Goal: Task Accomplishment & Management: Manage account settings

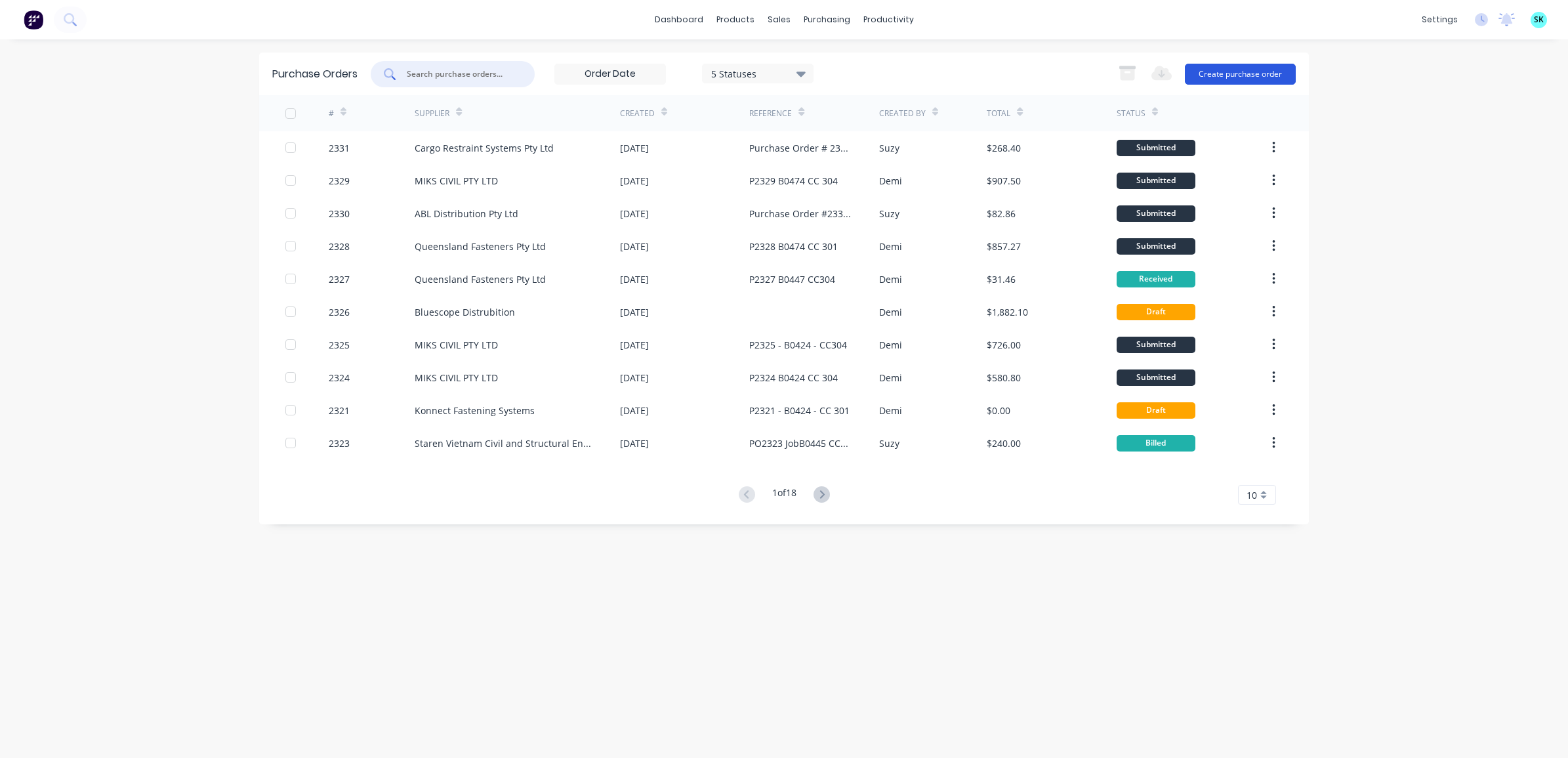
click at [1237, 75] on button "Create purchase order" at bounding box center [1240, 73] width 111 height 21
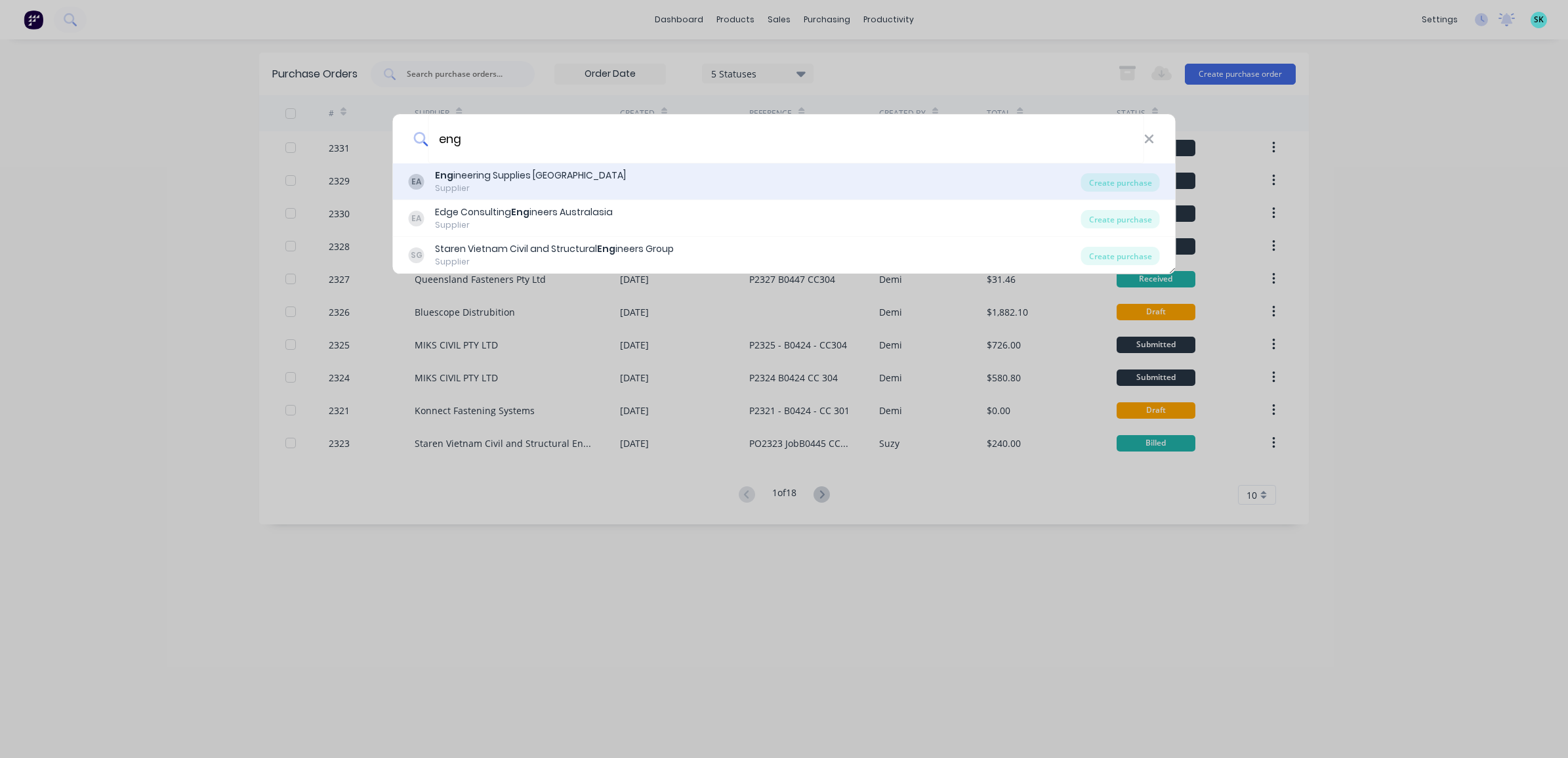
type input "eng"
click at [1080, 184] on div "EA Eng ineering Supplies [GEOGRAPHIC_DATA] Supplier" at bounding box center [745, 181] width 673 height 25
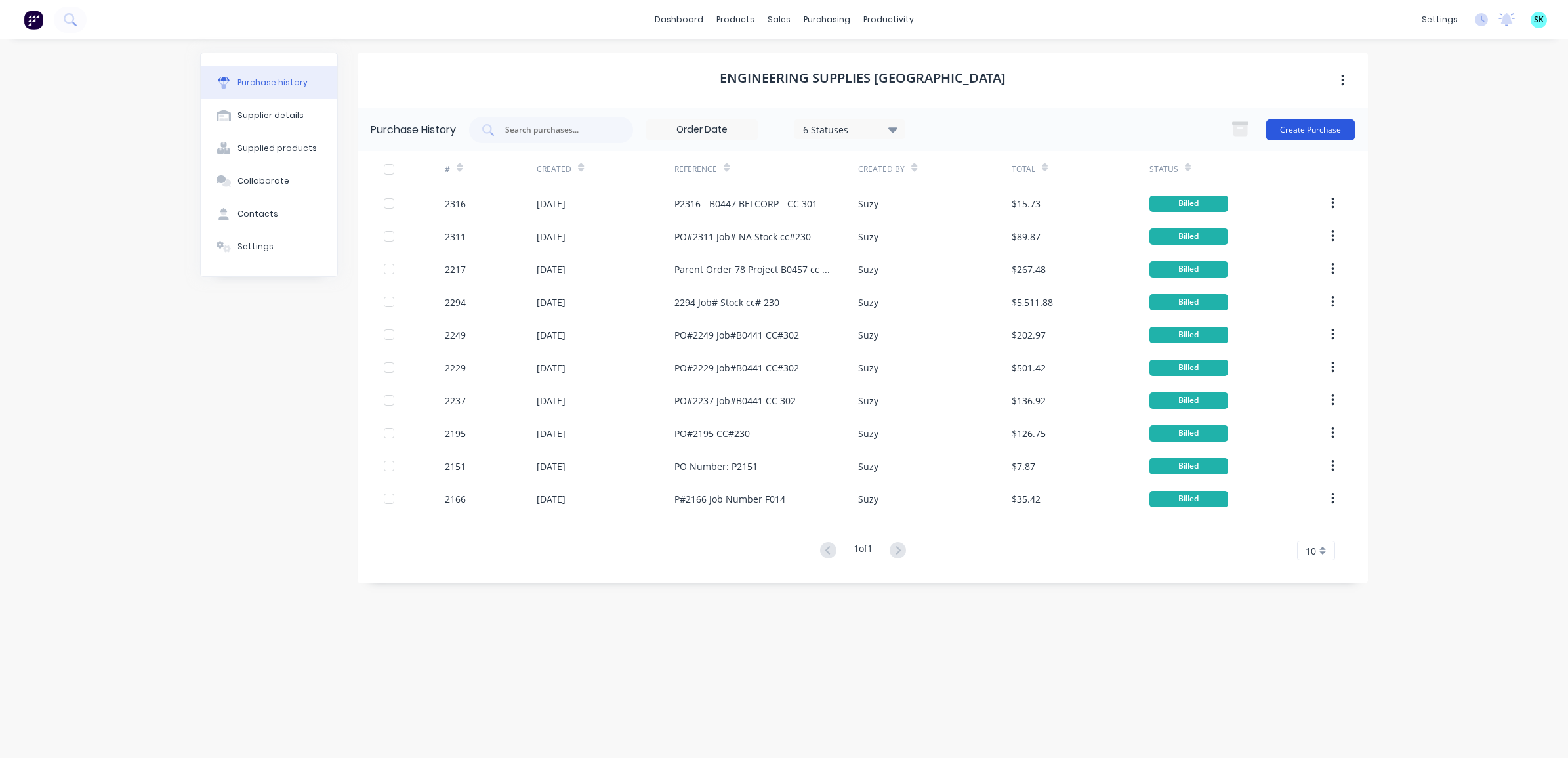
click at [1284, 129] on button "Create Purchase" at bounding box center [1310, 129] width 89 height 21
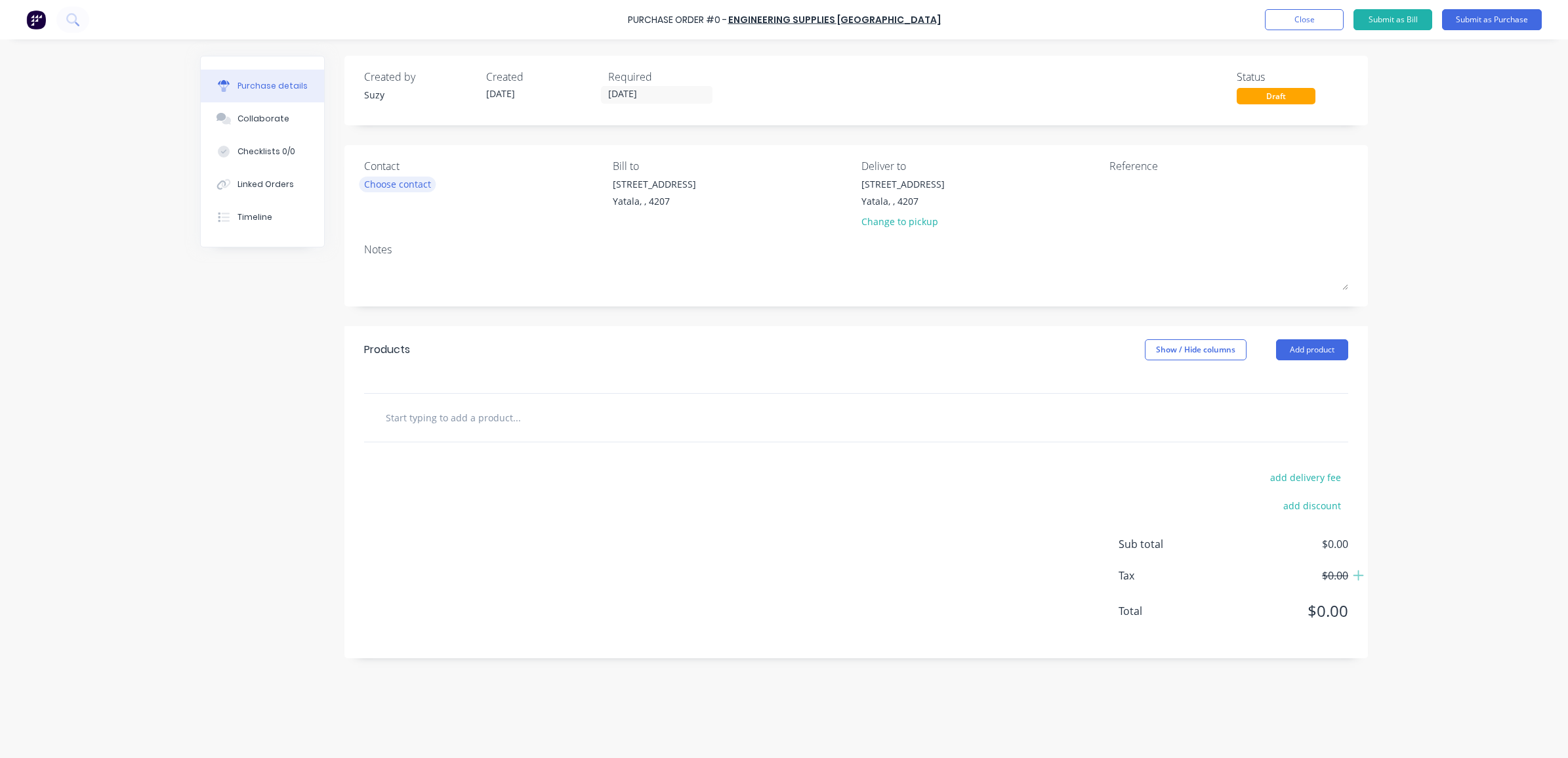
click at [427, 185] on div "Choose contact" at bounding box center [398, 183] width 67 height 14
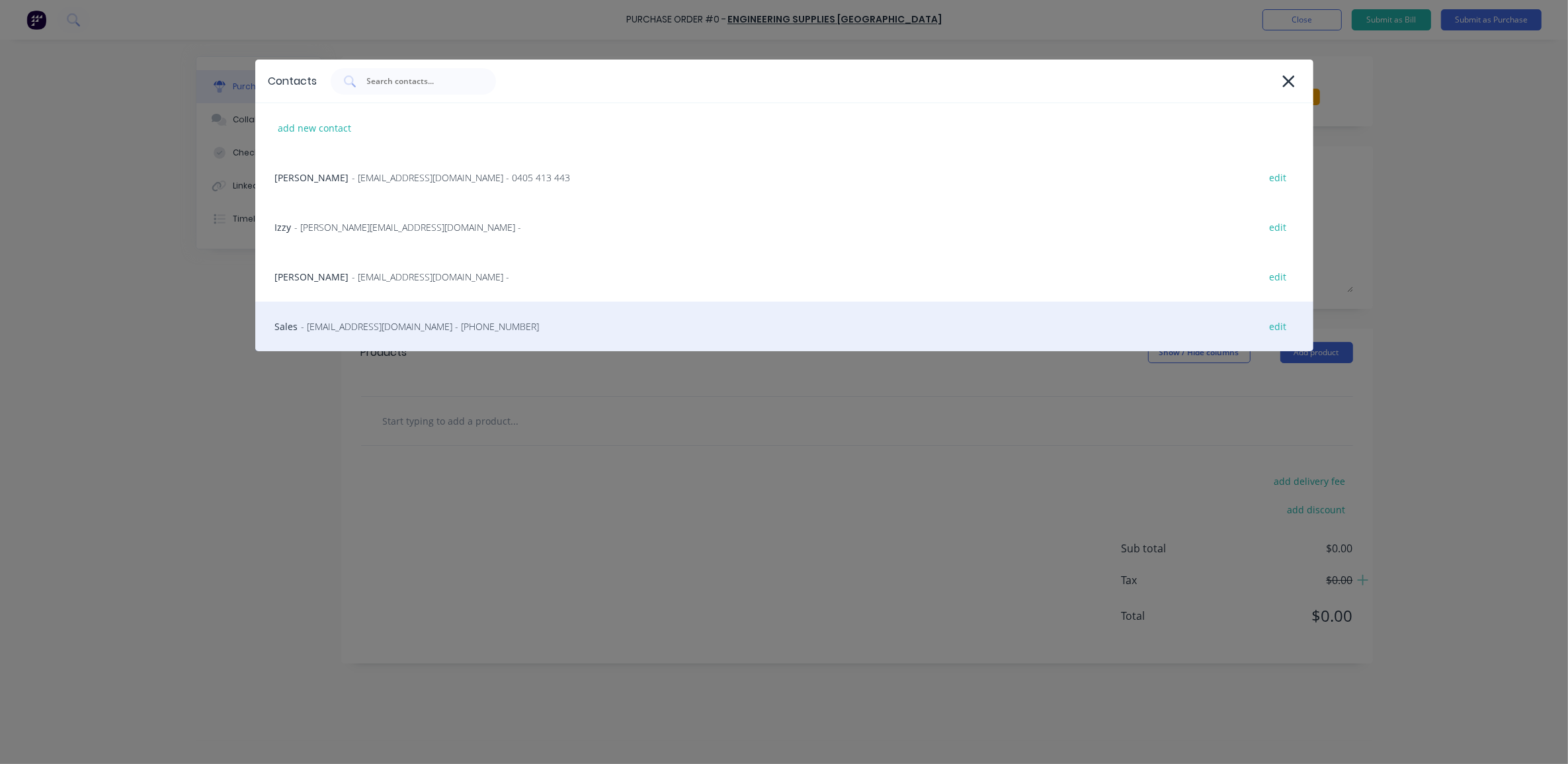
click at [407, 330] on span "- [EMAIL_ADDRESS][DOMAIN_NAME] - [PHONE_NUMBER]" at bounding box center [420, 326] width 238 height 14
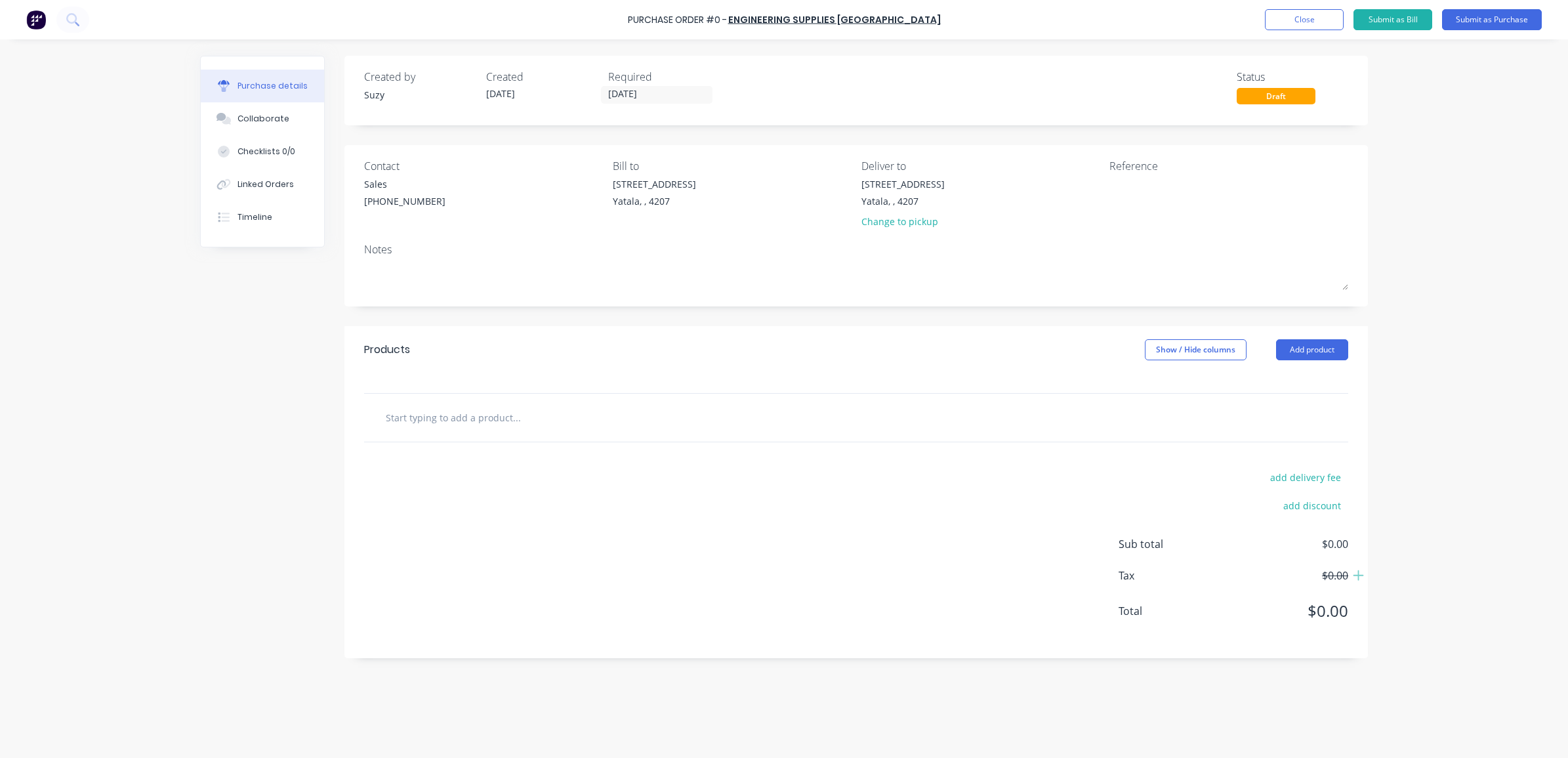
click at [486, 424] on input "text" at bounding box center [516, 417] width 262 height 26
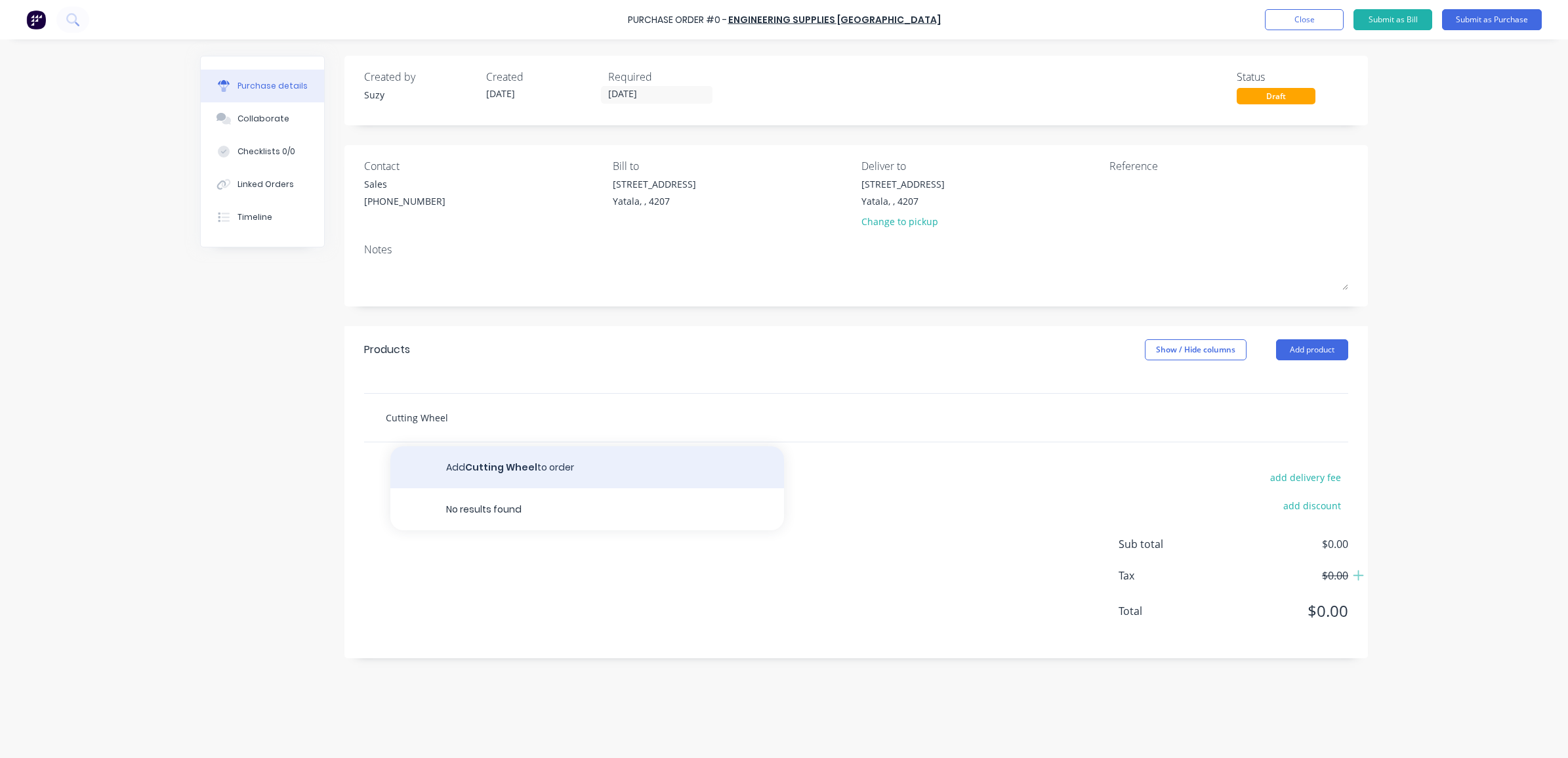
type input "Cutting Wheel"
click at [459, 474] on button "Add Cutting Wheel to order" at bounding box center [587, 467] width 394 height 42
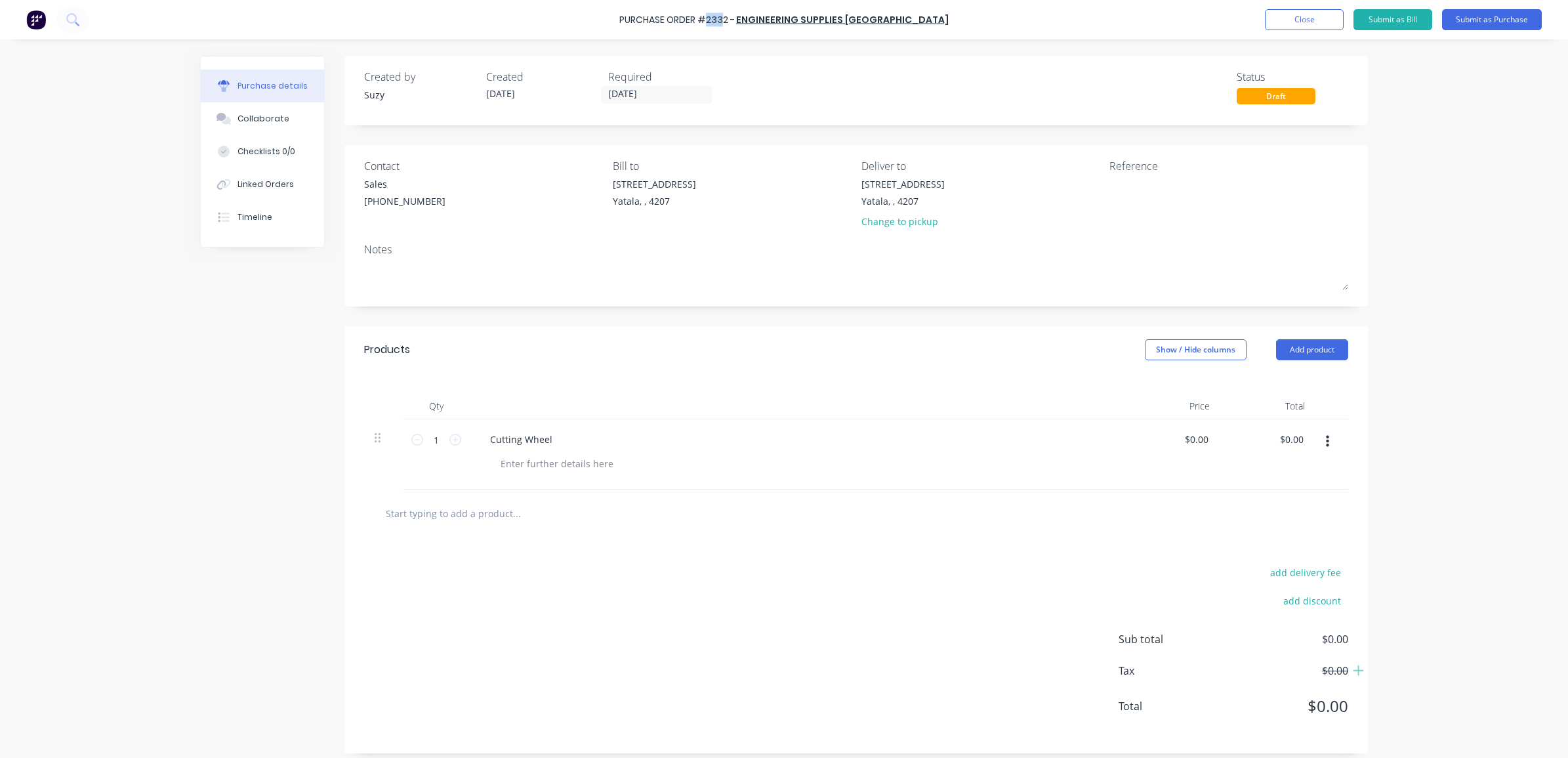
drag, startPoint x: 753, startPoint y: 17, endPoint x: 735, endPoint y: 15, distance: 18.1
click at [735, 15] on div "Purchase Order #2332 -" at bounding box center [677, 20] width 115 height 14
drag, startPoint x: 735, startPoint y: 15, endPoint x: 739, endPoint y: 34, distance: 19.4
click at [739, 34] on div "Purchase Order #2332 - Engineering Supplies [GEOGRAPHIC_DATA] Add product Close…" at bounding box center [784, 19] width 1568 height 39
click at [509, 438] on div "Cutting Wheel" at bounding box center [521, 439] width 83 height 19
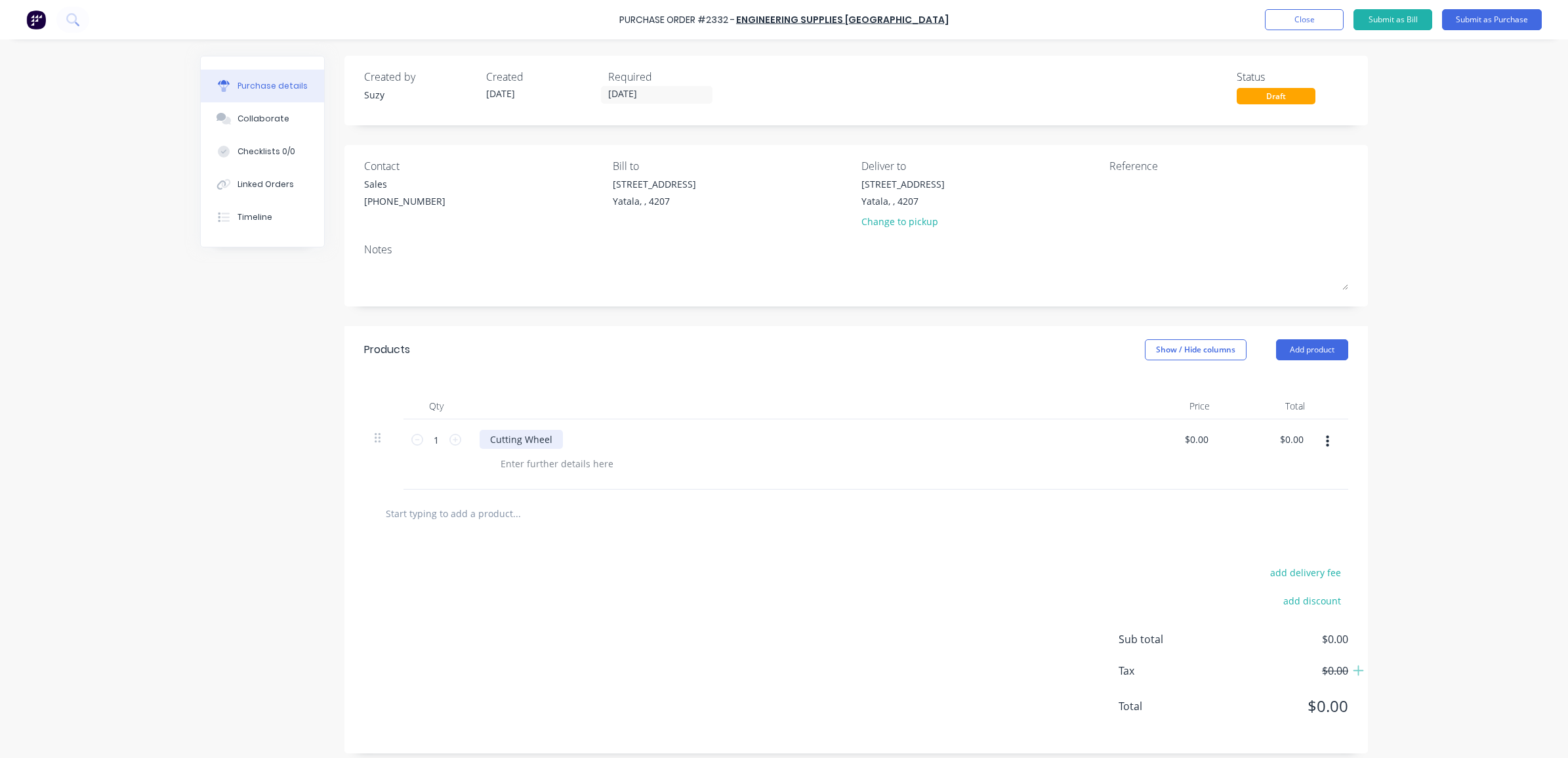
click at [487, 437] on div "Cutting Wheel" at bounding box center [521, 439] width 83 height 19
drag, startPoint x: 582, startPoint y: 440, endPoint x: 552, endPoint y: 440, distance: 30.0
click at [552, 440] on div "Pferred Cutting Wheel" at bounding box center [539, 439] width 119 height 19
drag, startPoint x: 1204, startPoint y: 443, endPoint x: 1180, endPoint y: 444, distance: 24.0
click at [1186, 444] on div "0.00 0.00" at bounding box center [1198, 439] width 25 height 19
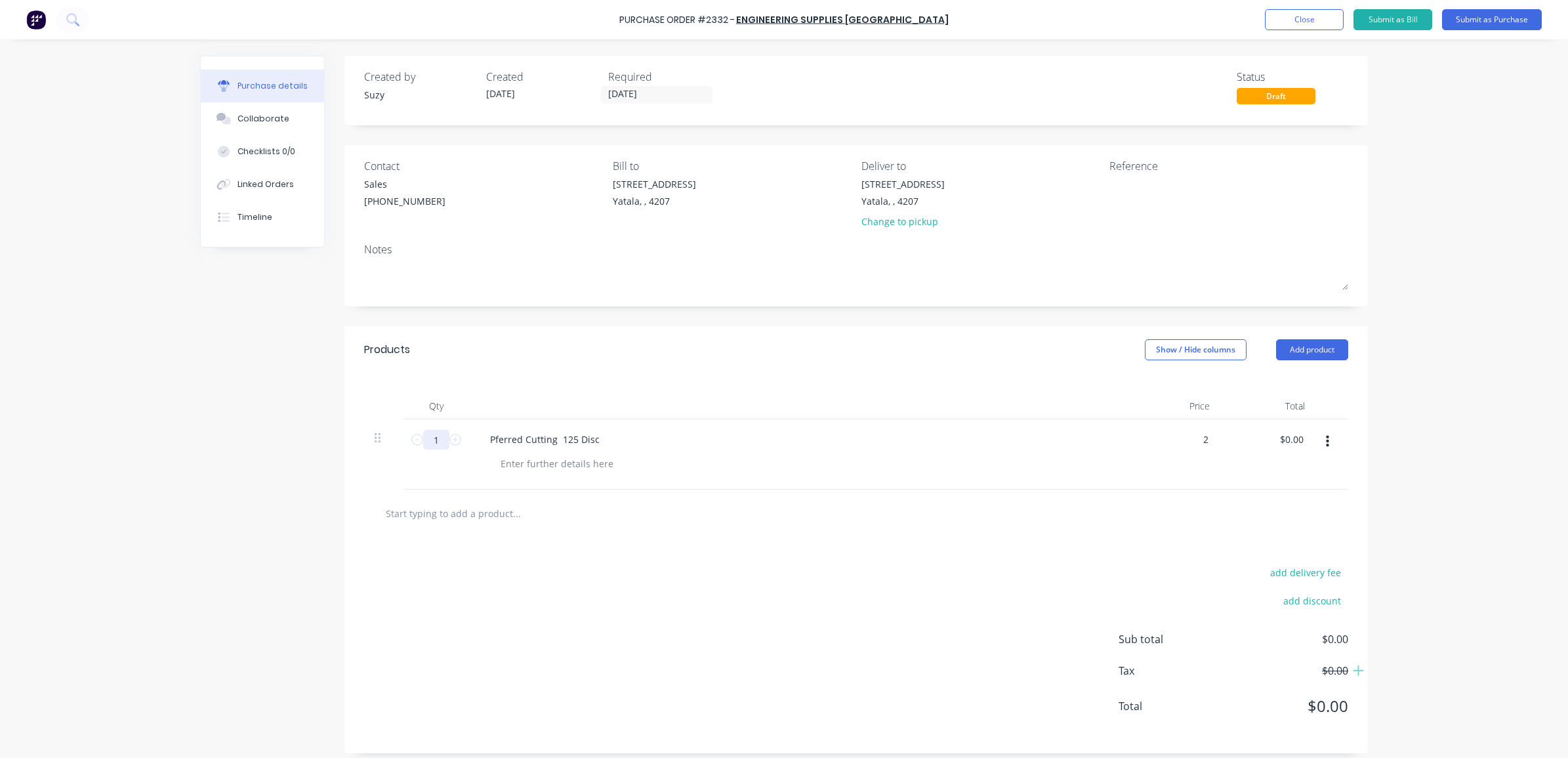
type input "$2.00"
click at [430, 438] on input "1" at bounding box center [436, 439] width 26 height 19
type input "10"
type input "$20.00"
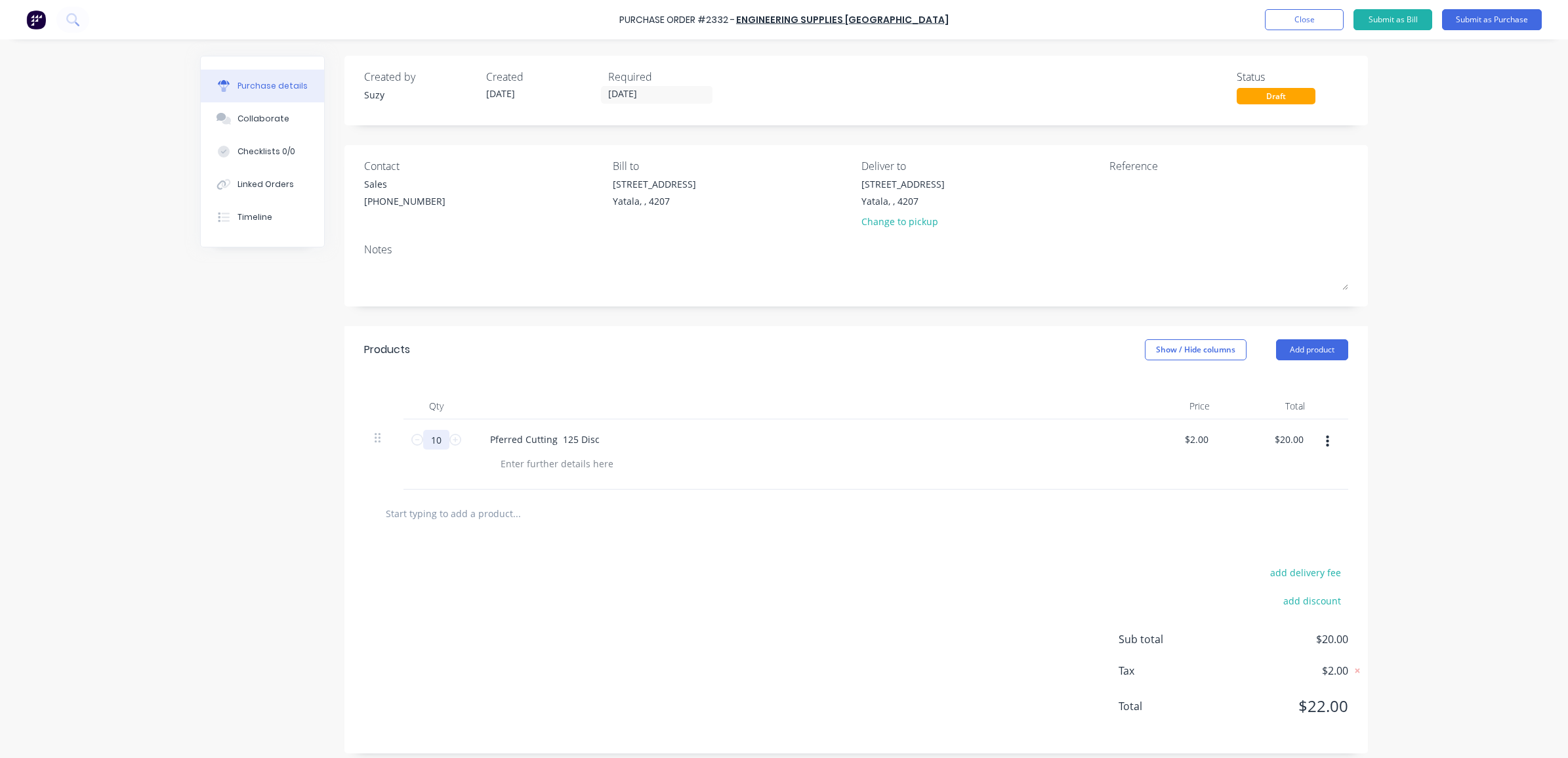
type input "100"
type input "$200.00"
type input "100"
click at [563, 512] on input "text" at bounding box center [516, 512] width 262 height 26
click at [605, 523] on input "text" at bounding box center [516, 512] width 262 height 26
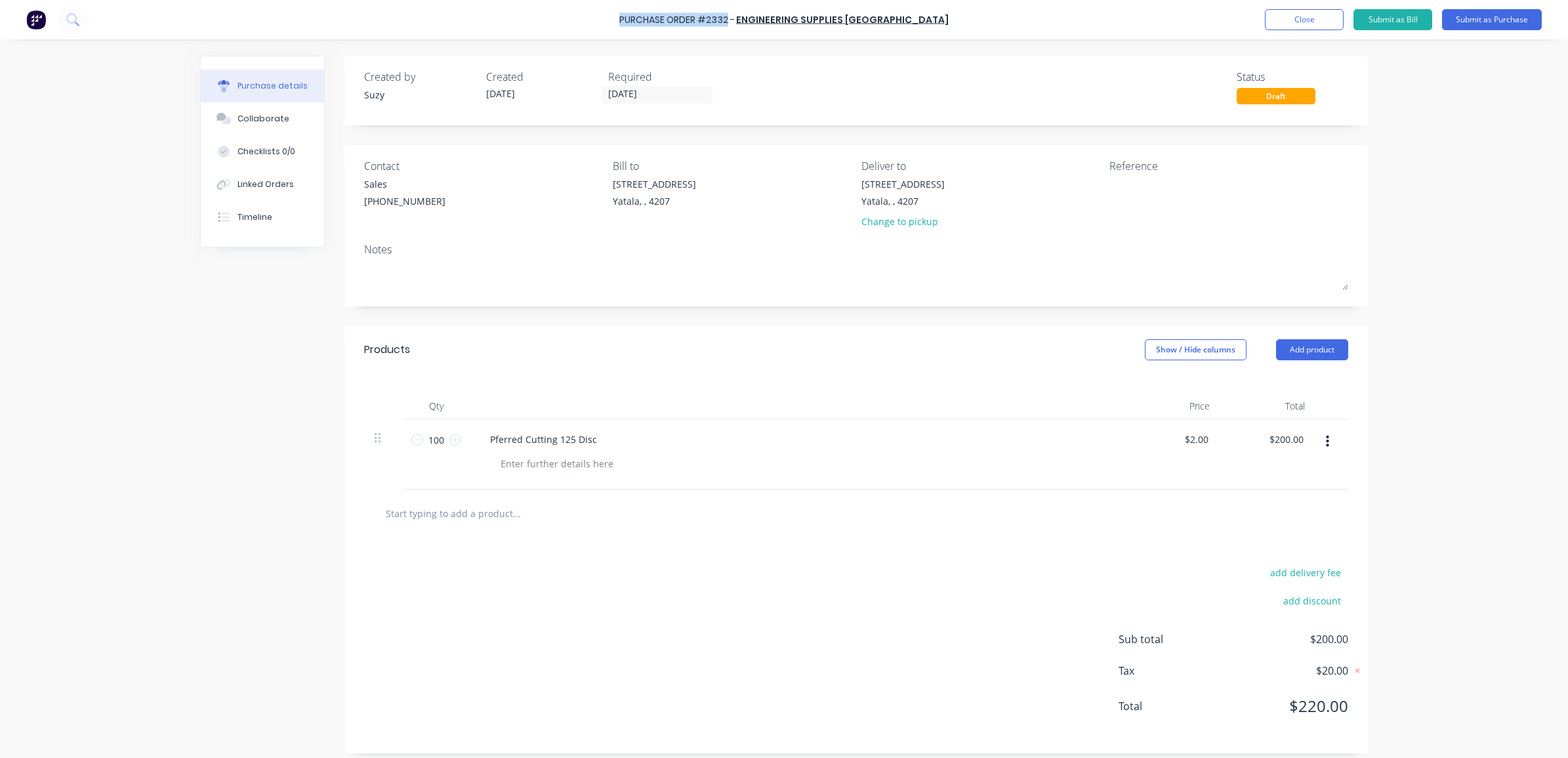
drag, startPoint x: 756, startPoint y: 19, endPoint x: 649, endPoint y: 21, distance: 107.0
click at [649, 21] on div "Purchase Order #2332 -" at bounding box center [677, 20] width 115 height 14
copy div "Purchase Order #2332"
click at [1124, 184] on textarea at bounding box center [1191, 192] width 164 height 29
paste textarea "Purchase Order #2332"
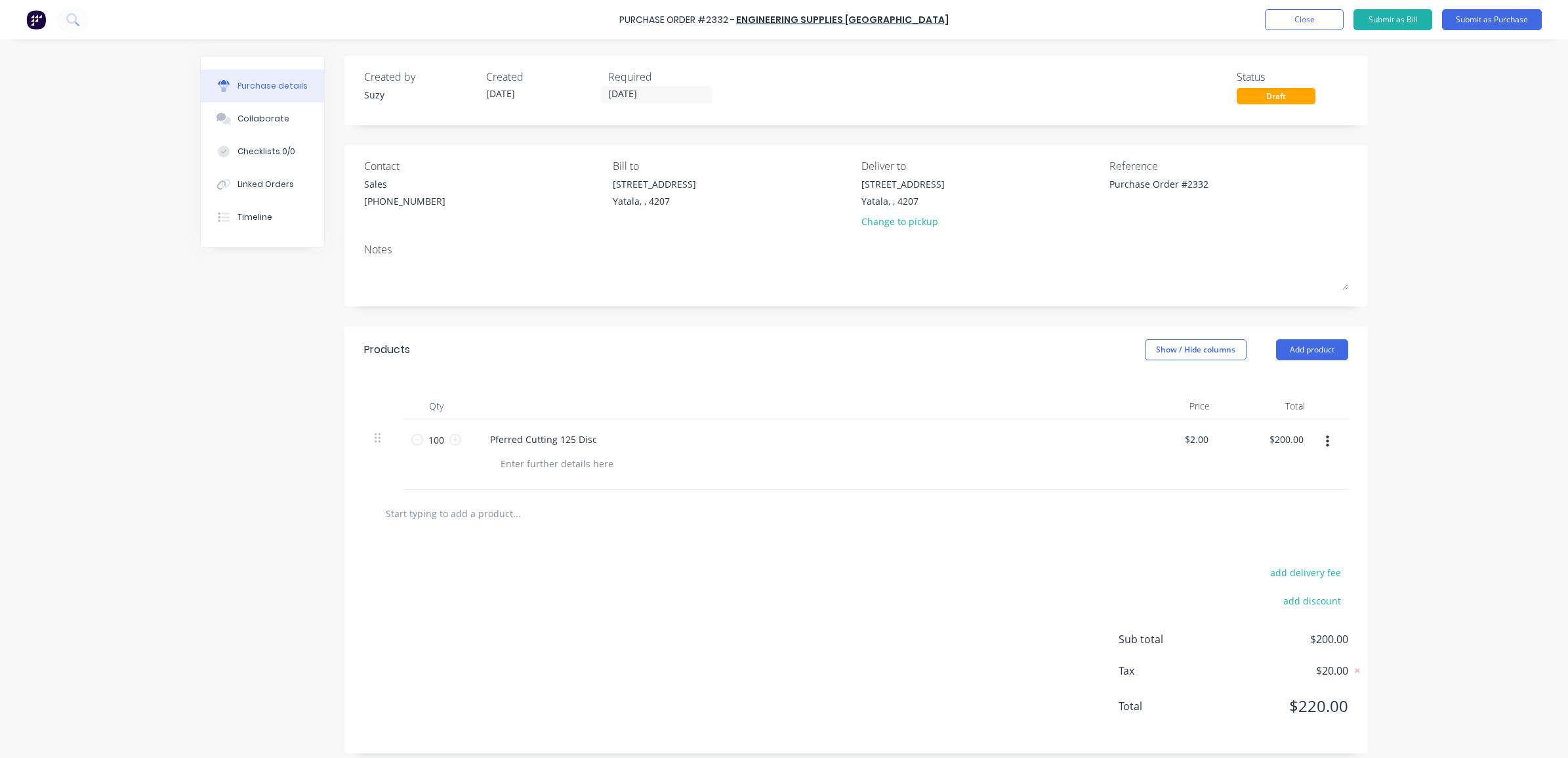
type textarea "Purchase Order #2332"
type textarea "x"
type textarea "Purchase Order #2332"
click at [1401, 205] on div "Purchase Order #2332 - Engineering Supplies [GEOGRAPHIC_DATA] Add product Close…" at bounding box center [784, 379] width 1568 height 758
type textarea "x"
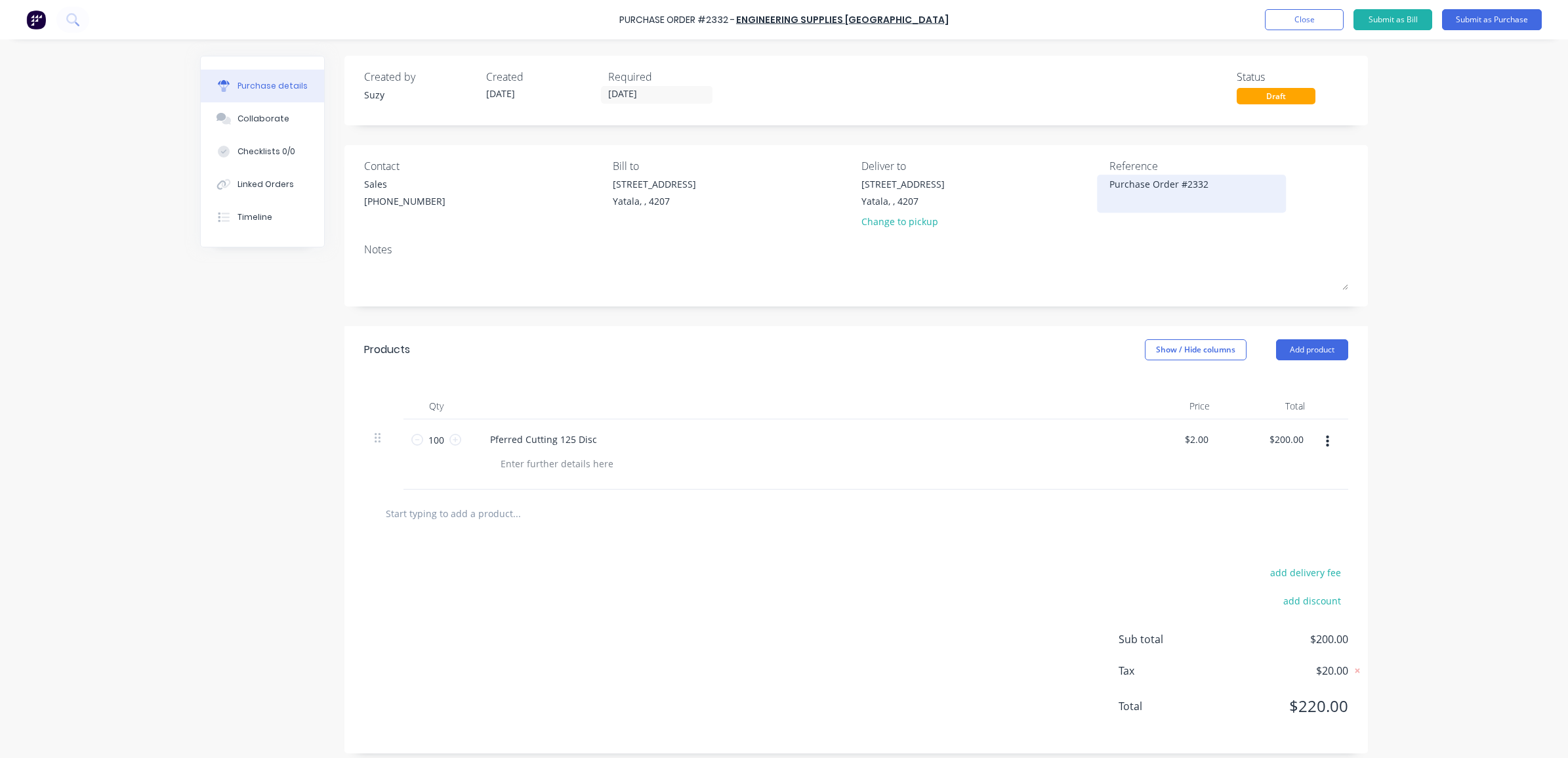
click at [1232, 207] on div "Purchase Order #2332" at bounding box center [1191, 193] width 164 height 33
click at [1225, 198] on textarea "Purchase Order #2332" at bounding box center [1191, 192] width 164 height 29
type textarea "Purchase Order #2332 Job: Stock cc: 230"
type textarea "x"
type textarea "Purchase Order #2332 Job: Stock cc: 230"
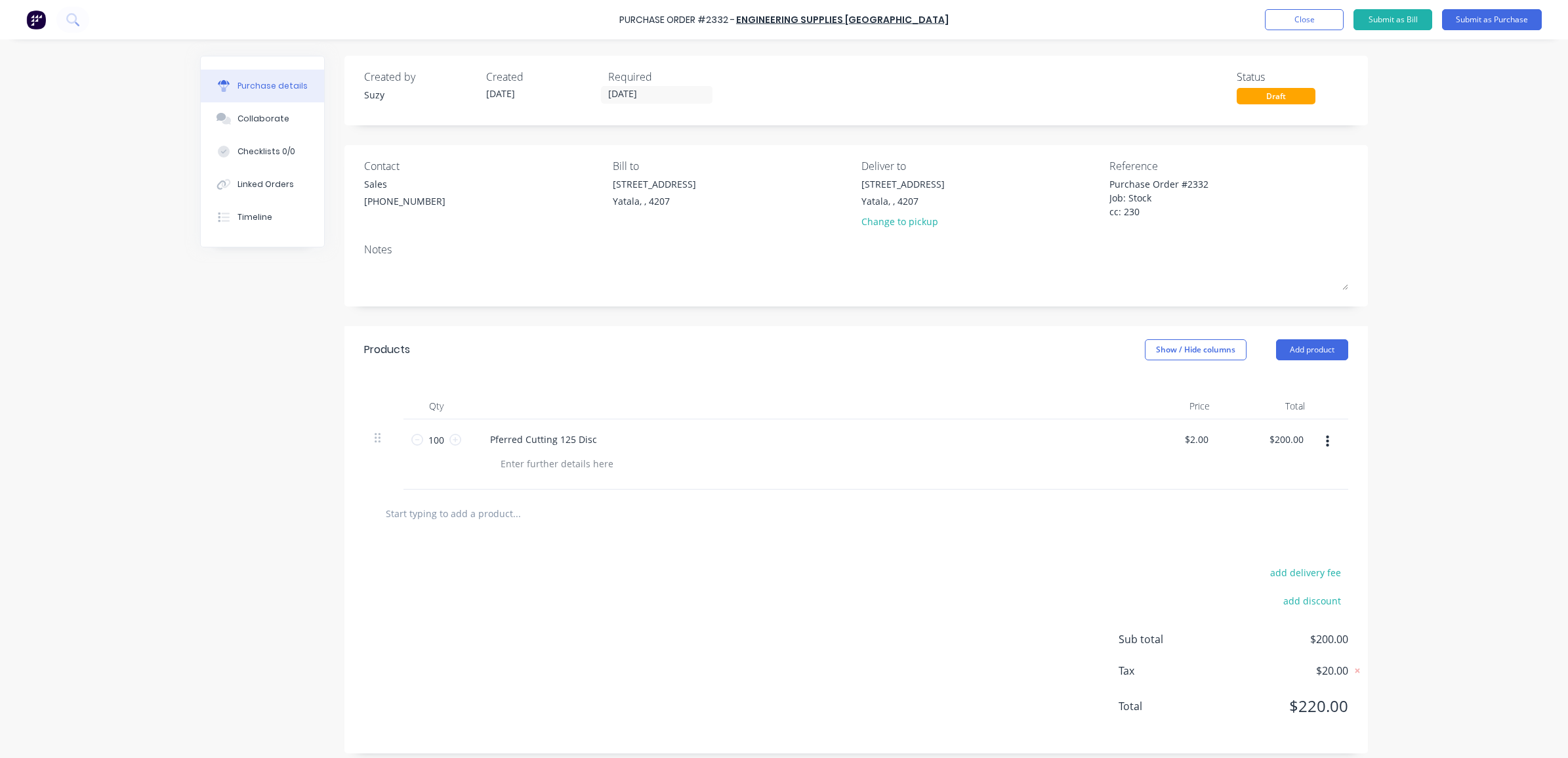
click at [1366, 228] on div "Purchase details Collaborate Checklists 0/0 Linked Orders Timeline Created by S…" at bounding box center [783, 359] width 1194 height 692
click at [1303, 23] on button "Close" at bounding box center [1304, 19] width 79 height 21
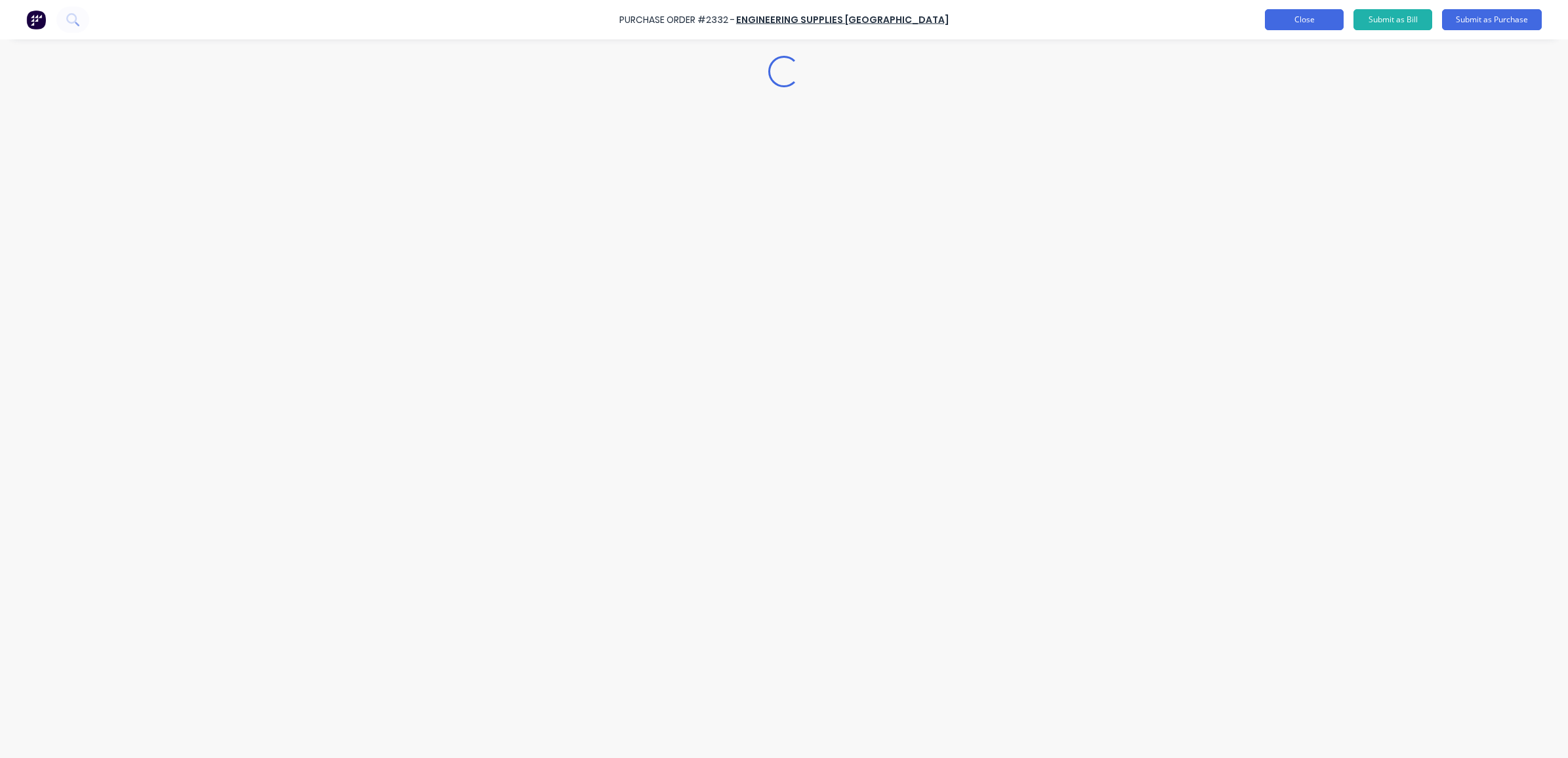
type textarea "x"
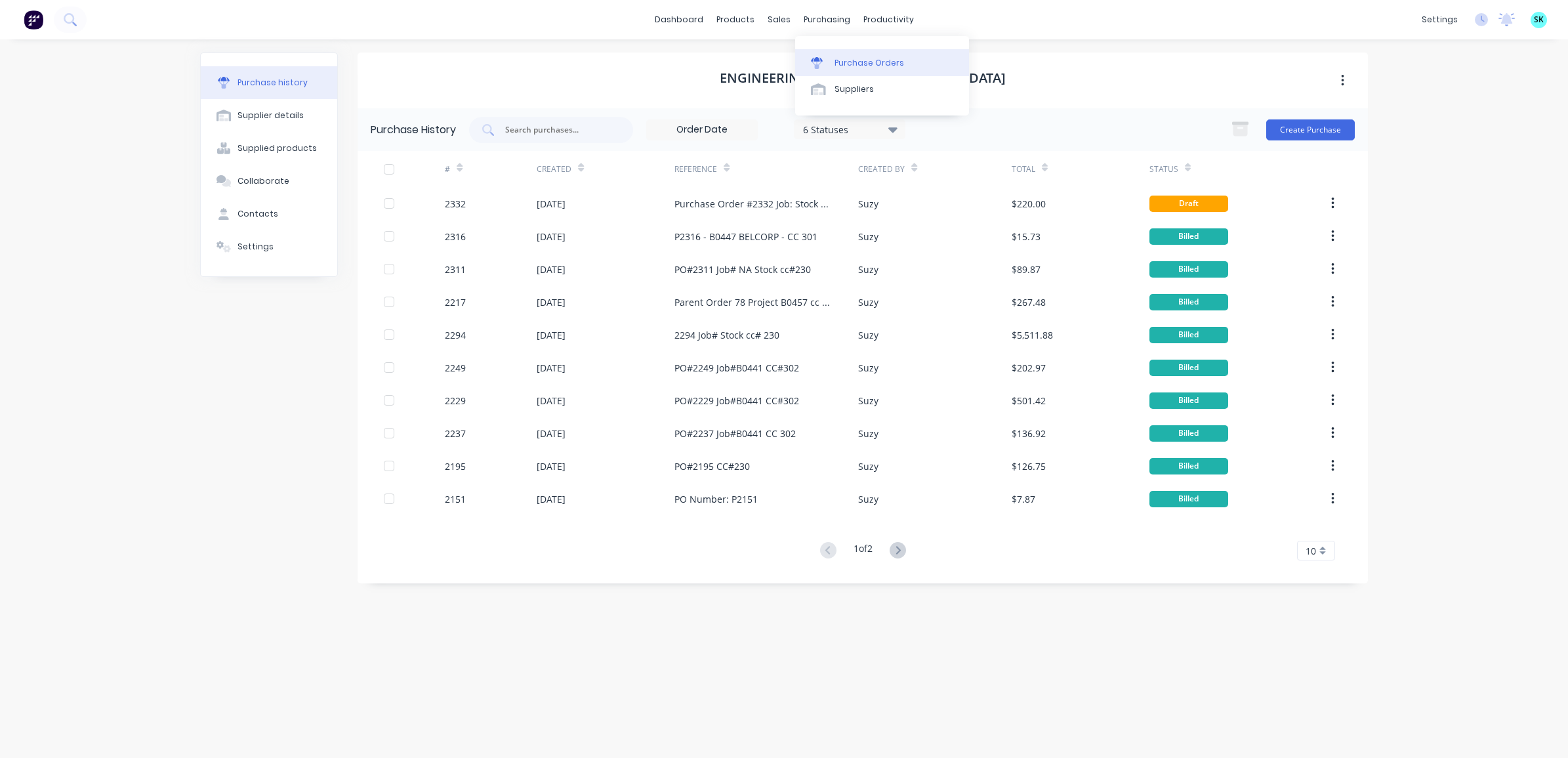
click at [823, 57] on div at bounding box center [820, 63] width 19 height 12
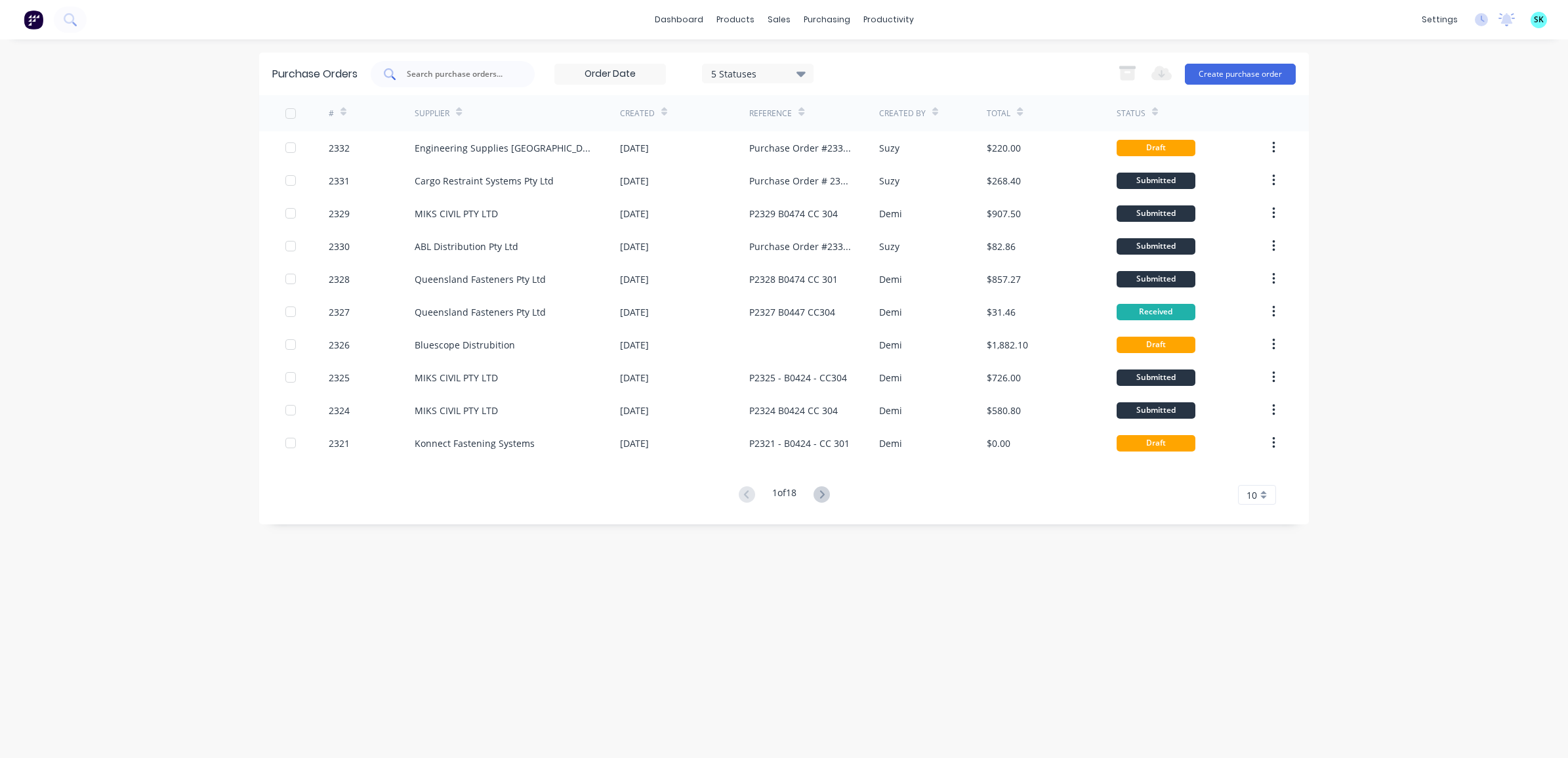
click at [481, 71] on input "text" at bounding box center [460, 74] width 109 height 13
type input "[PERSON_NAME]"
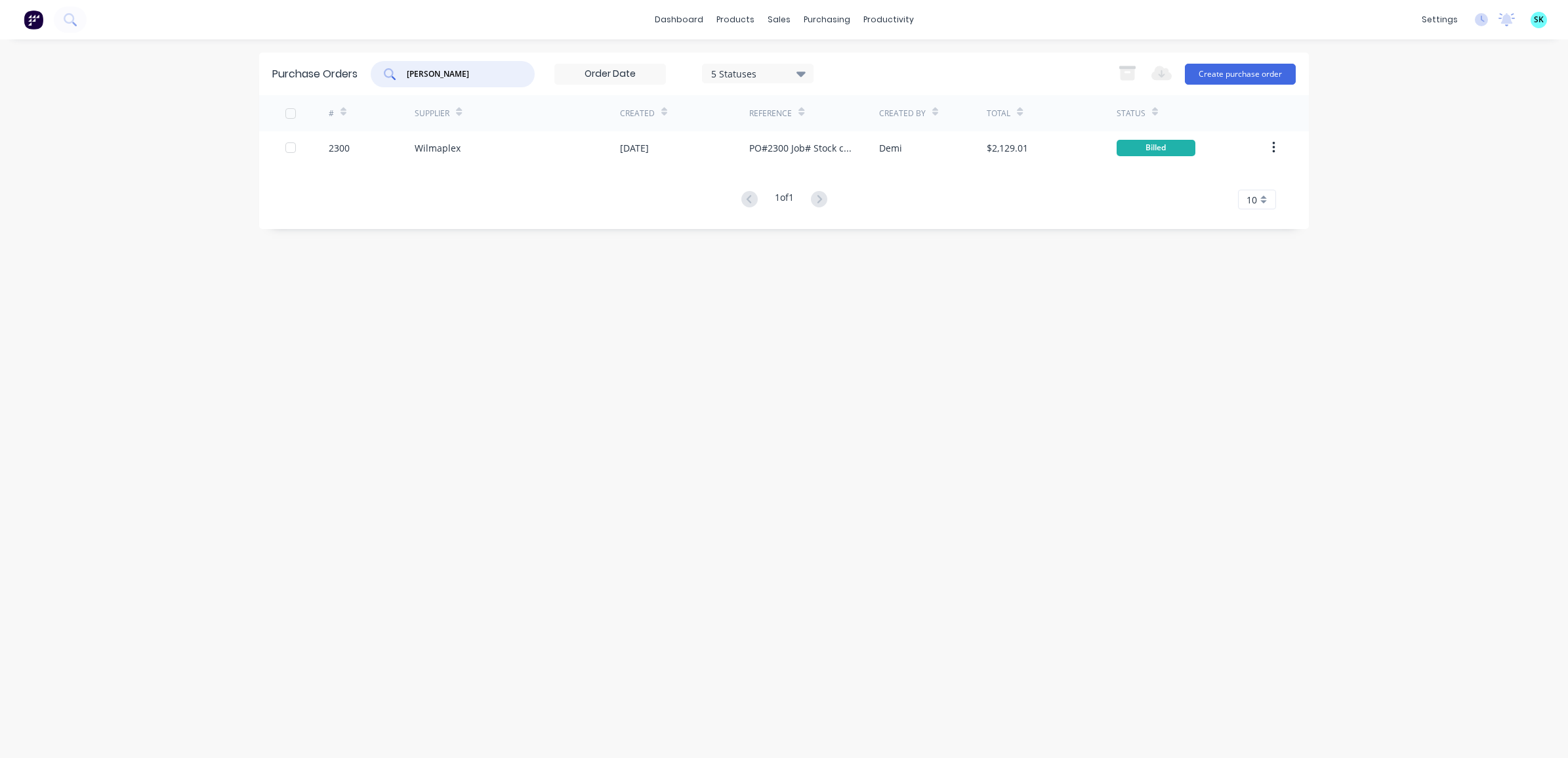
drag, startPoint x: 469, startPoint y: 73, endPoint x: 380, endPoint y: 69, distance: 89.1
click at [380, 69] on div "[PERSON_NAME]" at bounding box center [452, 73] width 164 height 26
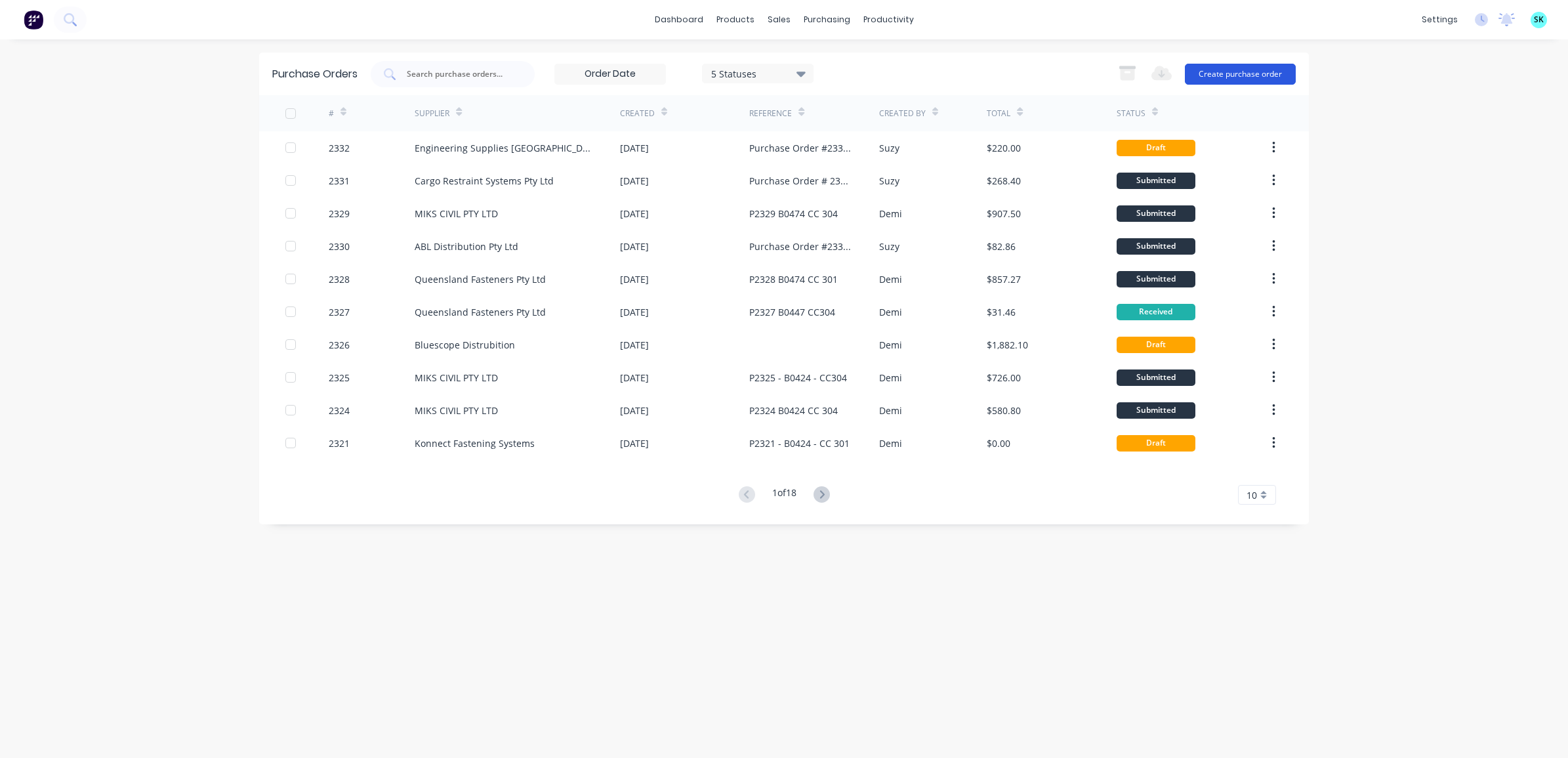
click at [1288, 75] on button "Create purchase order" at bounding box center [1240, 73] width 111 height 21
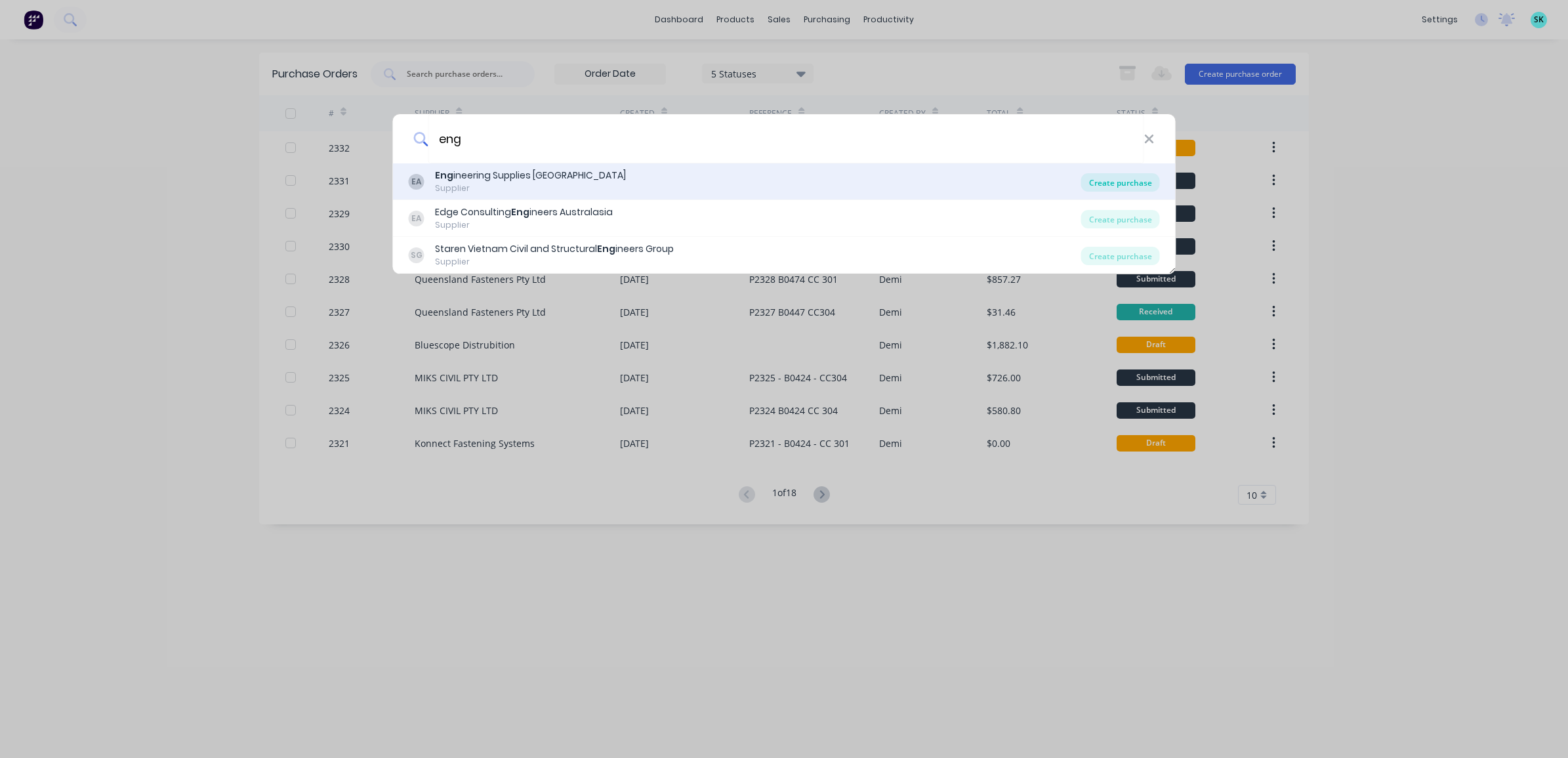
type input "eng"
click at [1128, 184] on div "Create purchase" at bounding box center [1120, 183] width 79 height 19
type textarea "x"
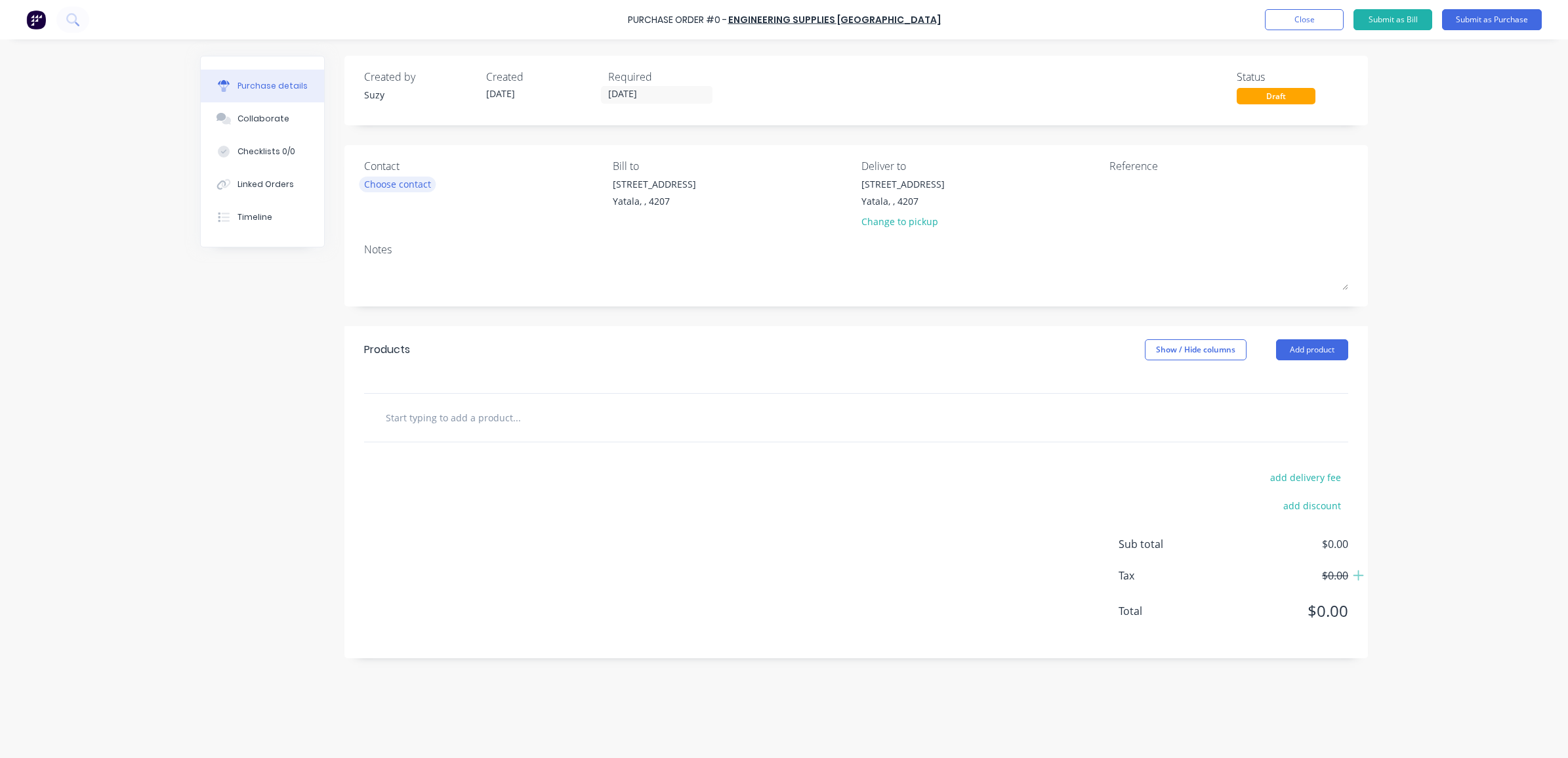
click at [414, 181] on div "Choose contact" at bounding box center [398, 183] width 67 height 14
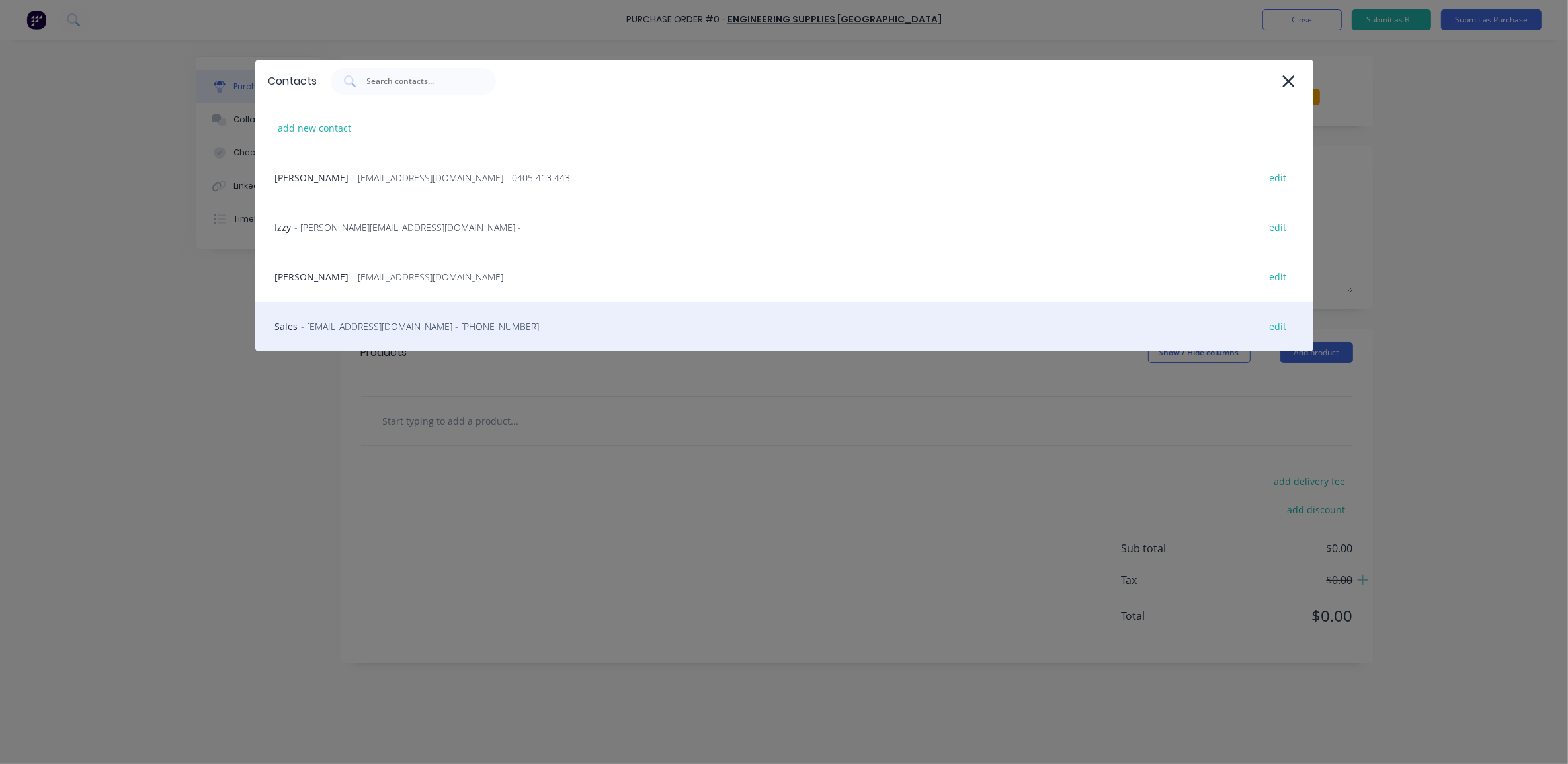
click at [351, 318] on div "Sales - [EMAIL_ADDRESS][DOMAIN_NAME] - [PHONE_NUMBER] edit" at bounding box center [784, 326] width 1058 height 50
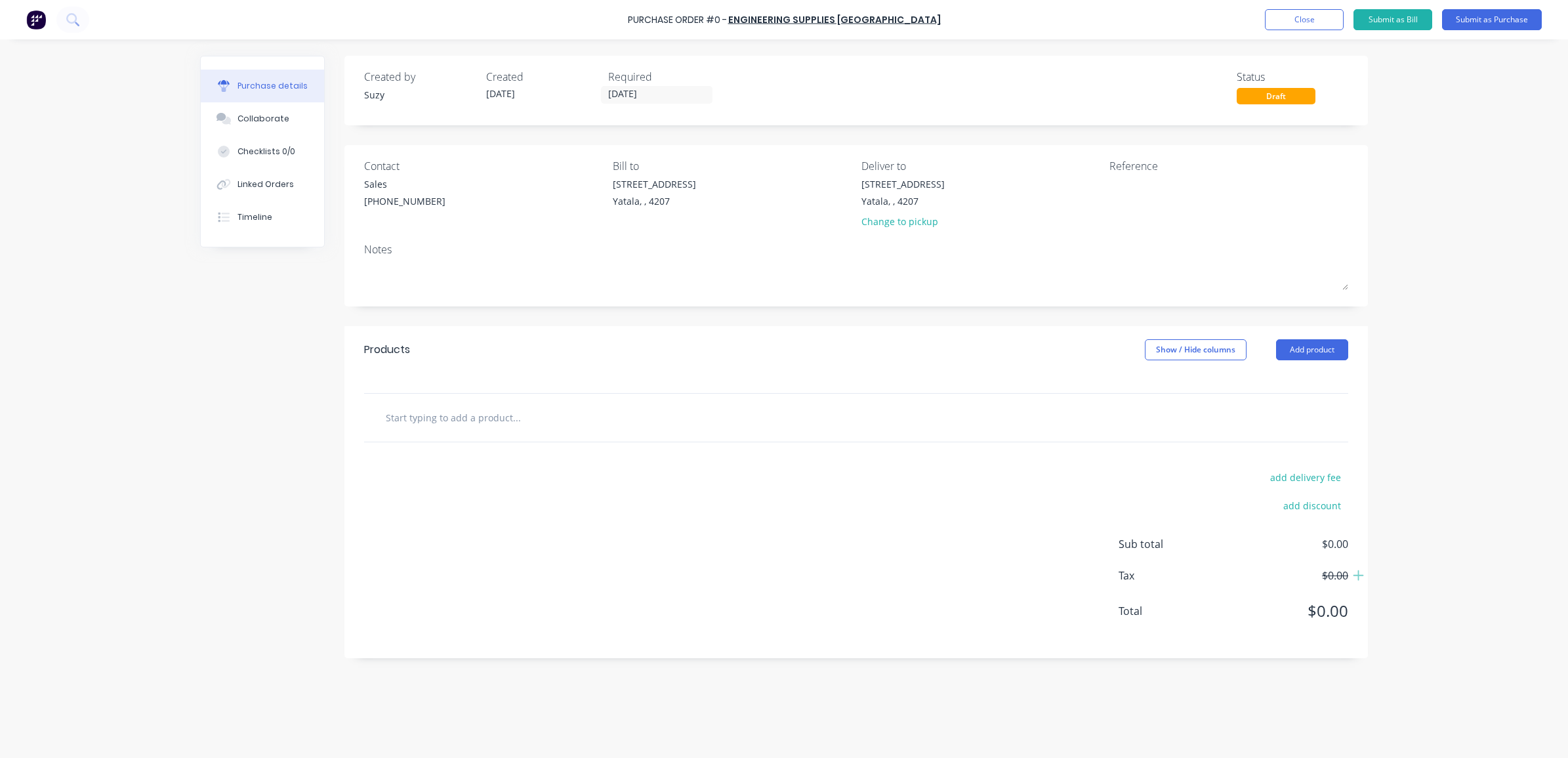
drag, startPoint x: 470, startPoint y: 435, endPoint x: 464, endPoint y: 430, distance: 7.8
click at [467, 430] on input "text" at bounding box center [516, 417] width 262 height 26
paste input "OXY/ACETYLENE CUTTING KIT WITH FBA, REG KGB-24E-SF"
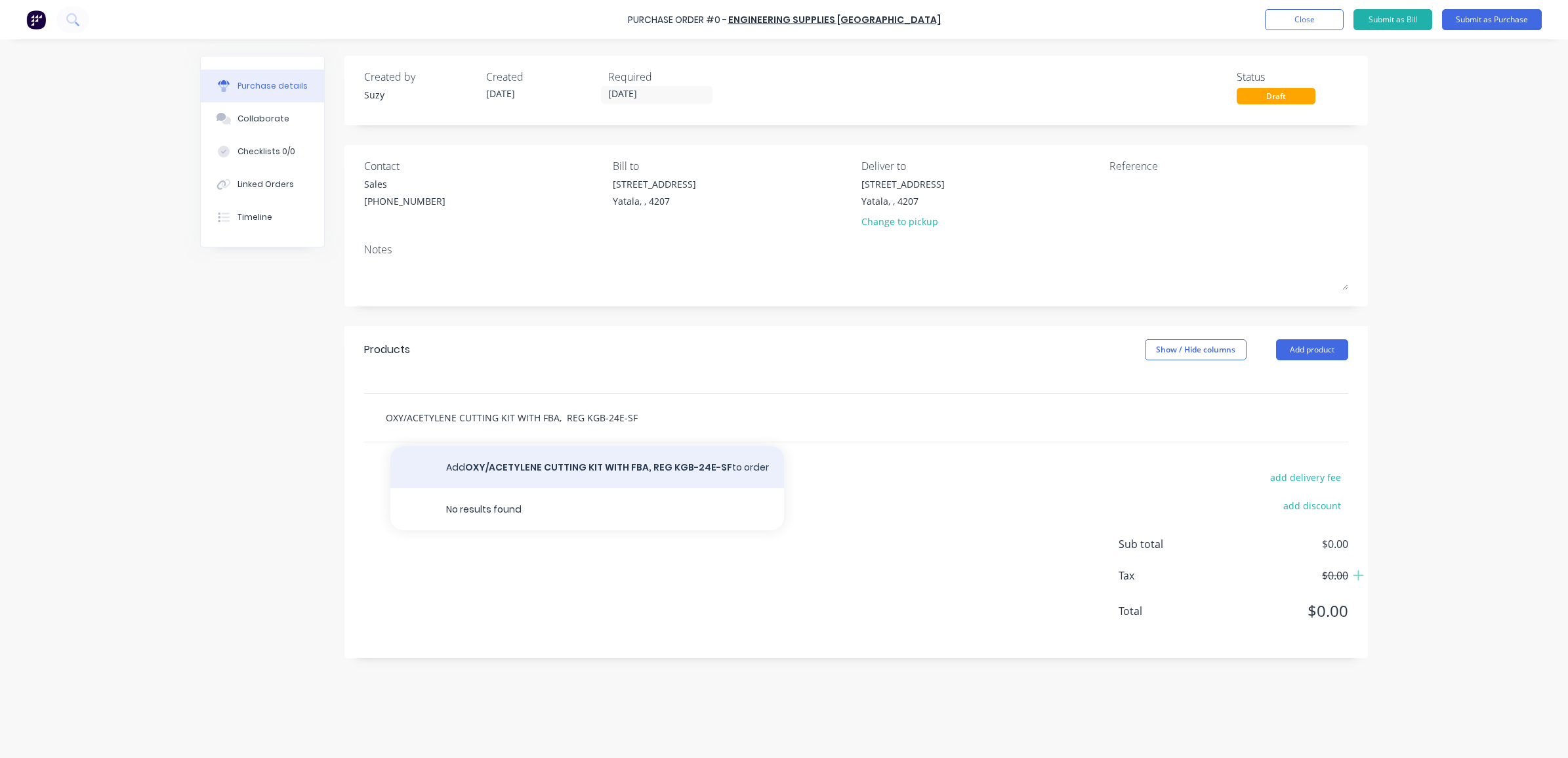
type input "OXY/ACETYLENE CUTTING KIT WITH FBA, REG KGB-24E-SF"
click at [480, 473] on button "Add OXY/ACETYLENE CUTTING KIT WITH FBA, REG KGB-24E-SF to order" at bounding box center [587, 467] width 394 height 42
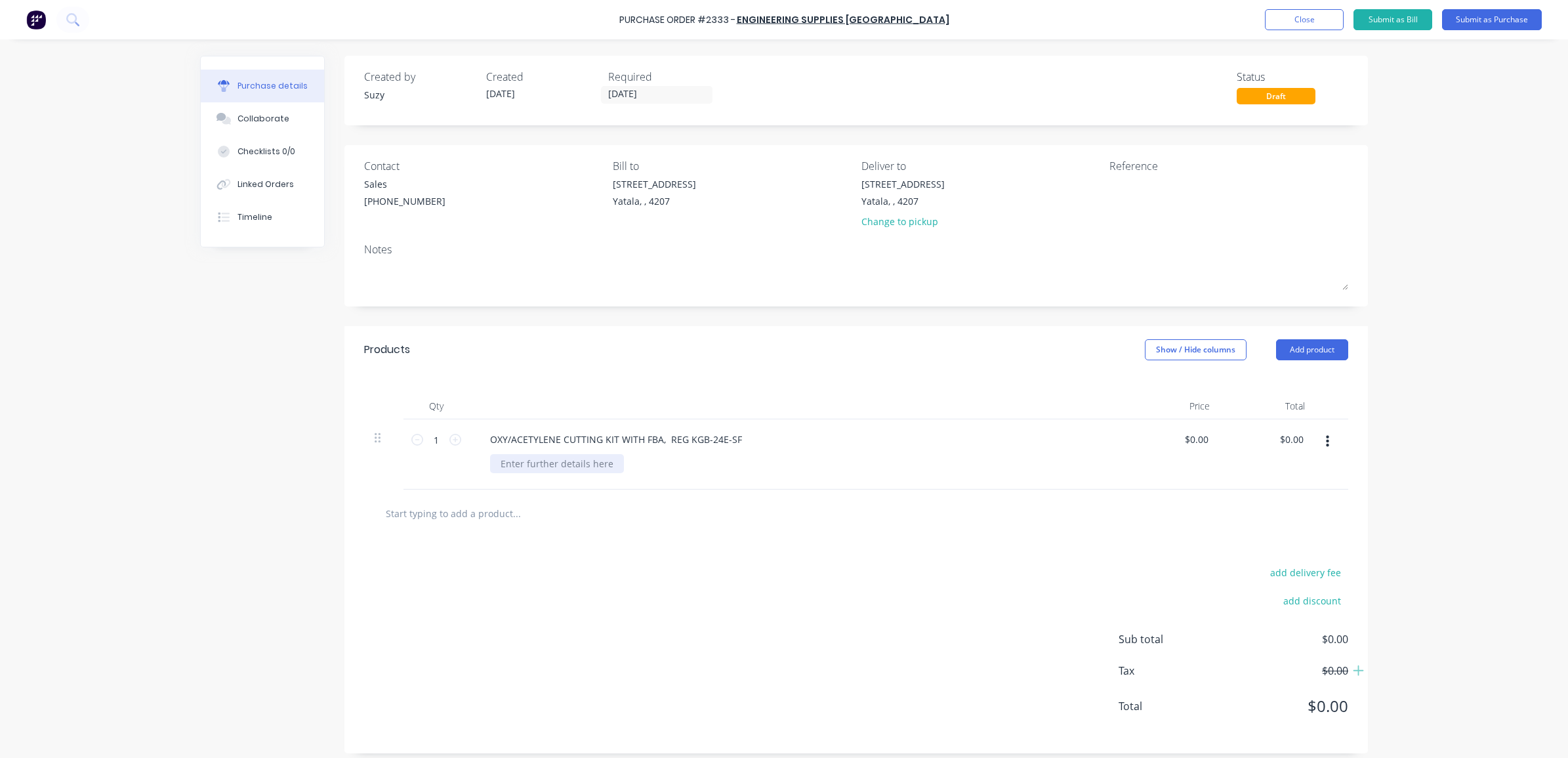
click at [504, 466] on div at bounding box center [556, 463] width 134 height 19
paste div
click at [520, 520] on input "text" at bounding box center [516, 512] width 262 height 26
click at [481, 522] on input "text" at bounding box center [516, 512] width 262 height 26
paste input "BOC Twin E Size Cylinder Trolley 400820 *"
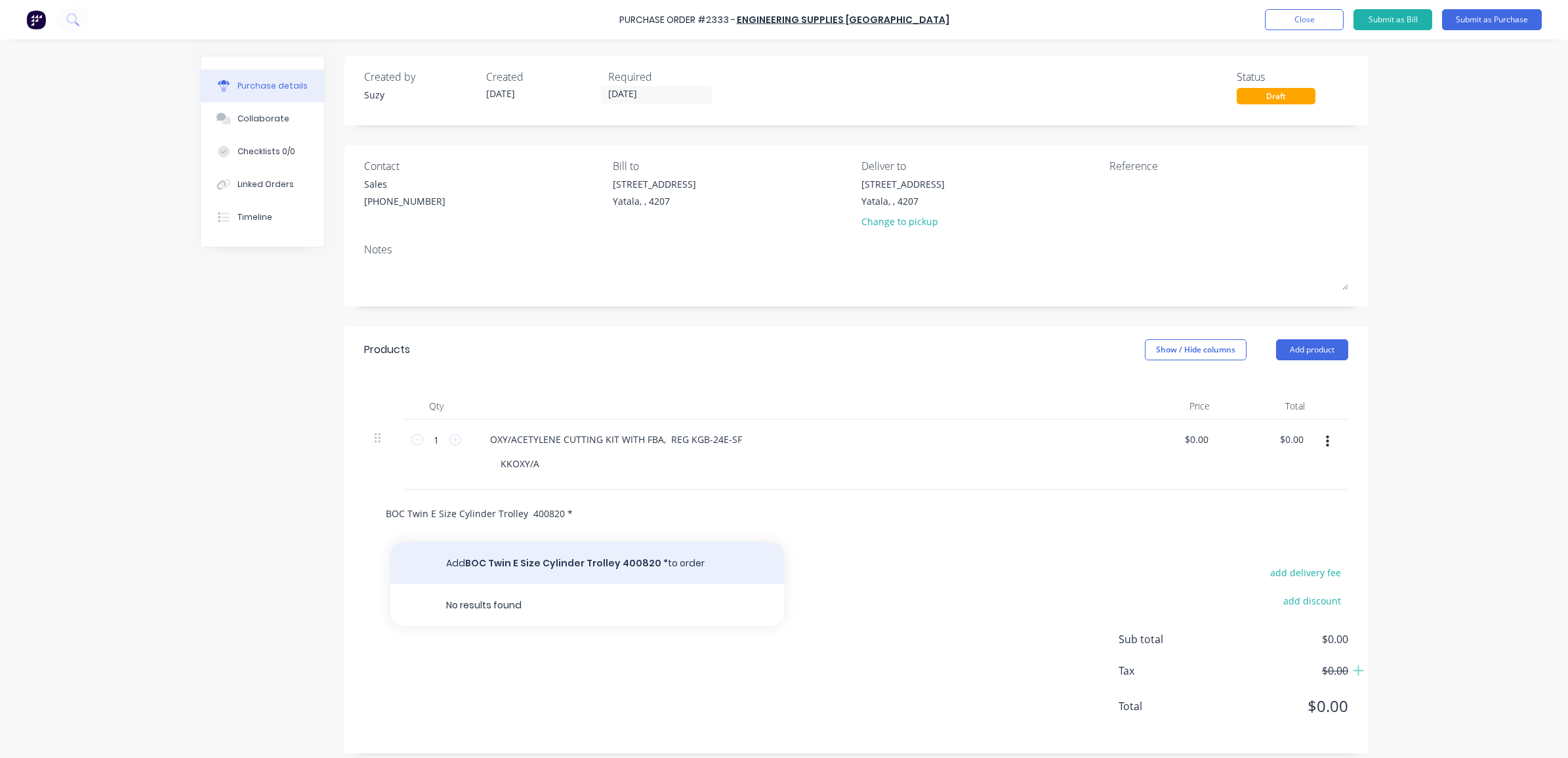
type input "BOC Twin E Size Cylinder Trolley 400820 *"
click at [564, 554] on button "Add BOC Twin E Size Cylinder Trolley 400820 * to order" at bounding box center [587, 562] width 394 height 42
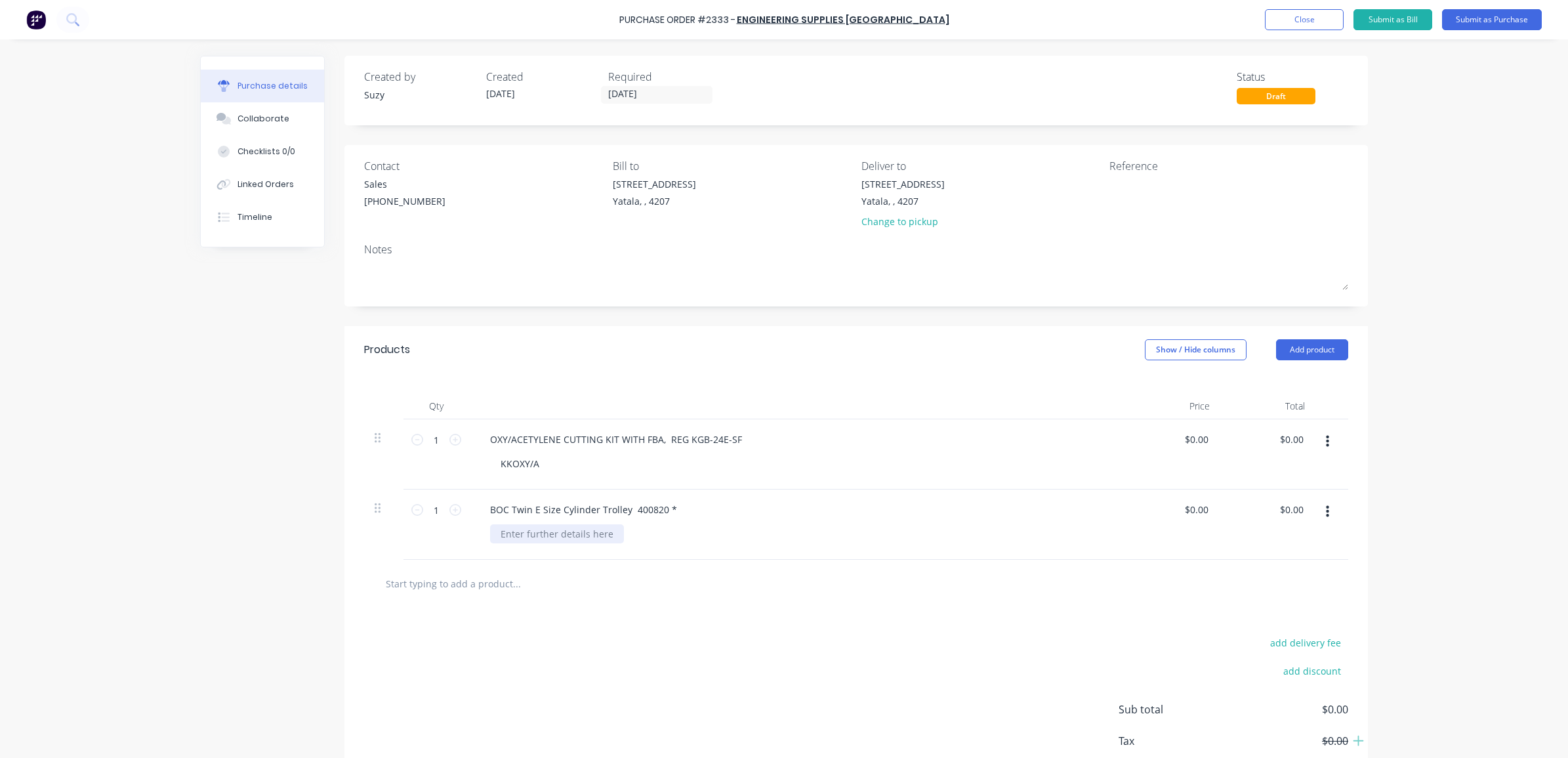
click at [516, 541] on div at bounding box center [556, 534] width 134 height 19
paste div
click at [555, 585] on input "text" at bounding box center [516, 583] width 262 height 26
click at [1202, 436] on div "$0.00 $0.00" at bounding box center [1198, 439] width 35 height 19
drag, startPoint x: 1204, startPoint y: 438, endPoint x: 1173, endPoint y: 438, distance: 31.0
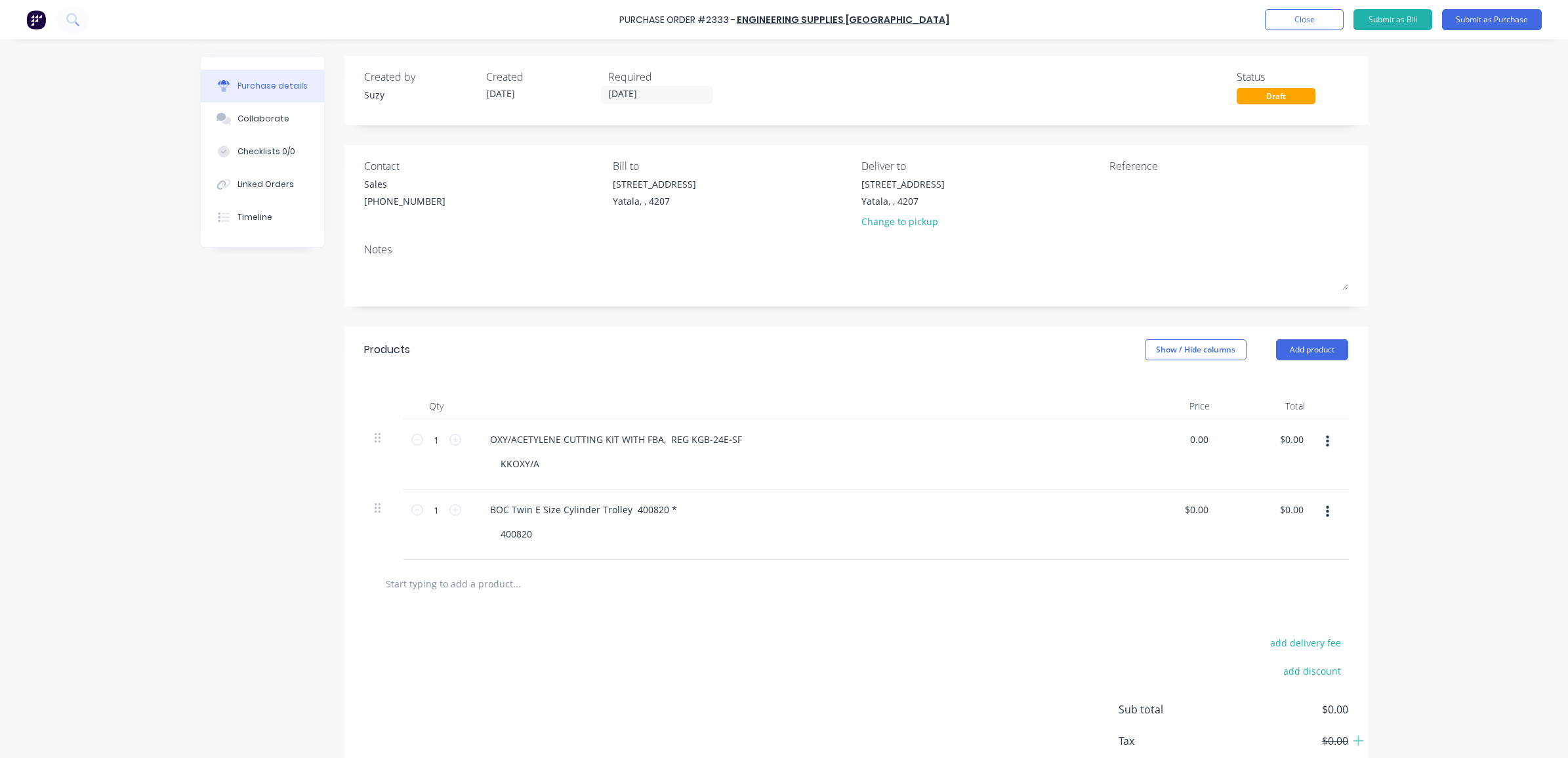
click at [1173, 438] on div "0.00 0.00" at bounding box center [1172, 454] width 95 height 70
type input "$525.00"
click at [1116, 423] on div "OXY/ACETYLENE CUTTING KIT WITH FBA, REG KGB-24E-SF KKOXY/A" at bounding box center [797, 454] width 656 height 70
drag, startPoint x: 1200, startPoint y: 506, endPoint x: 1173, endPoint y: 508, distance: 27.1
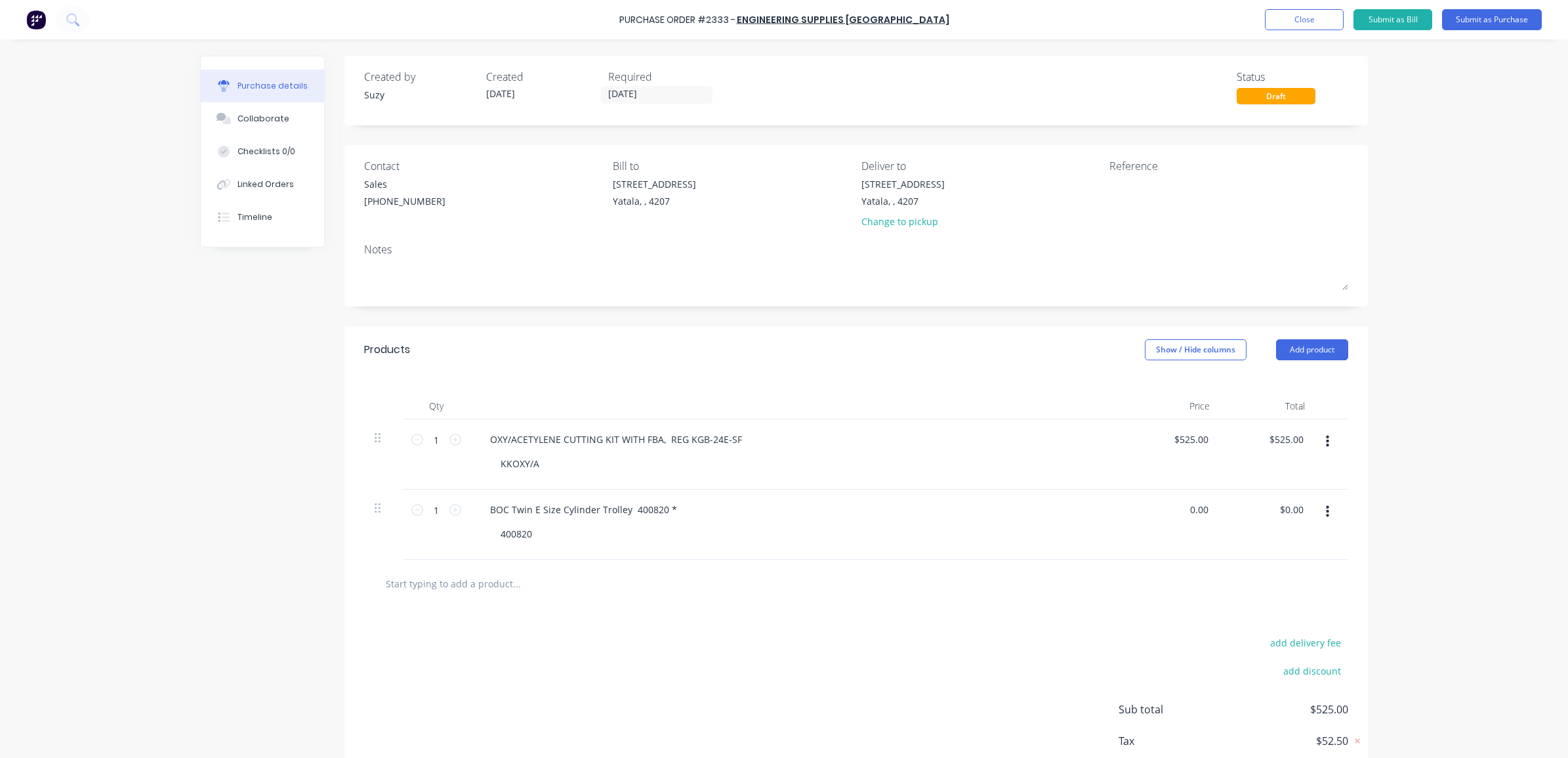
click at [1175, 508] on div "0.00 0.00" at bounding box center [1172, 524] width 95 height 70
type input "$252.00"
click at [1162, 556] on div "$252.00 252" at bounding box center [1172, 524] width 95 height 70
click at [1188, 505] on input "252.00" at bounding box center [1190, 509] width 41 height 19
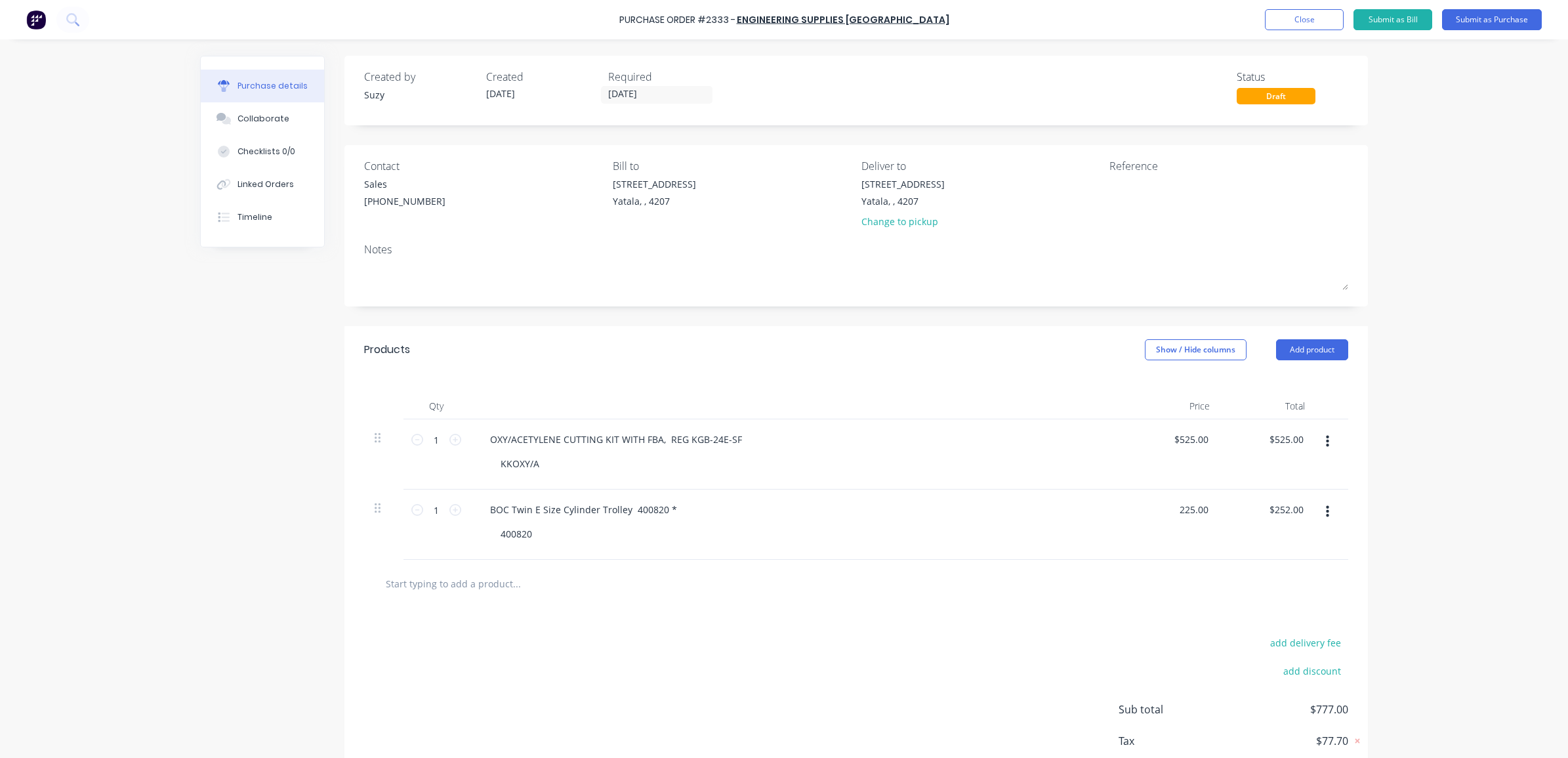
type input "$225.00"
click at [1396, 617] on div "Purchase Order #2333 - Engineering Supplies [GEOGRAPHIC_DATA] Add product Close…" at bounding box center [784, 379] width 1568 height 758
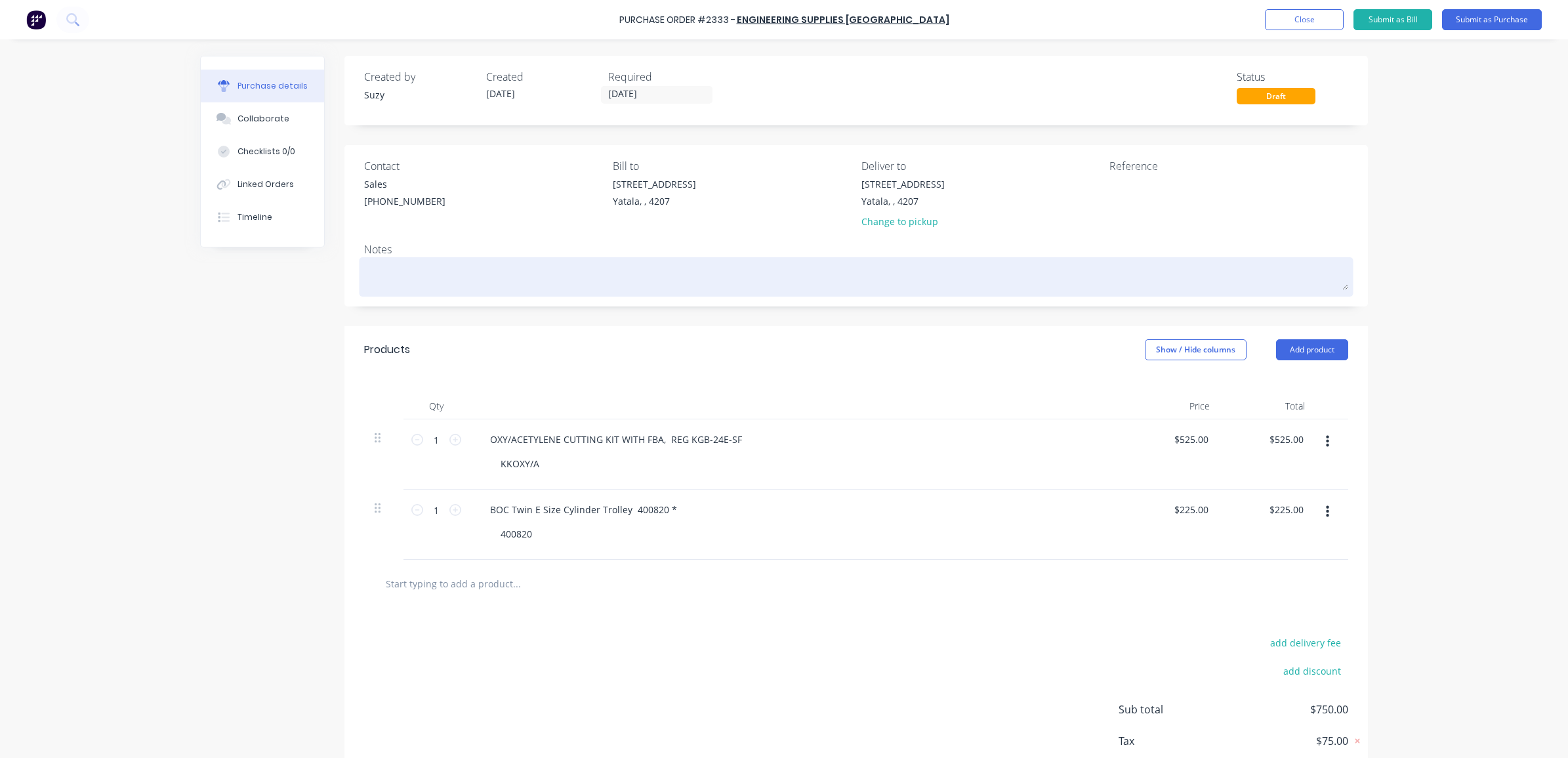
click at [417, 289] on textarea at bounding box center [856, 275] width 984 height 29
type textarea "x"
type textarea "A"
type textarea "x"
type textarea "As"
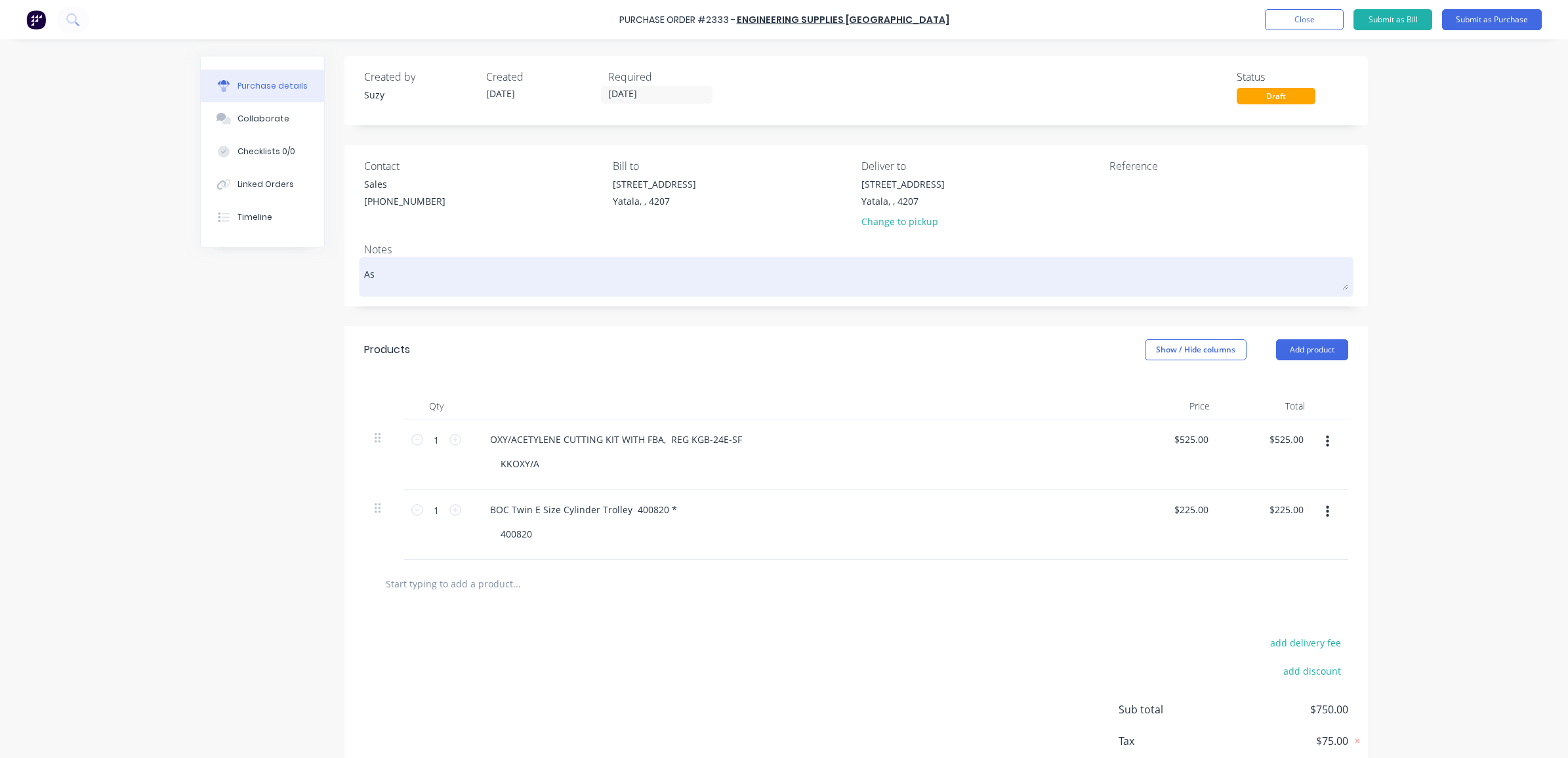
type textarea "x"
type textarea "As"
type textarea "x"
type textarea "As p"
type textarea "x"
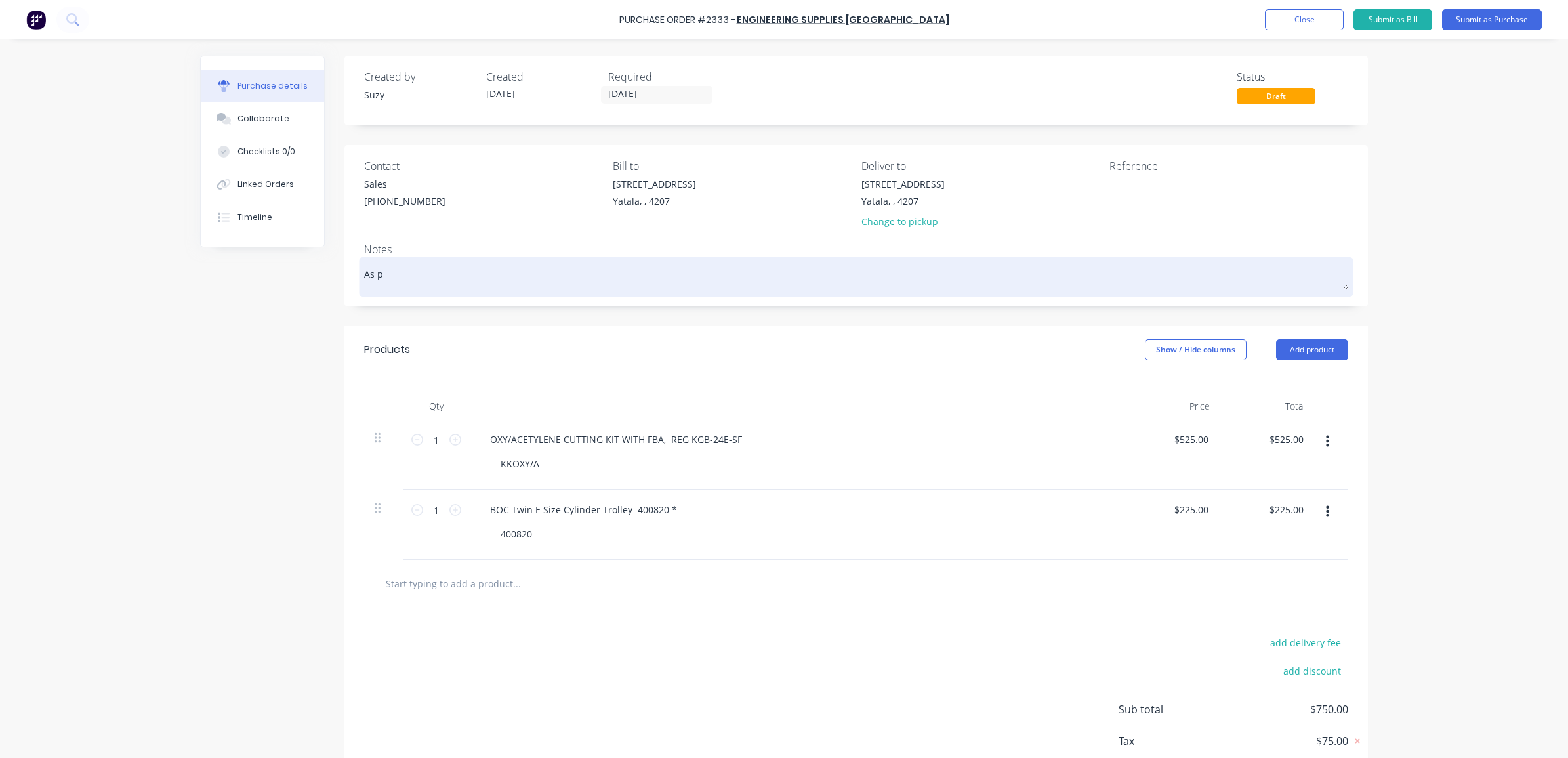
type textarea "As pe"
type textarea "x"
type textarea "As per"
type textarea "x"
type textarea "As per"
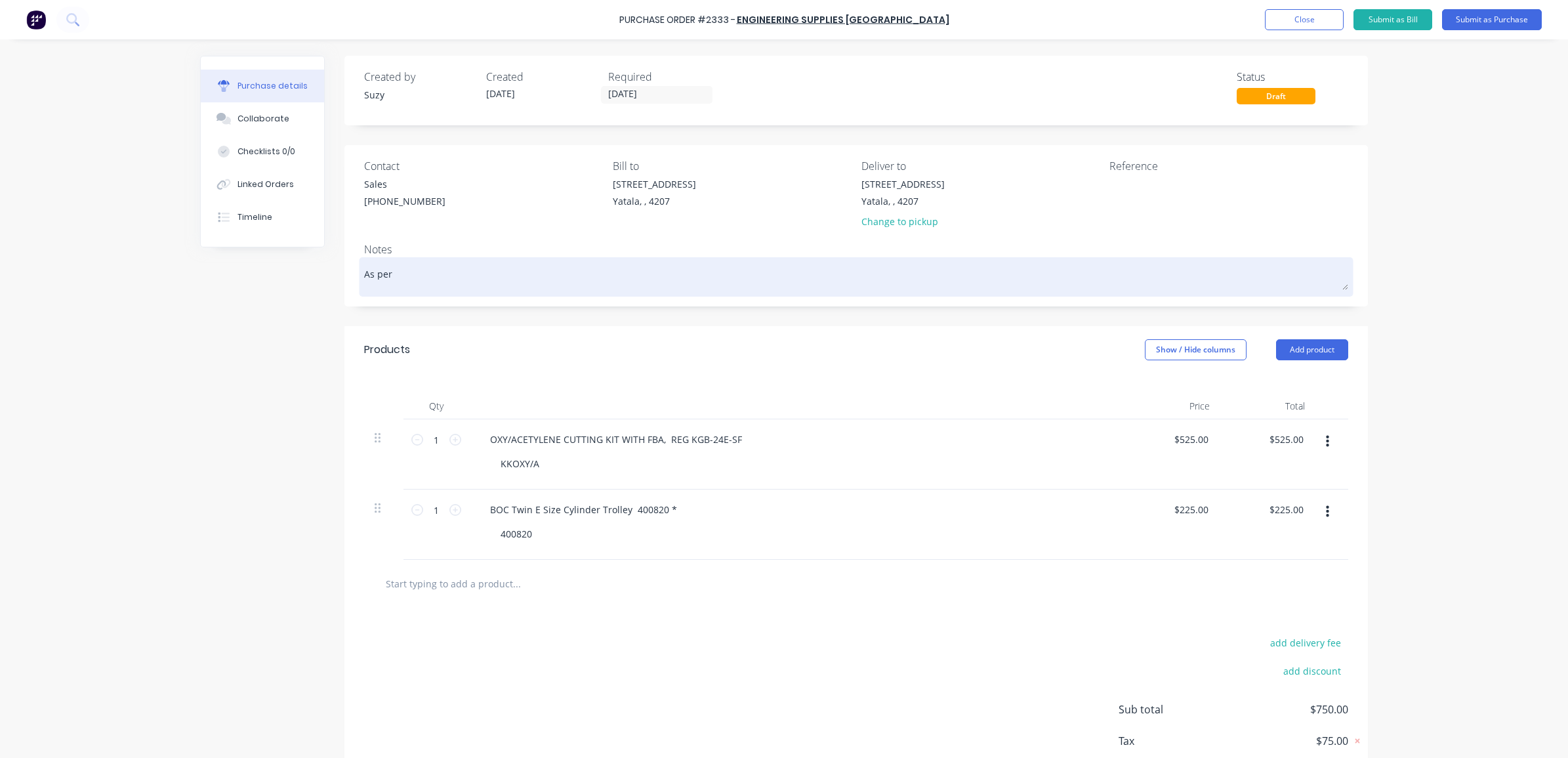
paste textarea "SQ-00003917"
type textarea "x"
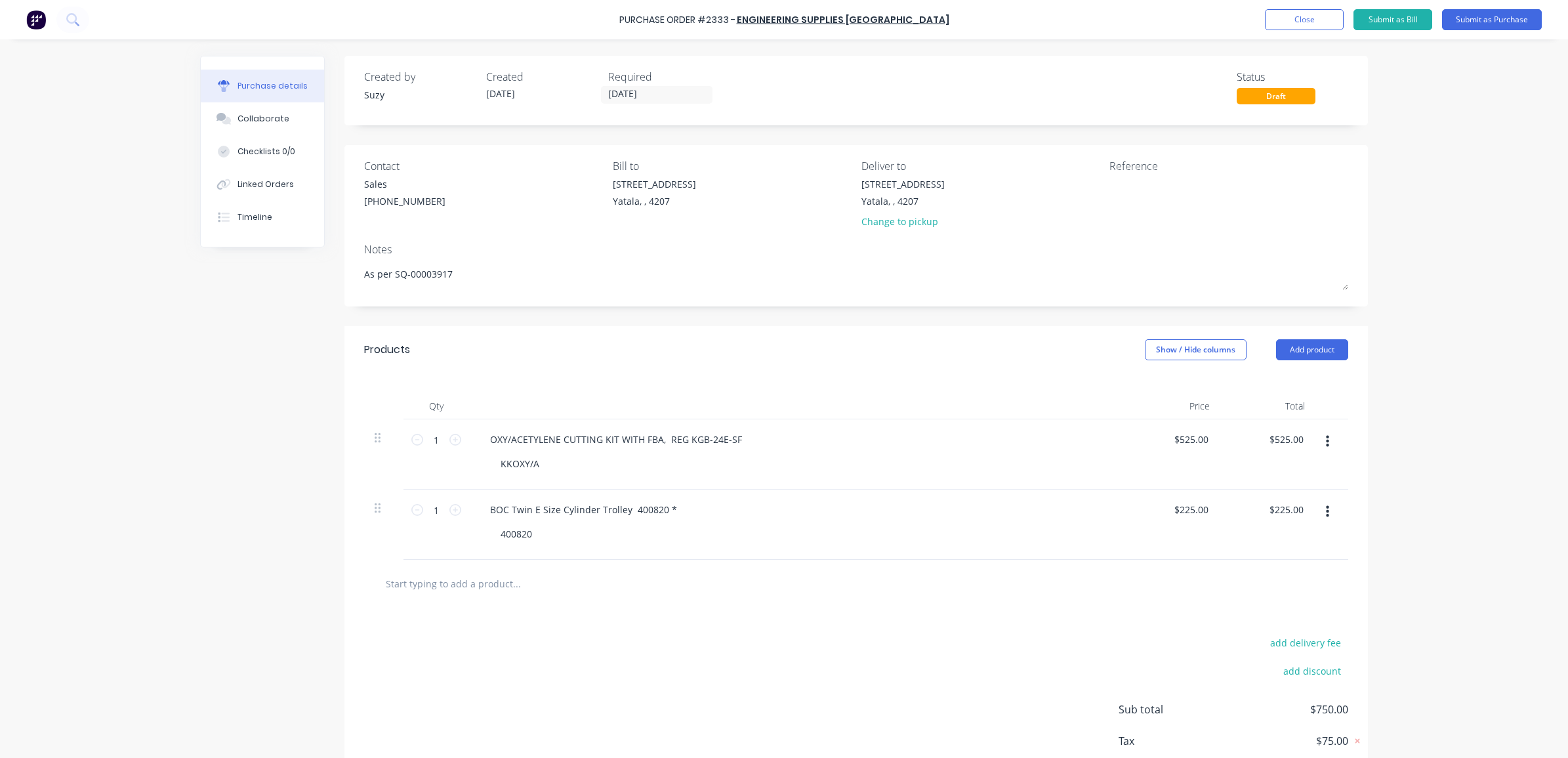
type textarea "As per SQ-00003917"
type textarea "x"
type textarea "As per SQ-00003917"
drag, startPoint x: 756, startPoint y: 19, endPoint x: 646, endPoint y: 17, distance: 110.0
click at [646, 17] on div "Purchase Order #2333 - Engineering Supplies [GEOGRAPHIC_DATA] Add product Close…" at bounding box center [784, 19] width 1568 height 39
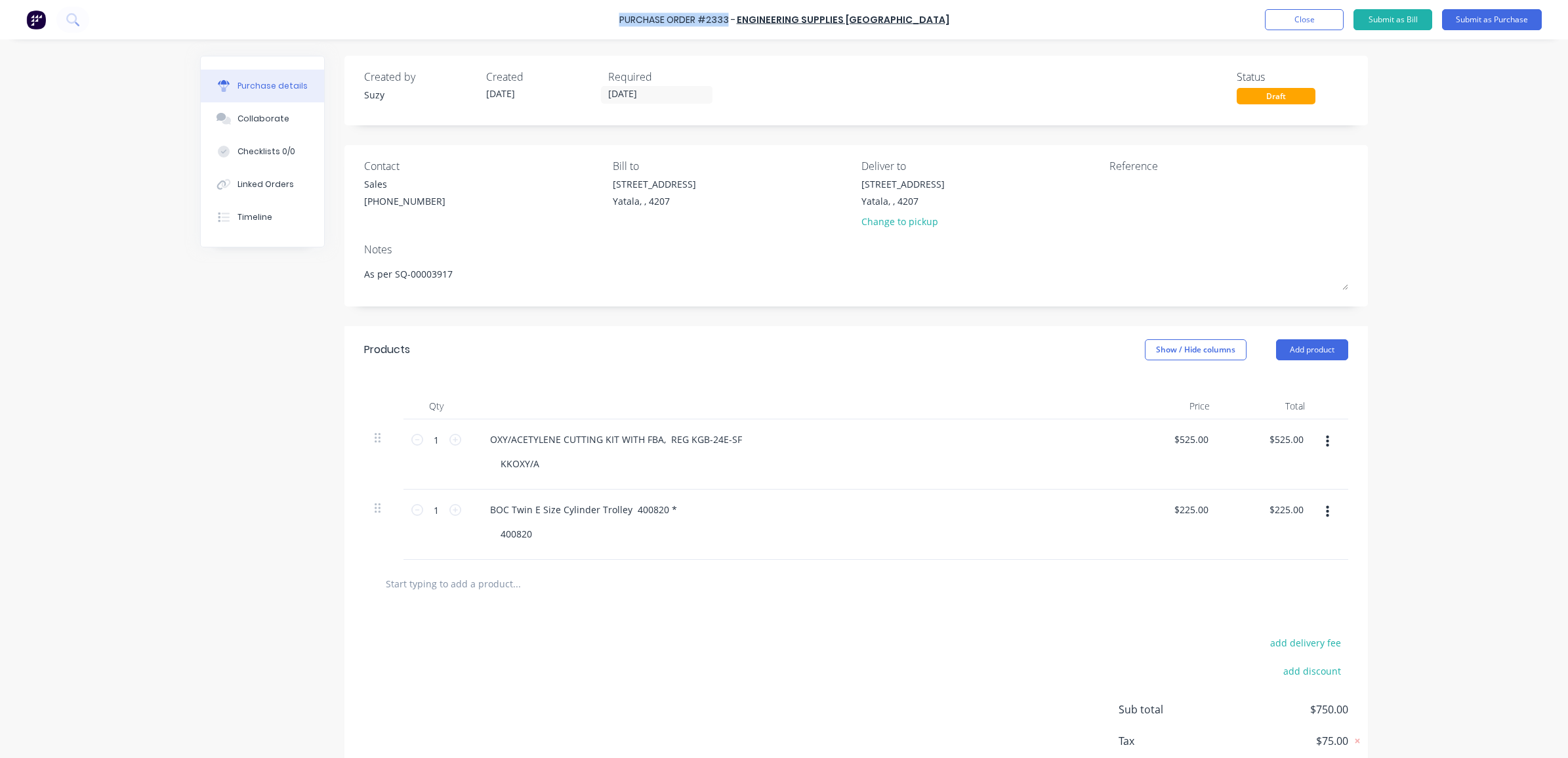
copy div "Purchase Order #2333"
click at [1166, 192] on textarea at bounding box center [1191, 192] width 164 height 29
paste textarea "Purchase Order #2333"
type textarea "Purchase Order #2333 Job: Stock cc:230"
type textarea "x"
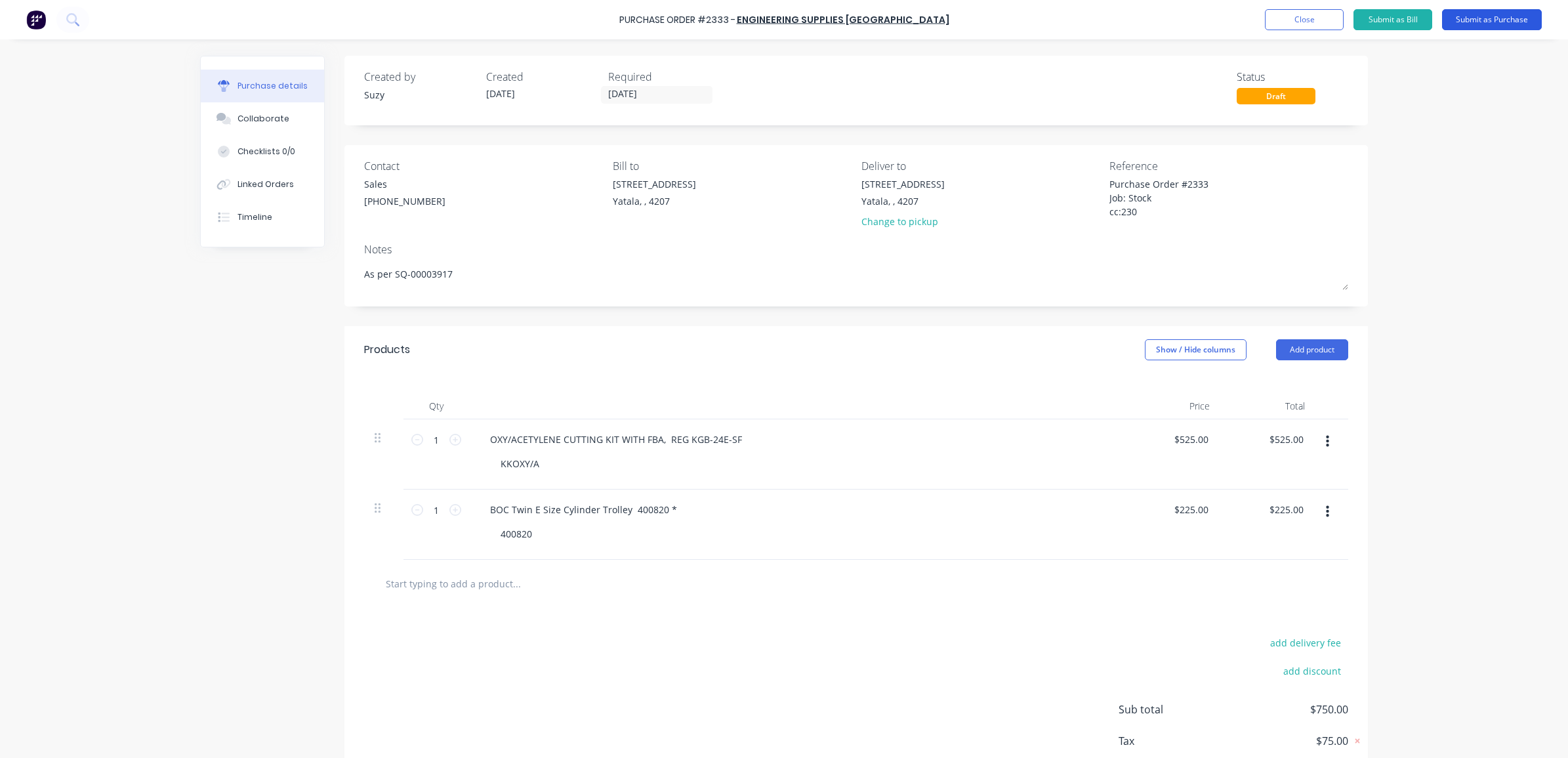
type textarea "Purchase Order #2333 Job: Stock cc:230"
click at [1467, 19] on button "Submit as Purchase" at bounding box center [1491, 19] width 99 height 21
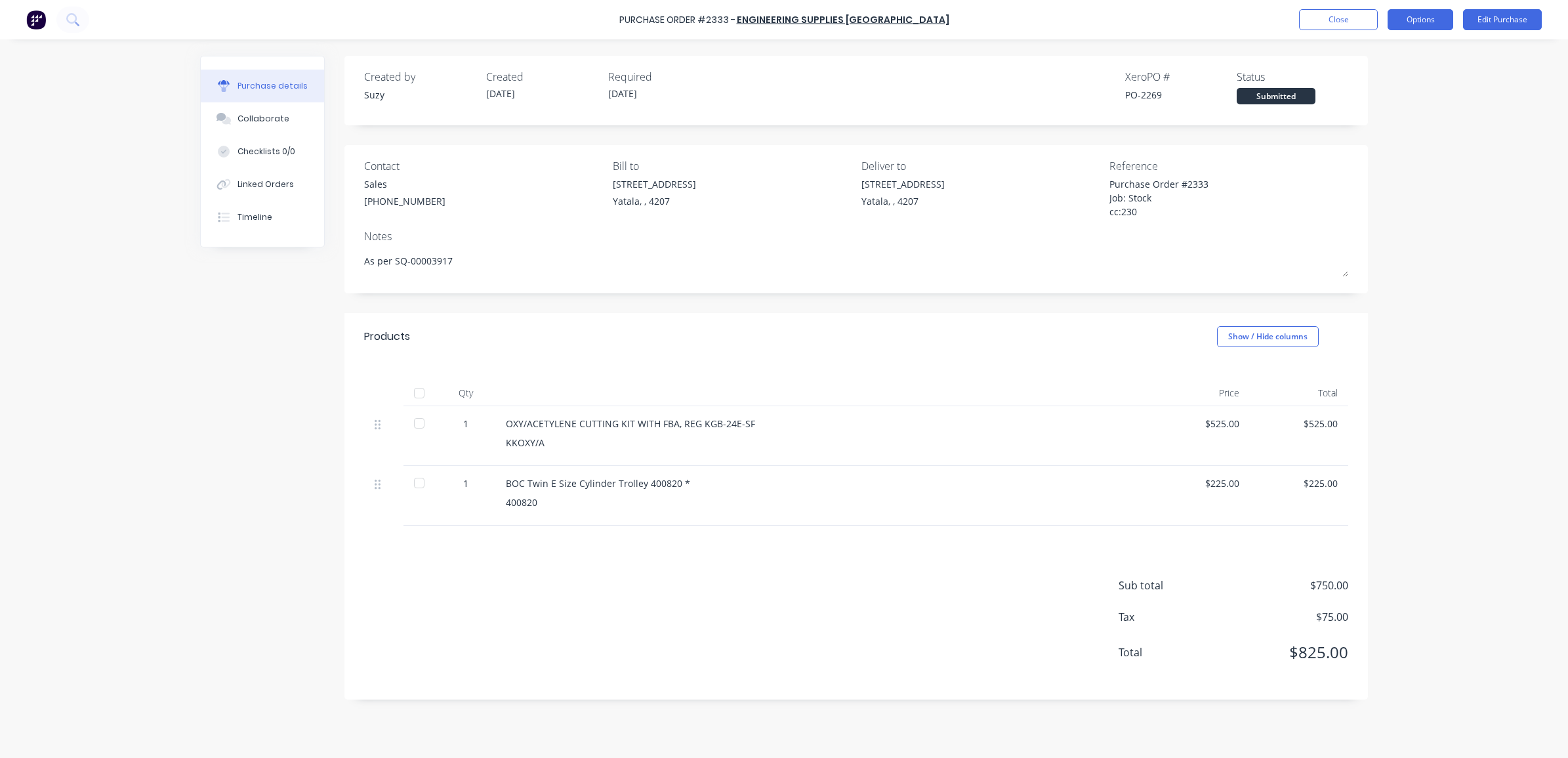
click at [1432, 17] on button "Options" at bounding box center [1420, 19] width 65 height 21
click at [1381, 51] on div "Print / Email" at bounding box center [1391, 53] width 101 height 19
click at [1359, 77] on div "With pricing" at bounding box center [1391, 79] width 101 height 19
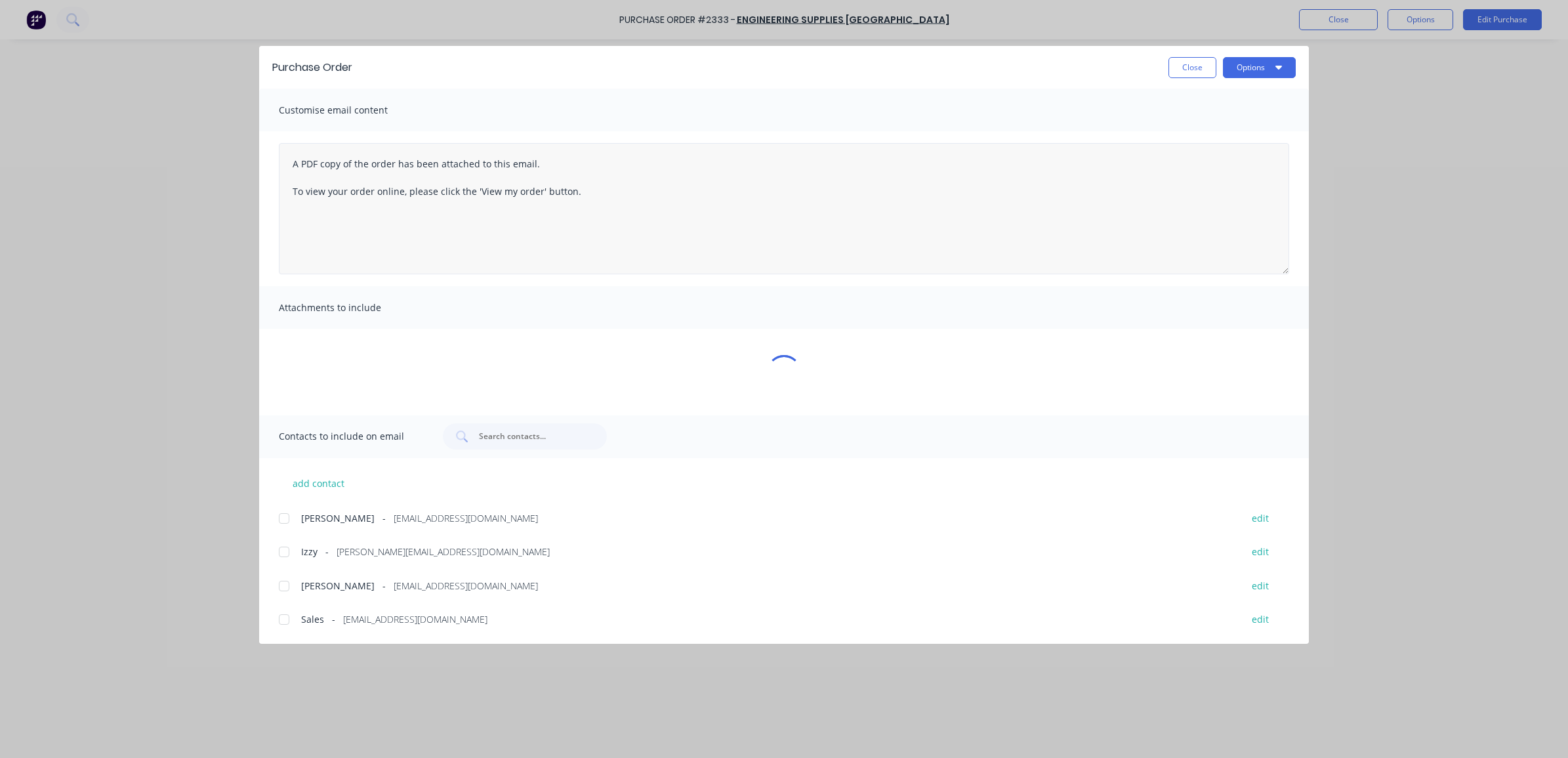
type textarea "x"
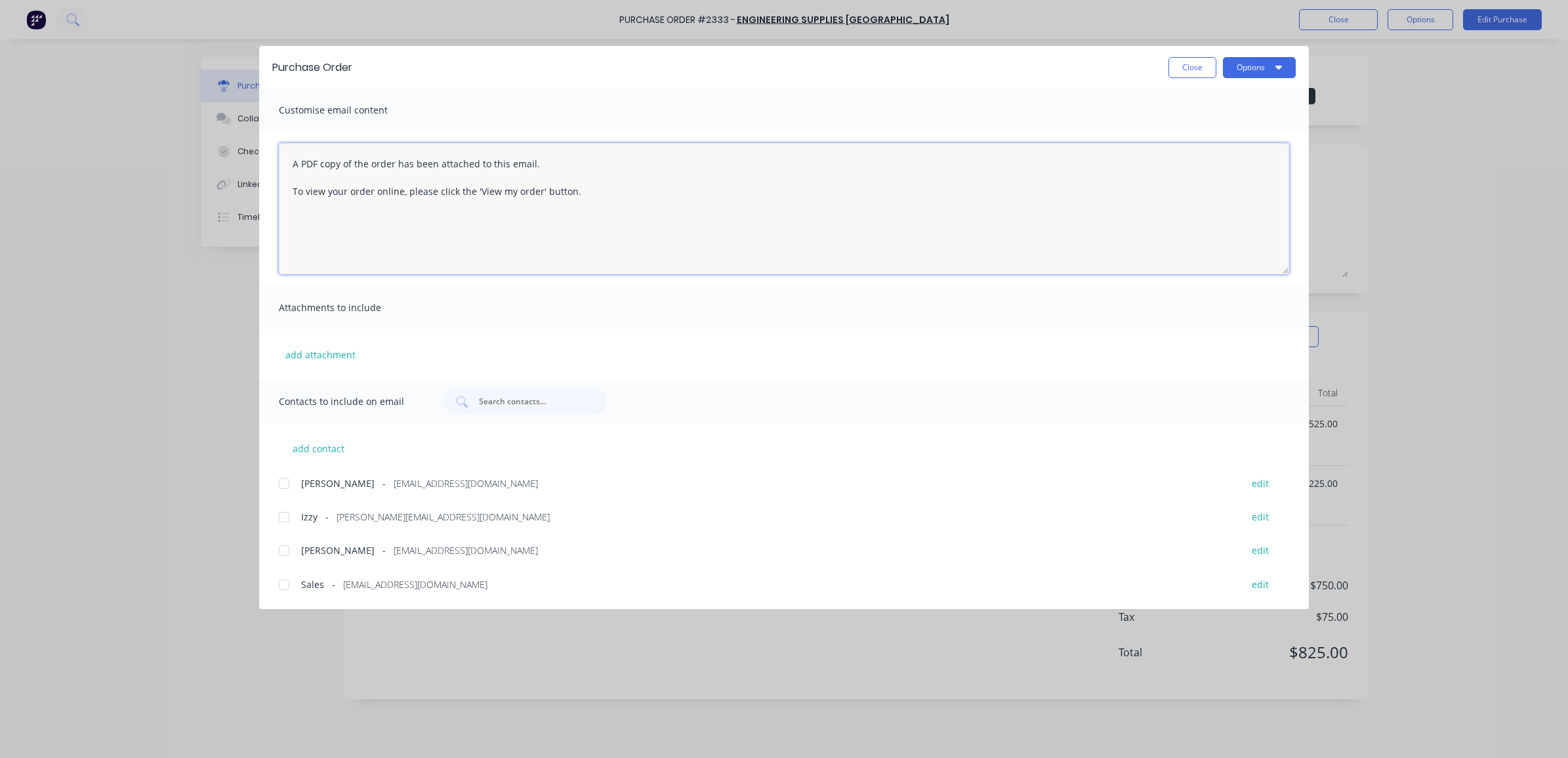
drag, startPoint x: 601, startPoint y: 208, endPoint x: 257, endPoint y: 130, distance: 352.7
click at [257, 130] on div "Purchase Order Close Options Customise email content A PDF copy of the order ha…" at bounding box center [784, 379] width 1568 height 758
click at [286, 484] on div at bounding box center [284, 483] width 26 height 26
click at [280, 520] on div at bounding box center [284, 516] width 26 height 26
type textarea "Thank you for sending me through the quote [DATE][DATE]. I have attached the PO…"
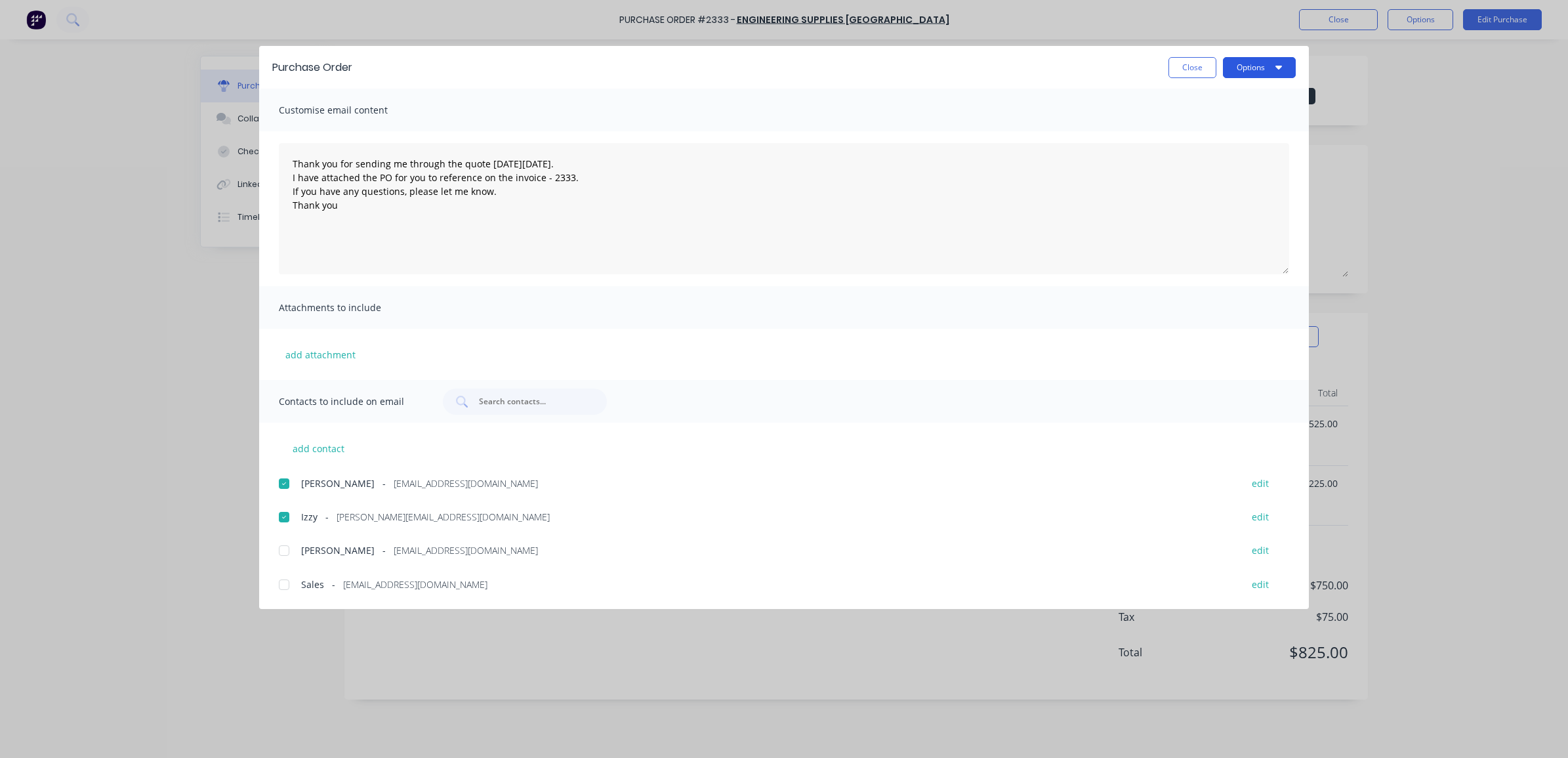
click at [1278, 64] on icon "button" at bounding box center [1278, 67] width 7 height 11
click at [1228, 155] on div "Email" at bounding box center [1233, 153] width 101 height 19
click at [1183, 73] on button "Close" at bounding box center [1192, 67] width 48 height 21
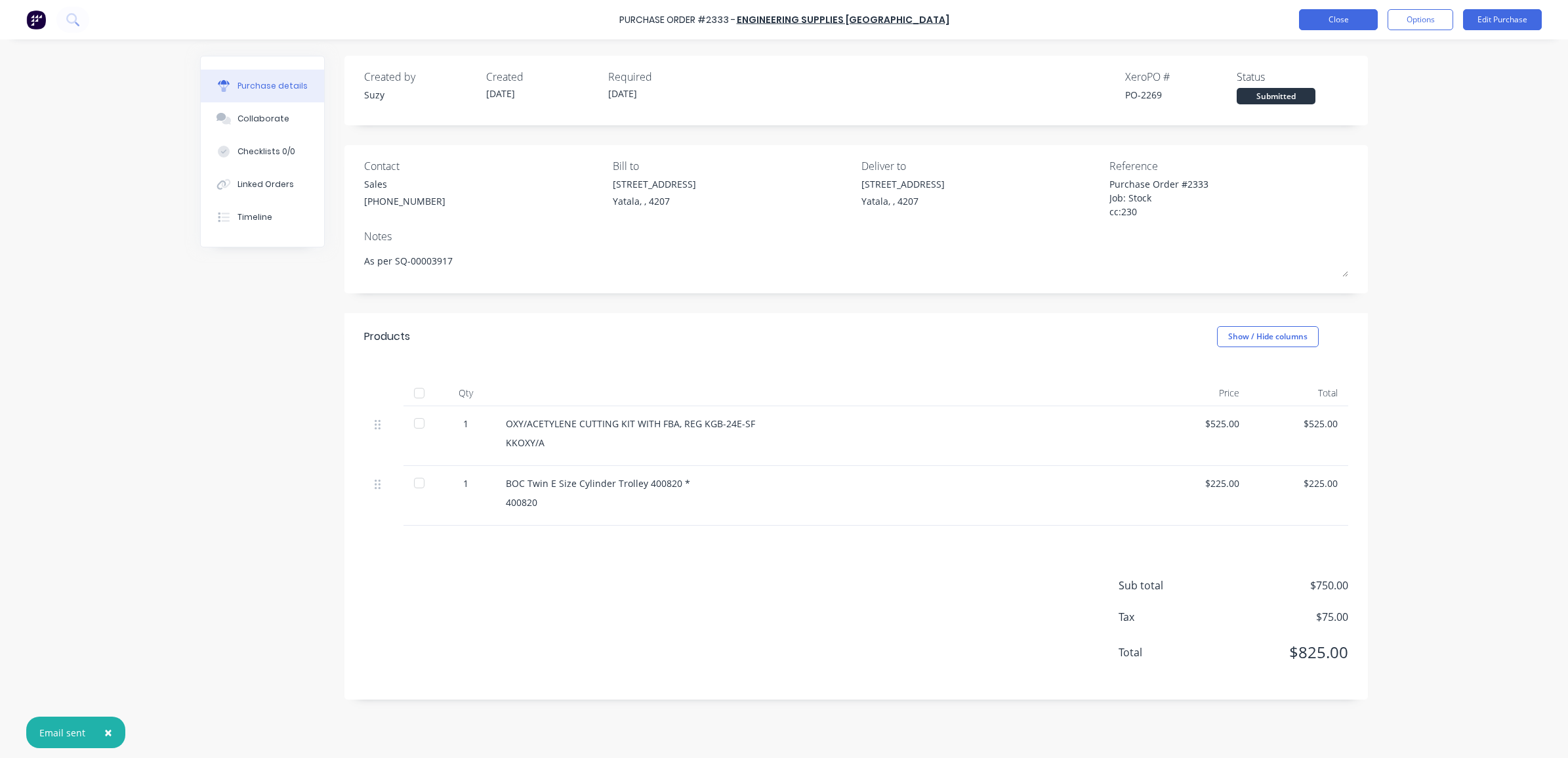
click at [1318, 21] on button "Close" at bounding box center [1338, 19] width 79 height 21
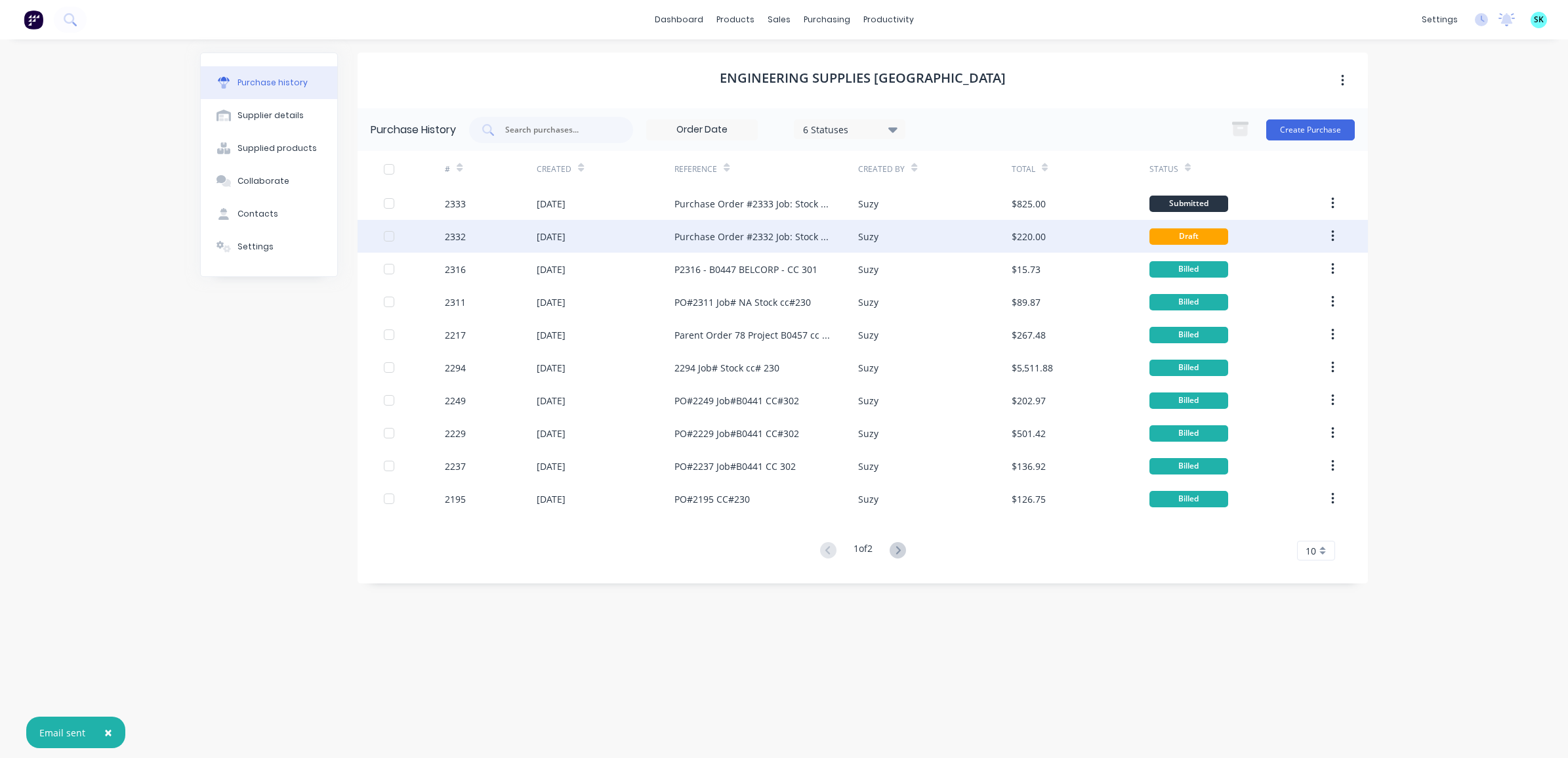
click at [777, 238] on div "Purchase Order #2332 Job: Stock cc: 230" at bounding box center [753, 236] width 157 height 14
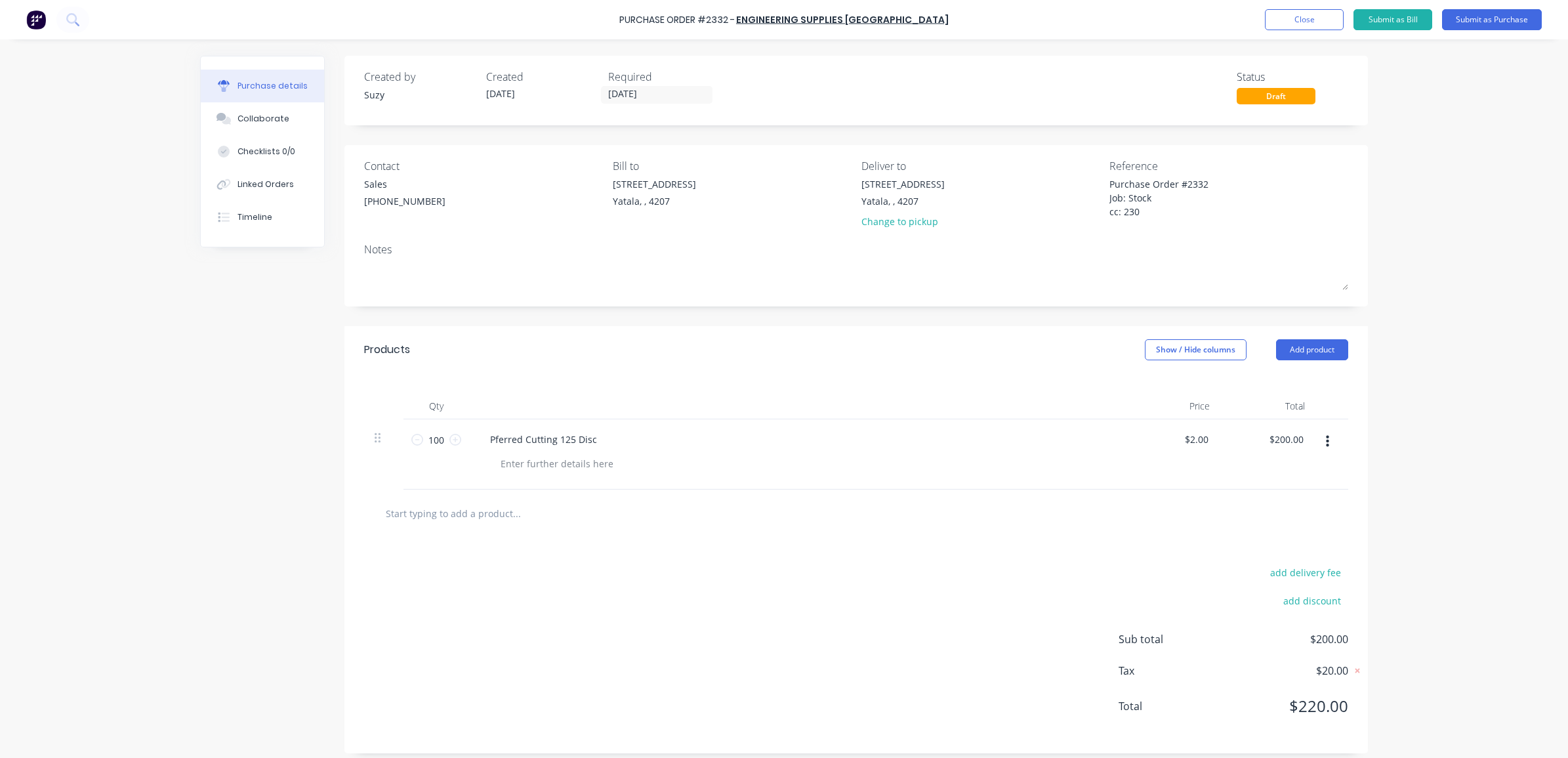
click at [1343, 11] on div "Add product Close Submit as Bill Submit as Purchase" at bounding box center [1403, 19] width 277 height 21
type textarea "x"
click at [1333, 18] on button "Close" at bounding box center [1304, 19] width 79 height 21
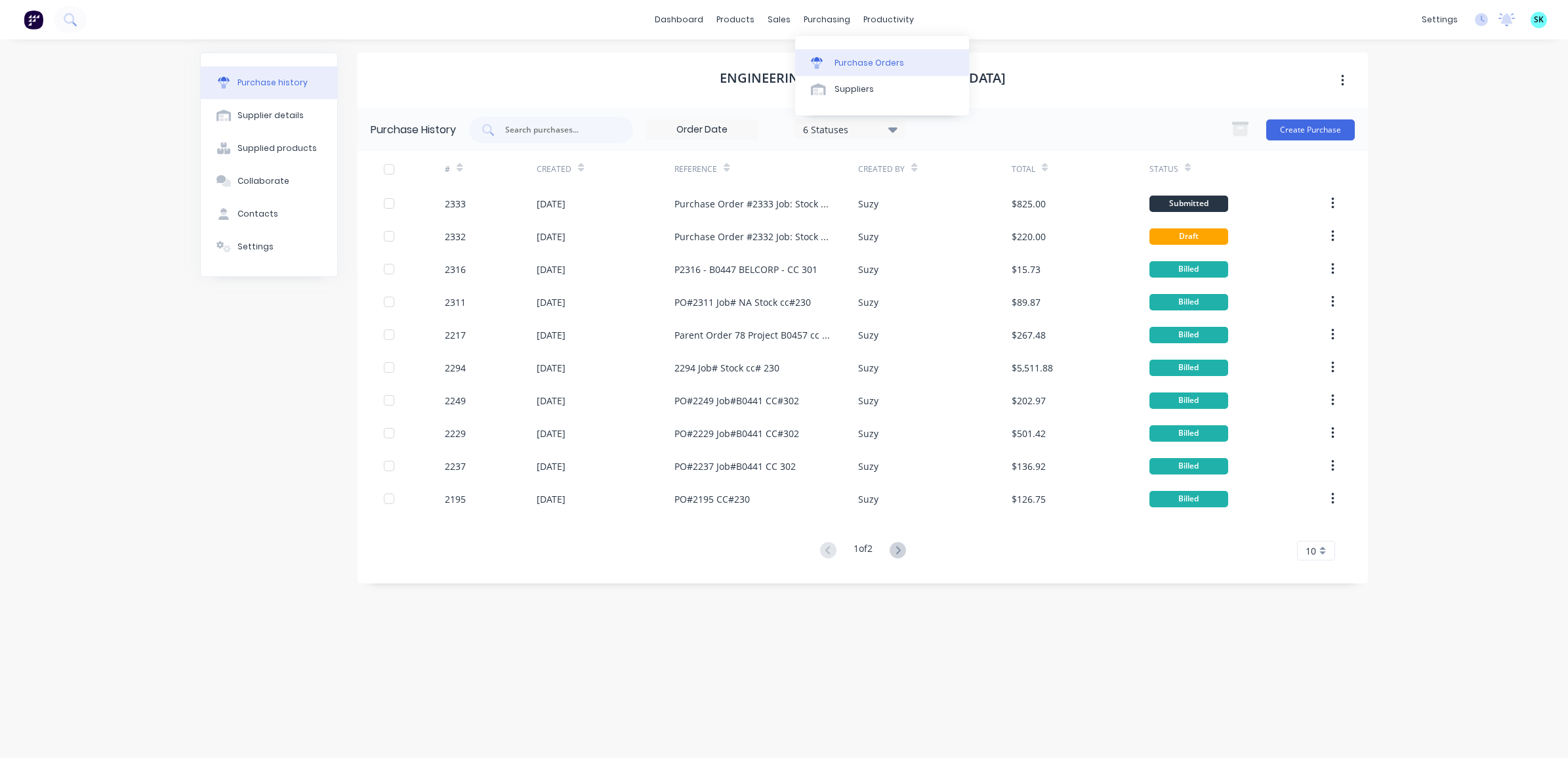
click at [843, 51] on link "Purchase Orders" at bounding box center [882, 62] width 174 height 26
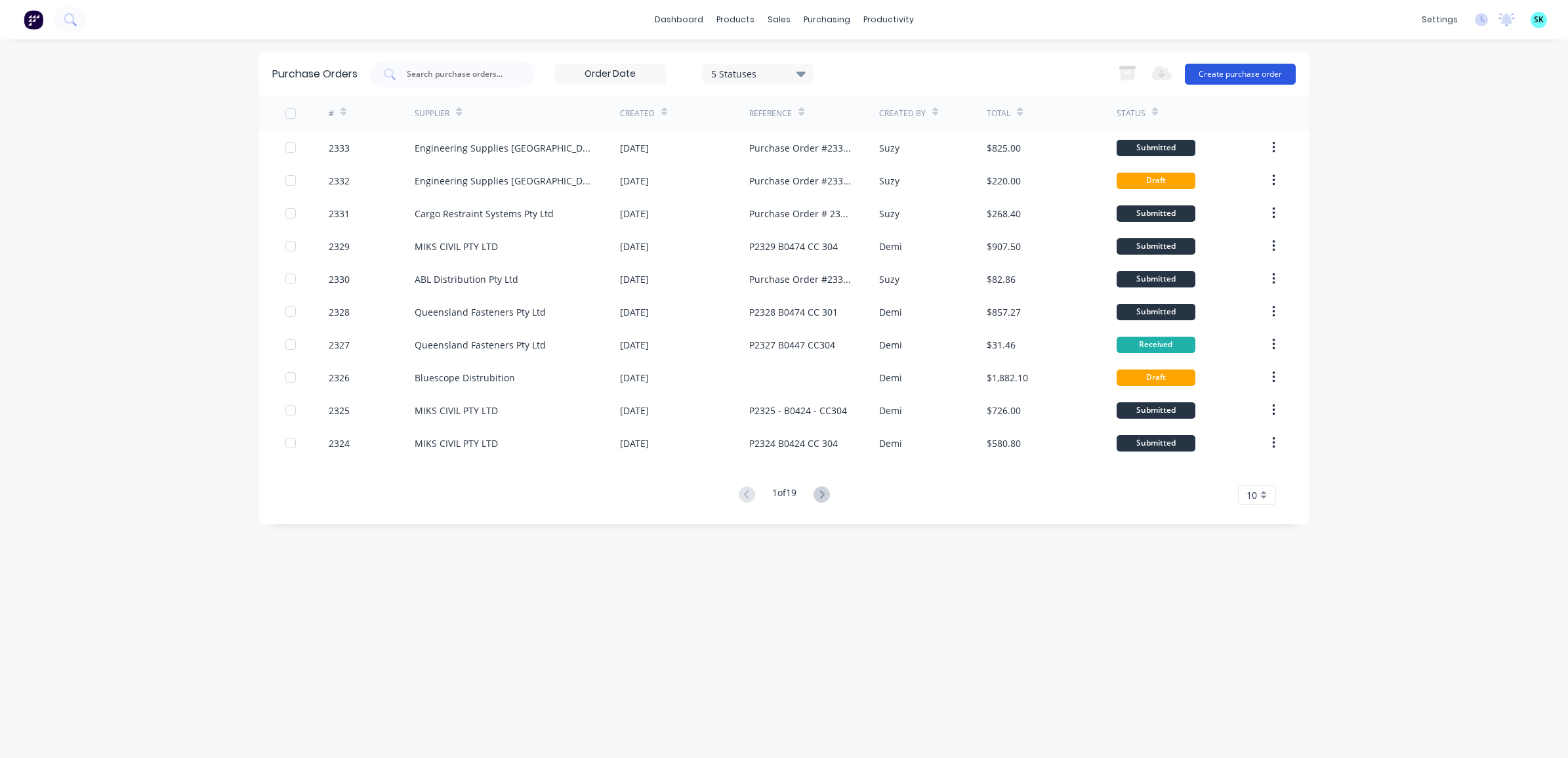
click at [1237, 79] on button "Create purchase order" at bounding box center [1240, 73] width 111 height 21
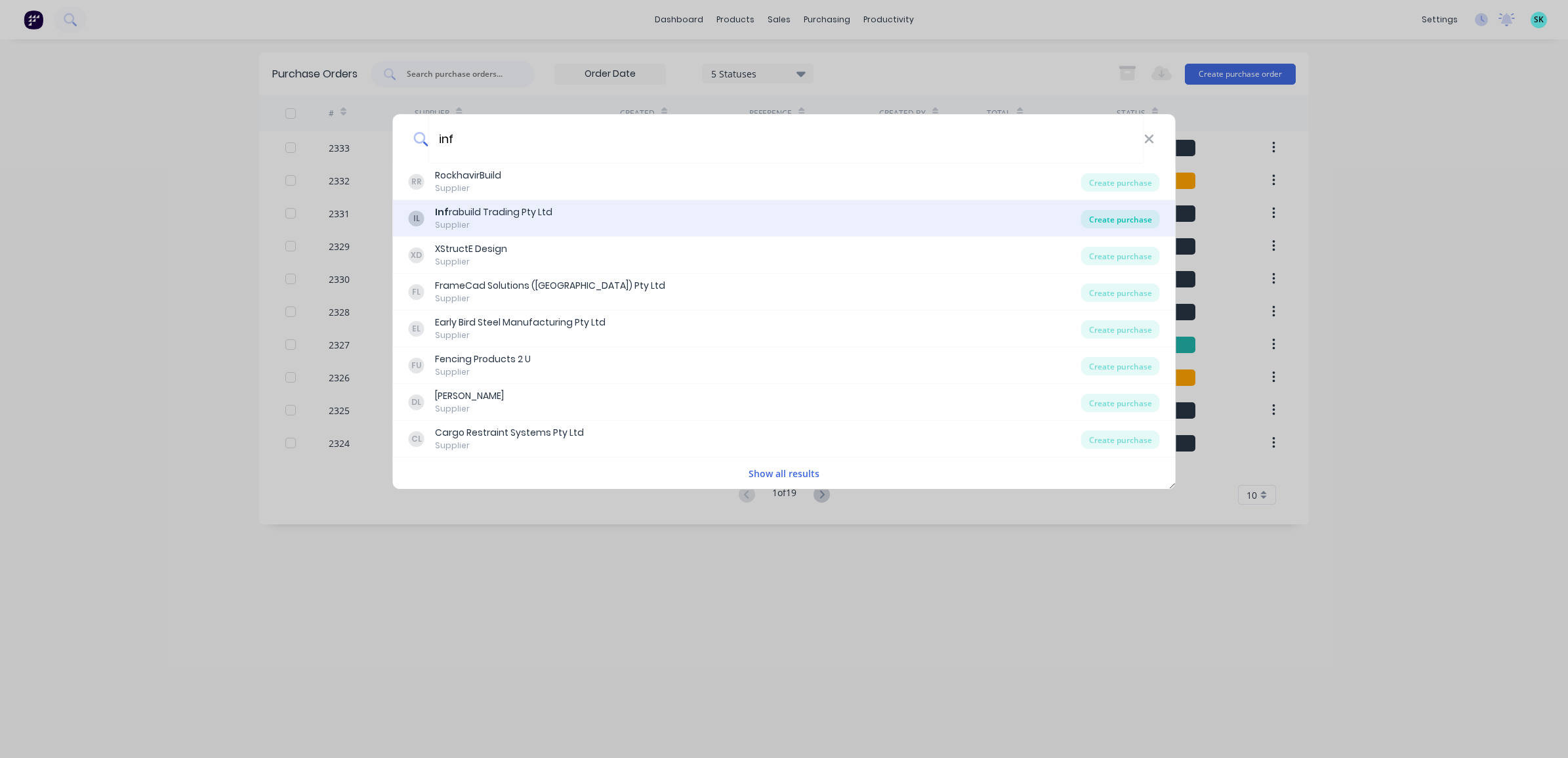
type input "inf"
click at [1104, 220] on div "Create purchase" at bounding box center [1120, 220] width 79 height 19
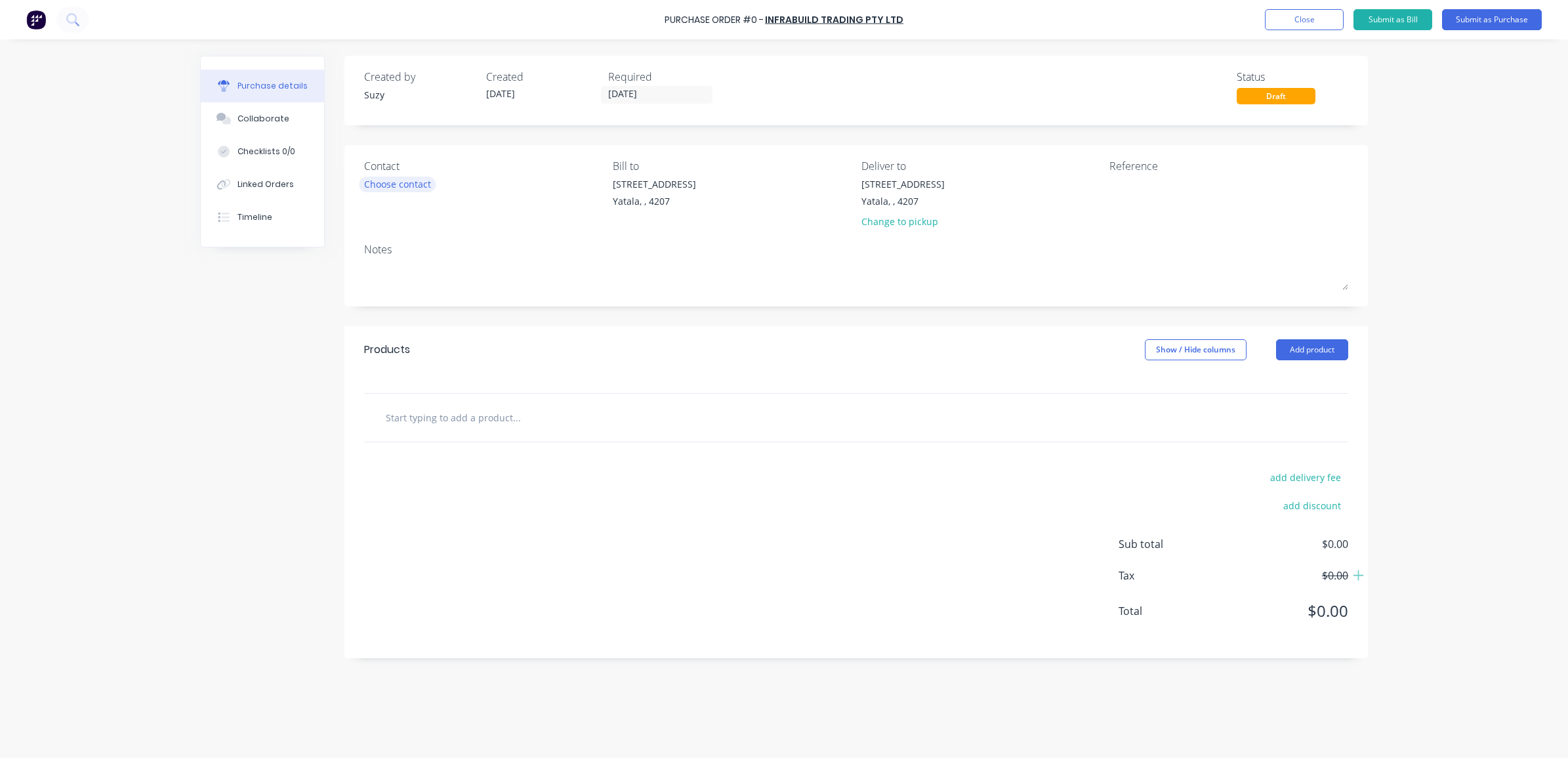
click at [382, 185] on div "Choose contact" at bounding box center [398, 183] width 67 height 14
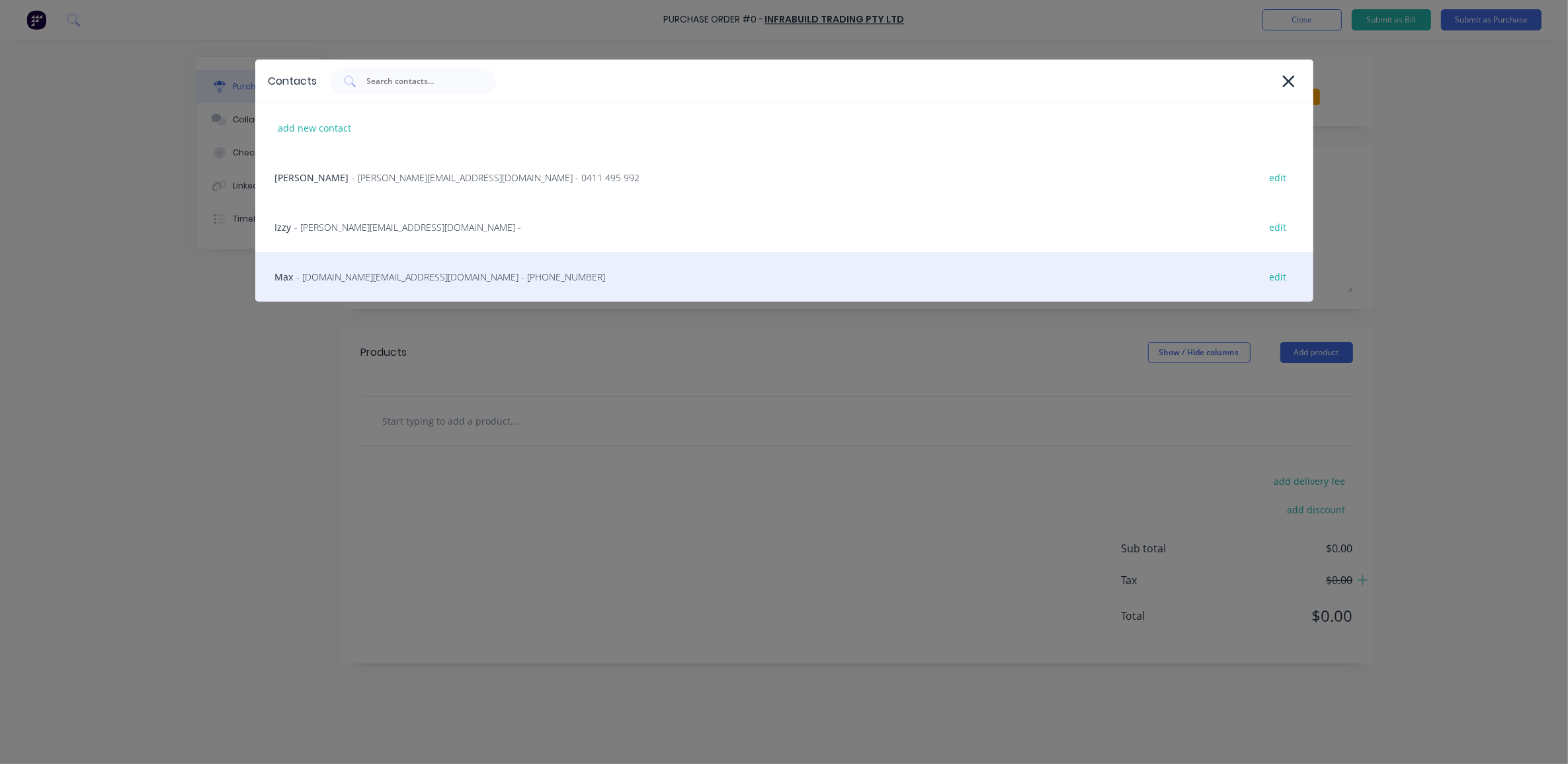
click at [373, 274] on span "- [DOMAIN_NAME][EMAIL_ADDRESS][DOMAIN_NAME] - [PHONE_NUMBER]" at bounding box center [451, 276] width 309 height 14
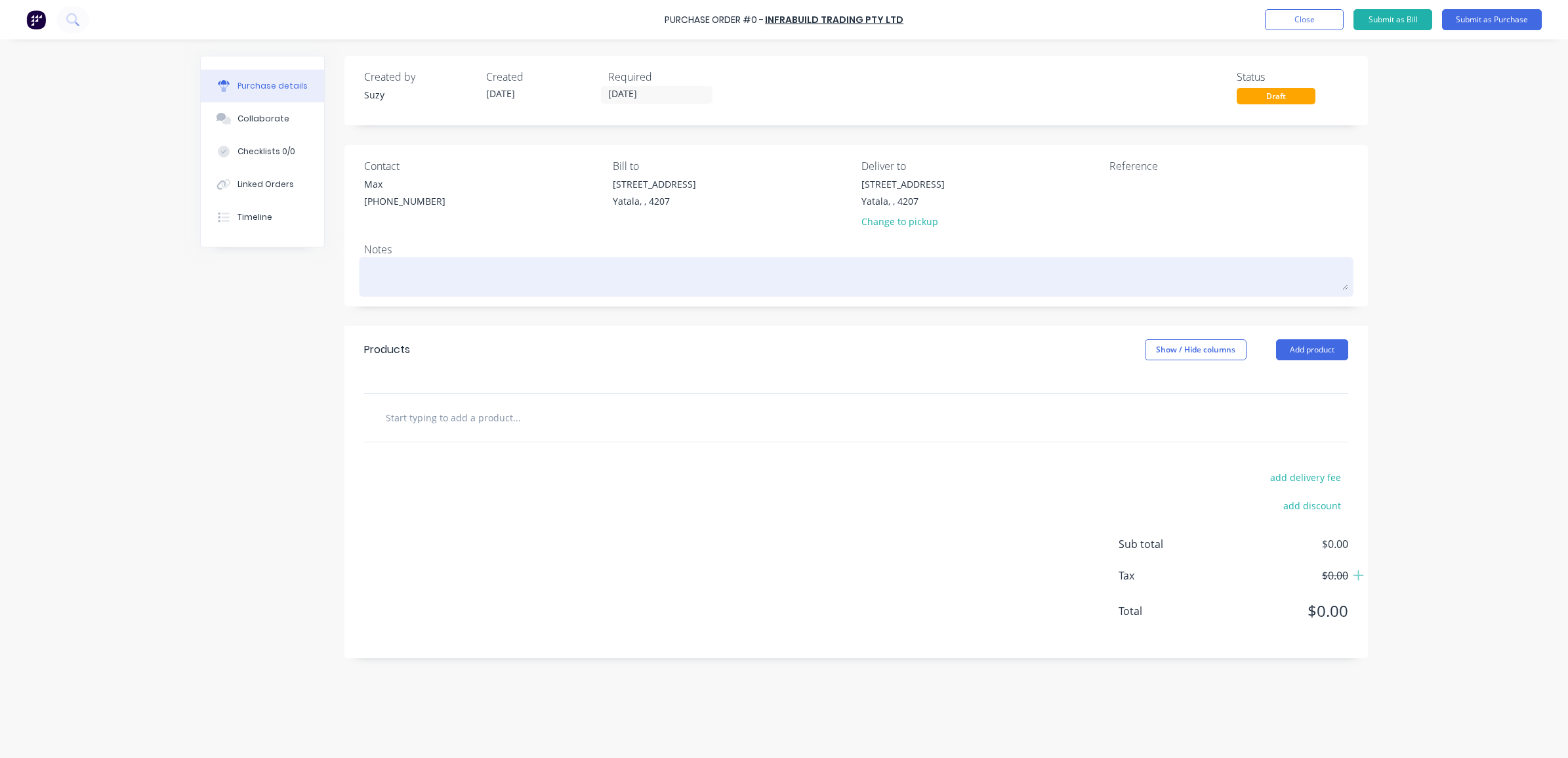
click at [425, 287] on textarea at bounding box center [856, 275] width 984 height 29
type textarea "x"
type textarea "S"
type textarea "x"
type textarea "A"
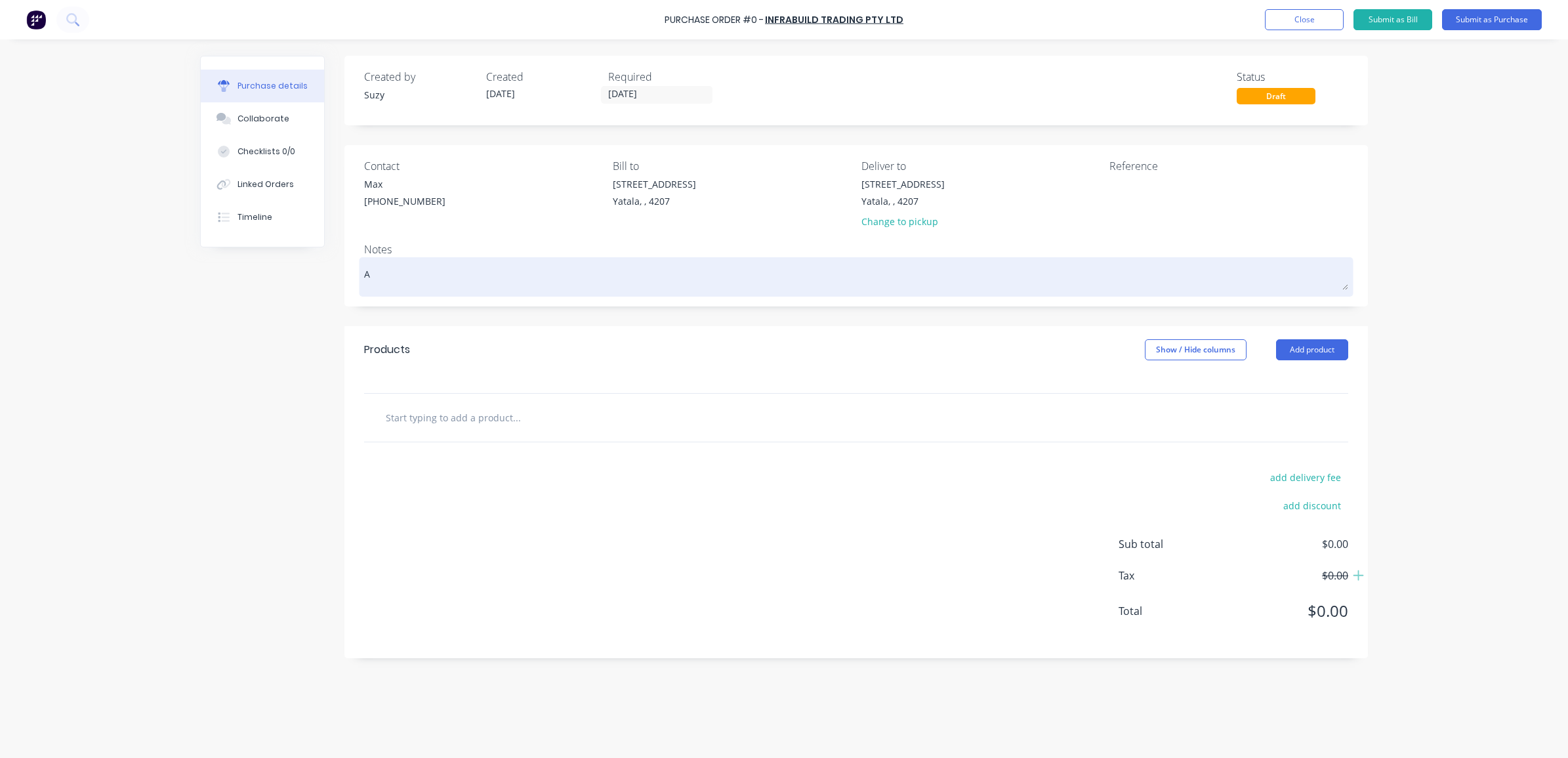
type textarea "x"
type textarea "As"
type textarea "x"
type textarea "As"
type textarea "x"
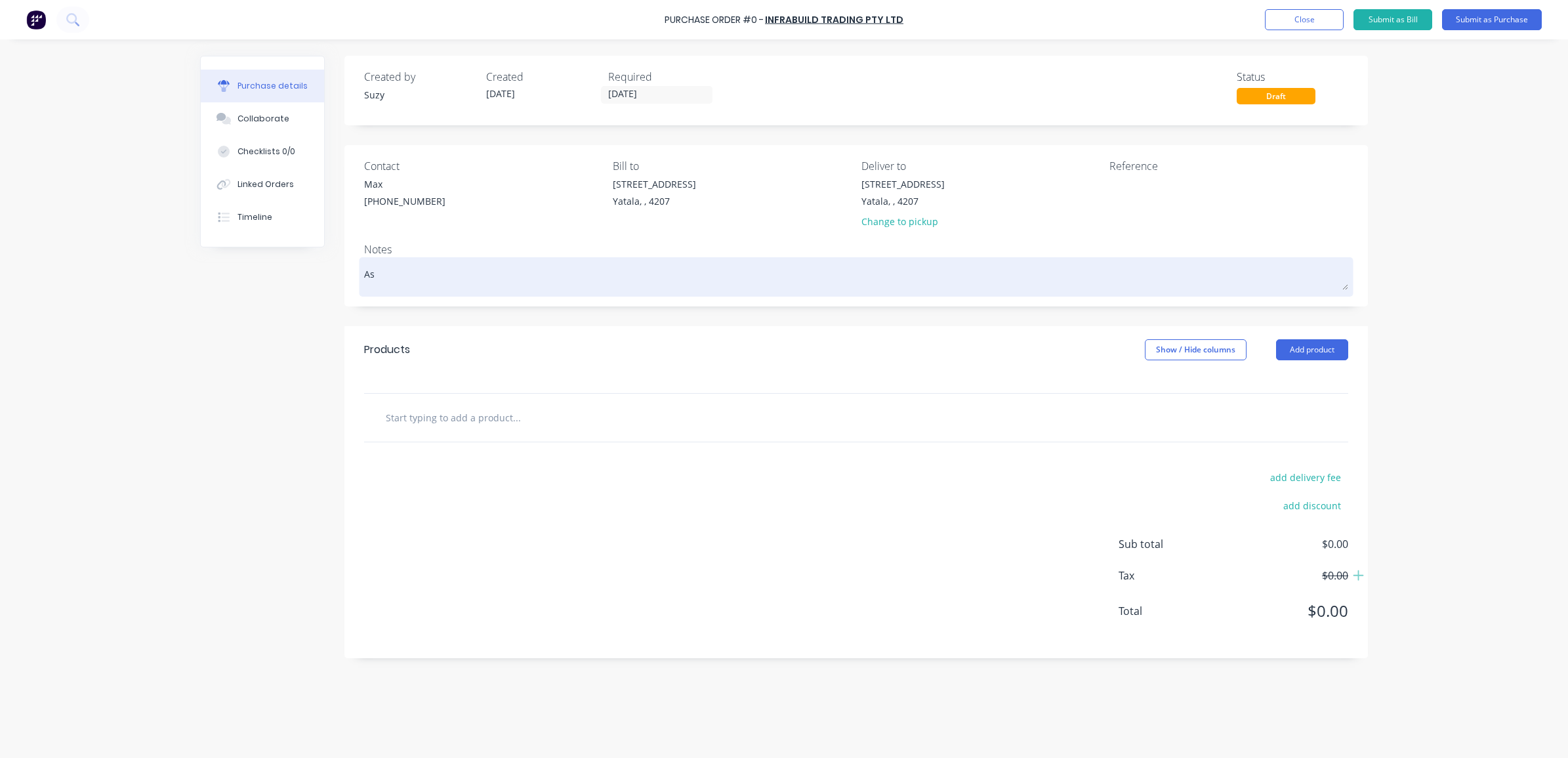
type textarea "As ["
type textarea "x"
type textarea "As [e"
type textarea "x"
type textarea "As ["
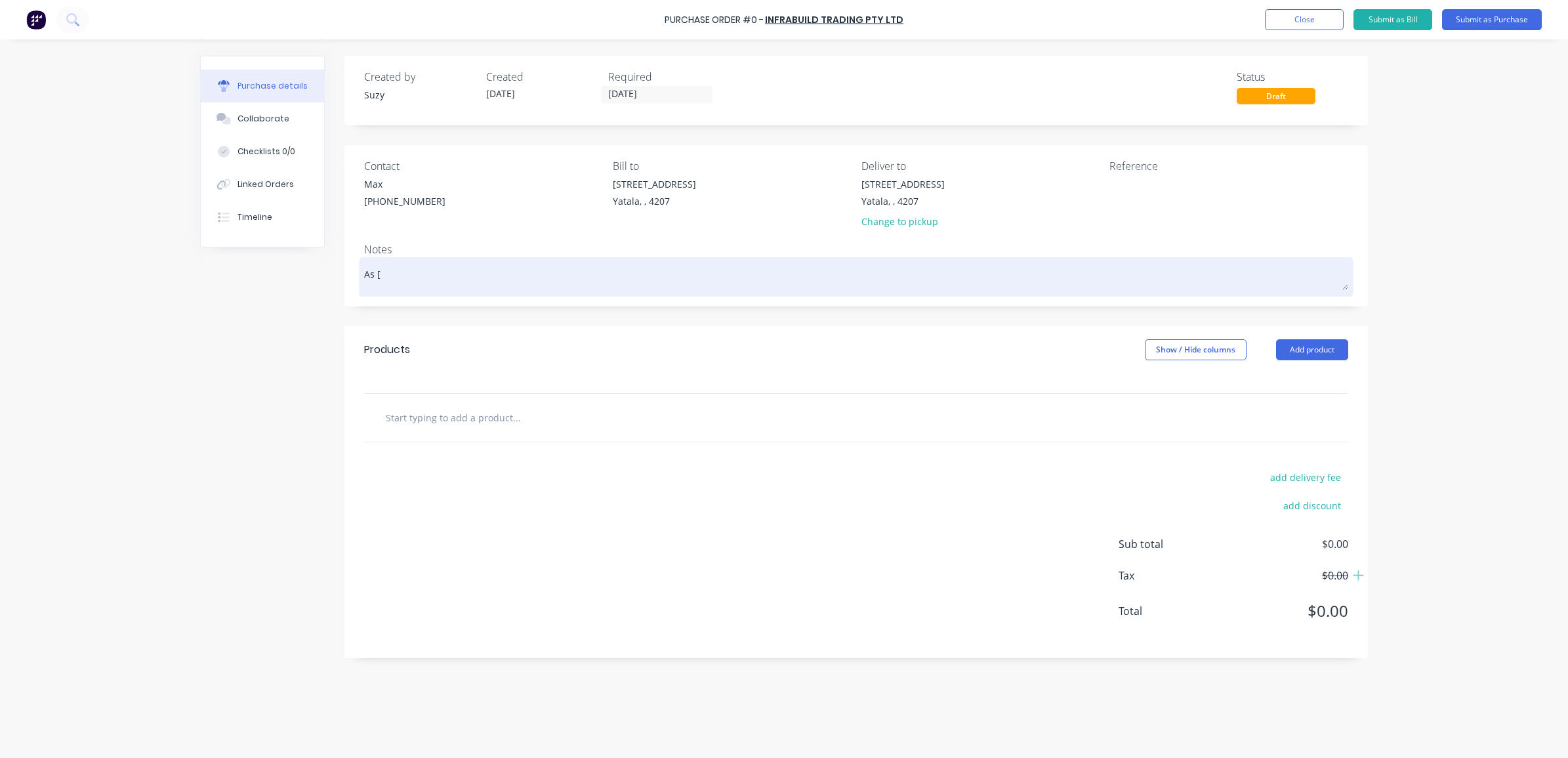
type textarea "x"
type textarea "As"
type textarea "x"
type textarea "As p"
type textarea "x"
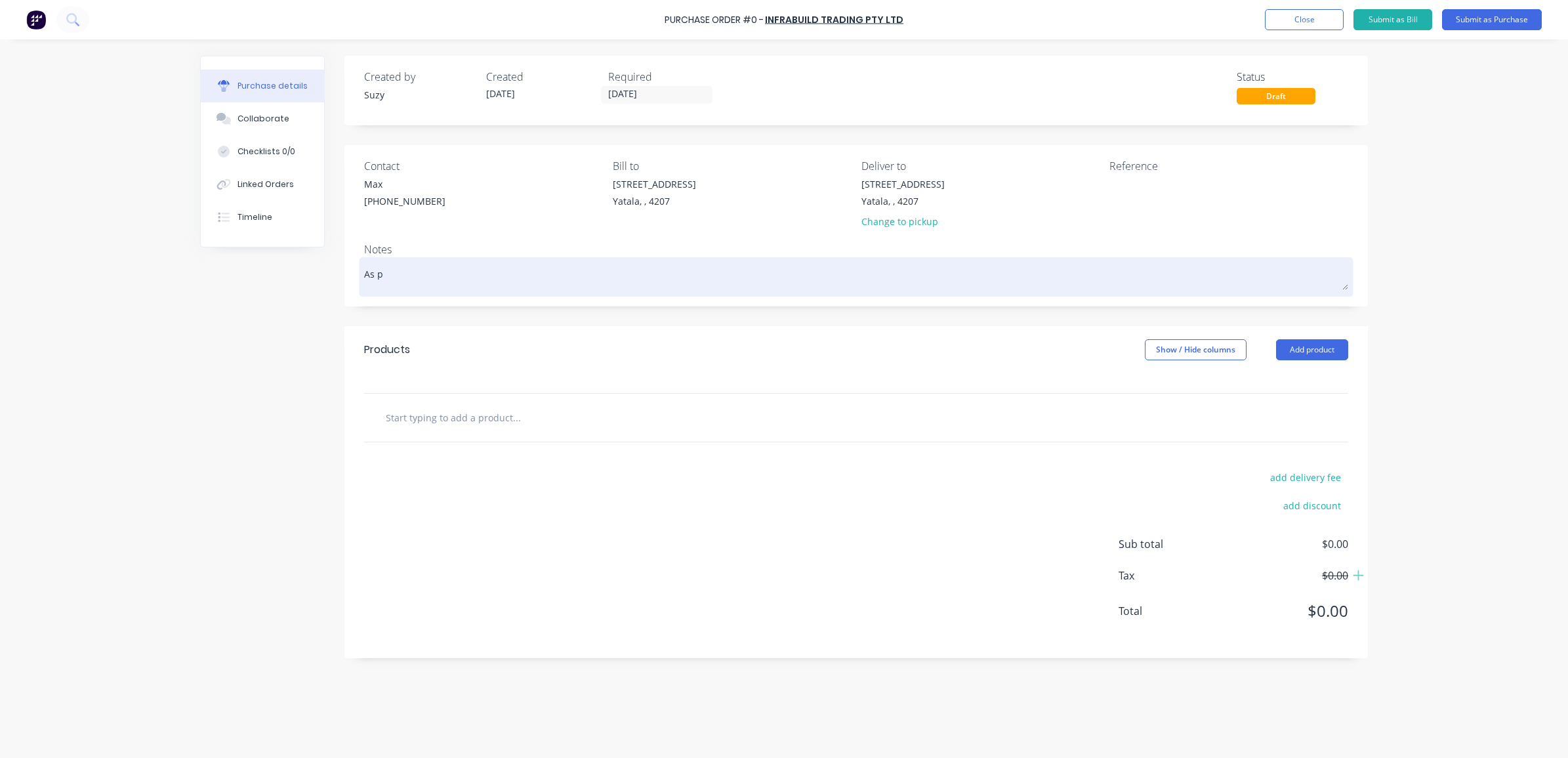
type textarea "As p["
type textarea "x"
type textarea "As p[e"
type textarea "x"
type textarea "As p["
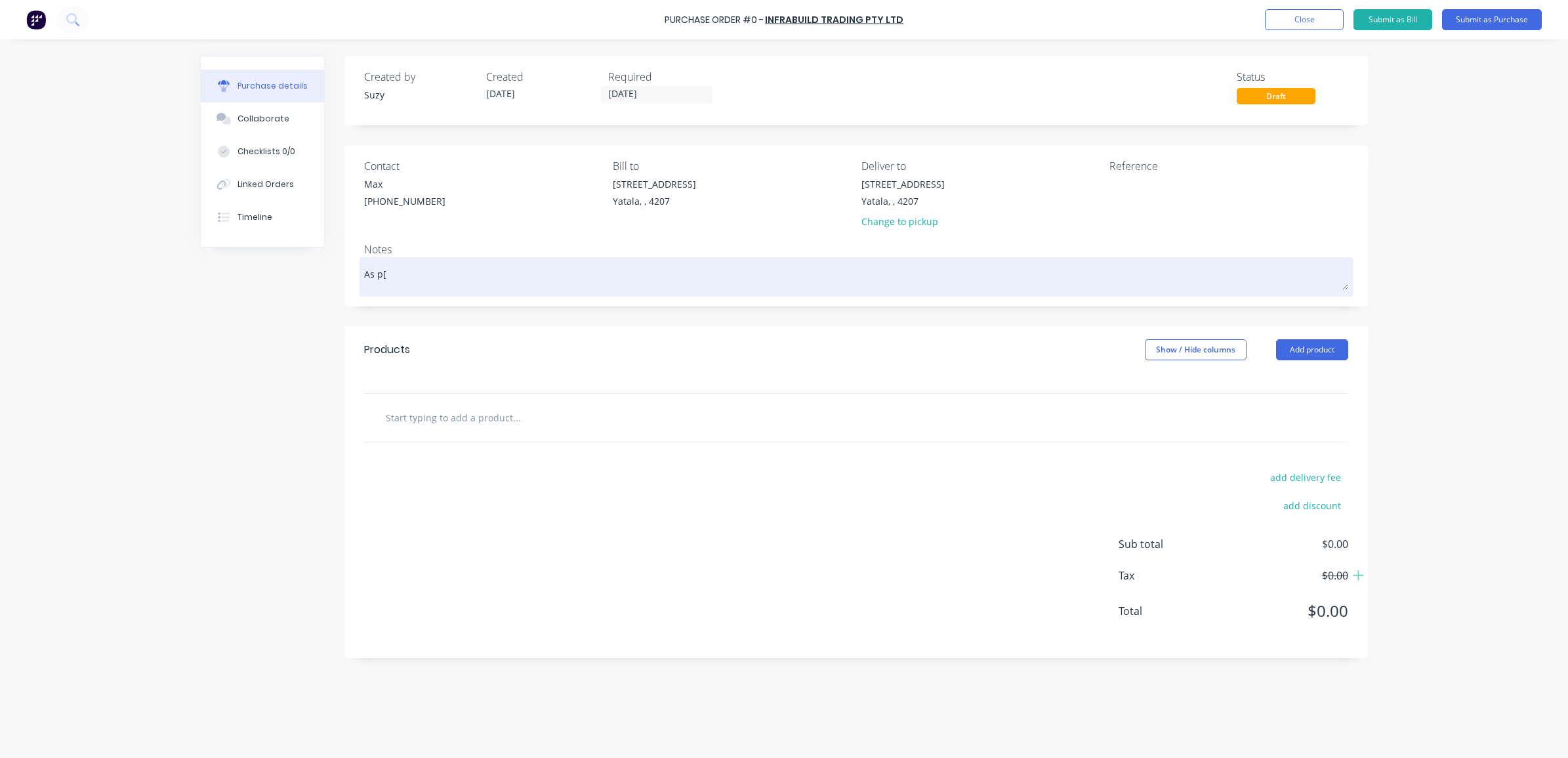
type textarea "x"
type textarea "As p"
type textarea "x"
type textarea "As pe"
type textarea "x"
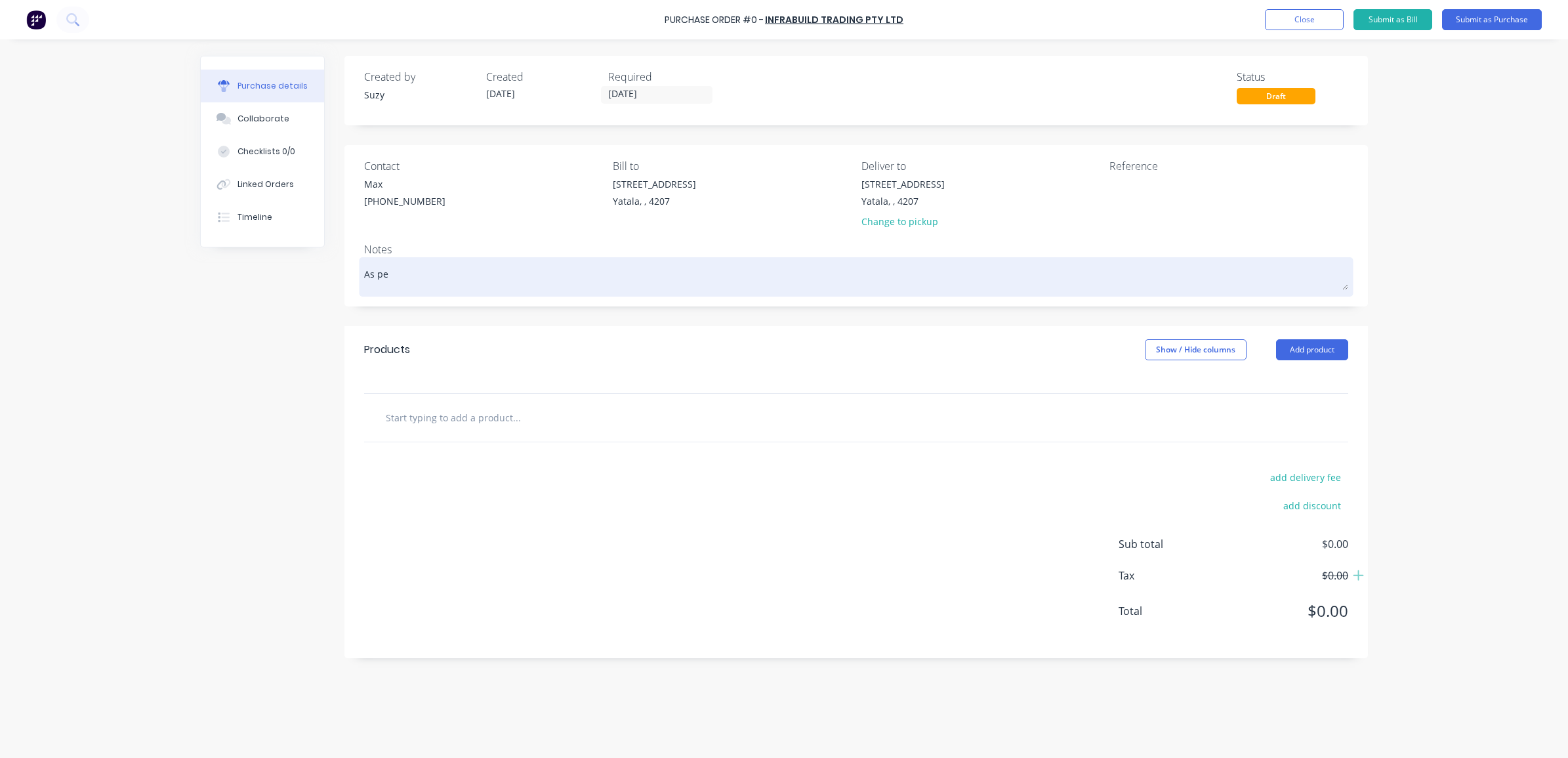
type textarea "As per"
type textarea "x"
type textarea "As per"
paste textarea "Quotation No. 26816715"
type textarea "x"
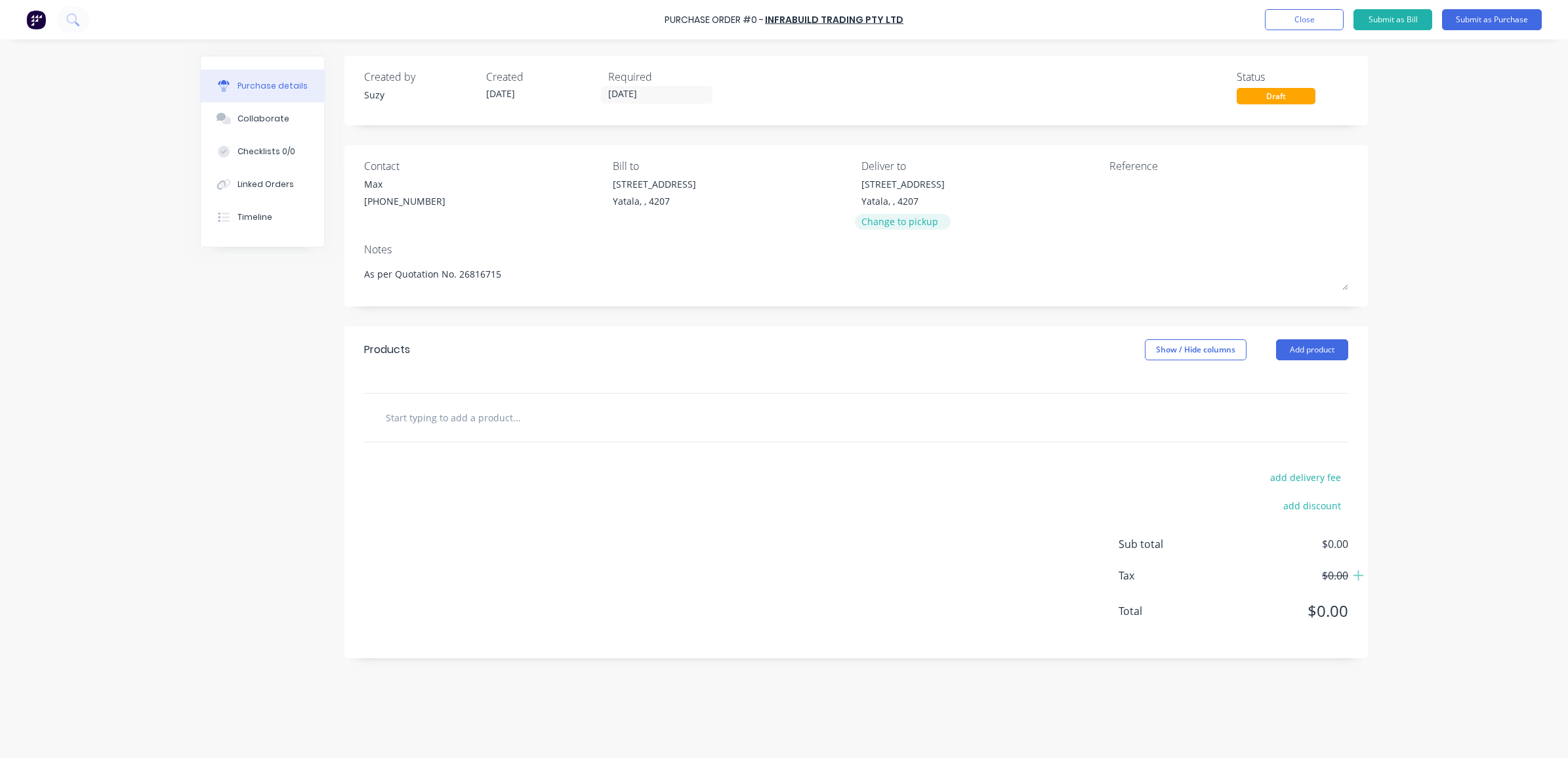
type textarea "As per Quotation No. 26816715"
type textarea "x"
type textarea "As per Quotation No. 26816715"
click at [871, 224] on div "Change to pickup" at bounding box center [903, 221] width 83 height 14
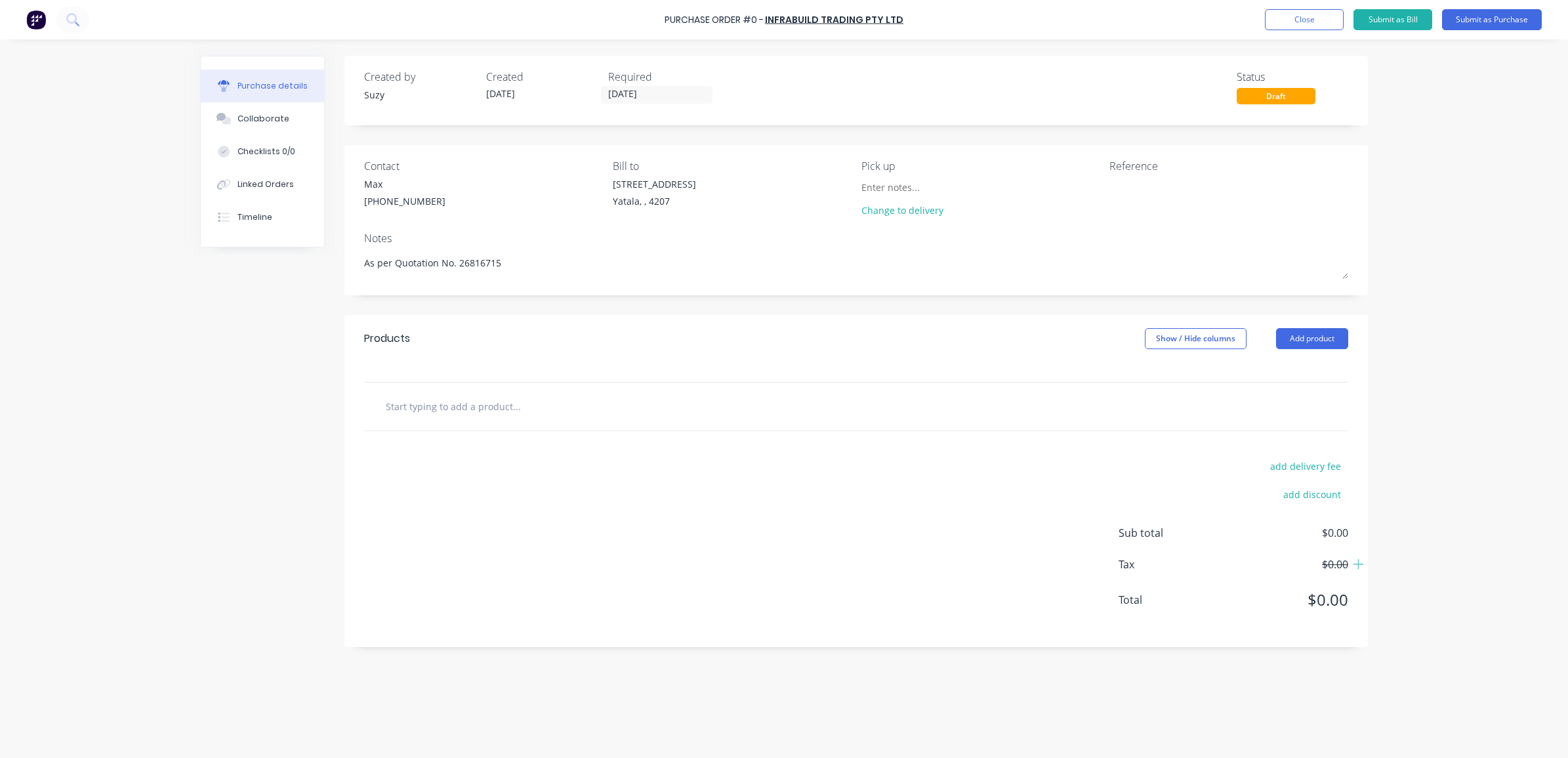
click at [400, 406] on input "text" at bounding box center [516, 406] width 262 height 26
paste input "50 x 3 SQUARE EDGE FLATS"
type textarea "x"
type input "50 x 3 SQUARE EDGE FLATS"
type textarea "x"
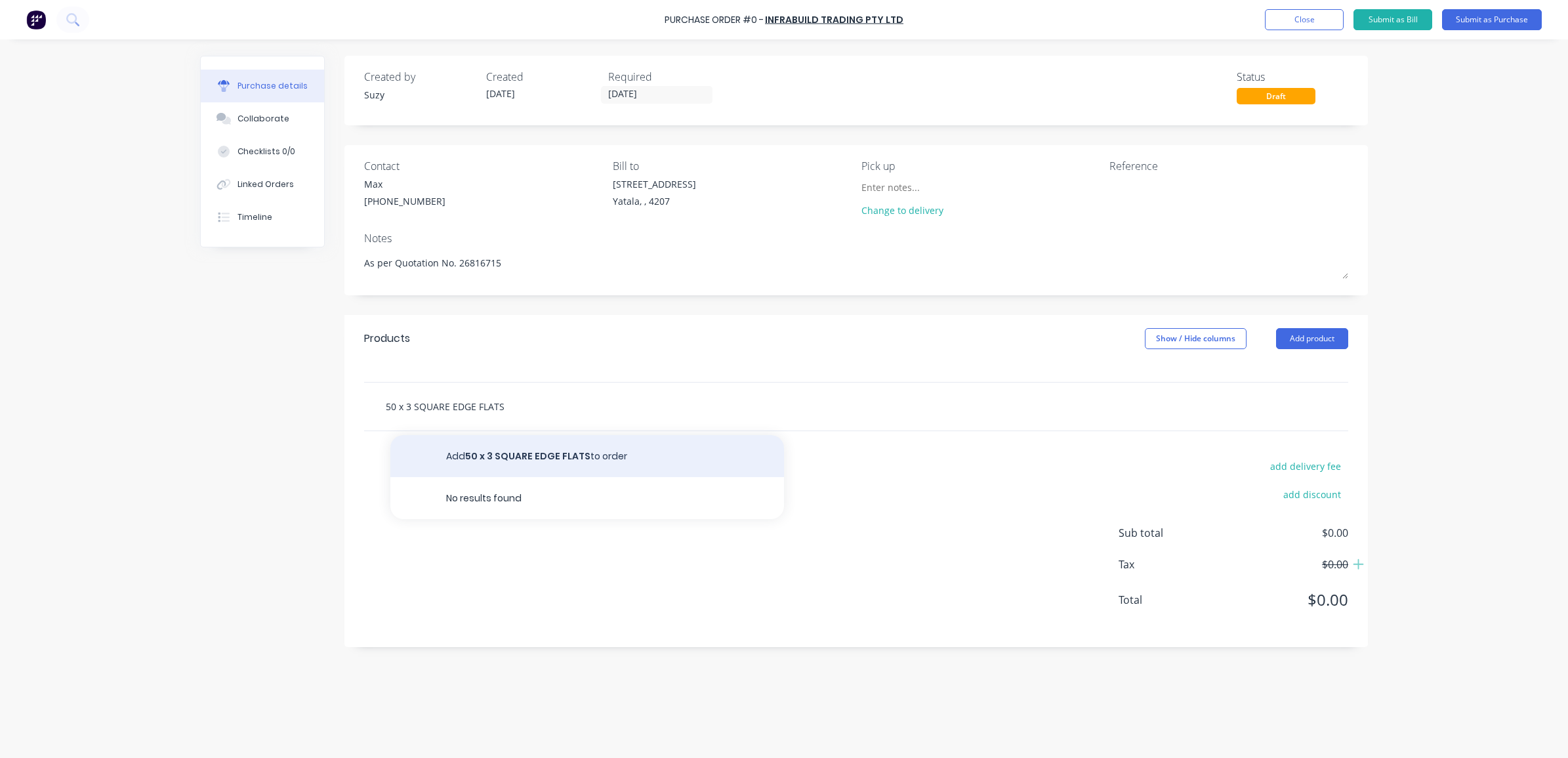
type input "50 x 3 SQUARE EDGE FLATS"
click at [449, 464] on button "Add 50 x 3 SQUARE EDGE FLATS to order" at bounding box center [587, 456] width 394 height 42
type textarea "x"
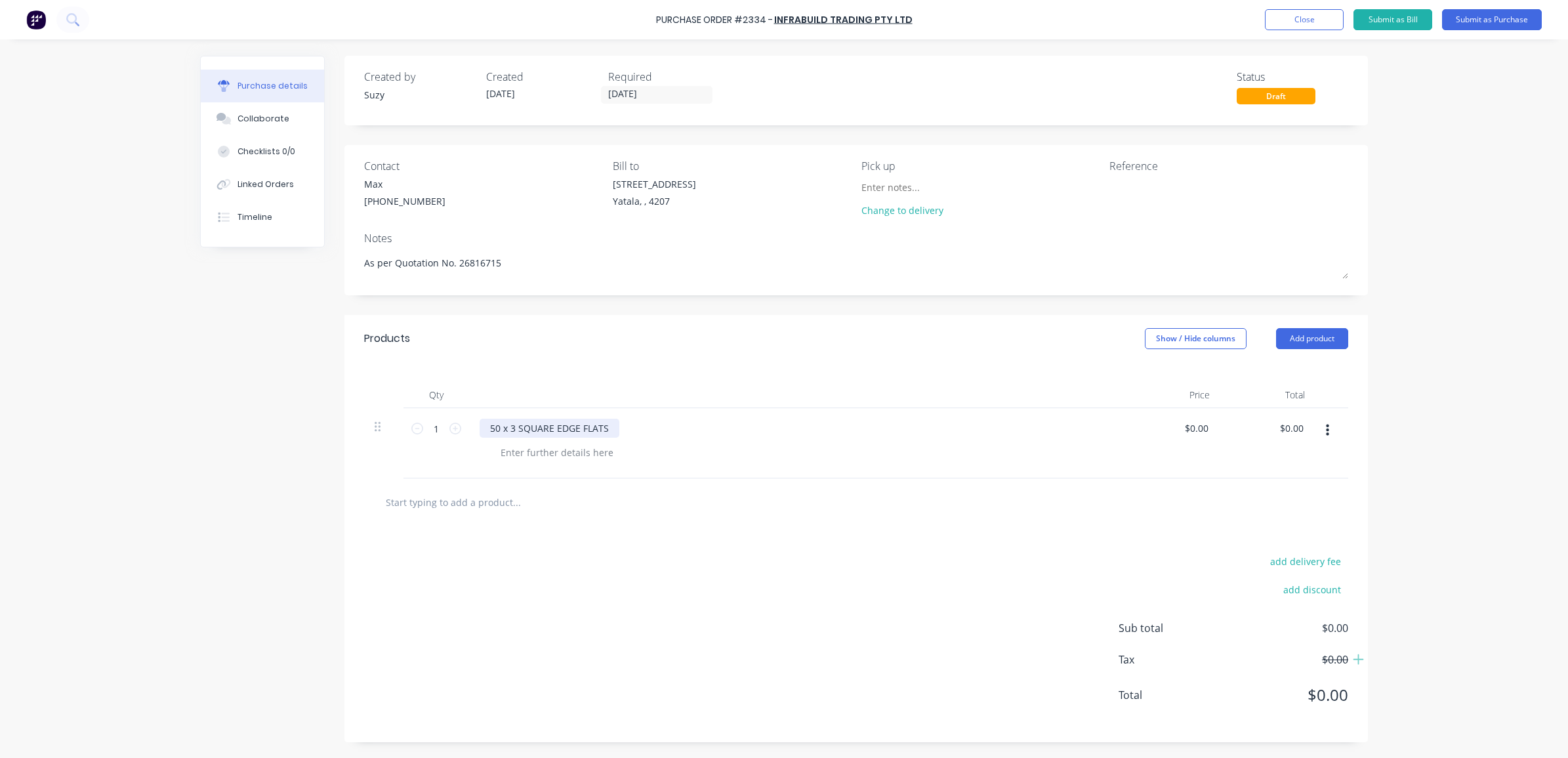
type textarea "x"
click at [601, 434] on div "50 x 3 SQUARE EDGE FLATS" at bounding box center [549, 428] width 139 height 19
type textarea "x"
click at [515, 452] on div at bounding box center [556, 452] width 134 height 19
paste div
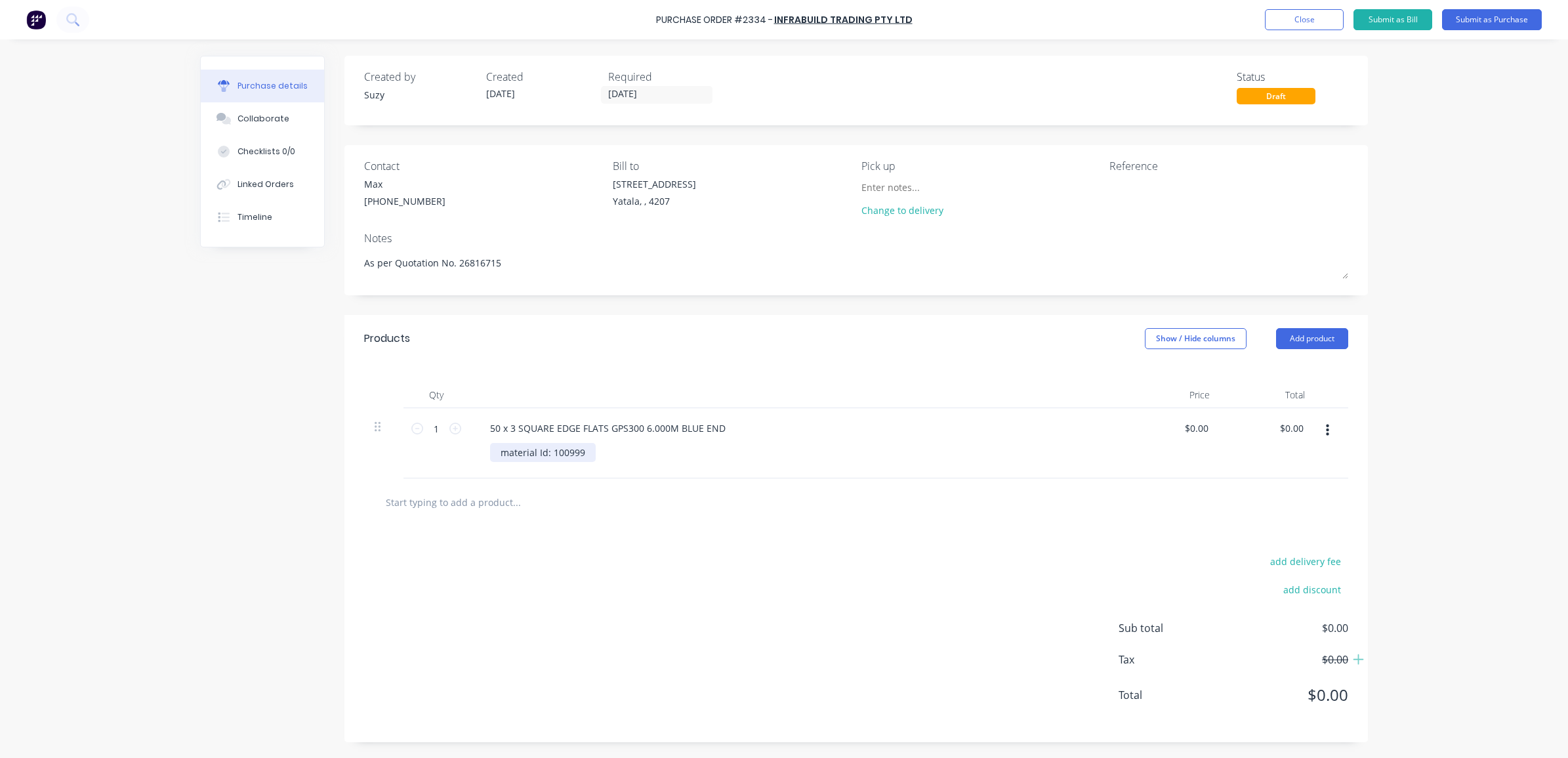
click at [507, 456] on div "material Id: 100999" at bounding box center [542, 452] width 105 height 19
click at [531, 513] on input "text" at bounding box center [516, 501] width 262 height 26
type textarea "x"
drag, startPoint x: 1204, startPoint y: 432, endPoint x: 1178, endPoint y: 426, distance: 26.7
click at [1178, 426] on div "0.00 0.00" at bounding box center [1172, 443] width 95 height 70
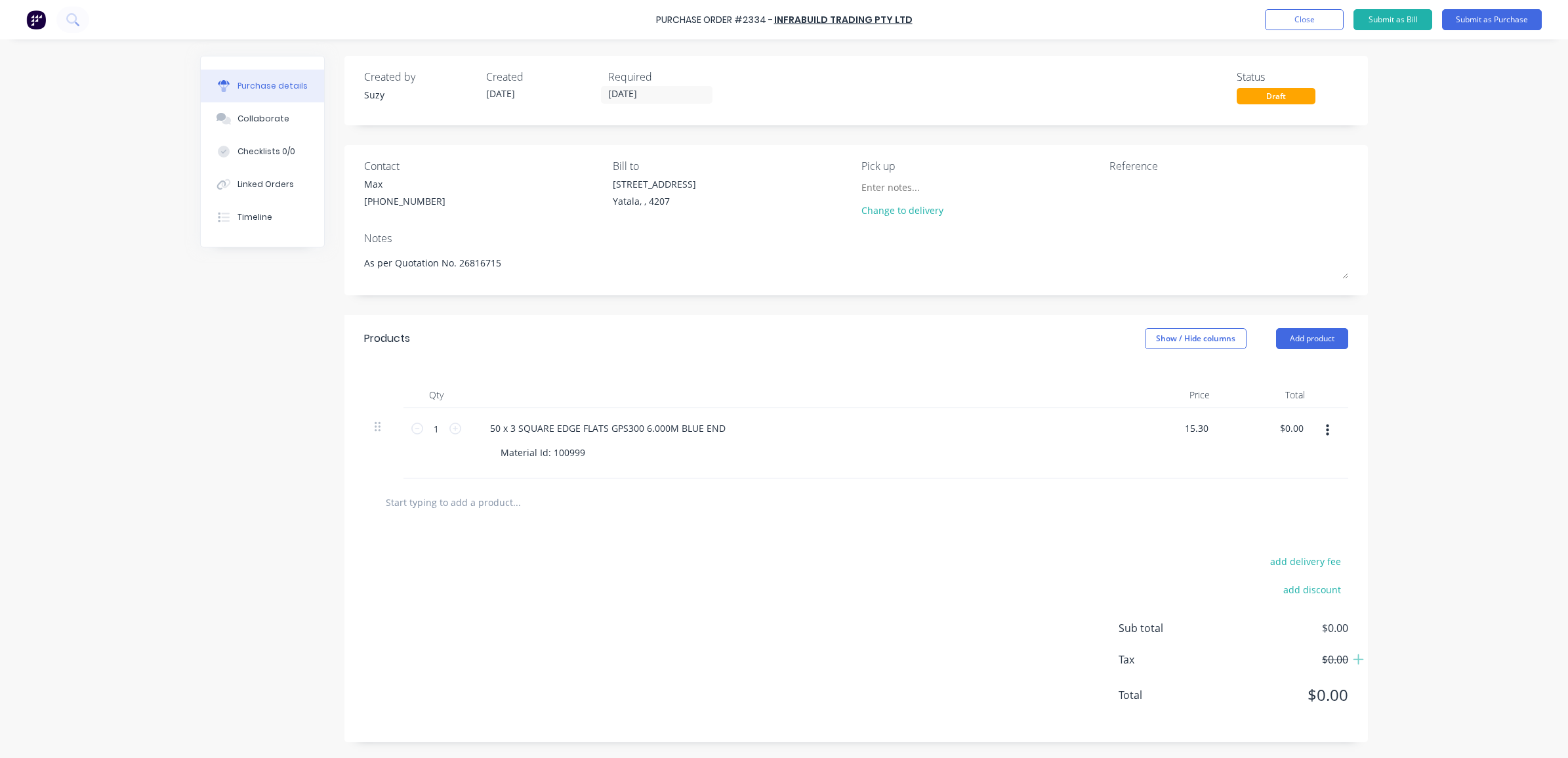
type input "15.30"
type textarea "x"
type input "$15.30"
click at [1289, 520] on div at bounding box center [856, 502] width 984 height 48
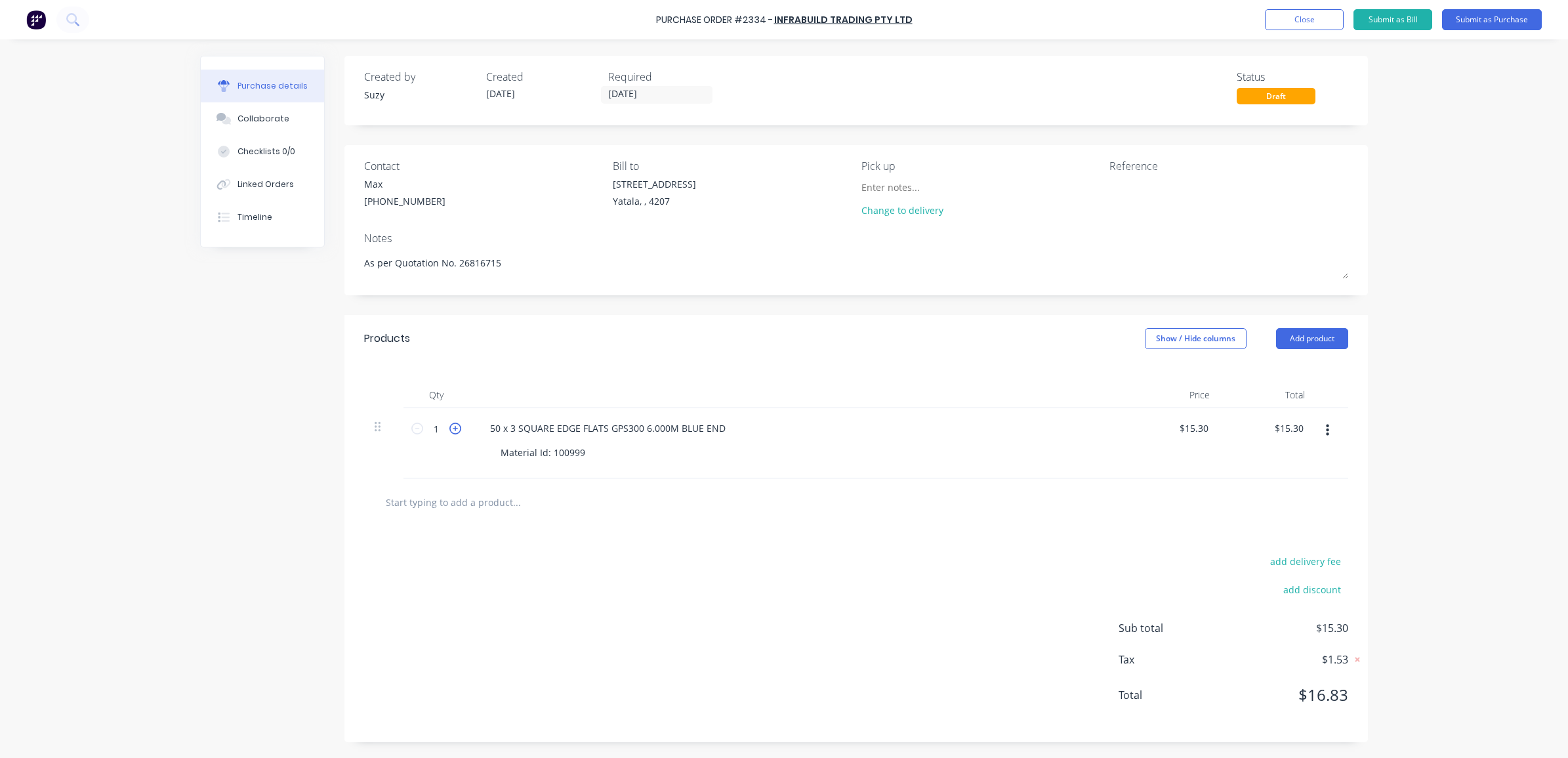
click at [451, 430] on icon at bounding box center [455, 428] width 12 height 12
type textarea "x"
type input "2"
type input "$30.60"
click at [451, 430] on icon at bounding box center [455, 428] width 12 height 12
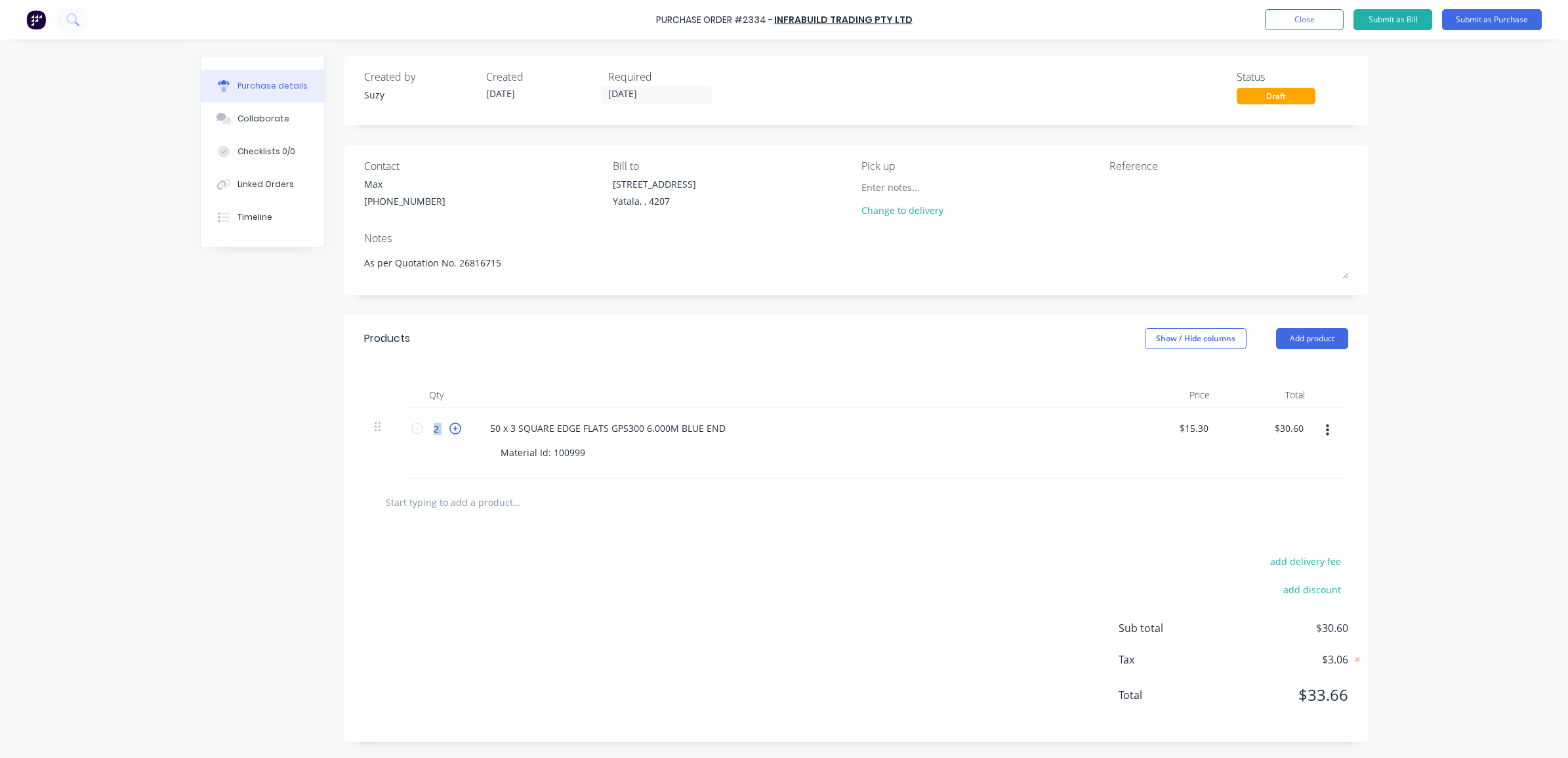
type textarea "x"
type input "3"
type input "$45.90"
drag, startPoint x: 451, startPoint y: 430, endPoint x: 470, endPoint y: 478, distance: 51.6
click at [469, 477] on div "Products Show / Hide columns Add product Qty Price Total 3 3 50 x 3 SQUARE EDGE…" at bounding box center [856, 528] width 1024 height 427
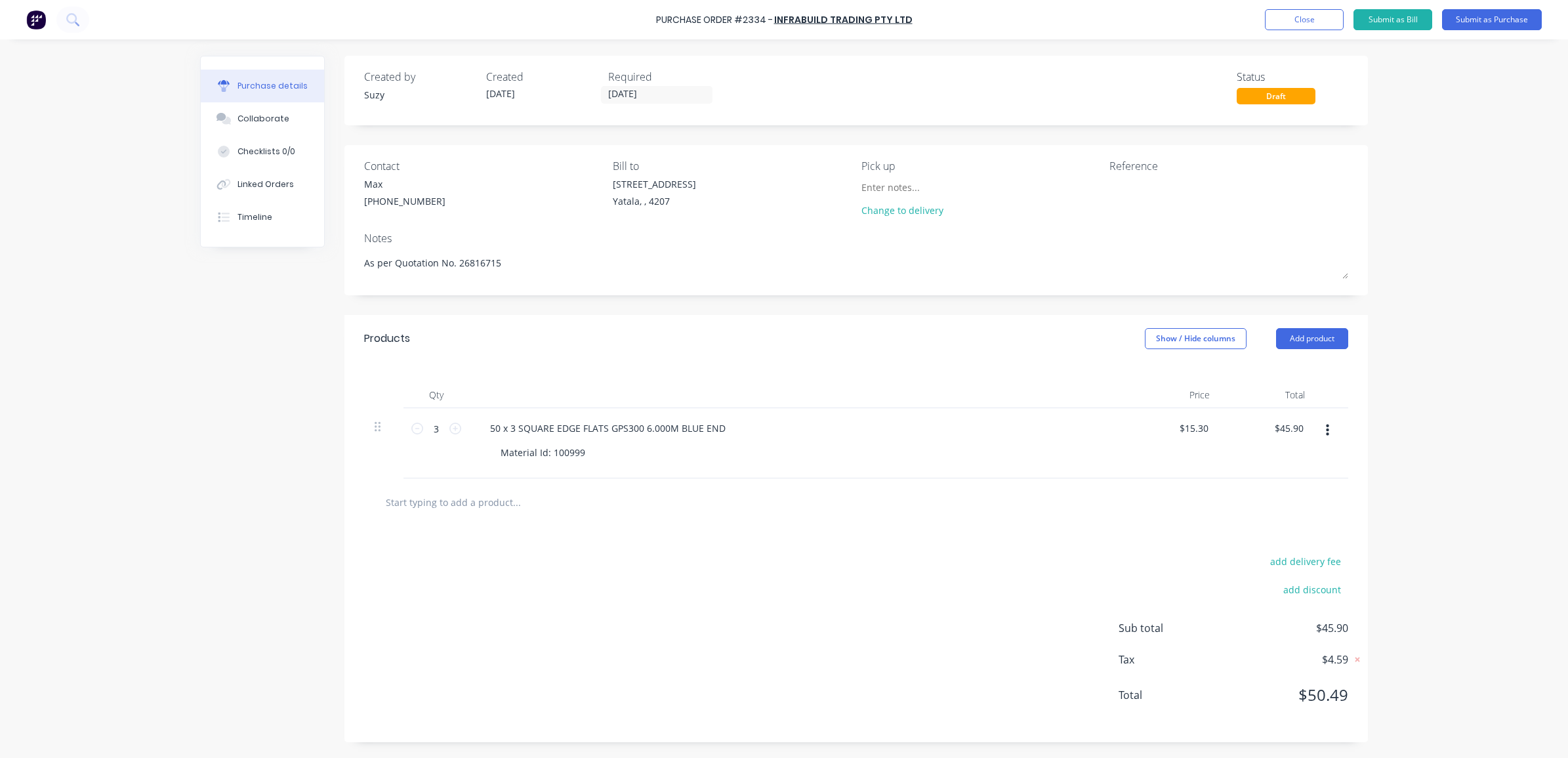
drag, startPoint x: 473, startPoint y: 253, endPoint x: 356, endPoint y: 253, distance: 117.0
click at [356, 253] on div "Contact Max [PHONE_NUMBER] Bill to [STREET_ADDRESS] Pick up Change to delivery …" at bounding box center [856, 220] width 1024 height 150
click at [411, 312] on div "Created by [PERSON_NAME] Created [DATE] Required [DATE] Status Draft Contact Ma…" at bounding box center [856, 399] width 1024 height 686
type textarea "x"
drag, startPoint x: 761, startPoint y: 19, endPoint x: 653, endPoint y: 19, distance: 108.0
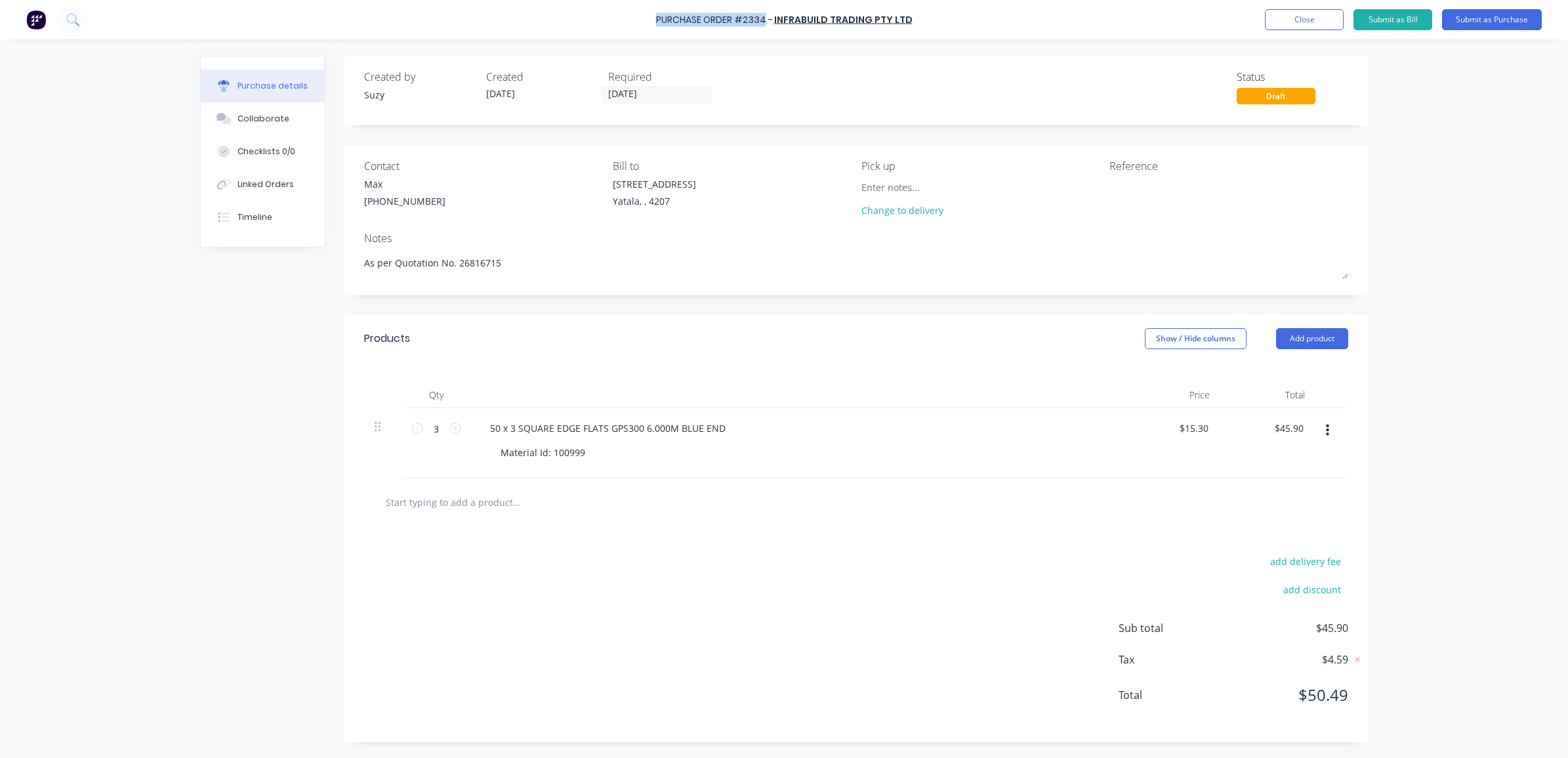
click at [653, 19] on div "Purchase Order #2334 - Infrabuild Trading Pty Ltd Add product Close Submit as B…" at bounding box center [784, 19] width 1568 height 39
copy div "Purchase Order #2334"
drag, startPoint x: 1170, startPoint y: 184, endPoint x: 1163, endPoint y: 181, distance: 7.6
click at [1166, 183] on textarea at bounding box center [1191, 192] width 164 height 29
paste textarea "Purchase Order #2334"
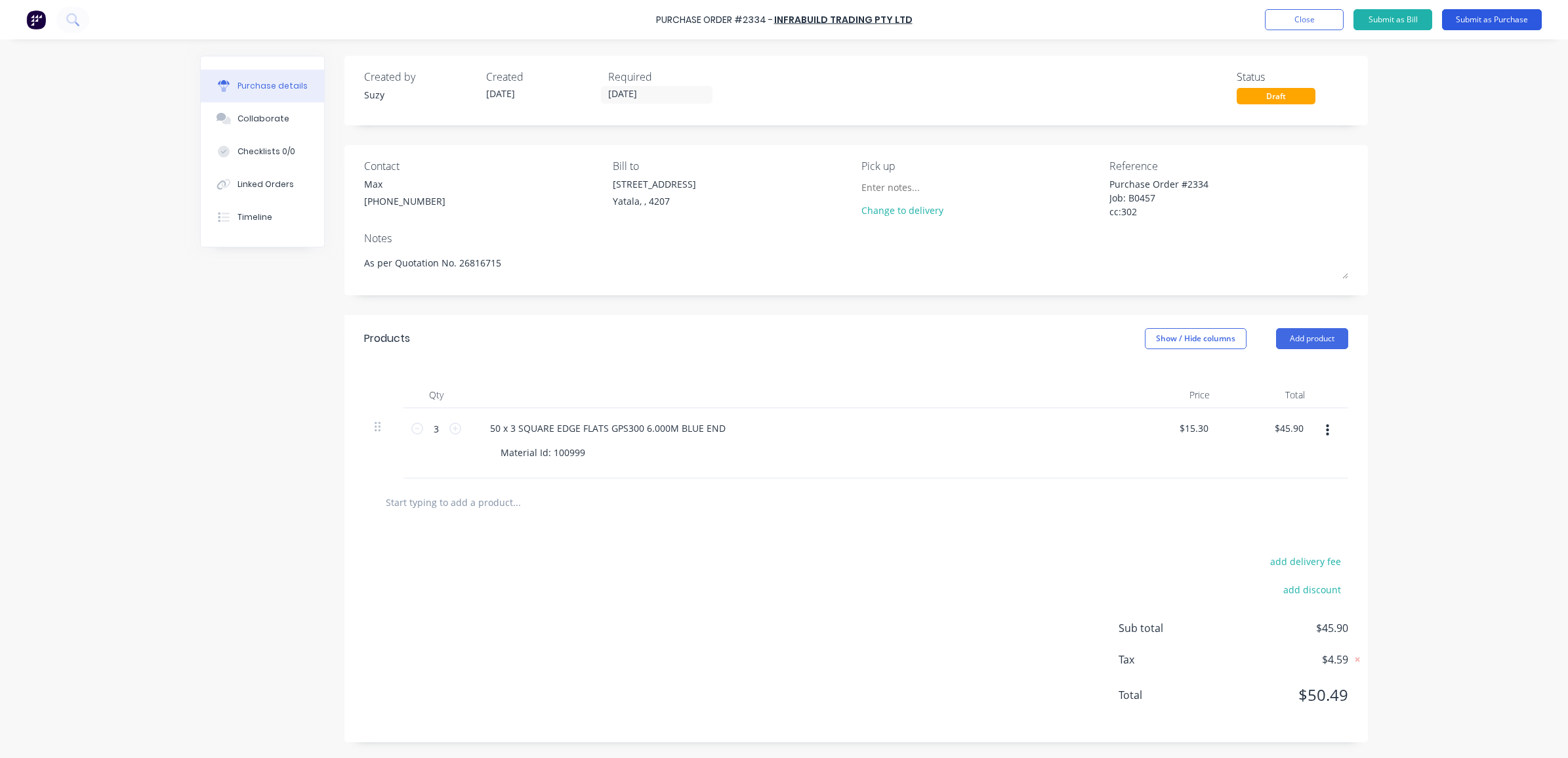
type textarea "Purchase Order #2334 Job: B0457 cc:302"
type textarea "x"
type textarea "Purchase Order #2334 Job: B0457 cc:302"
click at [1491, 23] on button "Submit as Purchase" at bounding box center [1491, 19] width 99 height 21
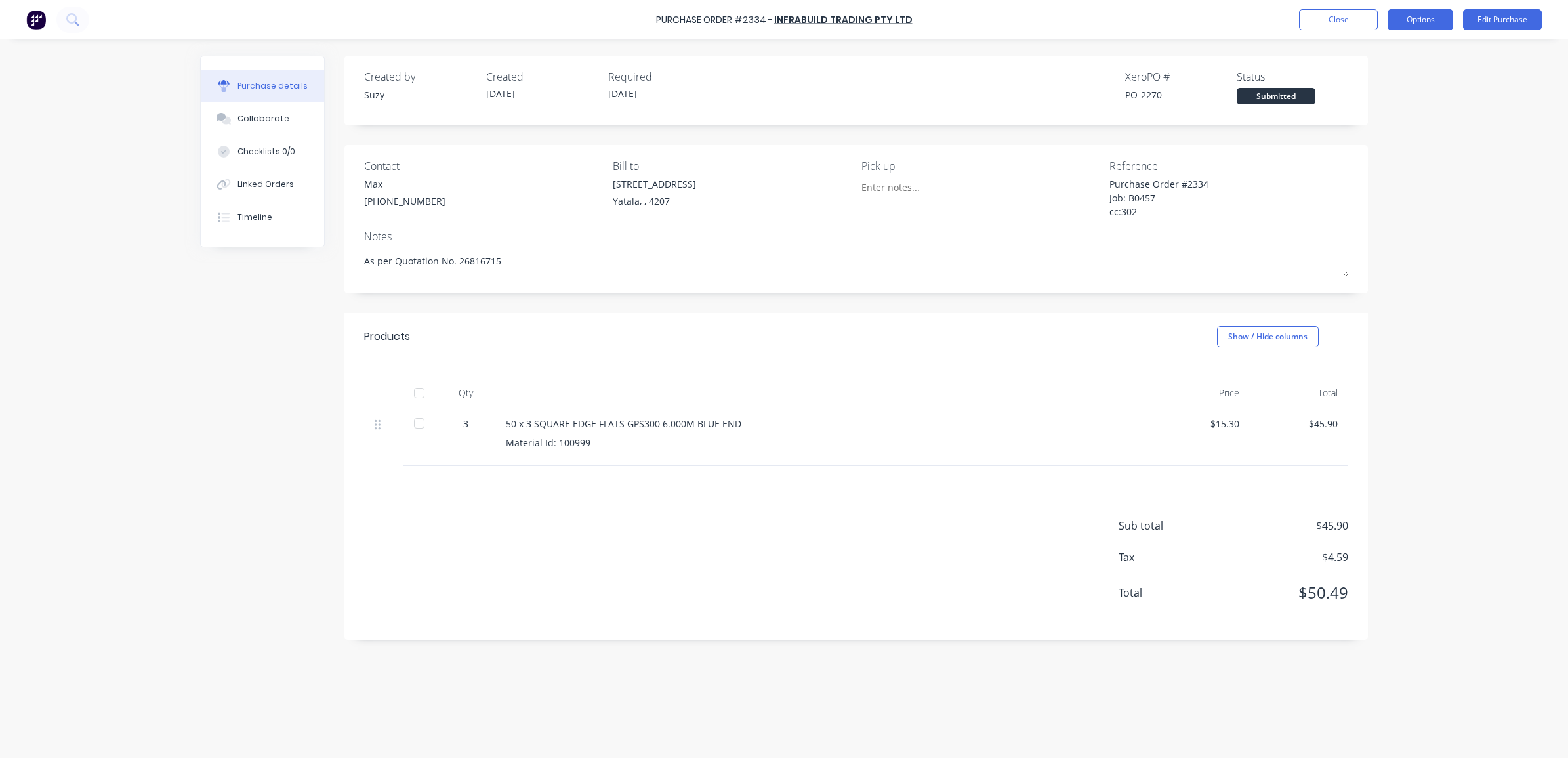
click at [1403, 19] on button "Options" at bounding box center [1420, 19] width 65 height 21
click at [1401, 57] on div "Print / Email" at bounding box center [1391, 53] width 101 height 19
click at [1395, 76] on div "With pricing" at bounding box center [1391, 79] width 101 height 19
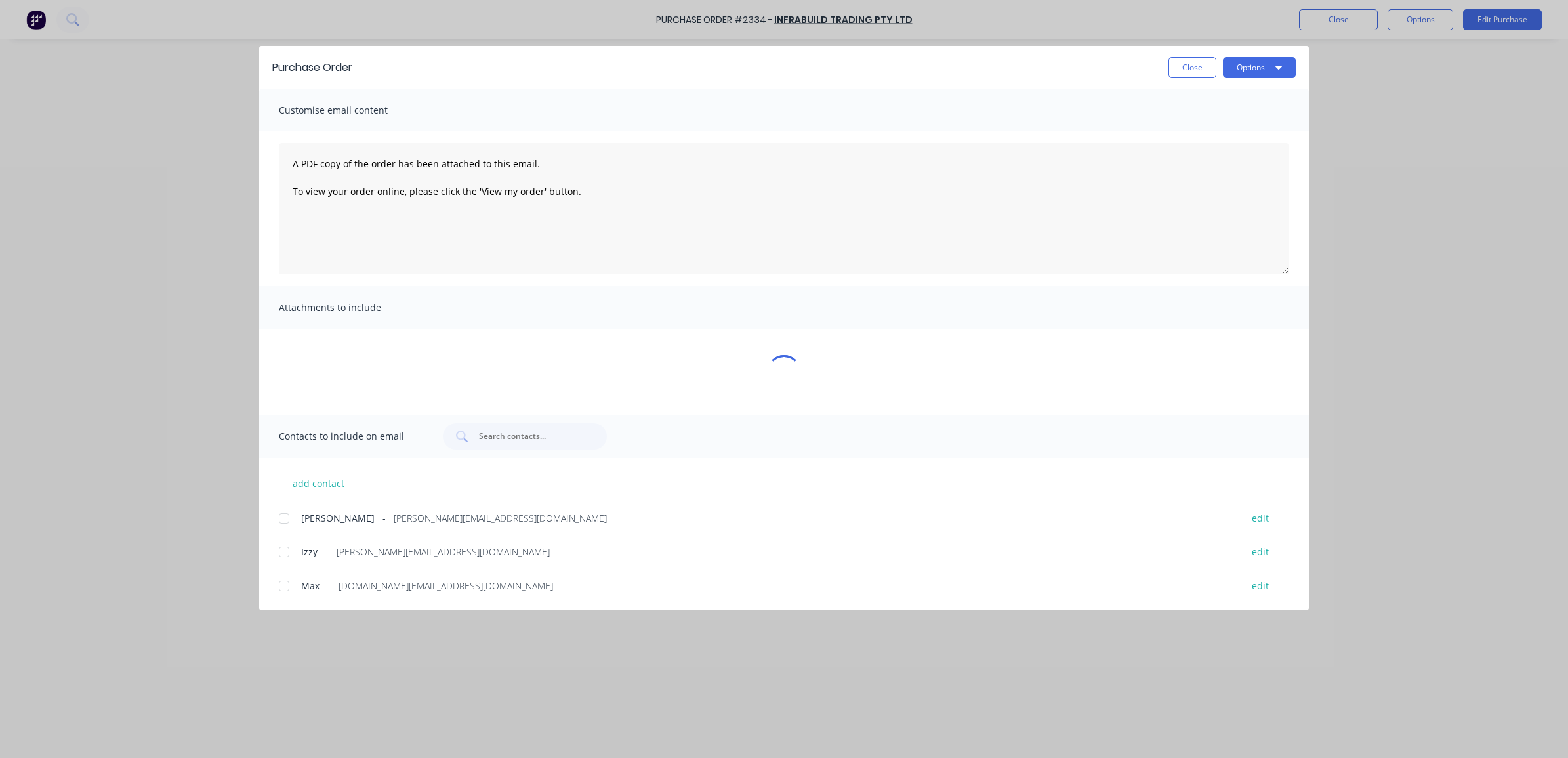
type textarea "x"
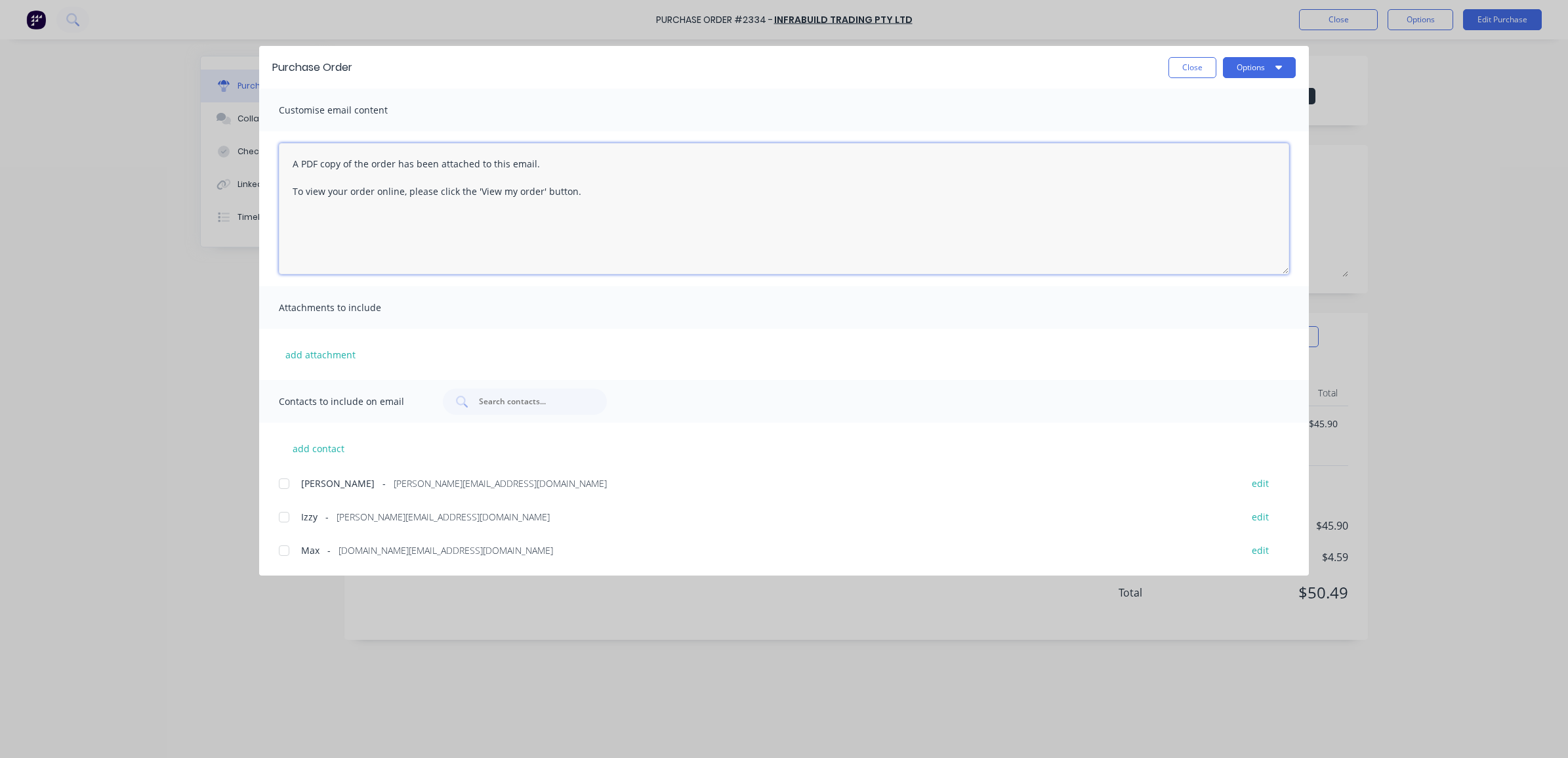
drag, startPoint x: 580, startPoint y: 212, endPoint x: 267, endPoint y: 164, distance: 316.7
click at [267, 164] on div "A PDF copy of the order has been attached to this email. To view your order onl…" at bounding box center [783, 209] width 1050 height 155
click at [283, 552] on div at bounding box center [284, 550] width 26 height 26
click at [283, 520] on div at bounding box center [284, 516] width 26 height 26
type textarea "Hi [PERSON_NAME], Please find attached PO 2334. If you have any questions, plea…"
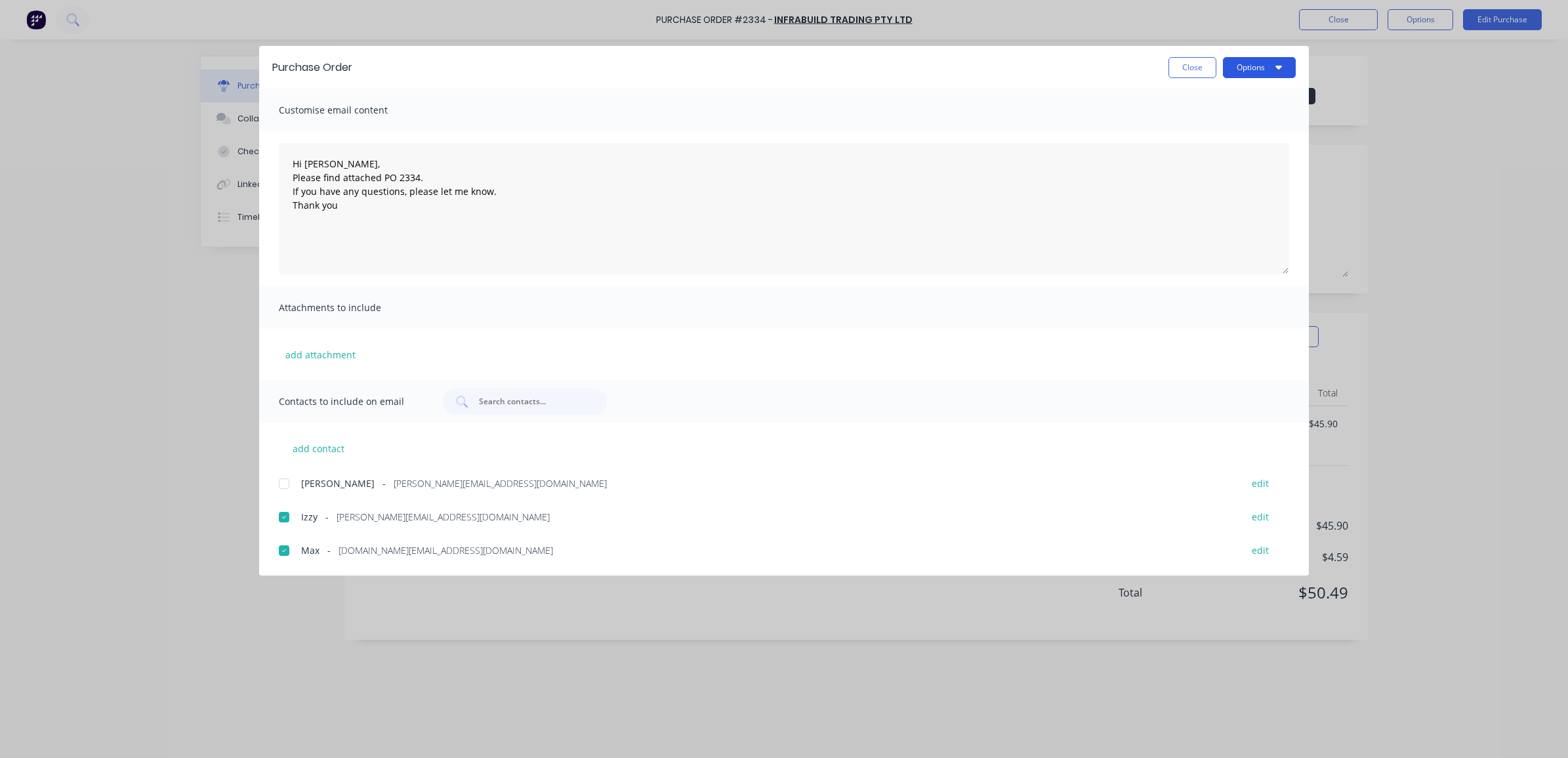
click at [1273, 64] on button "Options" at bounding box center [1259, 67] width 73 height 21
click at [1240, 147] on div "Email" at bounding box center [1233, 153] width 101 height 19
click at [1183, 66] on button "Close" at bounding box center [1192, 67] width 48 height 21
type textarea "x"
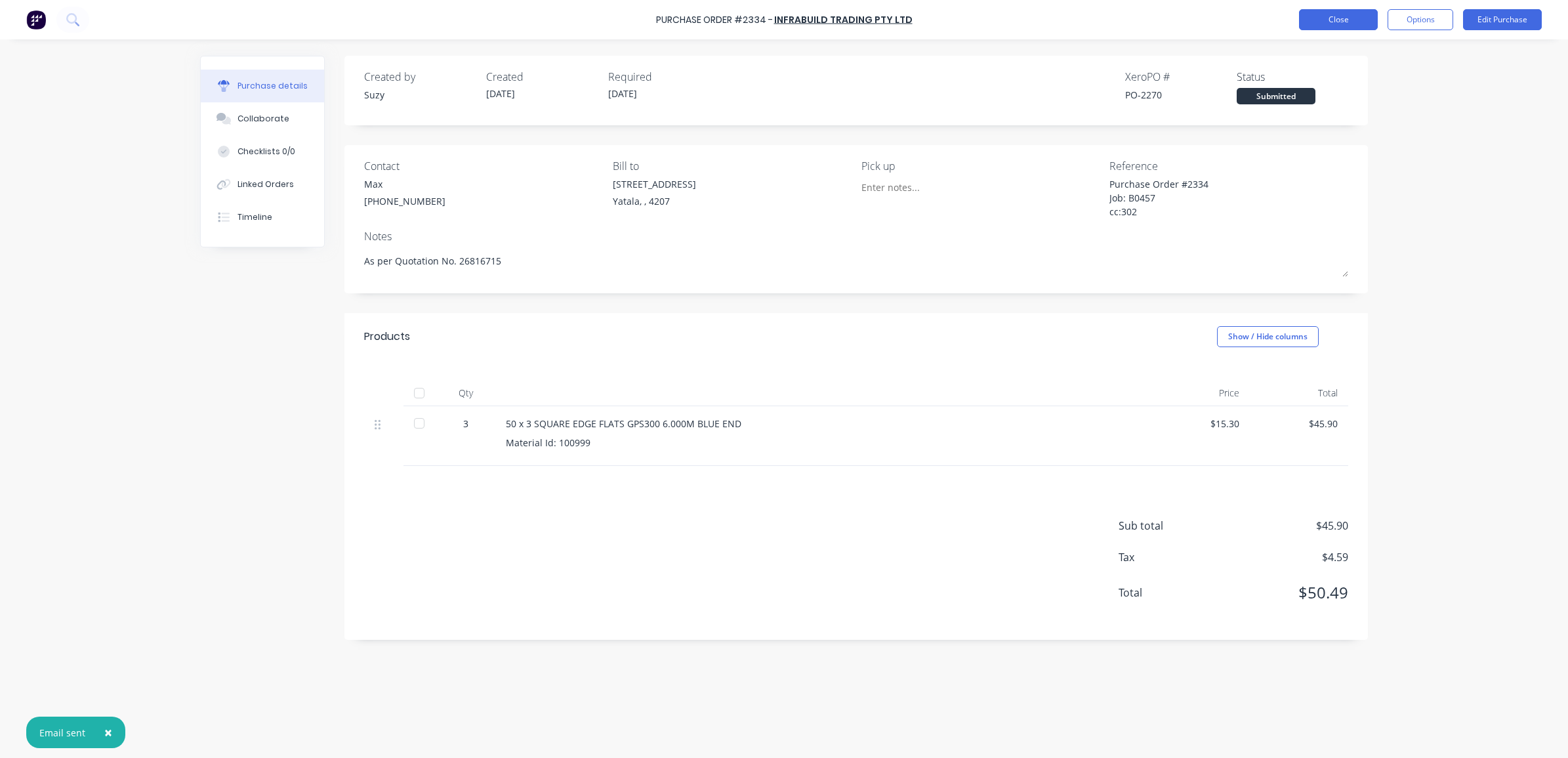
click at [1341, 21] on button "Close" at bounding box center [1338, 19] width 79 height 21
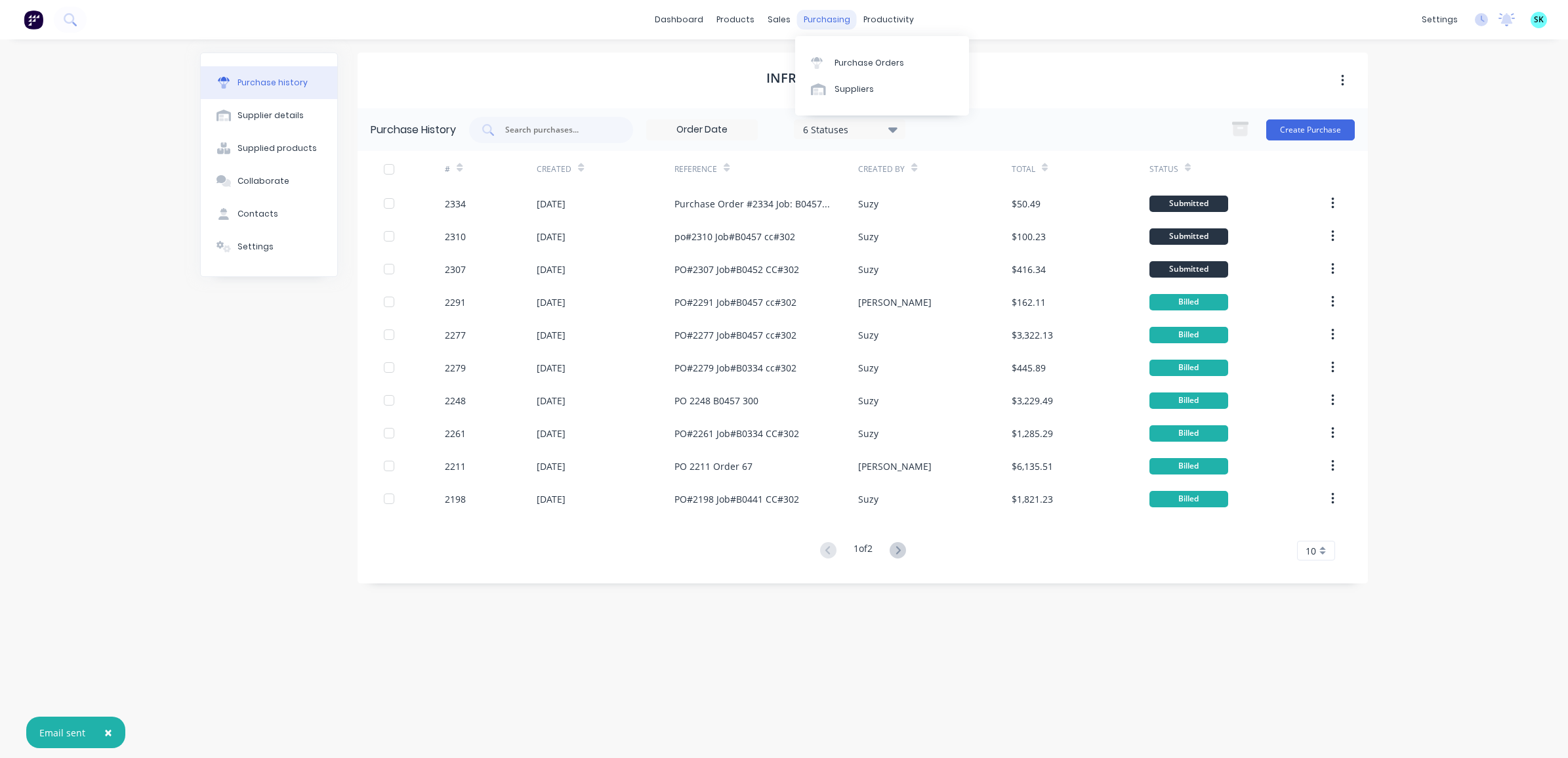
click at [817, 20] on div "purchasing" at bounding box center [826, 19] width 59 height 19
click at [830, 57] on div at bounding box center [820, 63] width 19 height 12
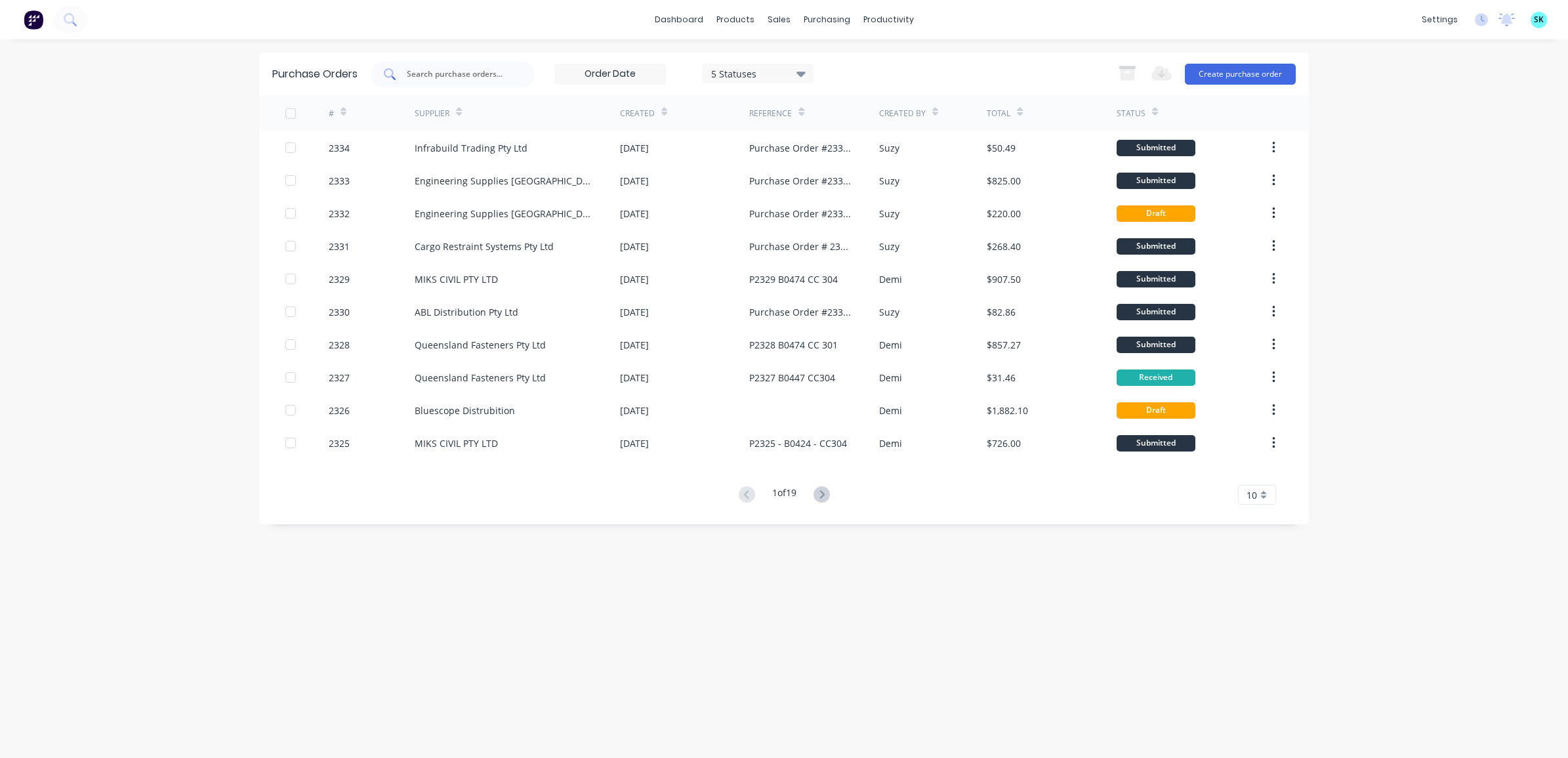
click at [470, 80] on div at bounding box center [452, 73] width 164 height 26
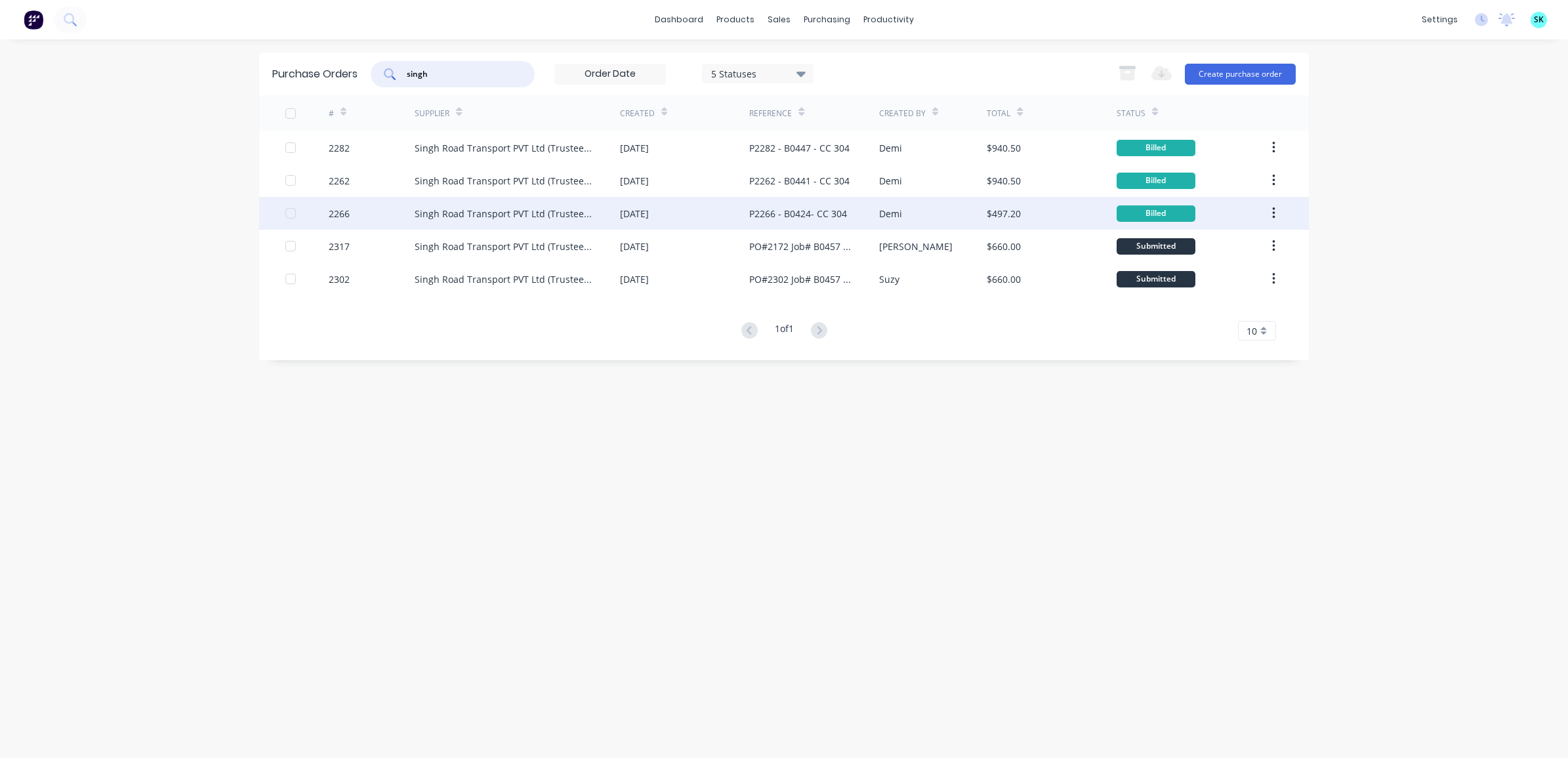
type input "singh"
click at [466, 209] on div "Singh Road Transport PVT Ltd (Trustee for [PERSON_NAME] Transport Service)" at bounding box center [504, 214] width 179 height 14
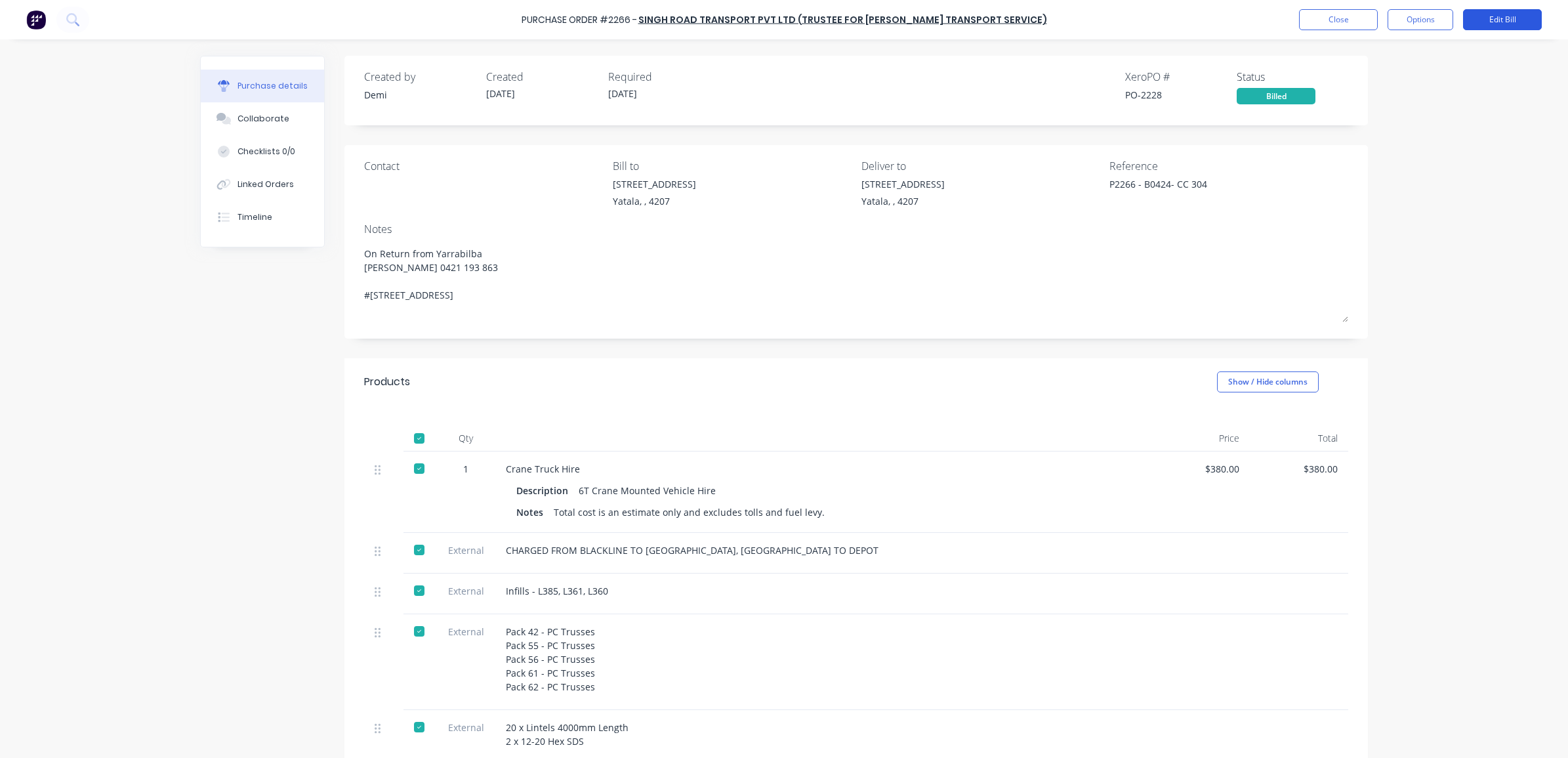
click at [1485, 19] on button "Edit Bill" at bounding box center [1502, 19] width 79 height 21
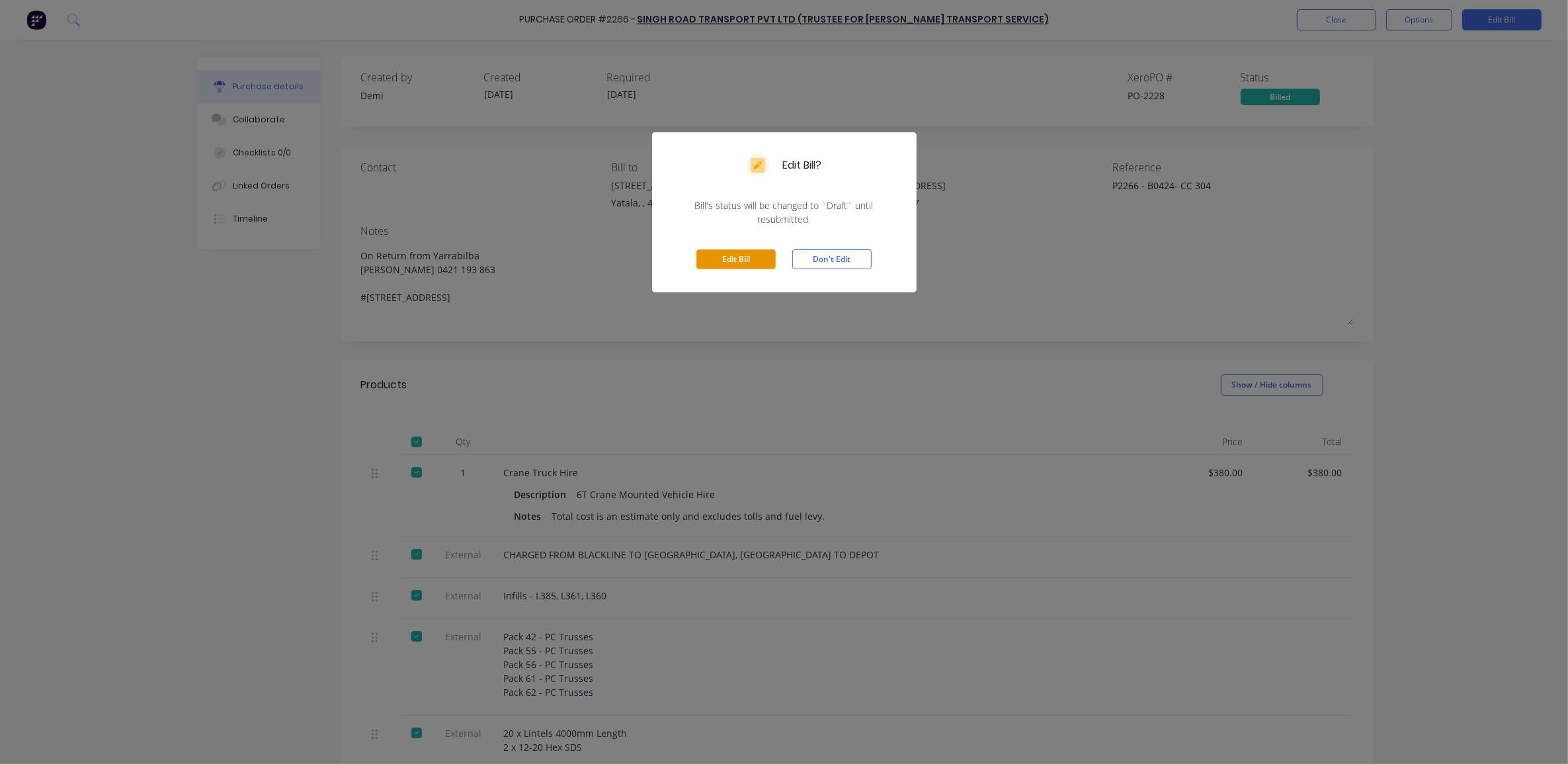
click at [724, 260] on button "Edit Bill" at bounding box center [736, 259] width 79 height 20
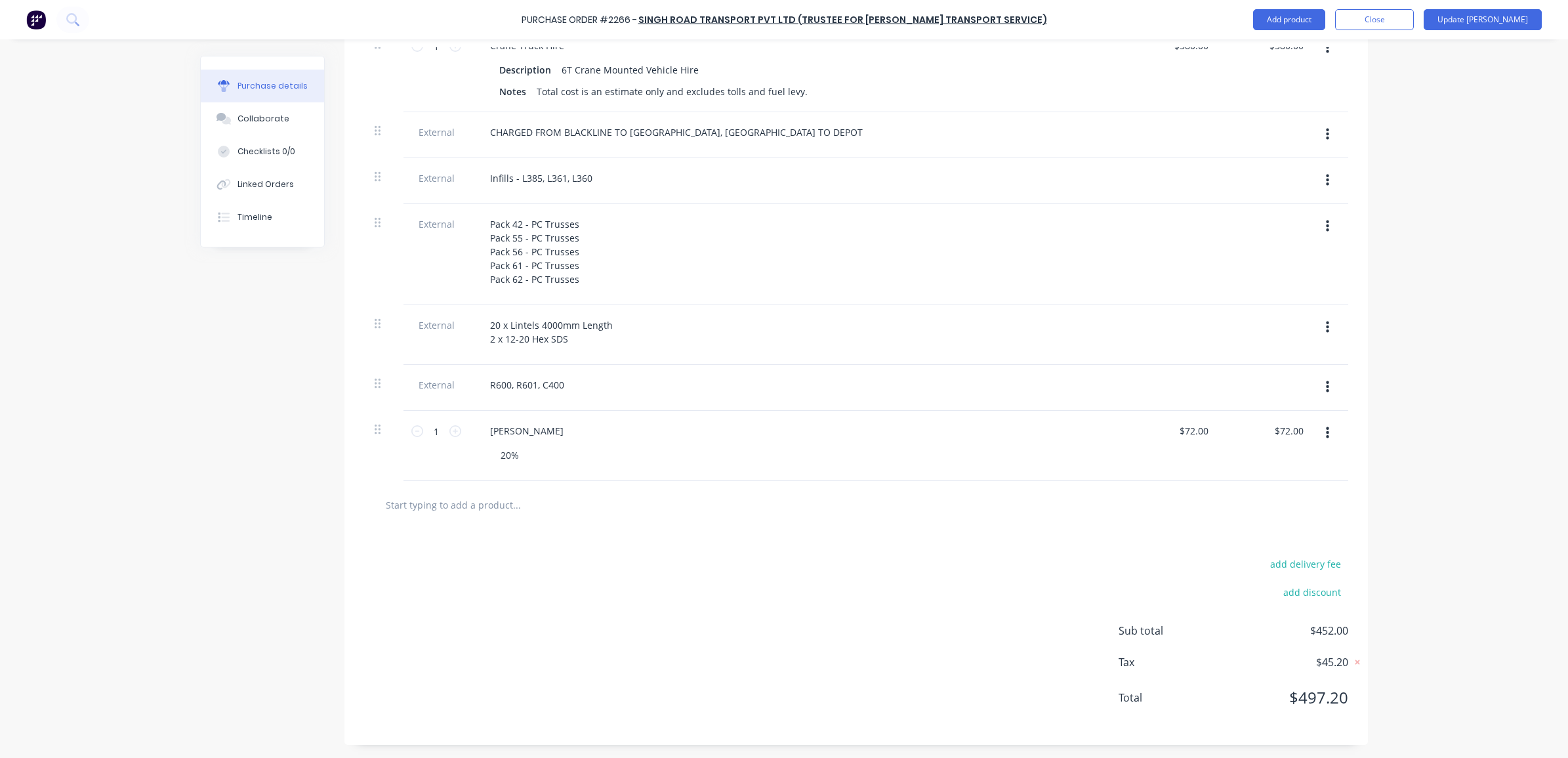
scroll to position [448, 0]
type textarea "x"
click at [1202, 428] on input "72.00" at bounding box center [1196, 430] width 30 height 19
type input "76"
type textarea "x"
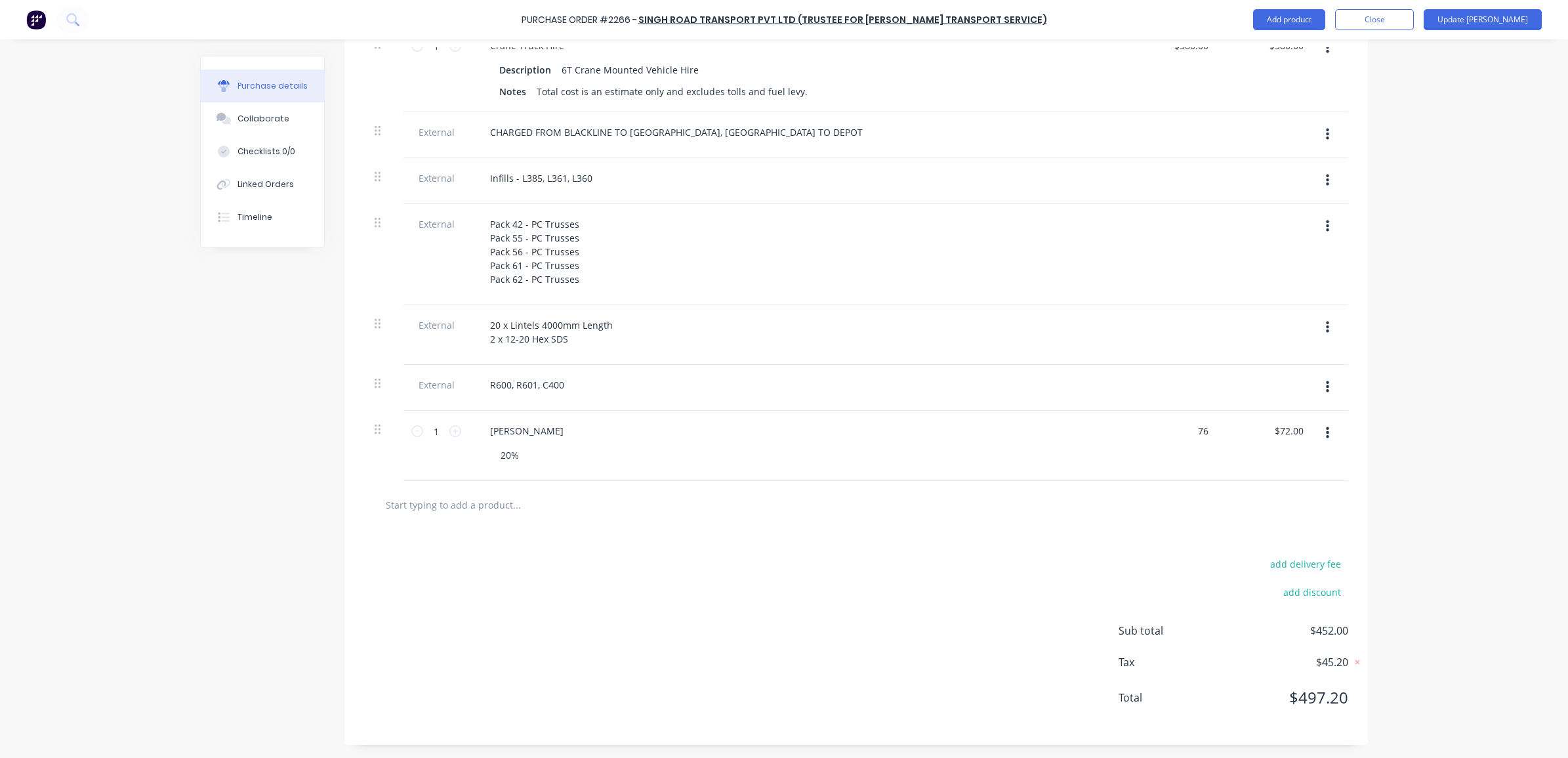
type input "$76.00"
click at [1451, 495] on div "Purchase Order #2266 - Singh Road Transport PVT Ltd (Trustee for [PERSON_NAME] …" at bounding box center [784, 379] width 1568 height 758
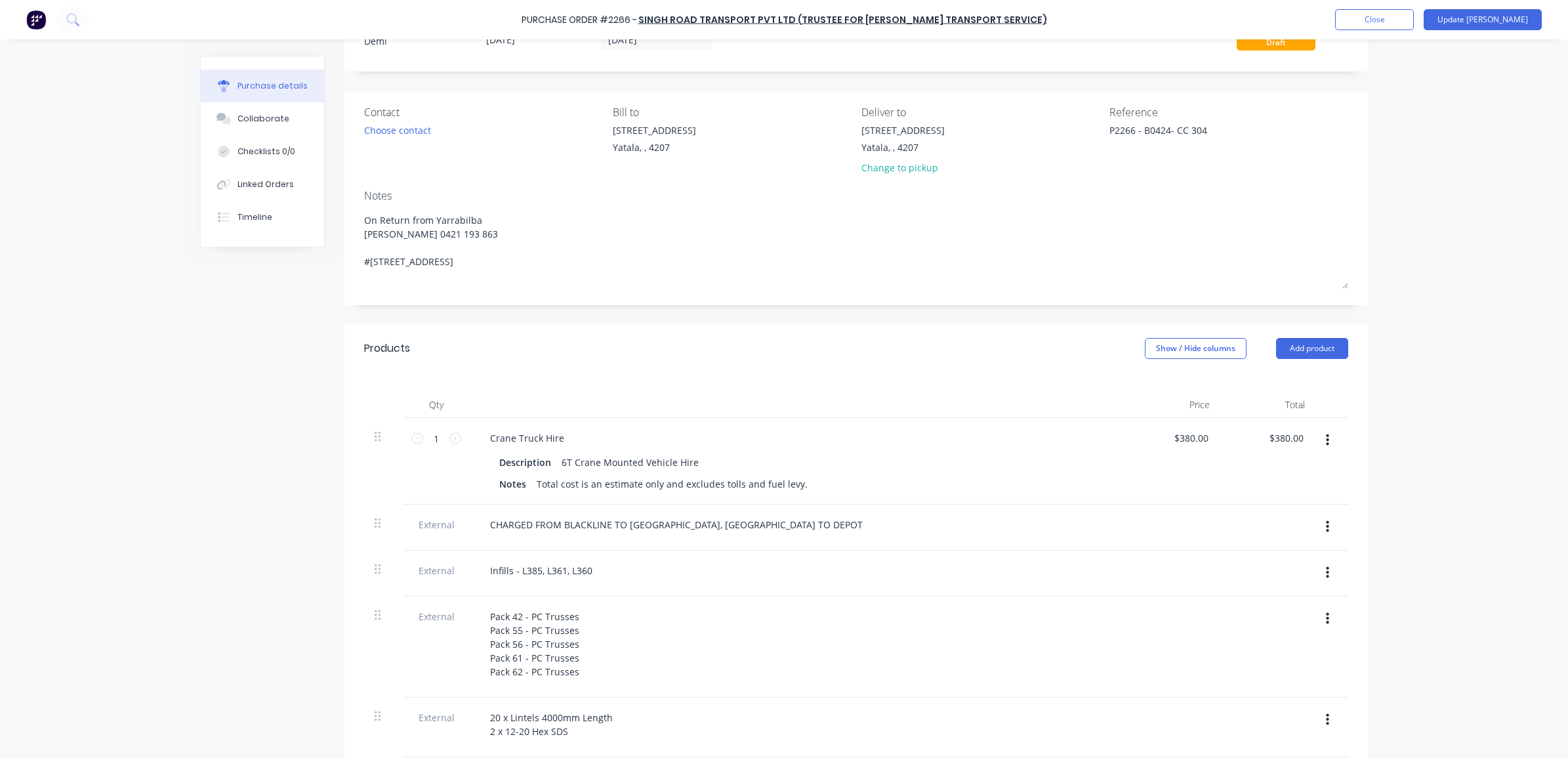
scroll to position [38, 0]
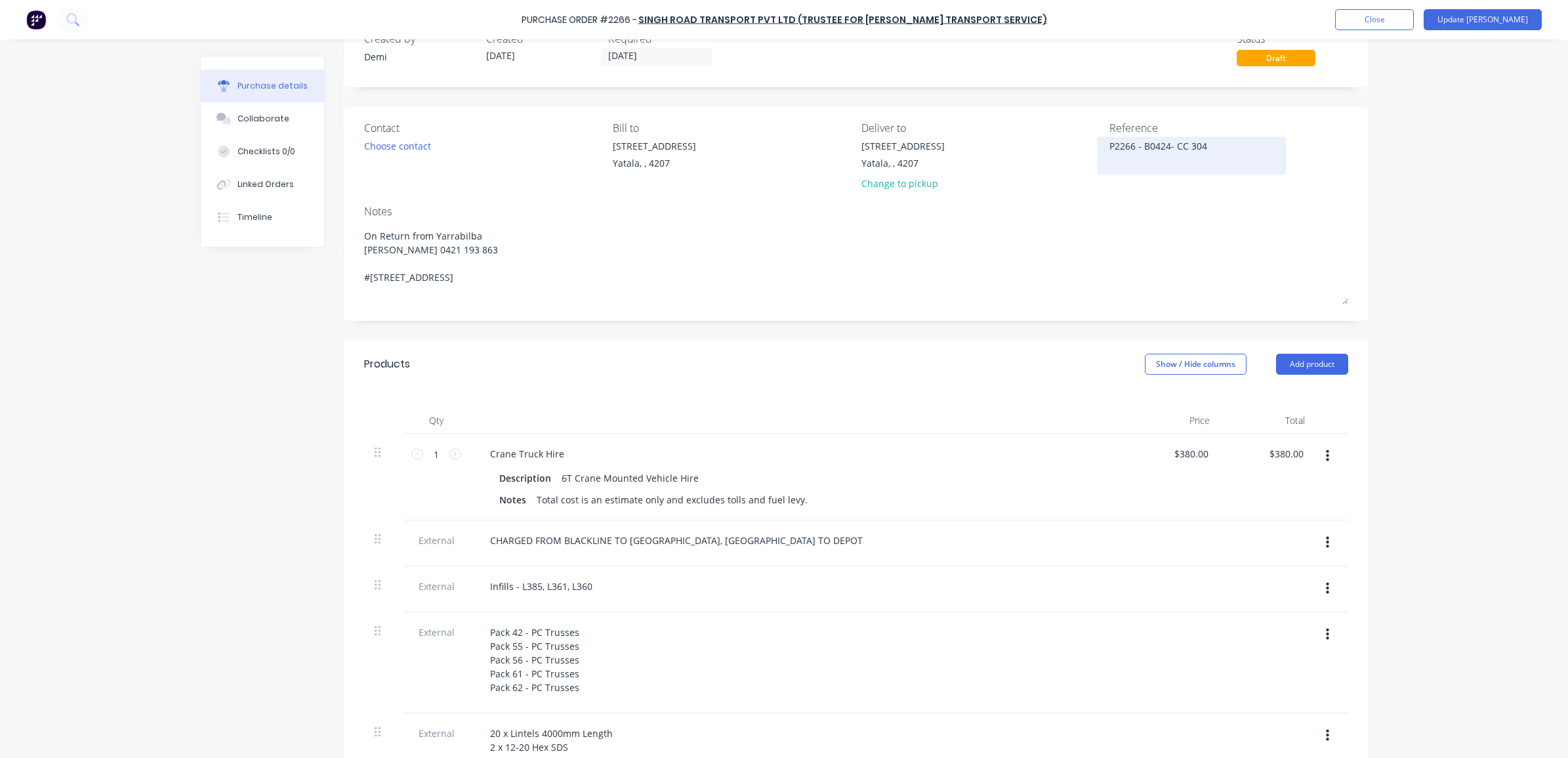
click at [1215, 151] on textarea "P2266 - B0424- CC 304" at bounding box center [1191, 153] width 164 height 29
drag, startPoint x: 1129, startPoint y: 141, endPoint x: 1164, endPoint y: 143, distance: 35.1
click at [1130, 139] on textarea "P2266 - B0424- CC 304" at bounding box center [1191, 153] width 164 height 29
click at [1487, 23] on button "Update [PERSON_NAME]" at bounding box center [1482, 19] width 118 height 21
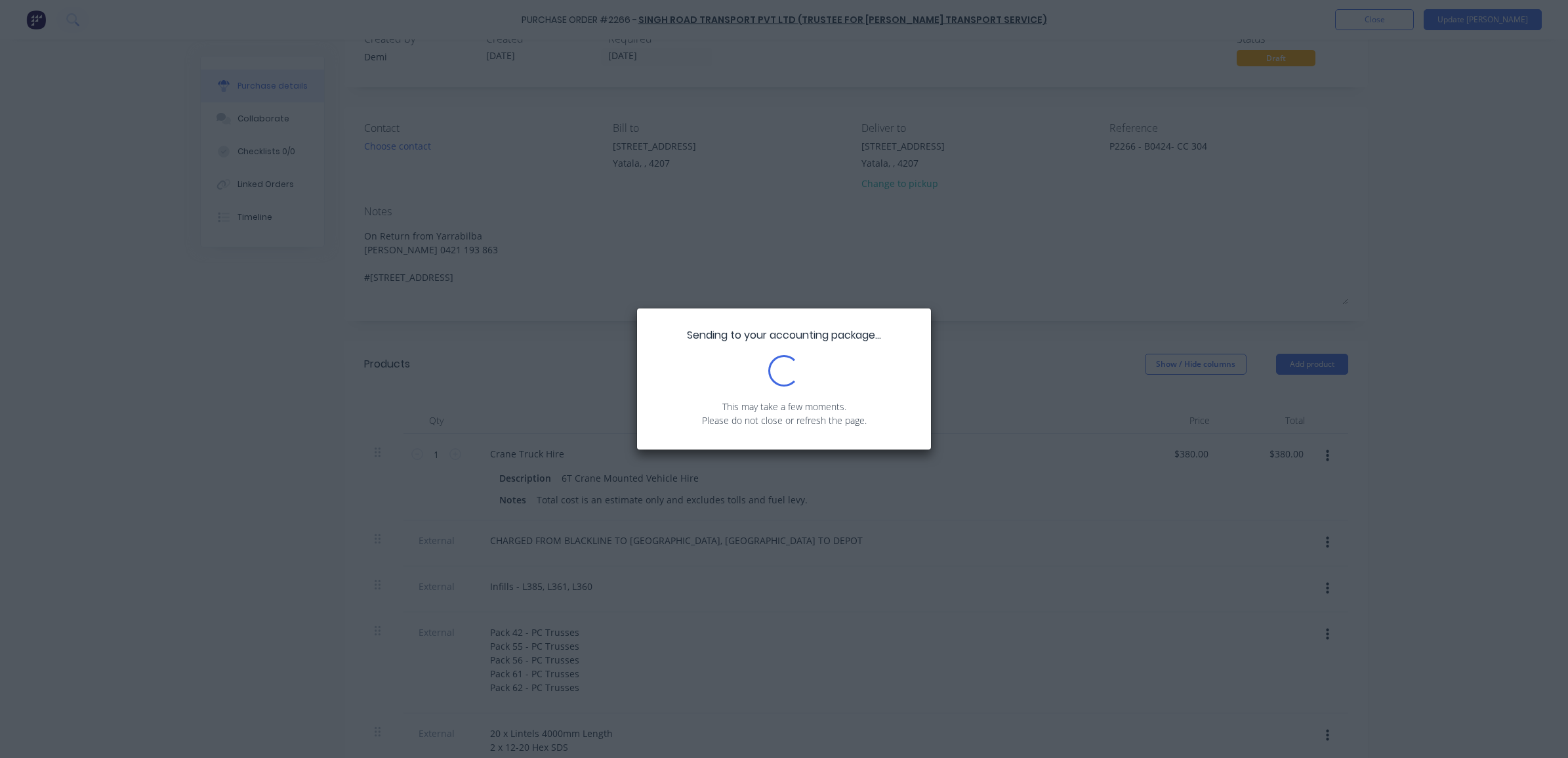
type textarea "x"
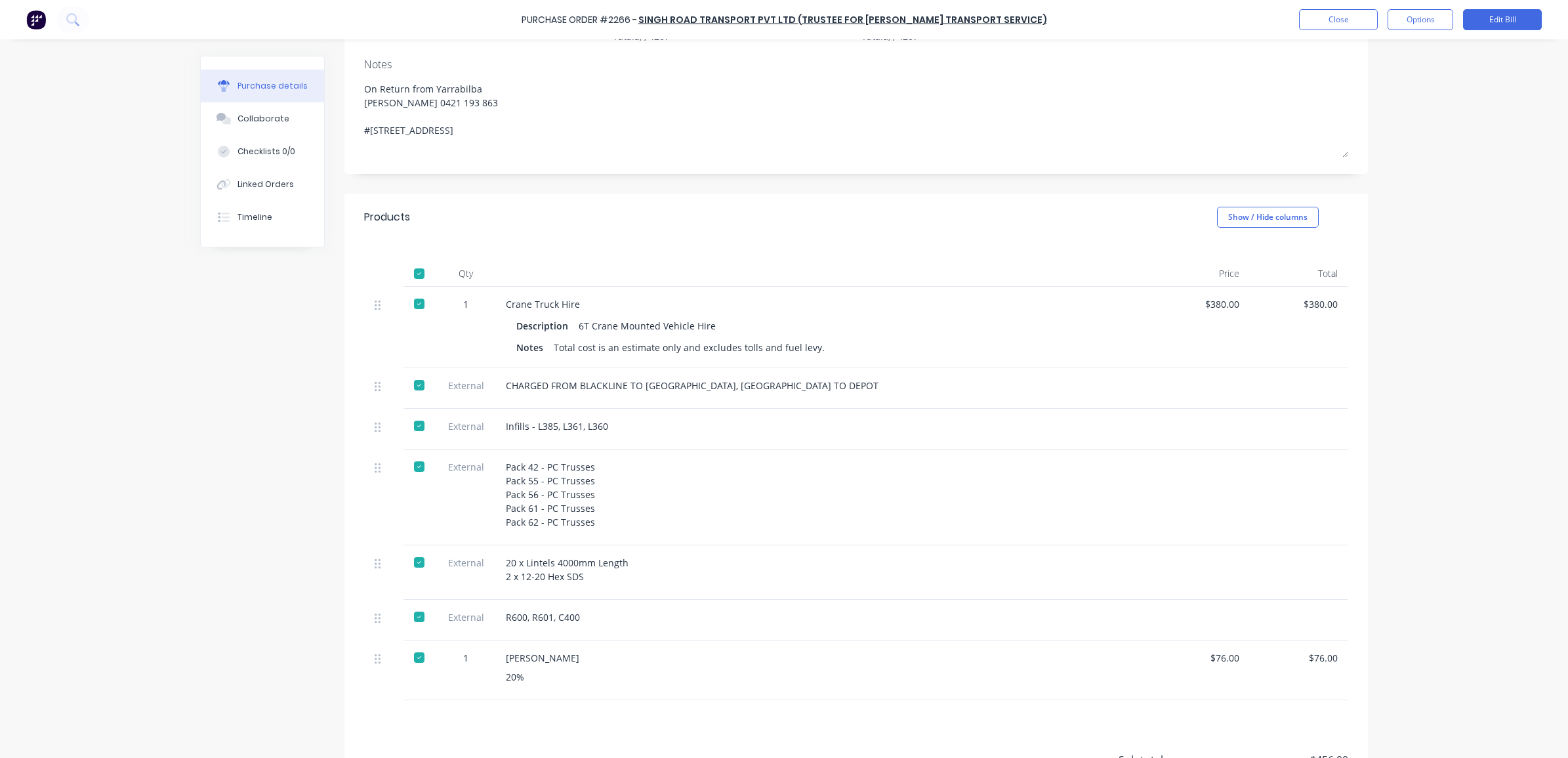
scroll to position [0, 0]
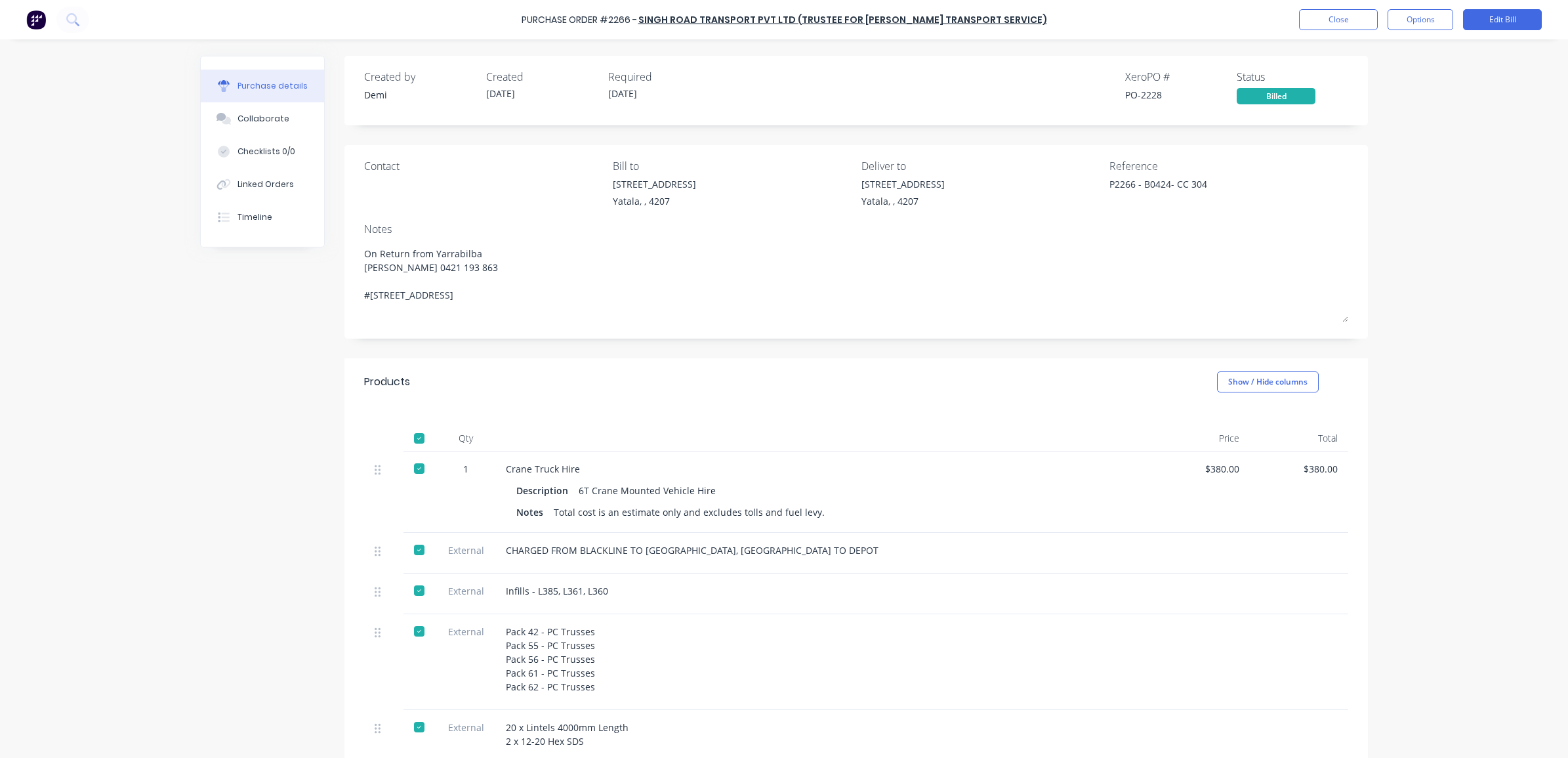
click at [1109, 185] on div "P2266 - B0424- CC 304" at bounding box center [1191, 193] width 164 height 33
click at [1109, 185] on div "P2266 - B0424- CC 304" at bounding box center [1191, 193] width 164 height 33
click at [1435, 227] on div "Purchase Order #2266 - Singh Road Transport PVT Ltd (Trustee for [PERSON_NAME] …" at bounding box center [784, 379] width 1568 height 758
click at [230, 187] on button "Linked Orders" at bounding box center [262, 184] width 123 height 33
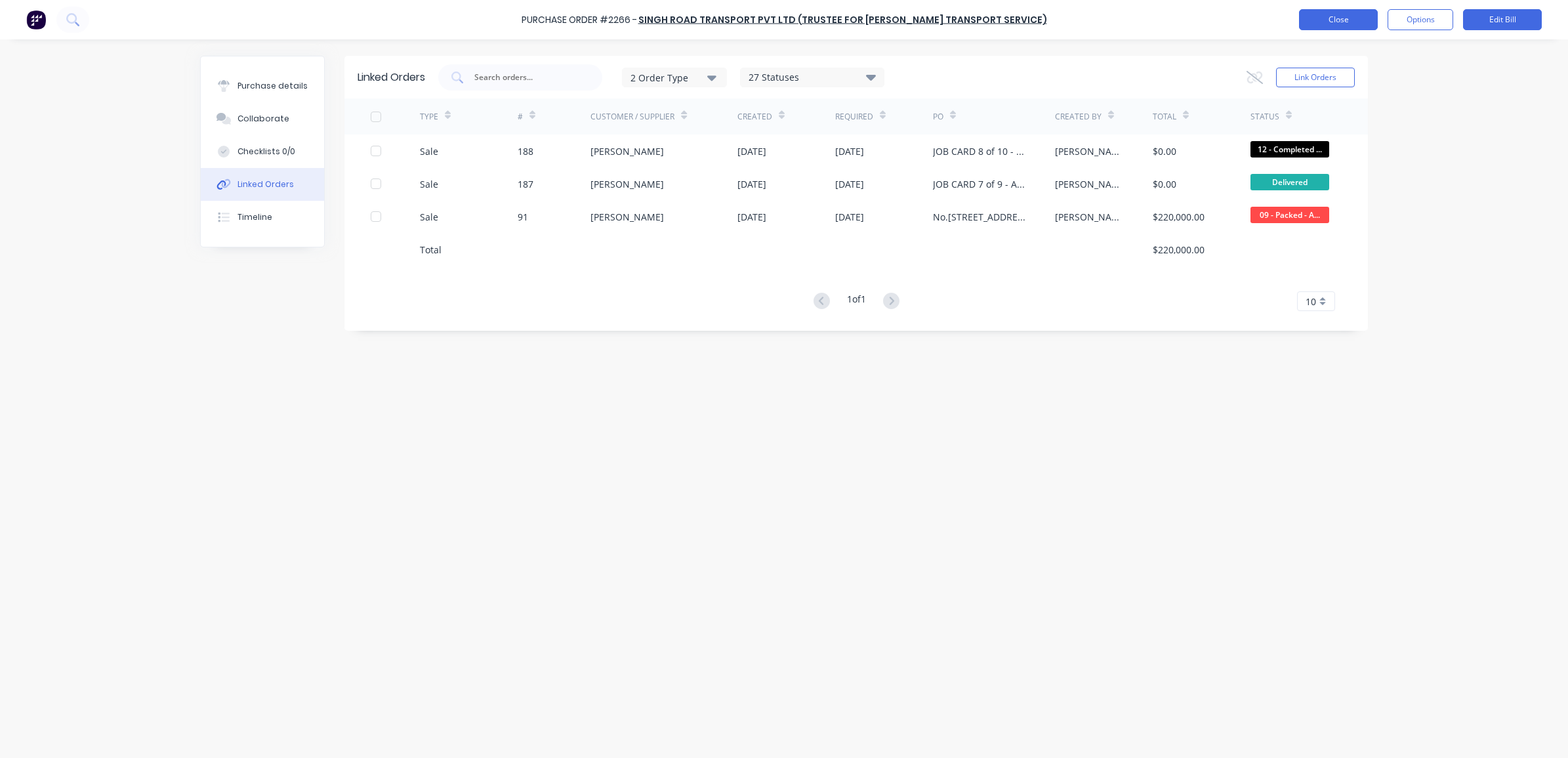
click at [1316, 19] on button "Close" at bounding box center [1338, 19] width 79 height 21
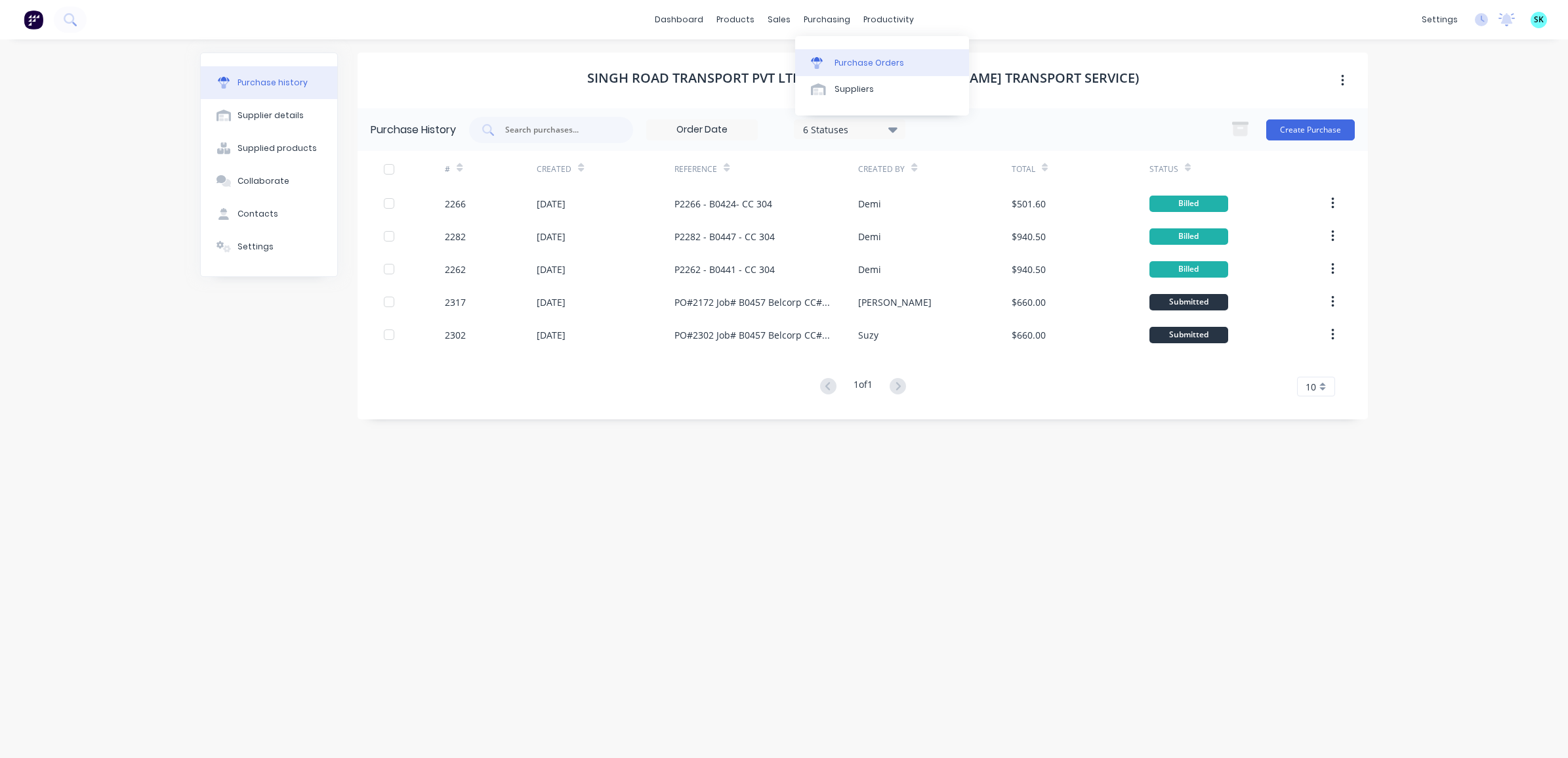
click at [835, 65] on div "Purchase Orders" at bounding box center [869, 63] width 69 height 12
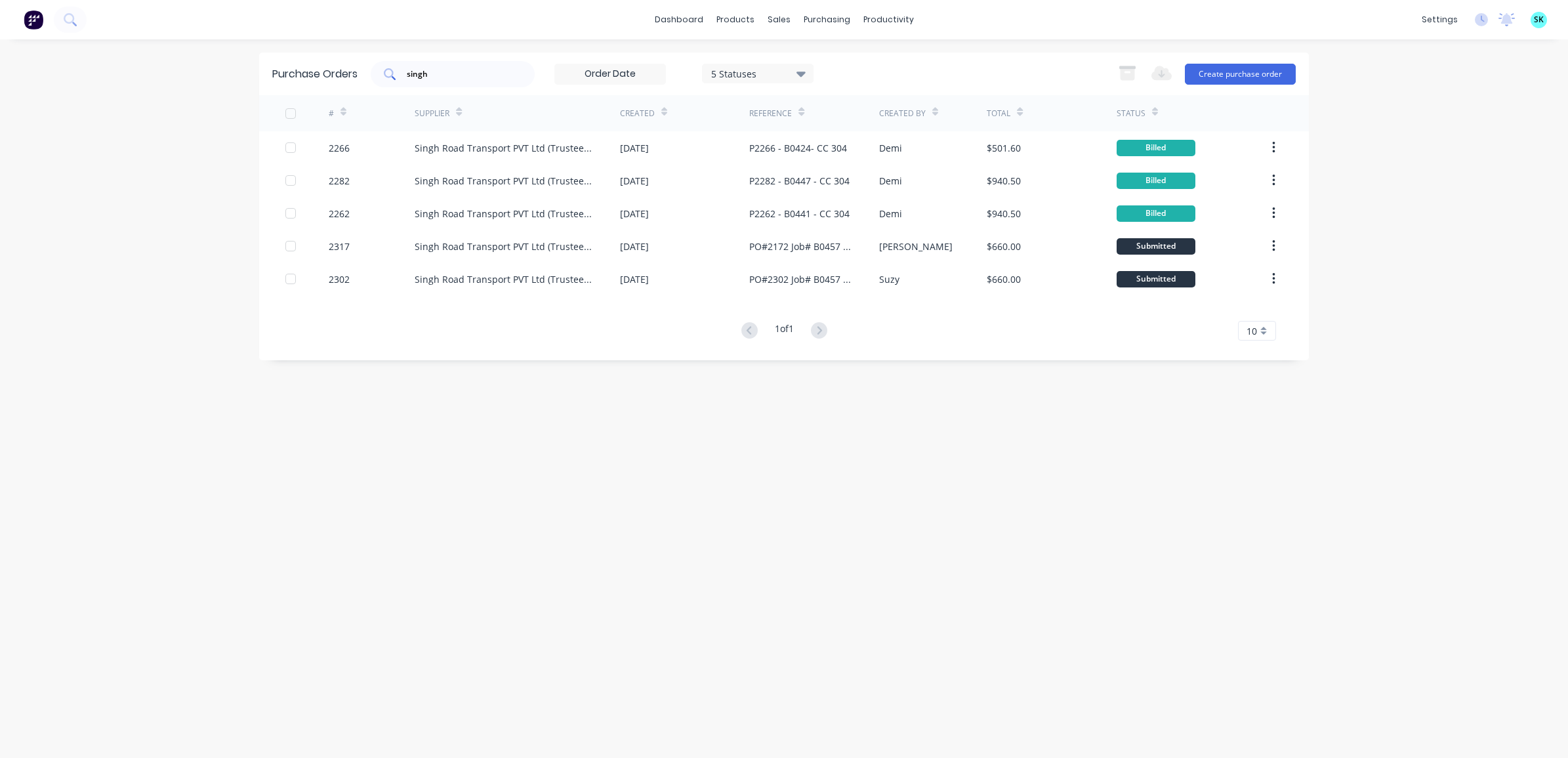
drag, startPoint x: 434, startPoint y: 63, endPoint x: 405, endPoint y: 64, distance: 29.0
click at [405, 64] on div "singh" at bounding box center [452, 73] width 164 height 26
drag, startPoint x: 437, startPoint y: 76, endPoint x: 398, endPoint y: 70, distance: 39.5
click at [398, 70] on div "singh" at bounding box center [452, 73] width 164 height 26
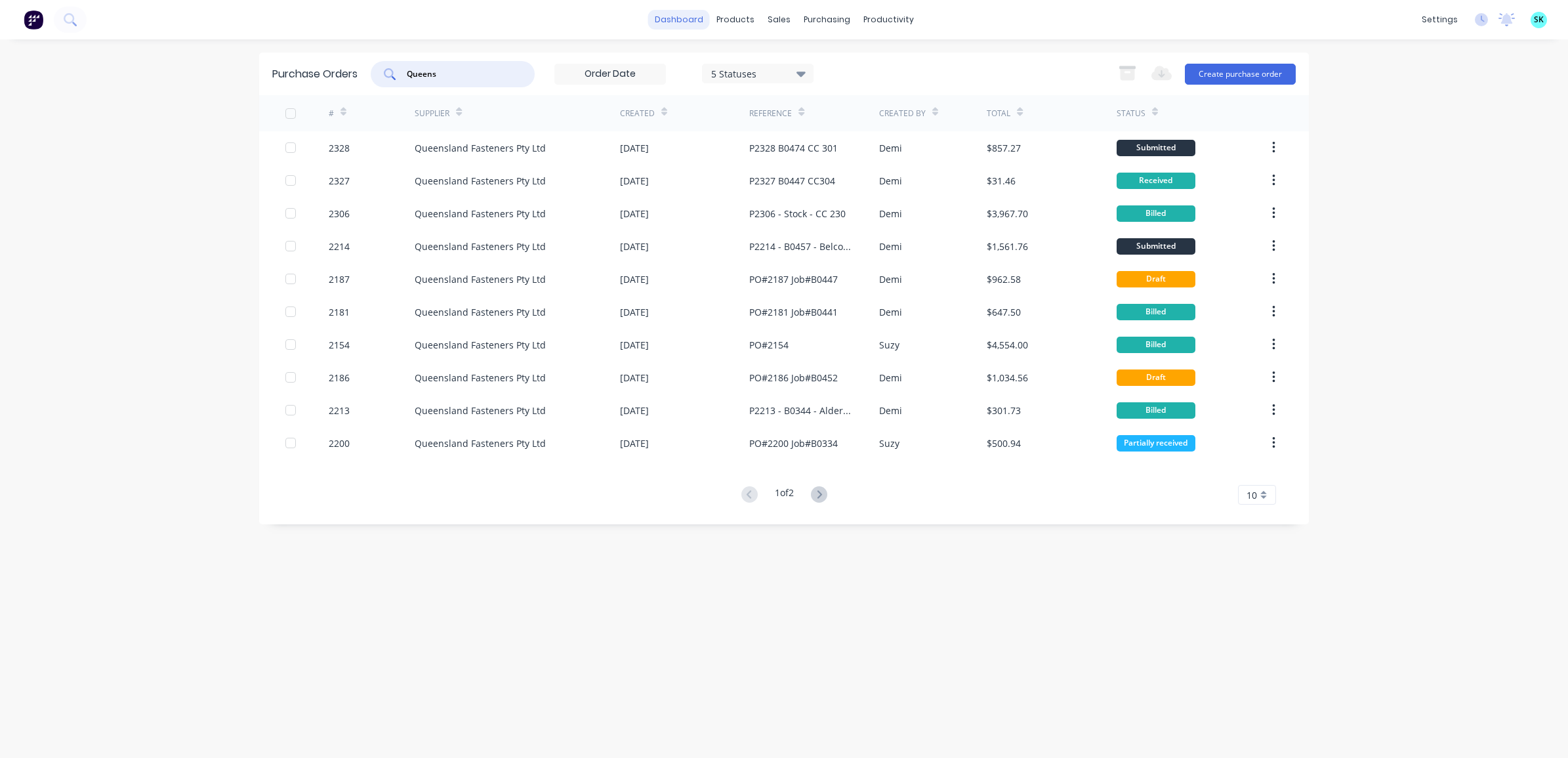
type input "Queens"
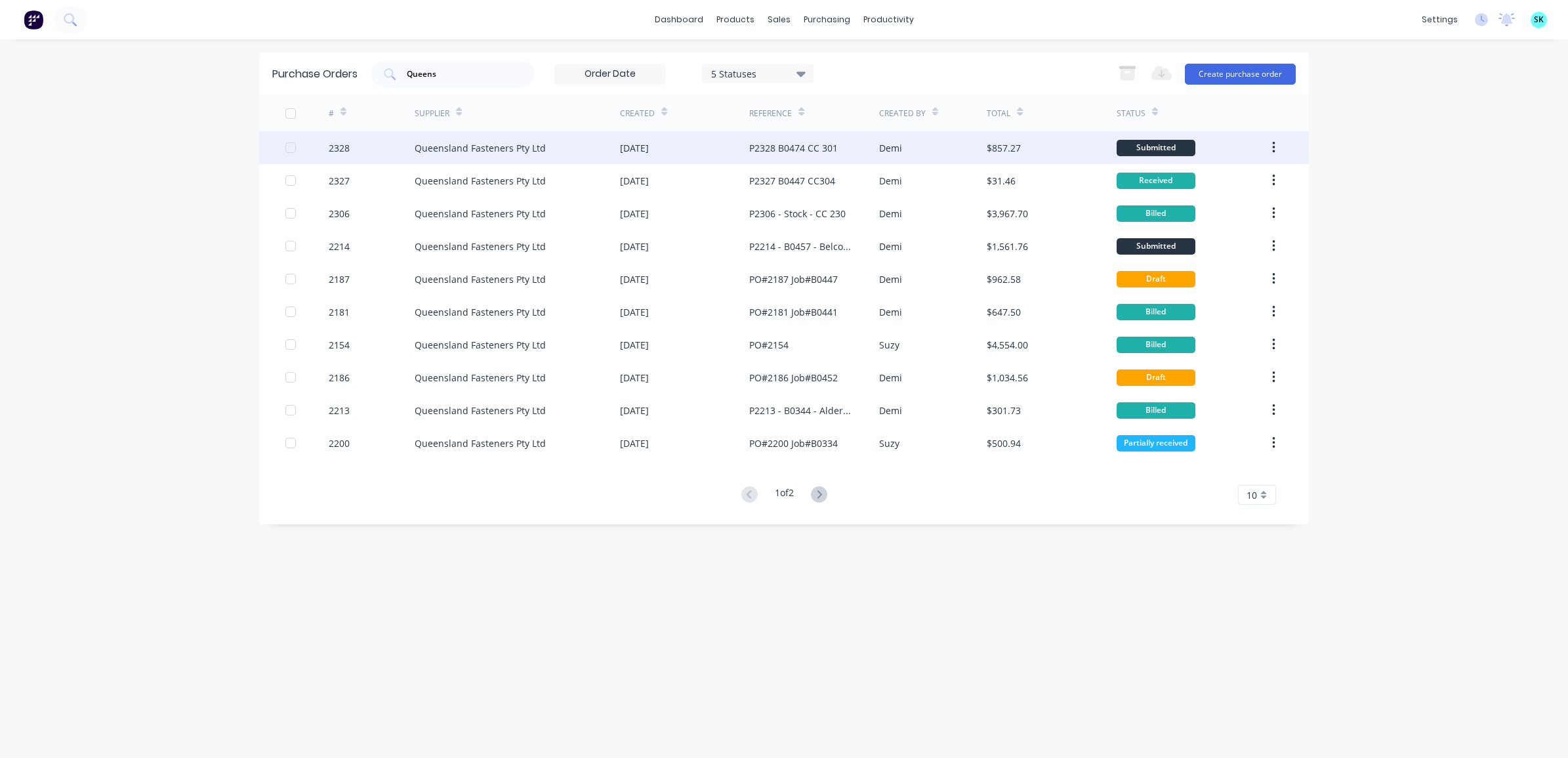
click at [873, 139] on div "P2328 B0474 CC 301" at bounding box center [814, 147] width 129 height 33
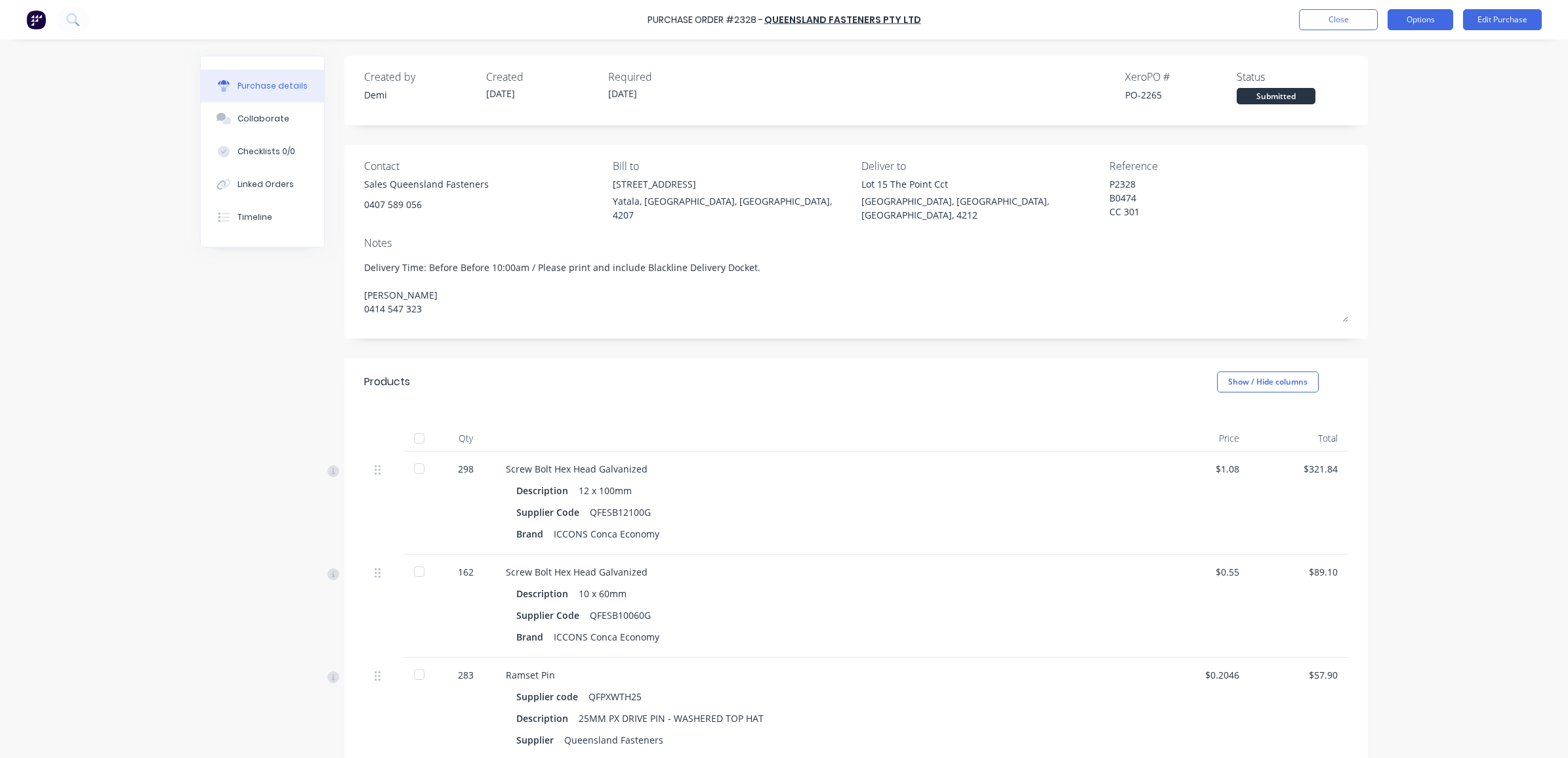
click at [1428, 18] on button "Options" at bounding box center [1420, 19] width 65 height 21
click at [1391, 77] on div "Convert to Bill" at bounding box center [1391, 79] width 101 height 19
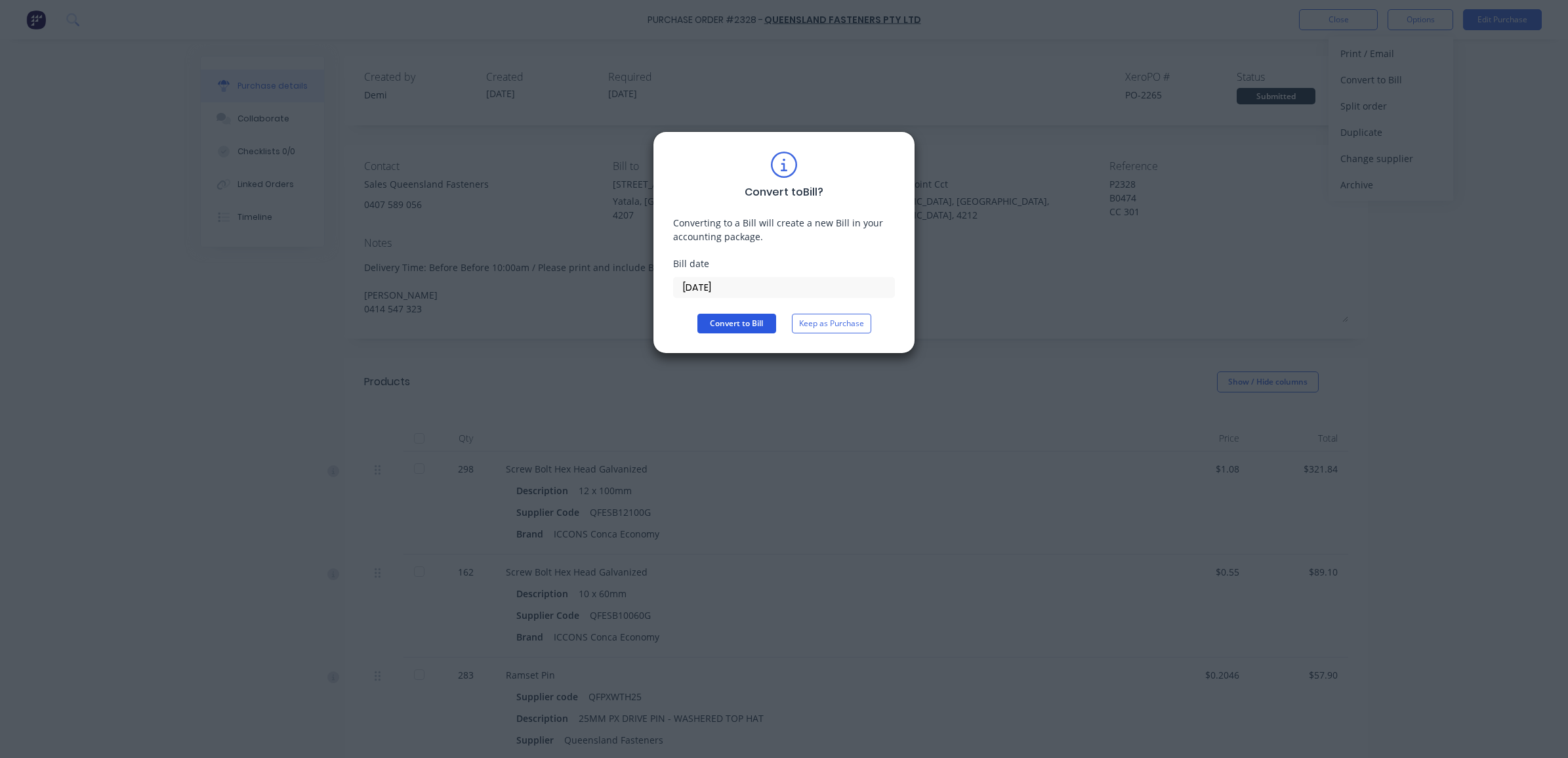
click at [721, 322] on button "Convert to Bill" at bounding box center [737, 323] width 79 height 19
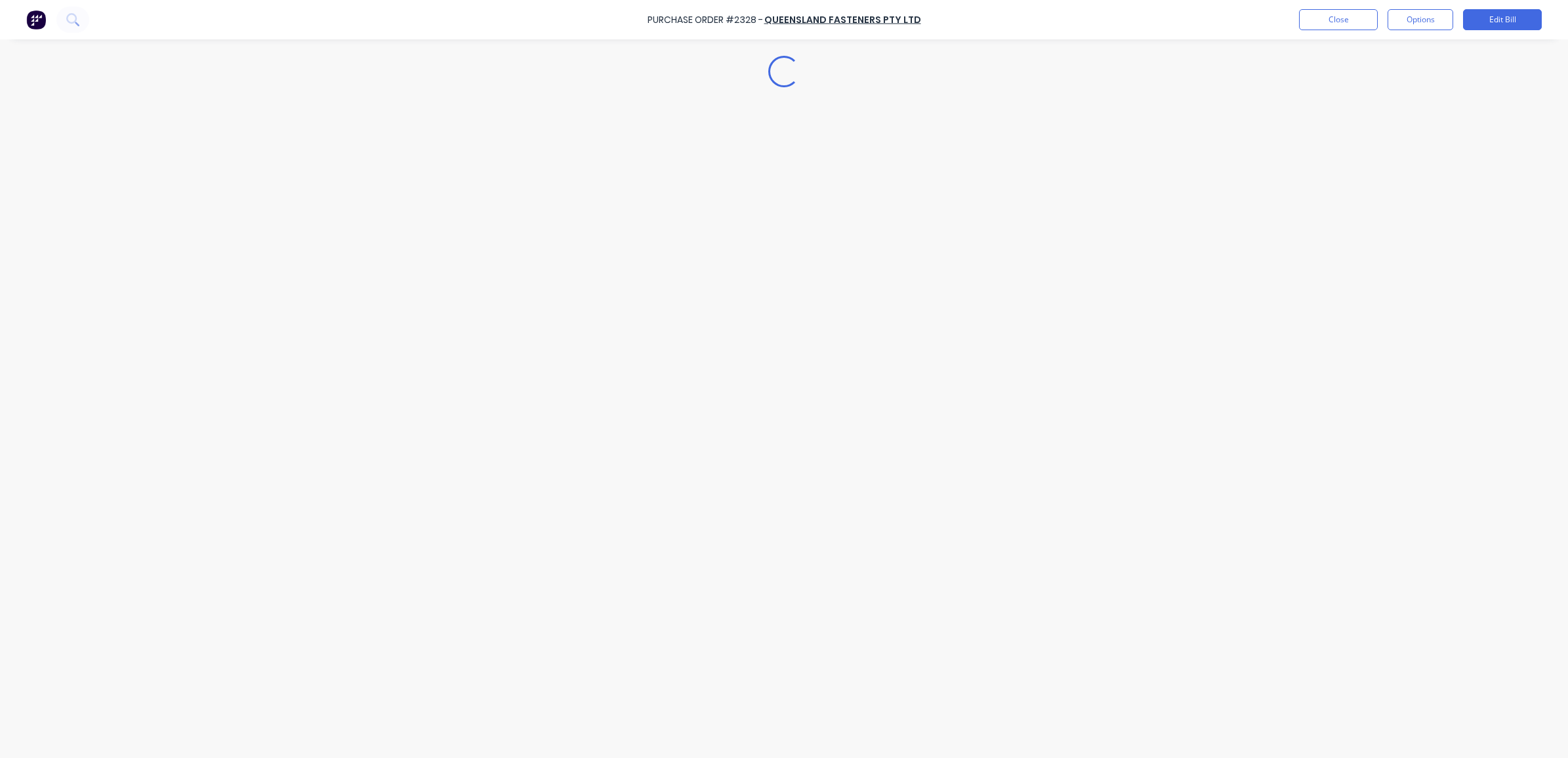
type textarea "x"
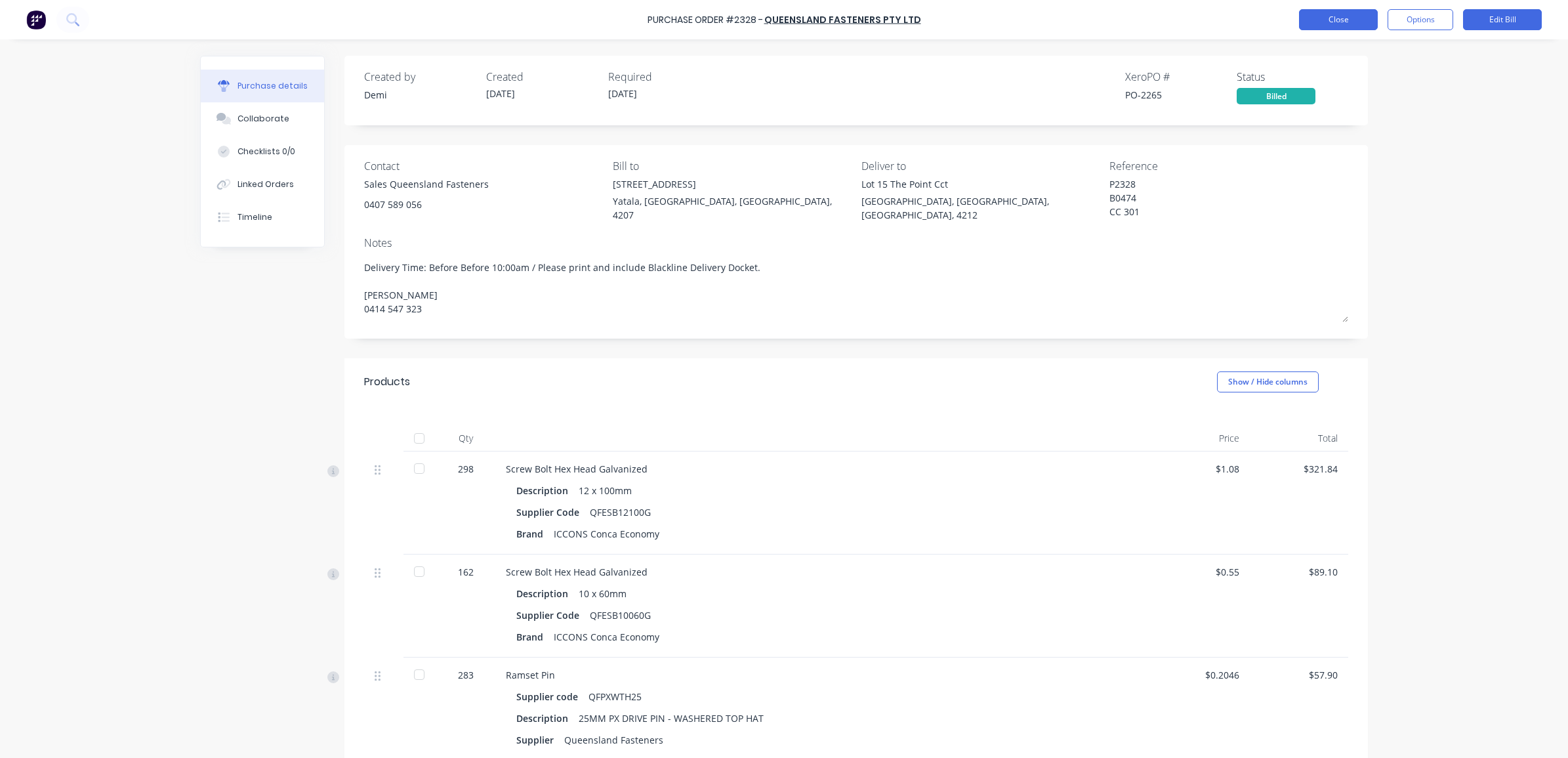
click at [1330, 19] on button "Close" at bounding box center [1338, 19] width 79 height 21
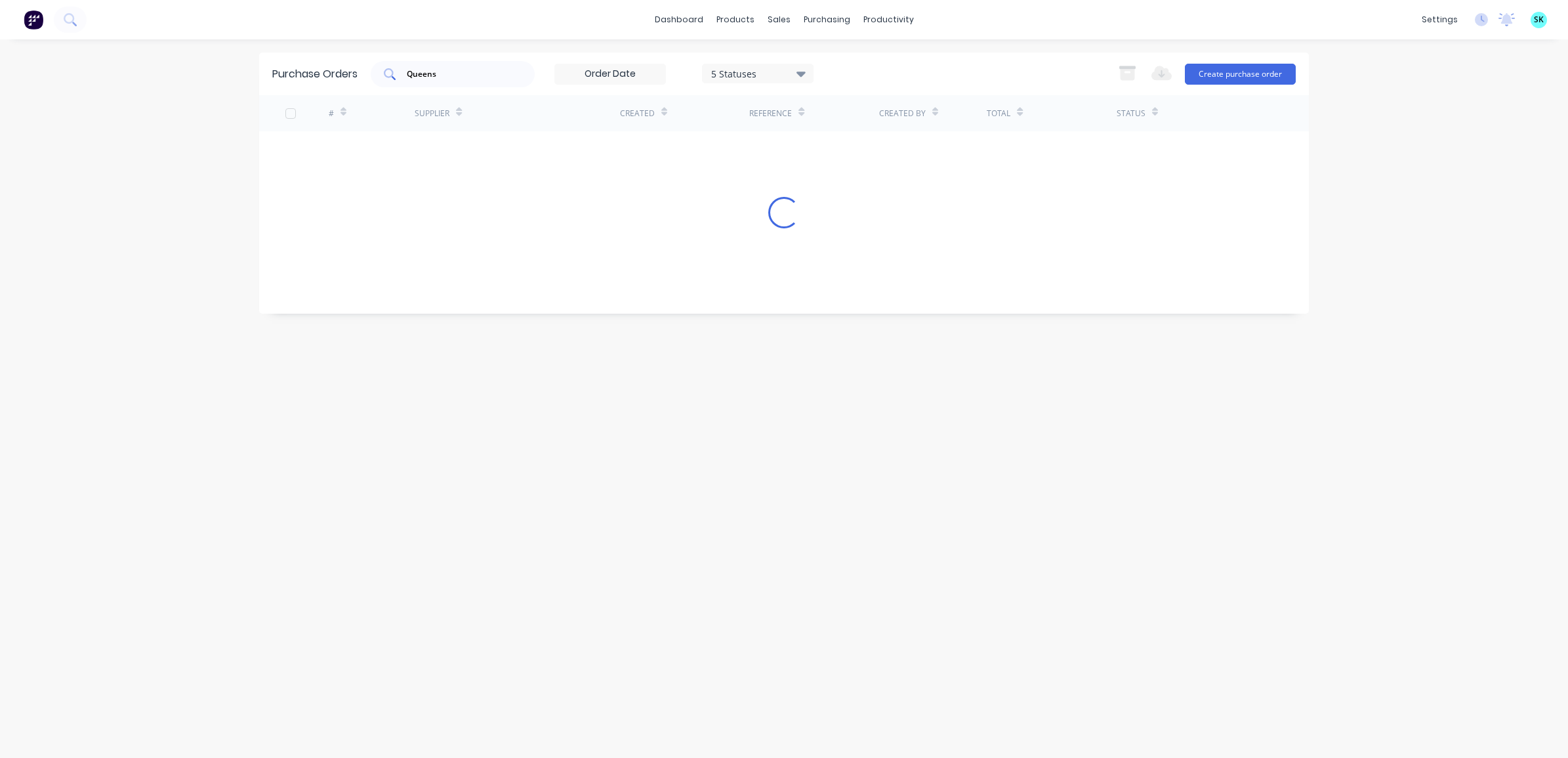
drag, startPoint x: 468, startPoint y: 70, endPoint x: 398, endPoint y: 79, distance: 70.6
click at [398, 79] on div "Queens" at bounding box center [452, 73] width 164 height 26
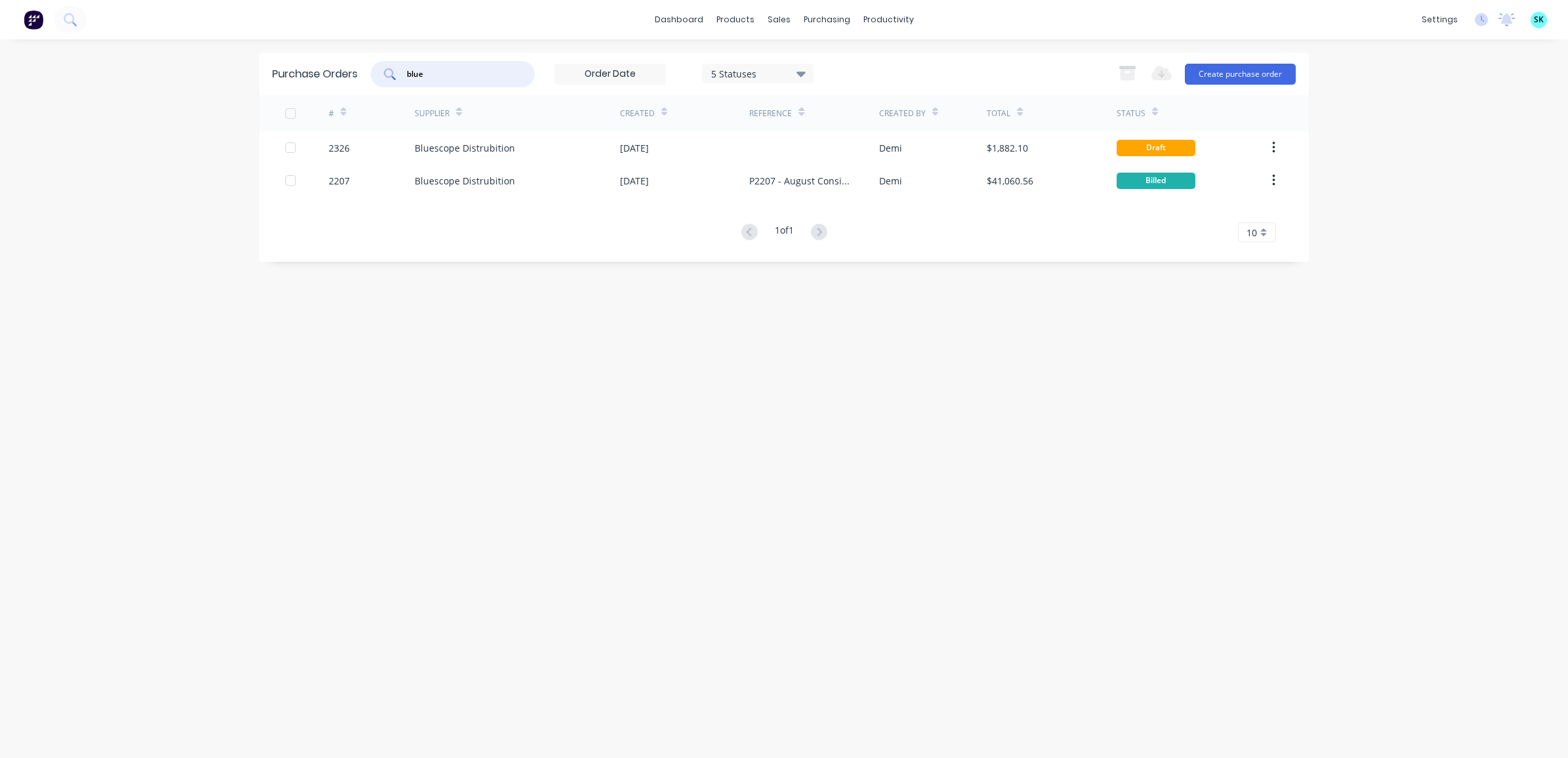
type input "blue"
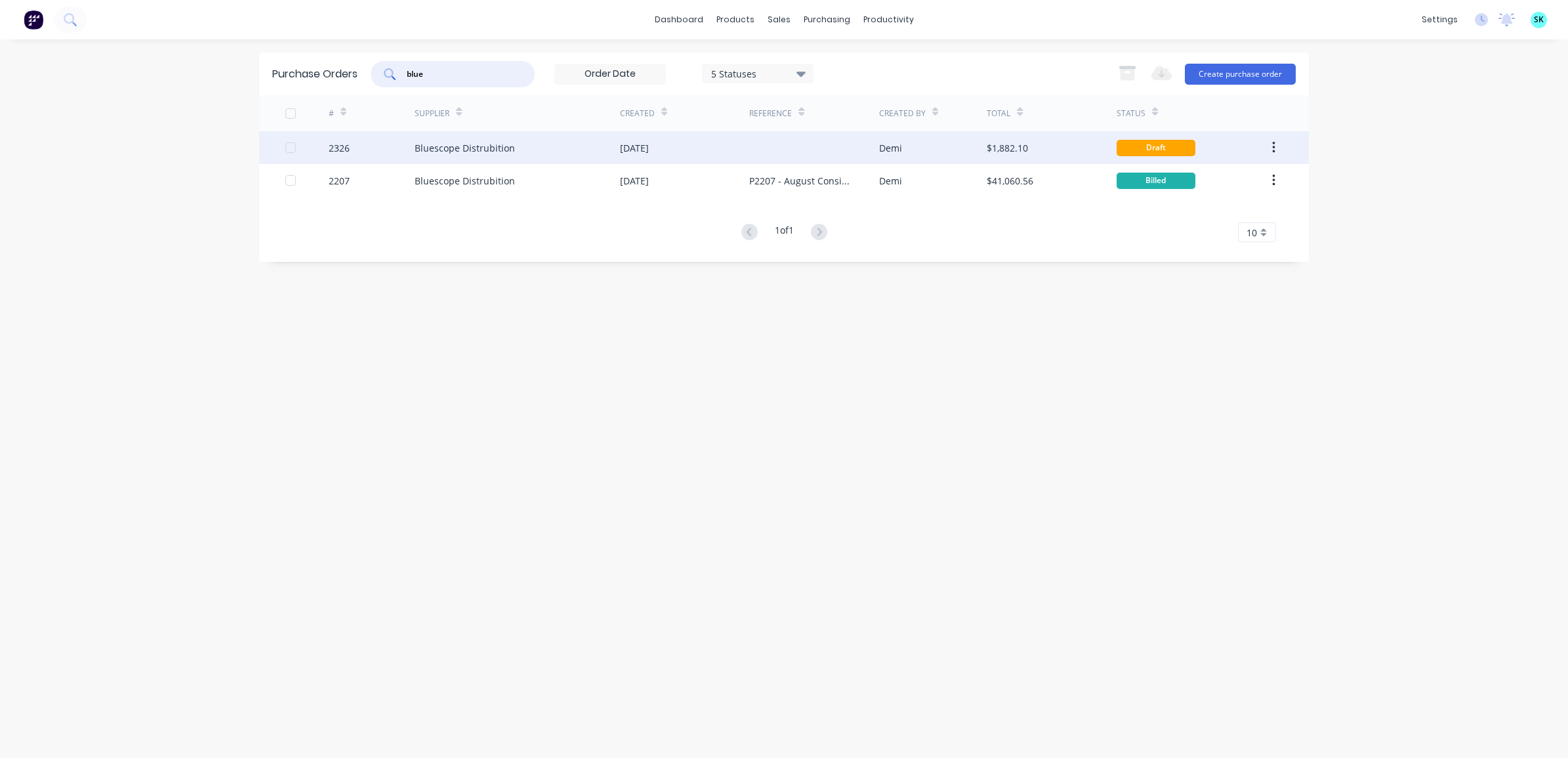
click at [588, 137] on div "Bluescope Distrubition" at bounding box center [517, 147] width 206 height 33
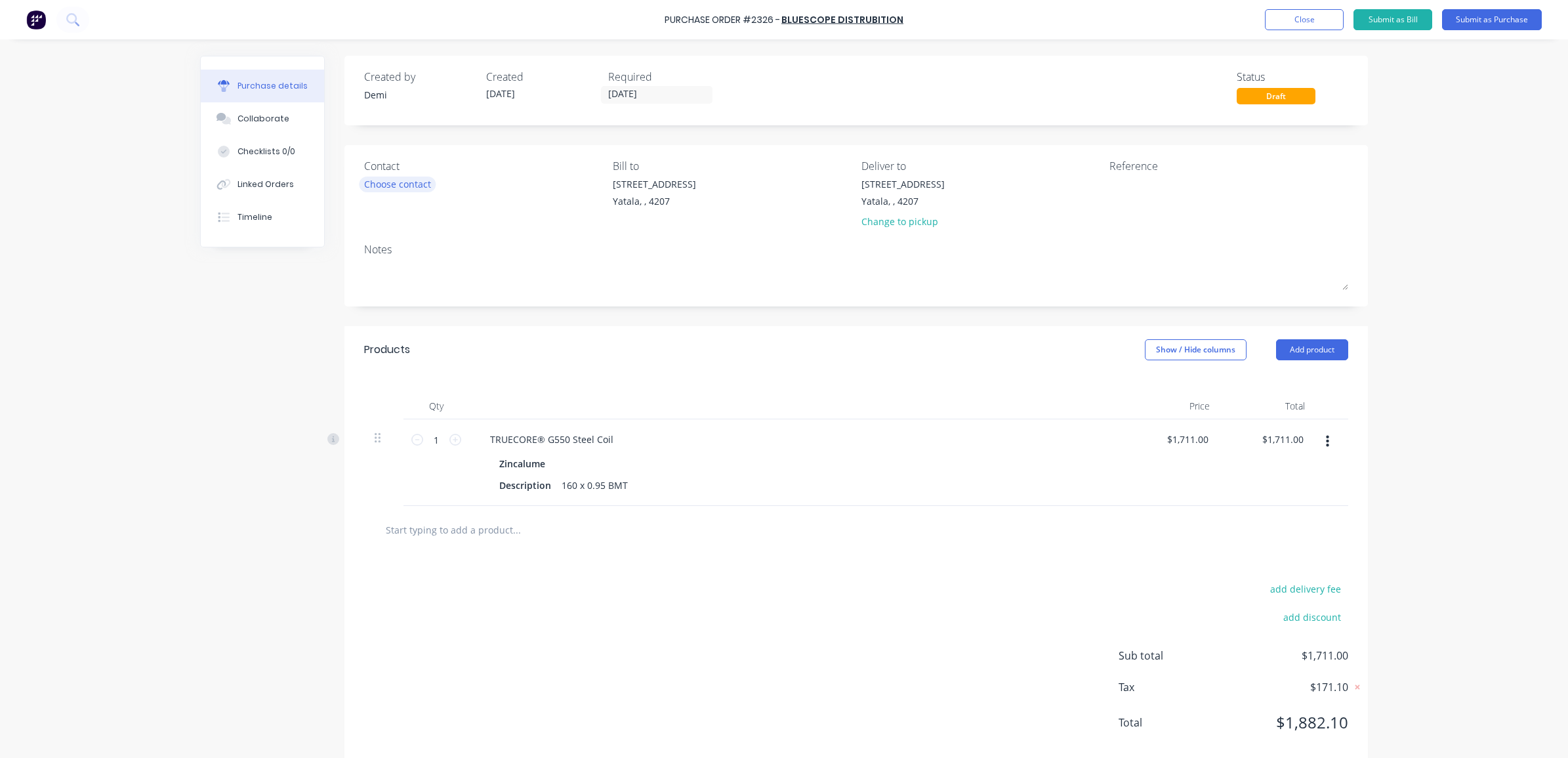
click at [387, 184] on div "Choose contact" at bounding box center [398, 183] width 67 height 14
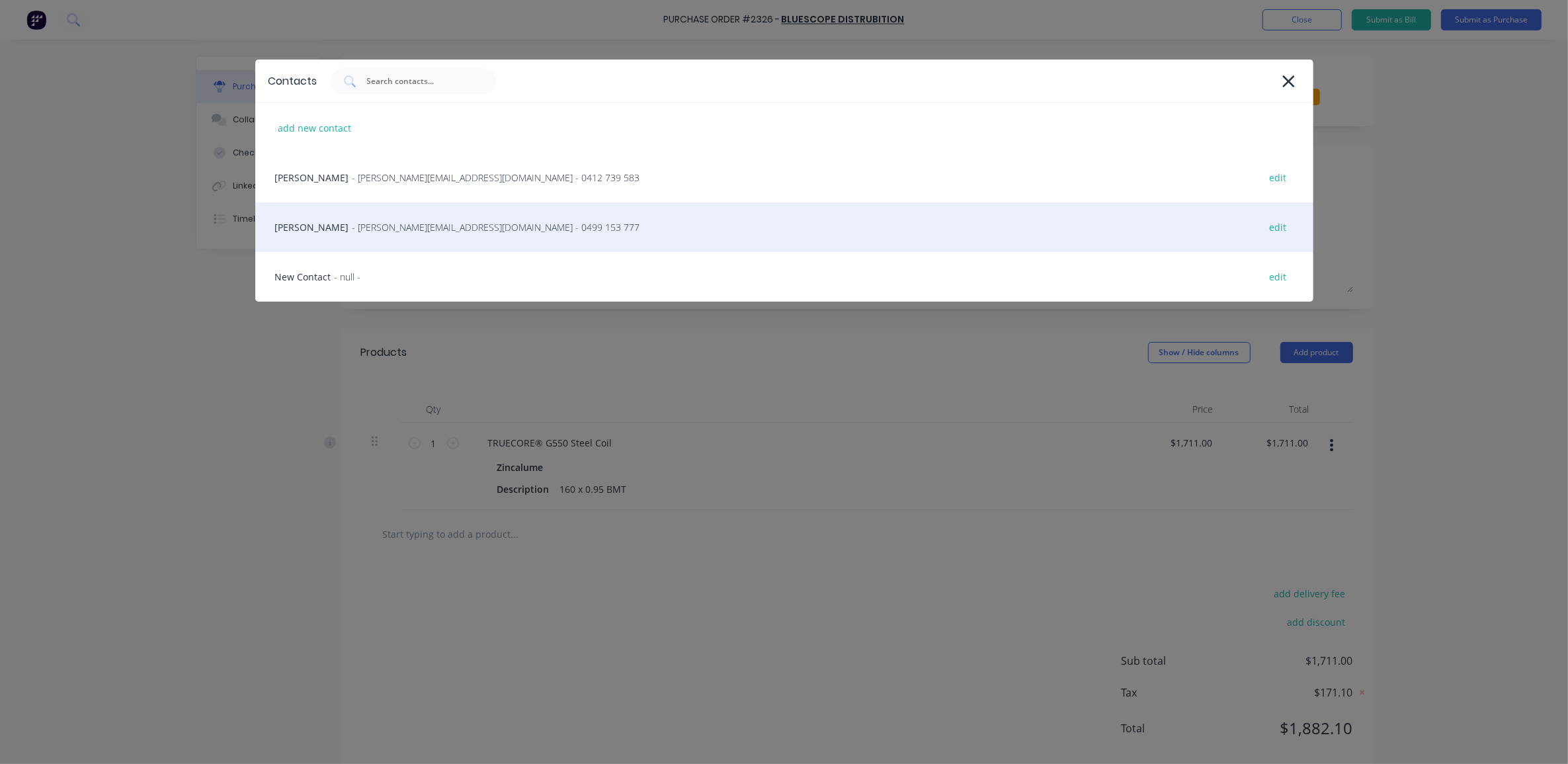
click at [378, 226] on span "- [PERSON_NAME][EMAIL_ADDRESS][DOMAIN_NAME] - 0499 153 777" at bounding box center [496, 227] width 288 height 14
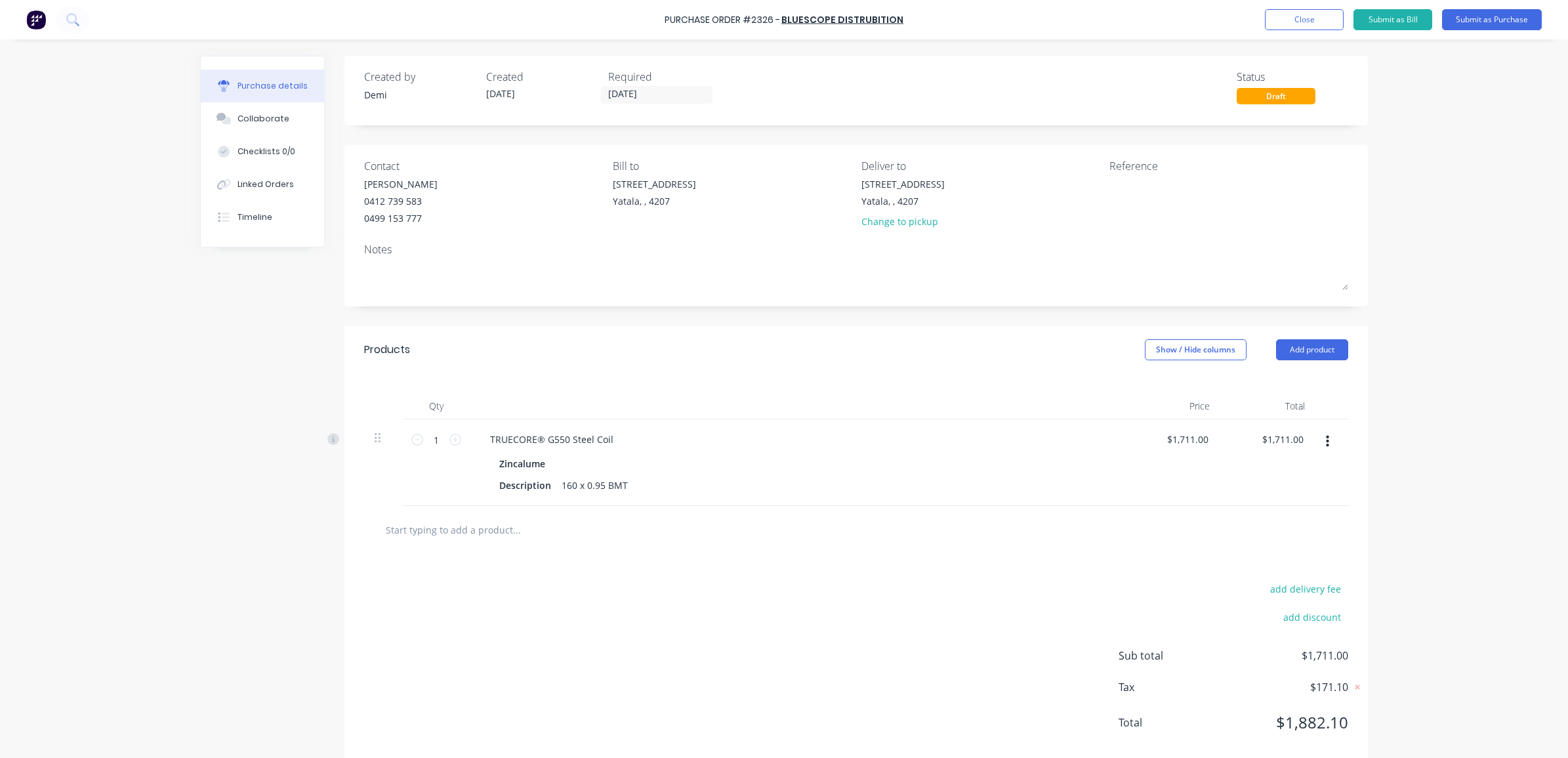
click at [533, 297] on div "Contact [PERSON_NAME] [PHONE_NUMBER] Bill to [GEOGRAPHIC_DATA] Deliver to [STRE…" at bounding box center [856, 226] width 1024 height 161
click at [1287, 23] on button "Close" at bounding box center [1304, 19] width 79 height 21
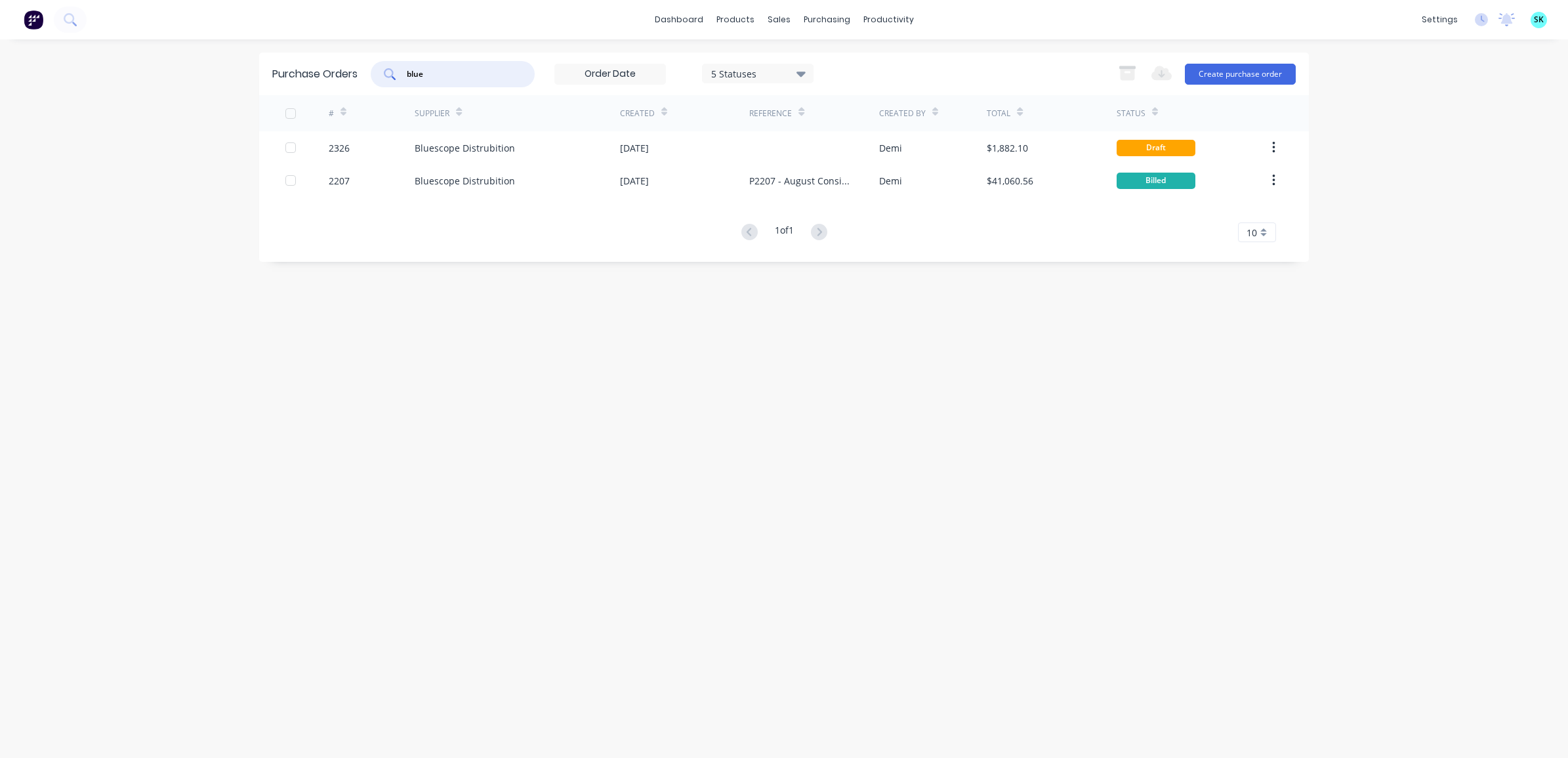
drag, startPoint x: 431, startPoint y: 72, endPoint x: 364, endPoint y: 73, distance: 67.0
click at [364, 73] on div "Purchase Orders blue 5 Statuses 5 Statuses Export to Excel (XLSX) Create purcha…" at bounding box center [783, 74] width 1050 height 43
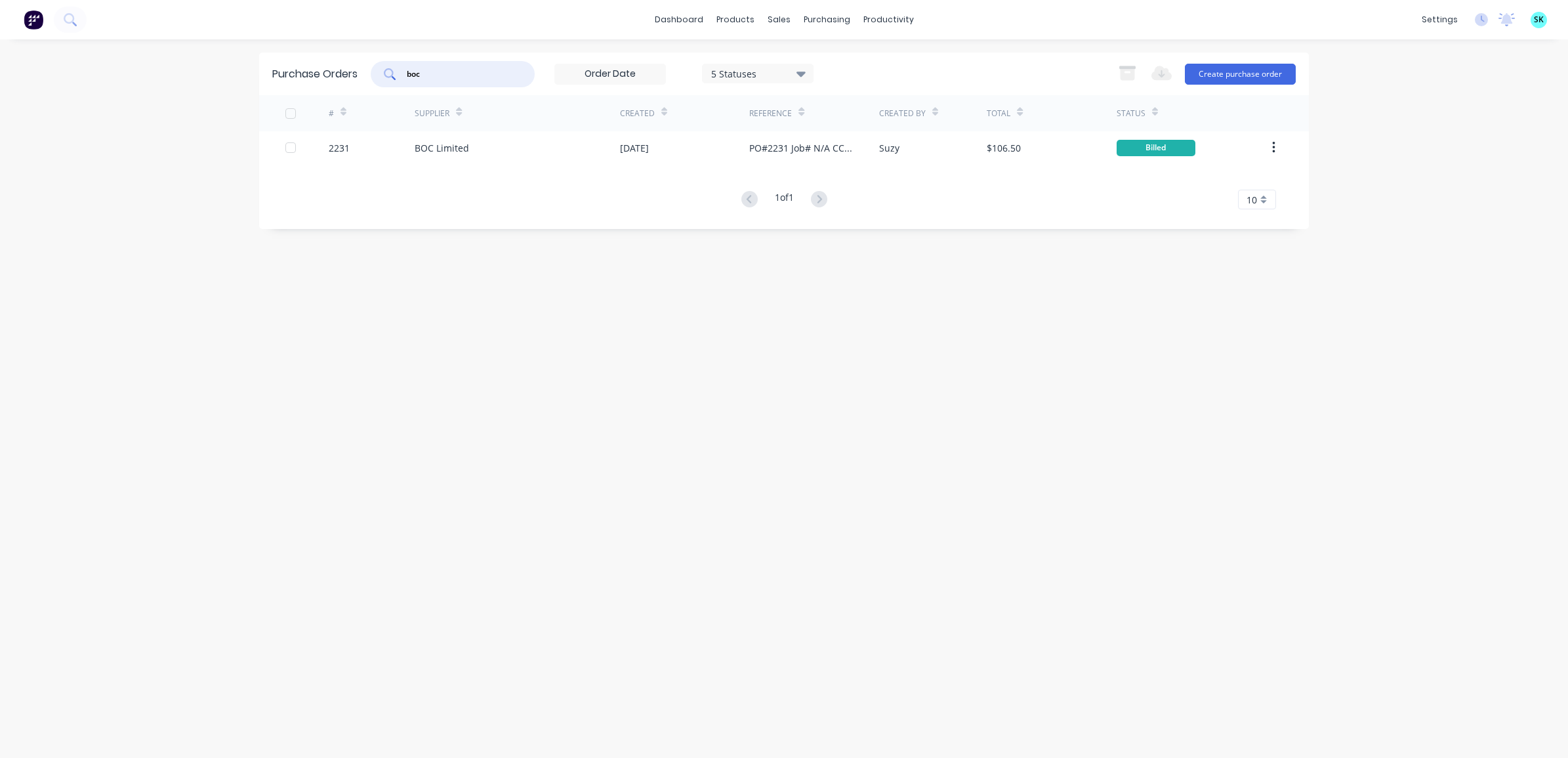
drag, startPoint x: 424, startPoint y: 67, endPoint x: 398, endPoint y: 66, distance: 26.0
click at [398, 66] on div "boc" at bounding box center [452, 73] width 164 height 26
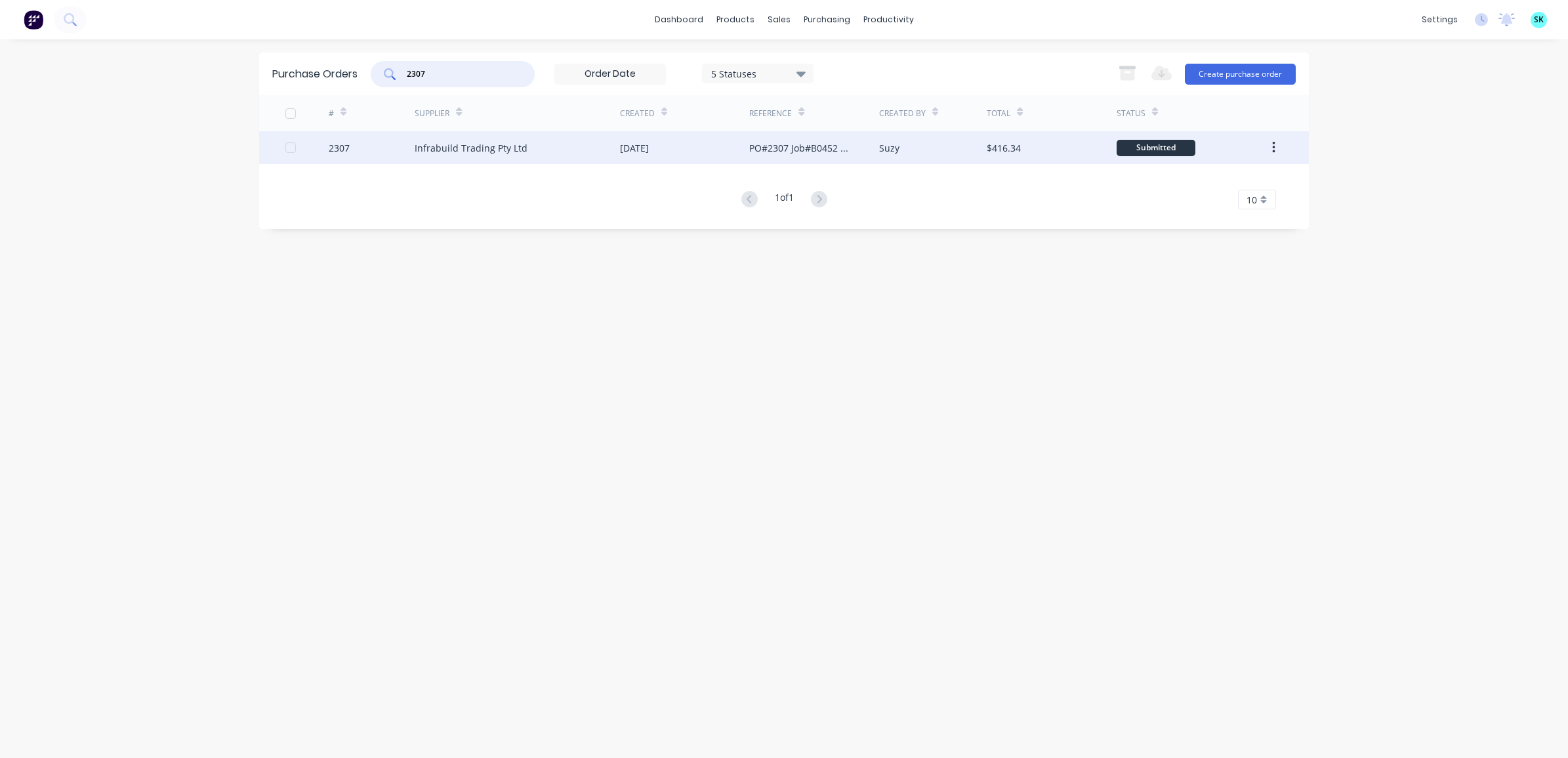
type input "2307"
click at [560, 151] on div "Infrabuild Trading Pty Ltd" at bounding box center [517, 147] width 206 height 33
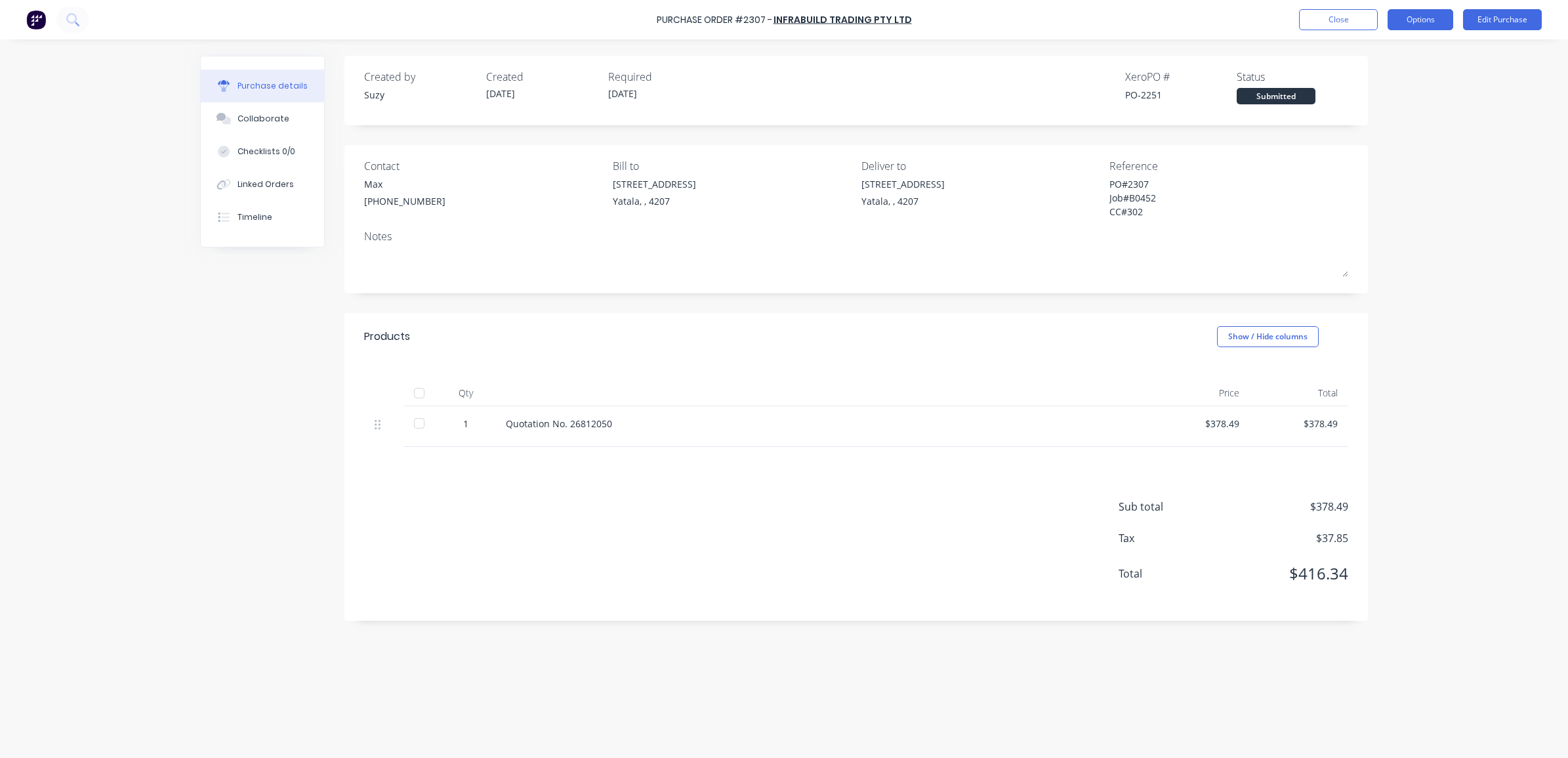
click at [1409, 19] on button "Options" at bounding box center [1420, 19] width 65 height 21
click at [1394, 72] on div "Convert to Bill" at bounding box center [1391, 79] width 101 height 19
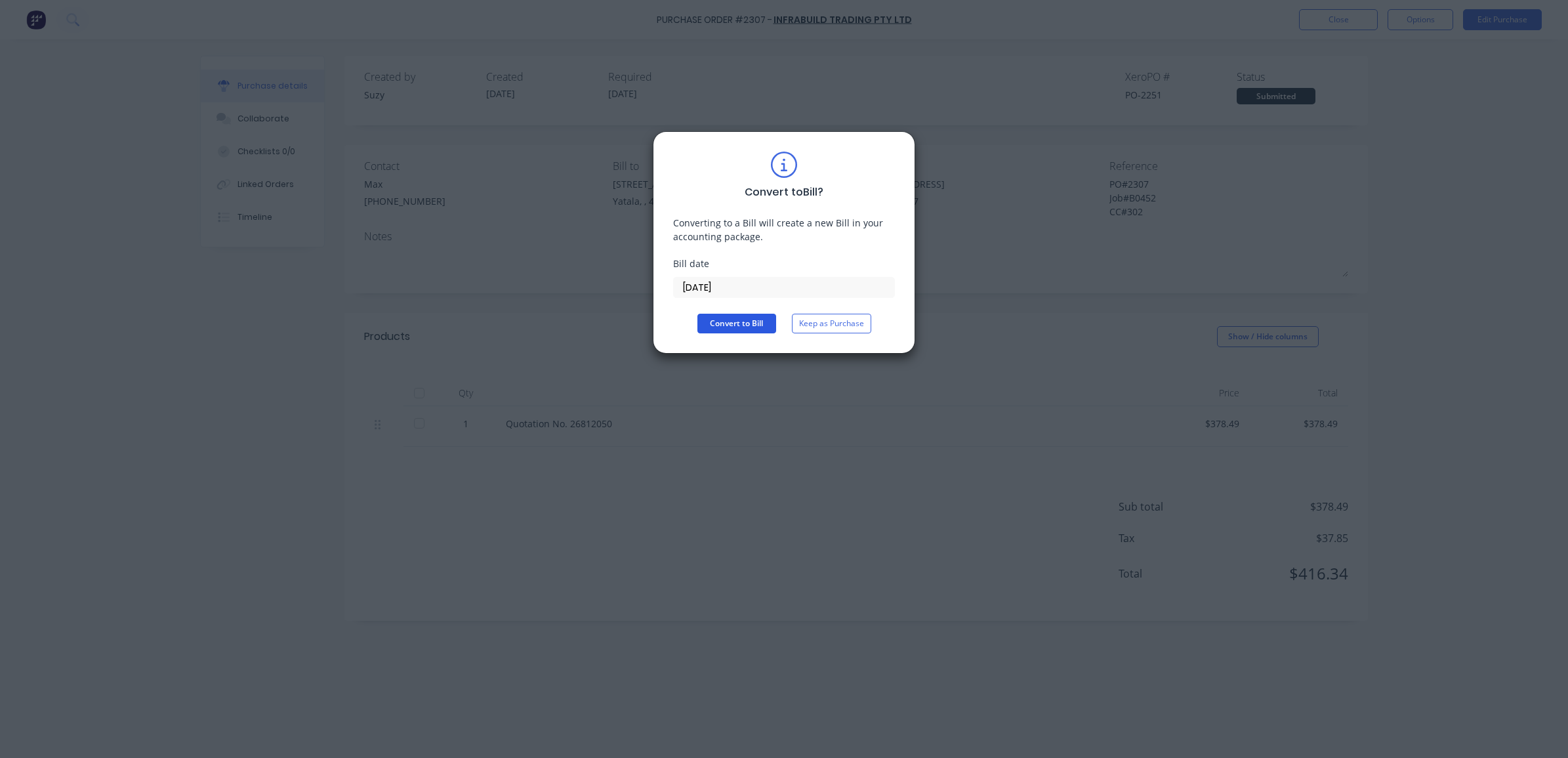
click at [737, 324] on button "Convert to Bill" at bounding box center [737, 323] width 79 height 19
type textarea "x"
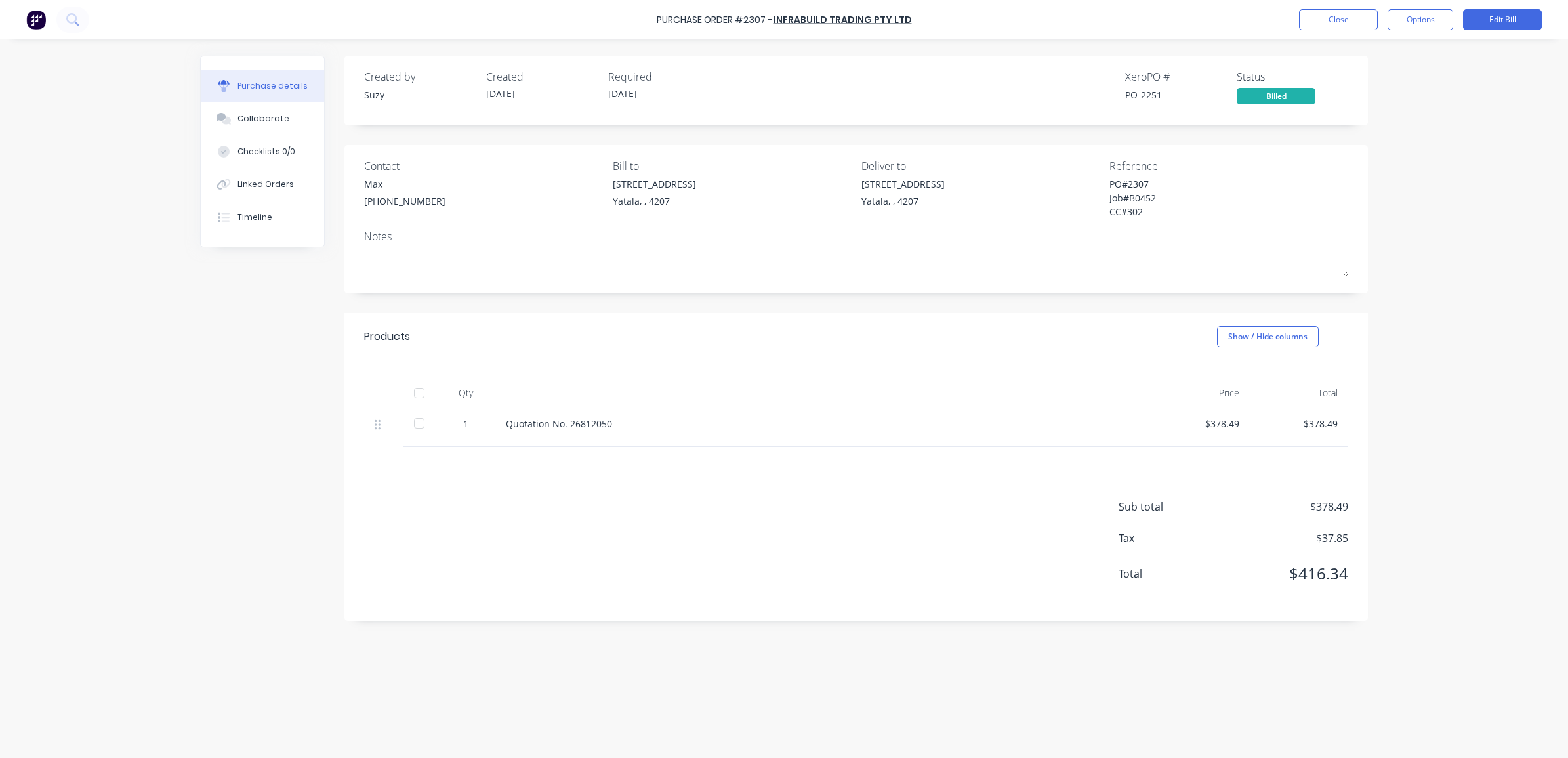
click at [1109, 177] on div "PO#2307 Job#B0452 CC#302" at bounding box center [1191, 199] width 164 height 45
click at [1348, 21] on button "Close" at bounding box center [1338, 19] width 79 height 21
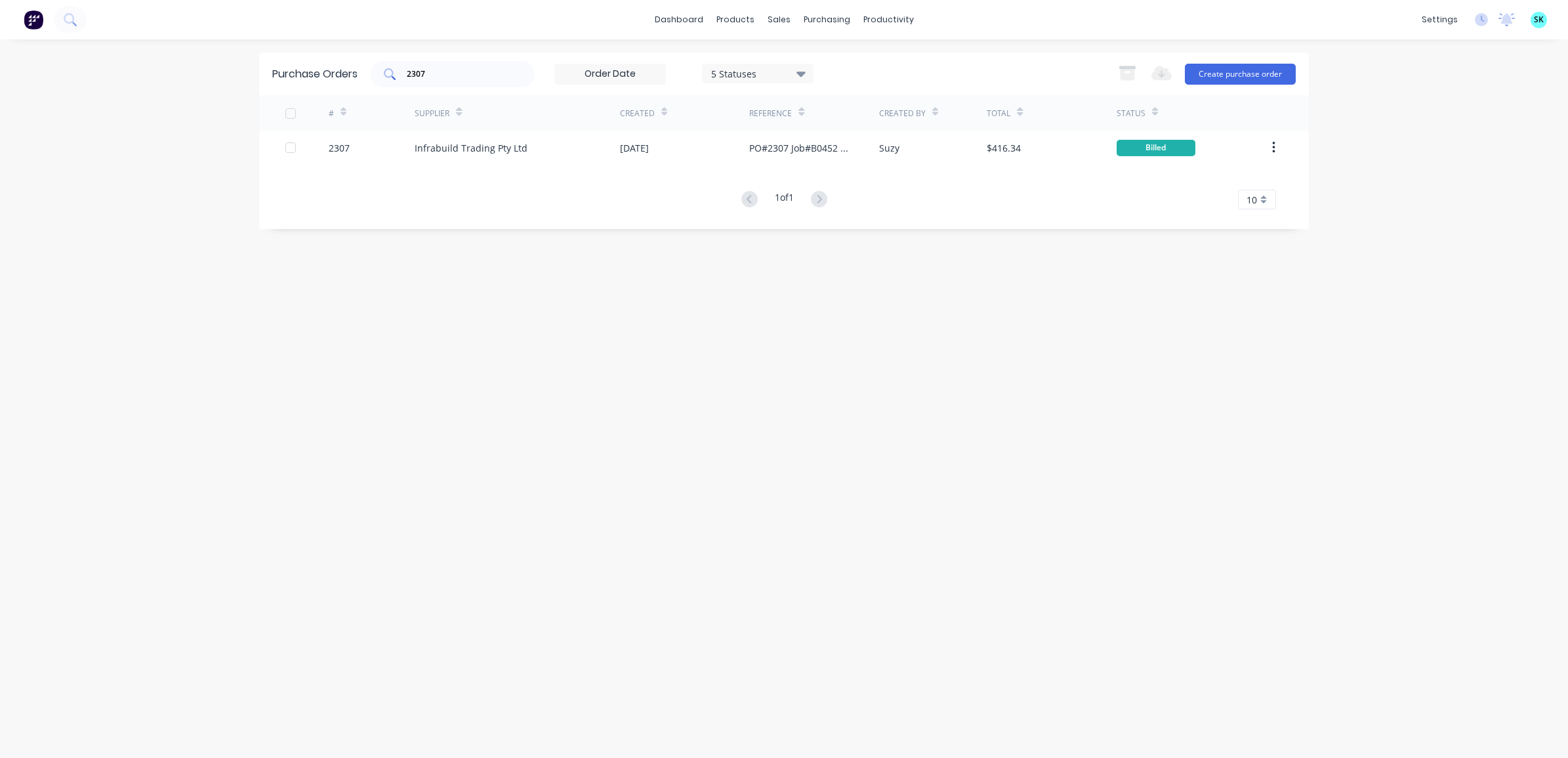
click at [434, 63] on div "2307" at bounding box center [452, 73] width 164 height 26
type input "2"
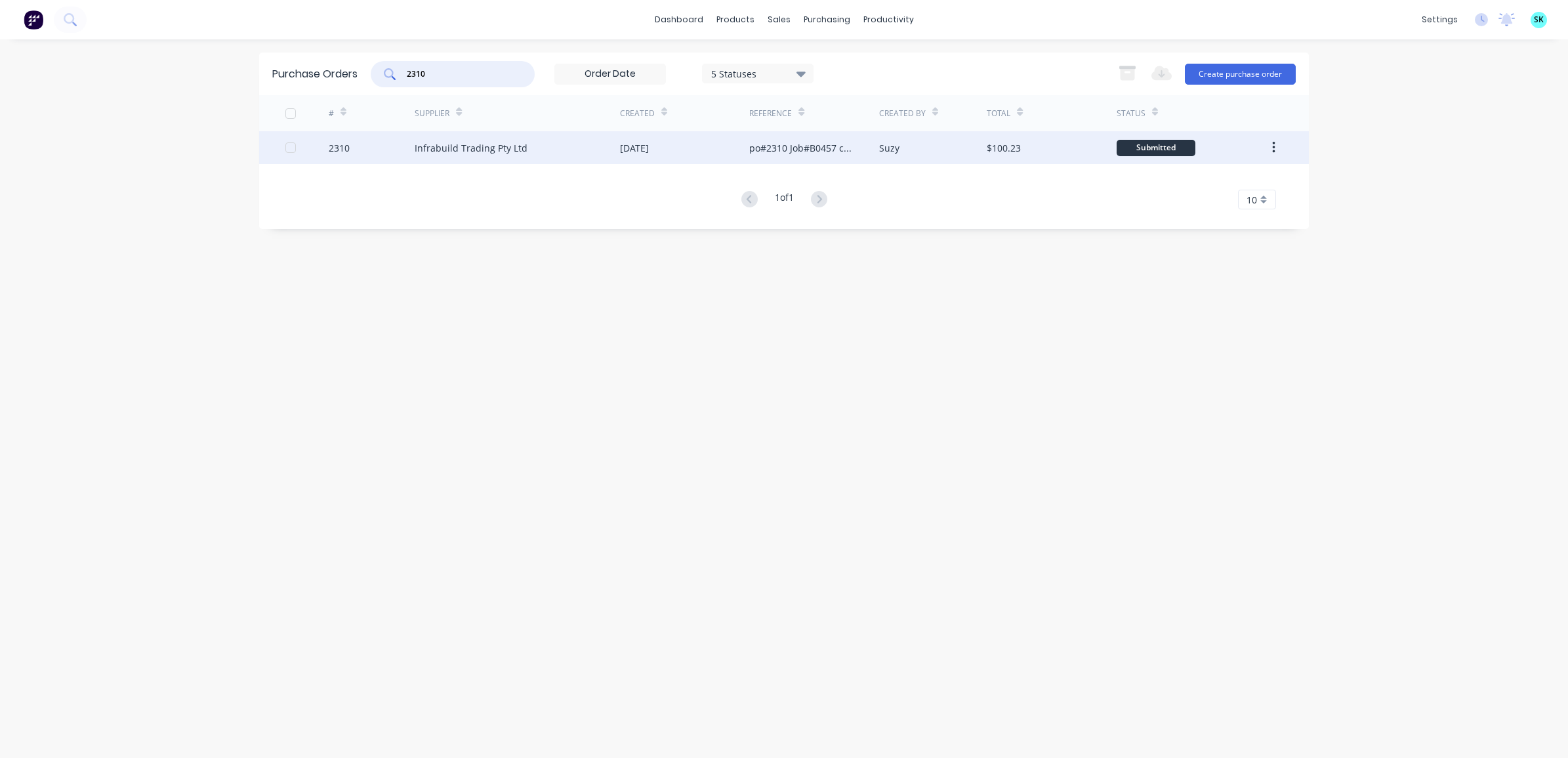
type input "2310"
click at [703, 159] on div "[DATE]" at bounding box center [685, 147] width 129 height 33
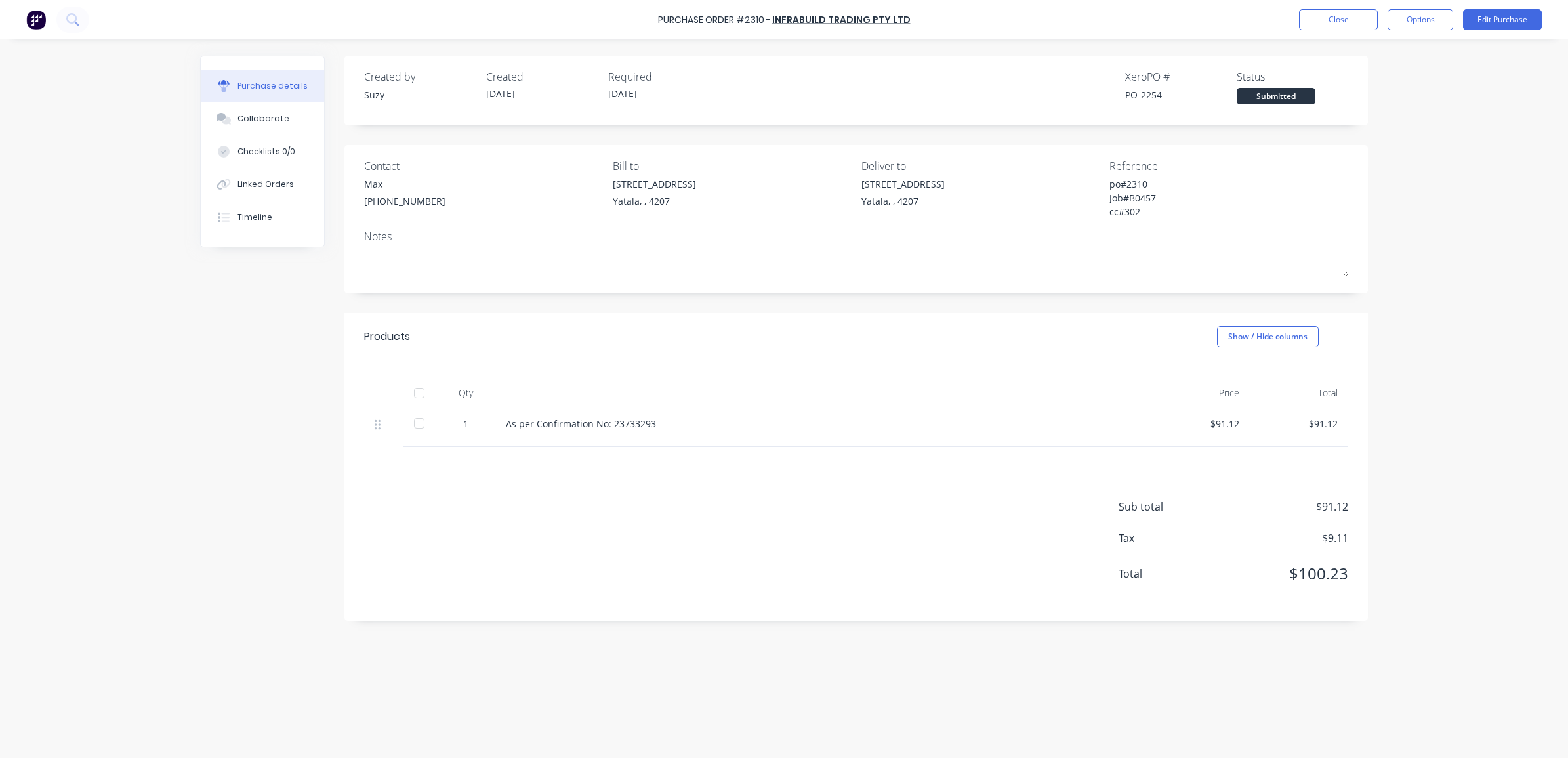
click at [1093, 177] on div "Contact Max [PHONE_NUMBER] Bill to [STREET_ADDRESS] Deliver to [STREET_ADDRESS]…" at bounding box center [856, 190] width 984 height 63
click at [1401, 17] on button "Options" at bounding box center [1420, 19] width 65 height 21
click at [1396, 80] on div "Convert to Bill" at bounding box center [1391, 79] width 101 height 19
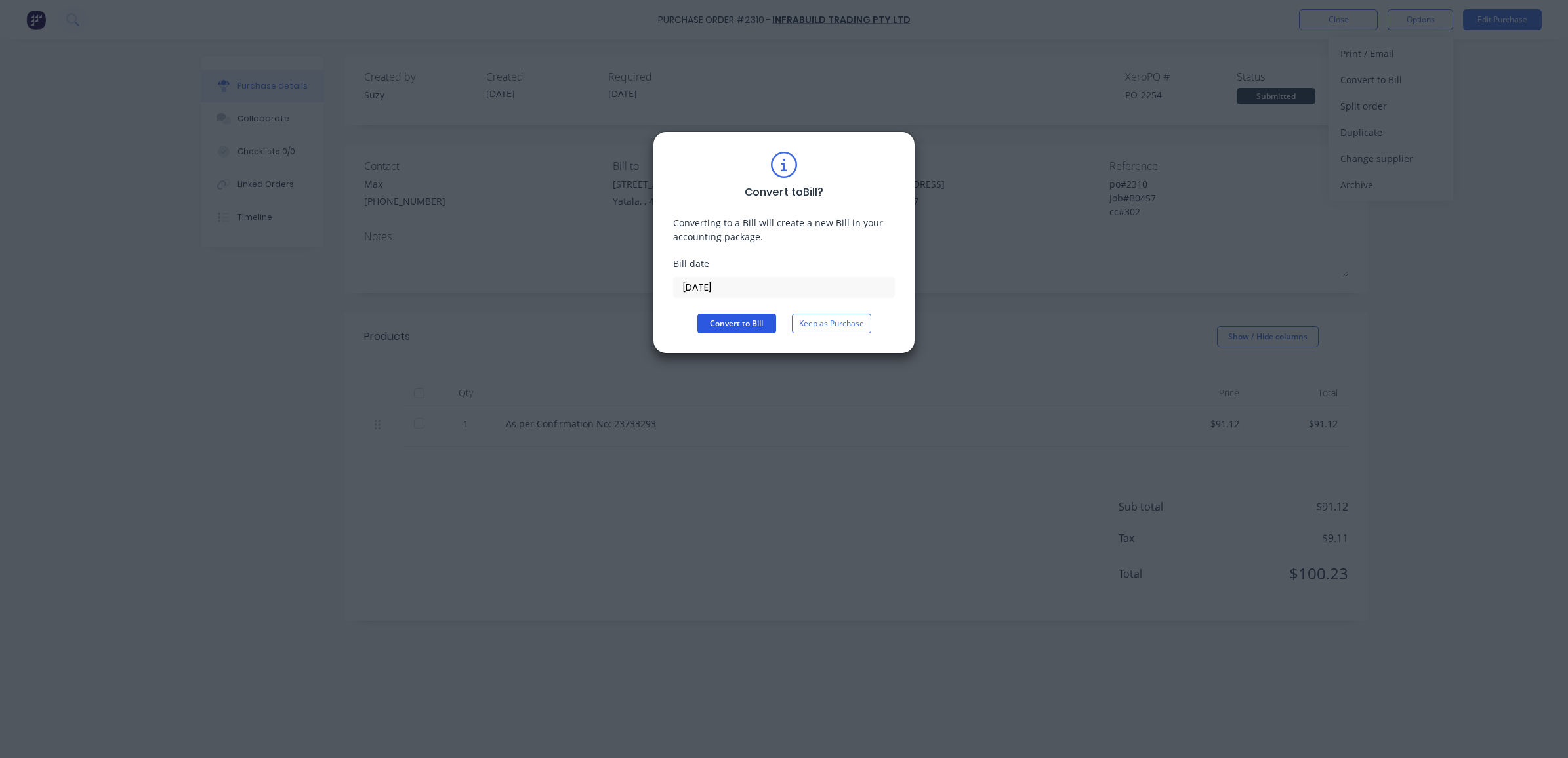
click at [741, 322] on button "Convert to Bill" at bounding box center [737, 323] width 79 height 19
type textarea "x"
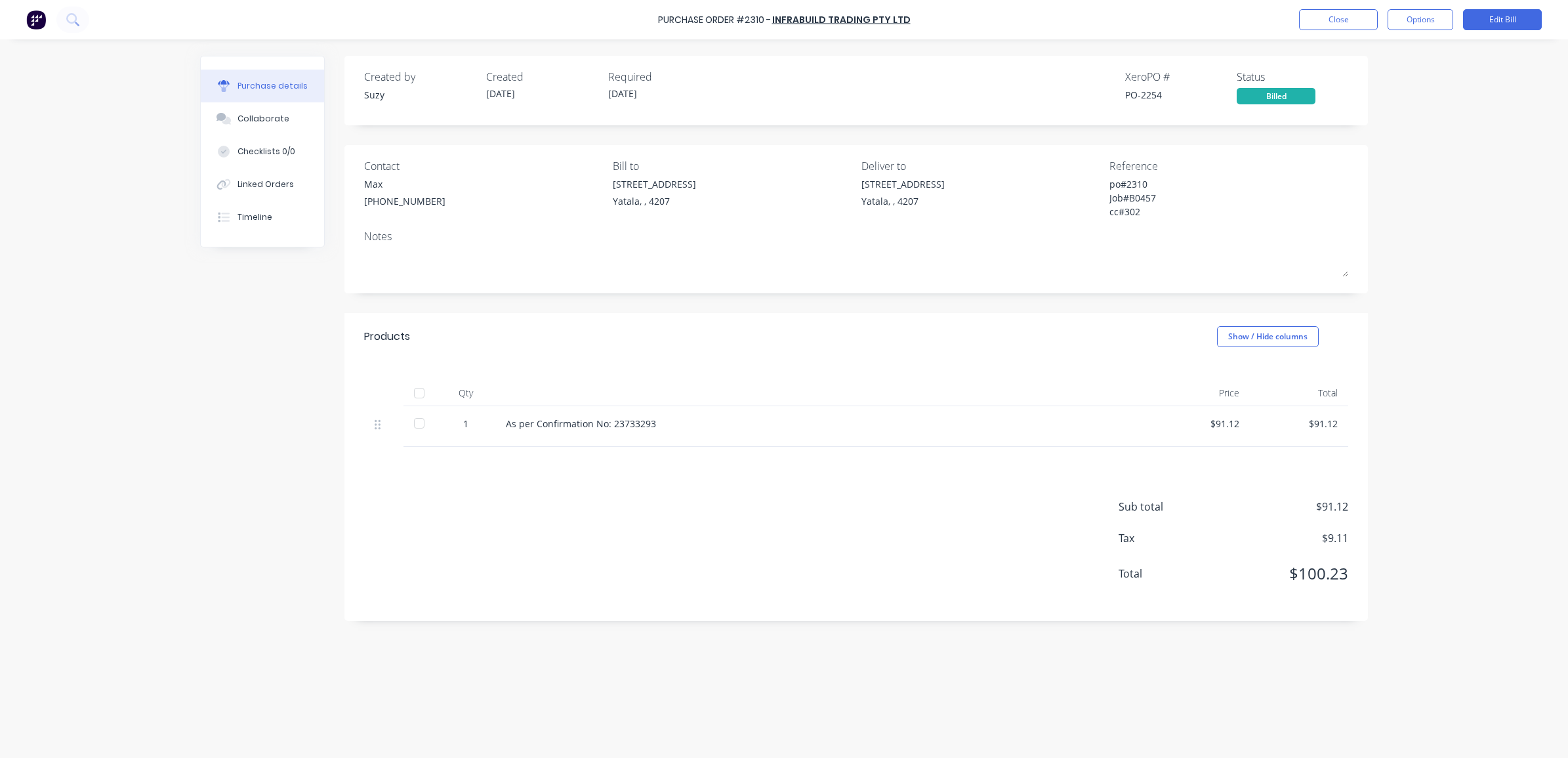
click at [1306, 31] on div "Purchase Order #2310 - Infrabuild Trading Pty Ltd Close Options Edit Bill" at bounding box center [784, 19] width 1568 height 39
click at [1309, 27] on button "Close" at bounding box center [1338, 19] width 79 height 21
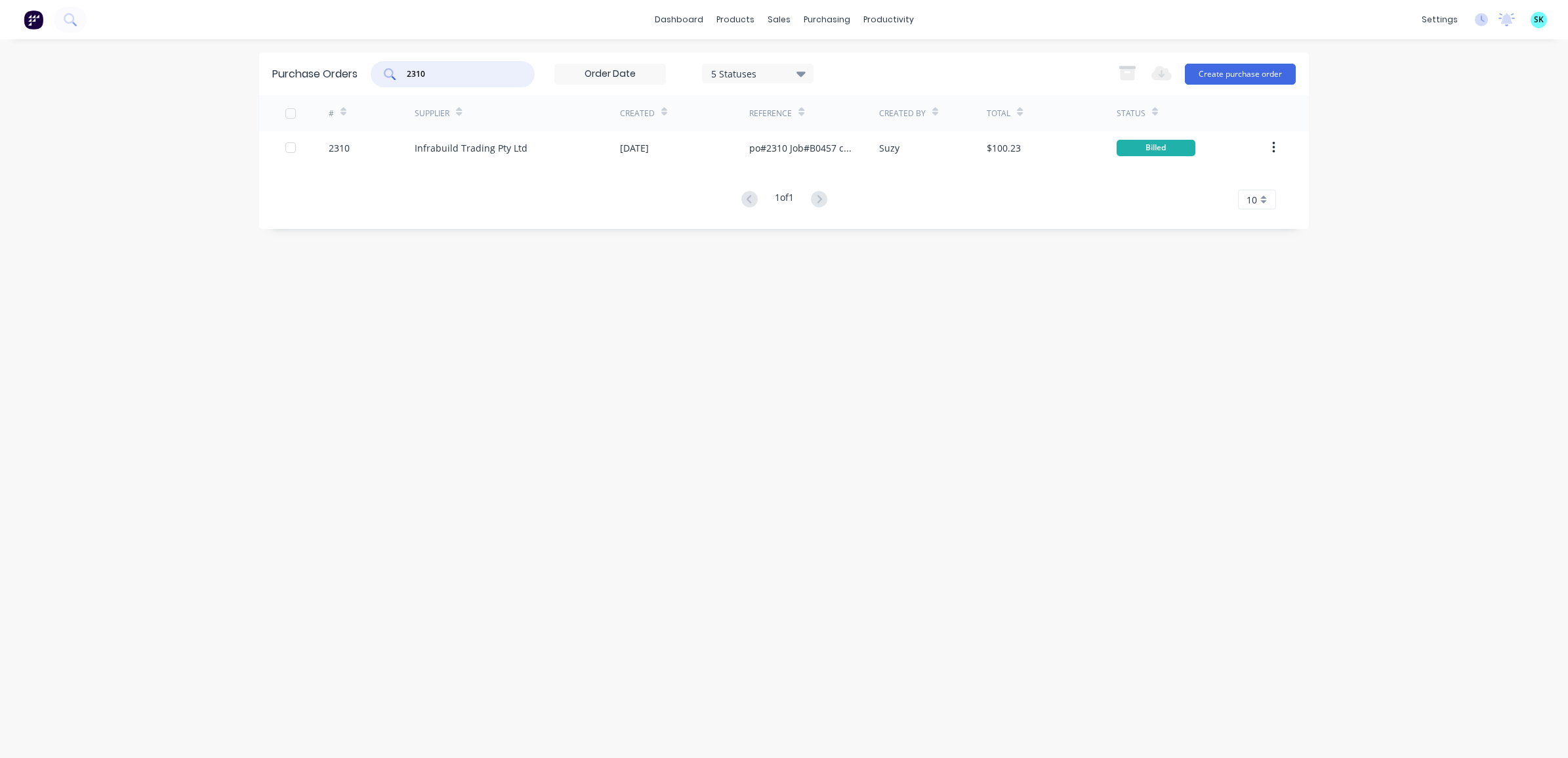
click at [444, 74] on input "2310" at bounding box center [460, 74] width 109 height 13
drag, startPoint x: 415, startPoint y: 73, endPoint x: 428, endPoint y: 70, distance: 13.3
click at [414, 73] on input "23240" at bounding box center [460, 74] width 109 height 13
type input "2240"
click at [512, 73] on div "2240" at bounding box center [452, 73] width 164 height 26
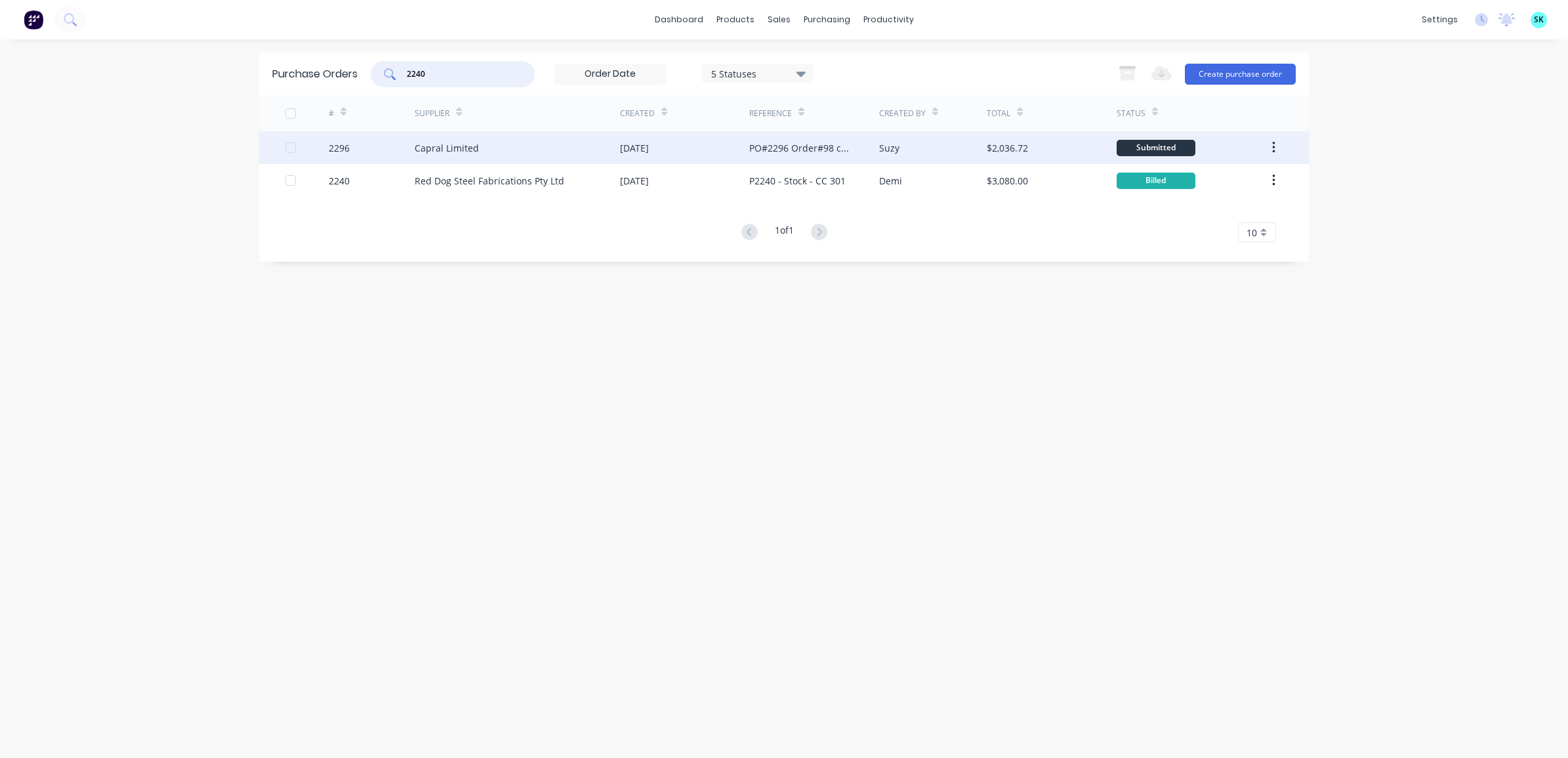
click at [512, 144] on div "Capral Limited" at bounding box center [517, 147] width 206 height 33
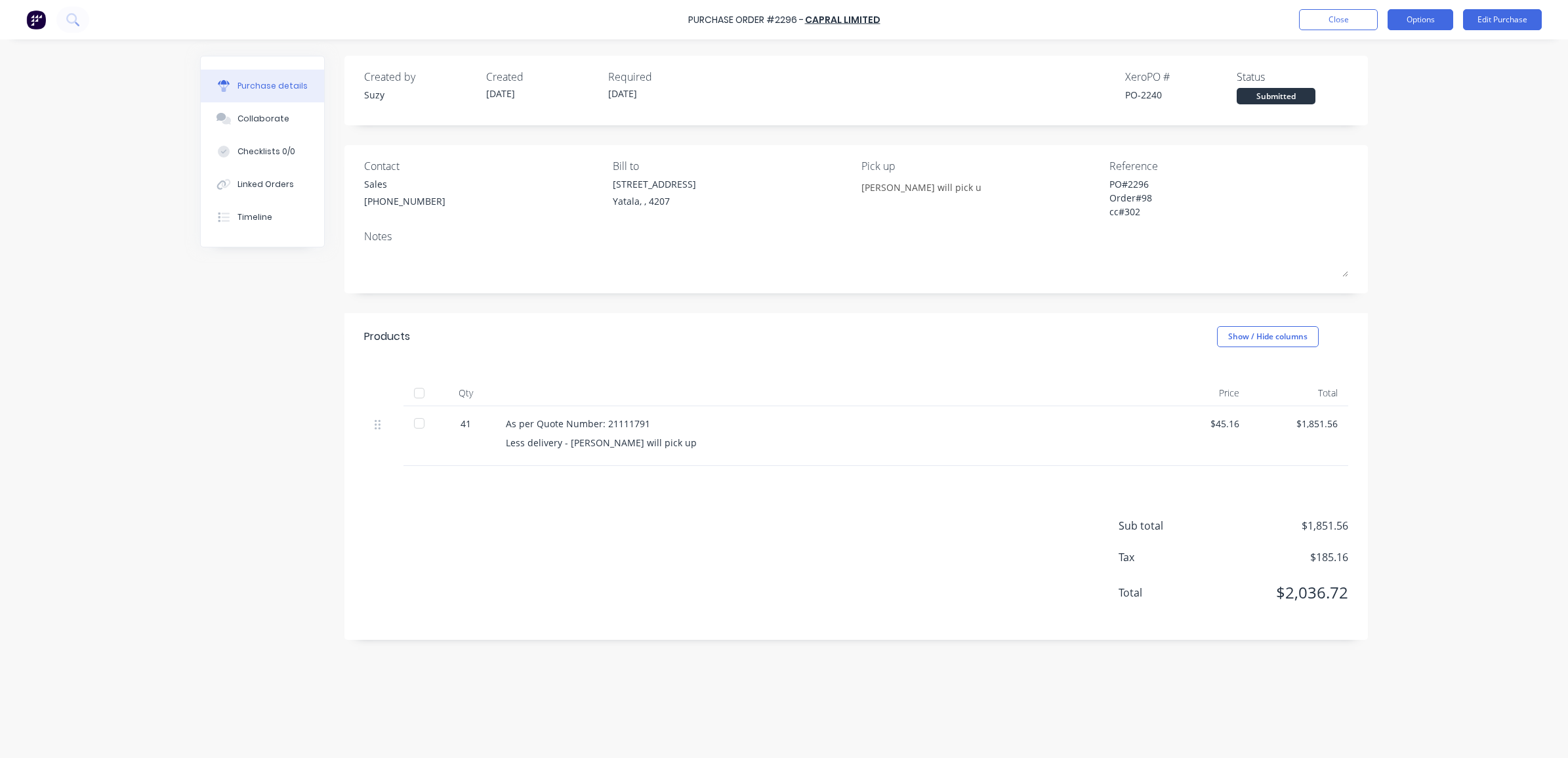
click at [1413, 20] on button "Options" at bounding box center [1420, 19] width 65 height 21
click at [1395, 80] on div "Convert to Bill" at bounding box center [1391, 79] width 101 height 19
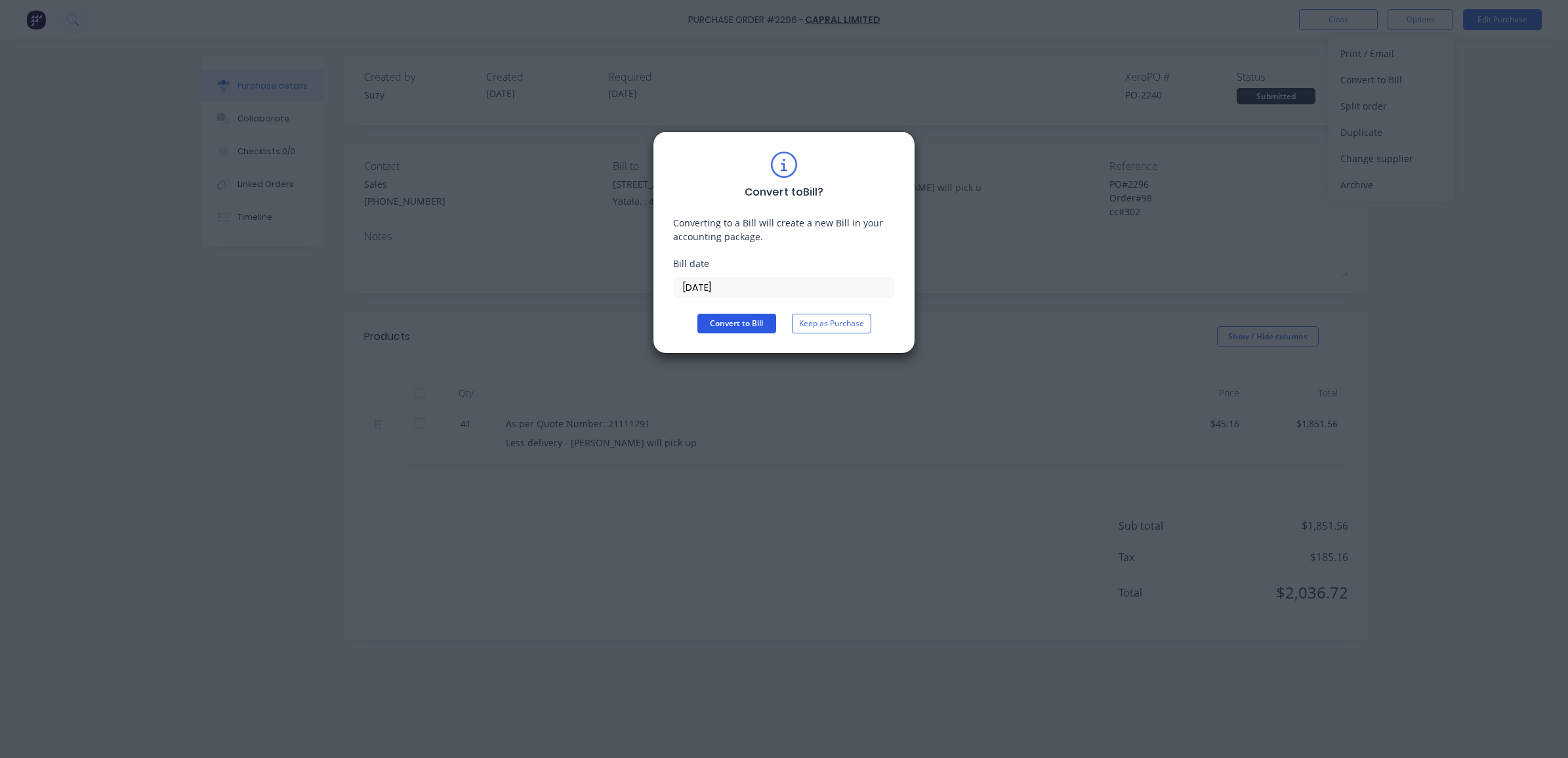
click at [749, 328] on button "Convert to Bill" at bounding box center [737, 323] width 79 height 19
type textarea "x"
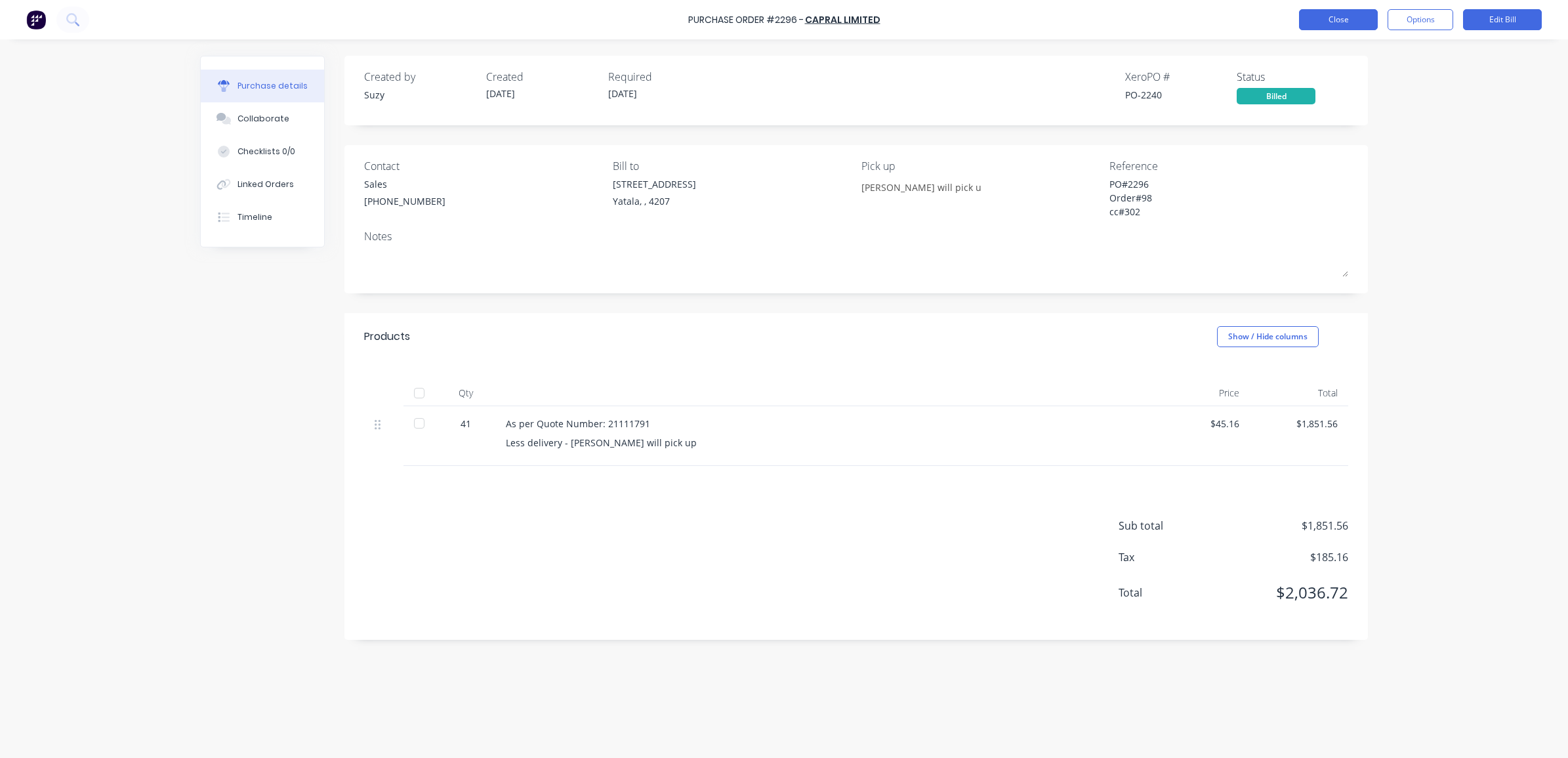
click at [1361, 20] on button "Close" at bounding box center [1338, 19] width 79 height 21
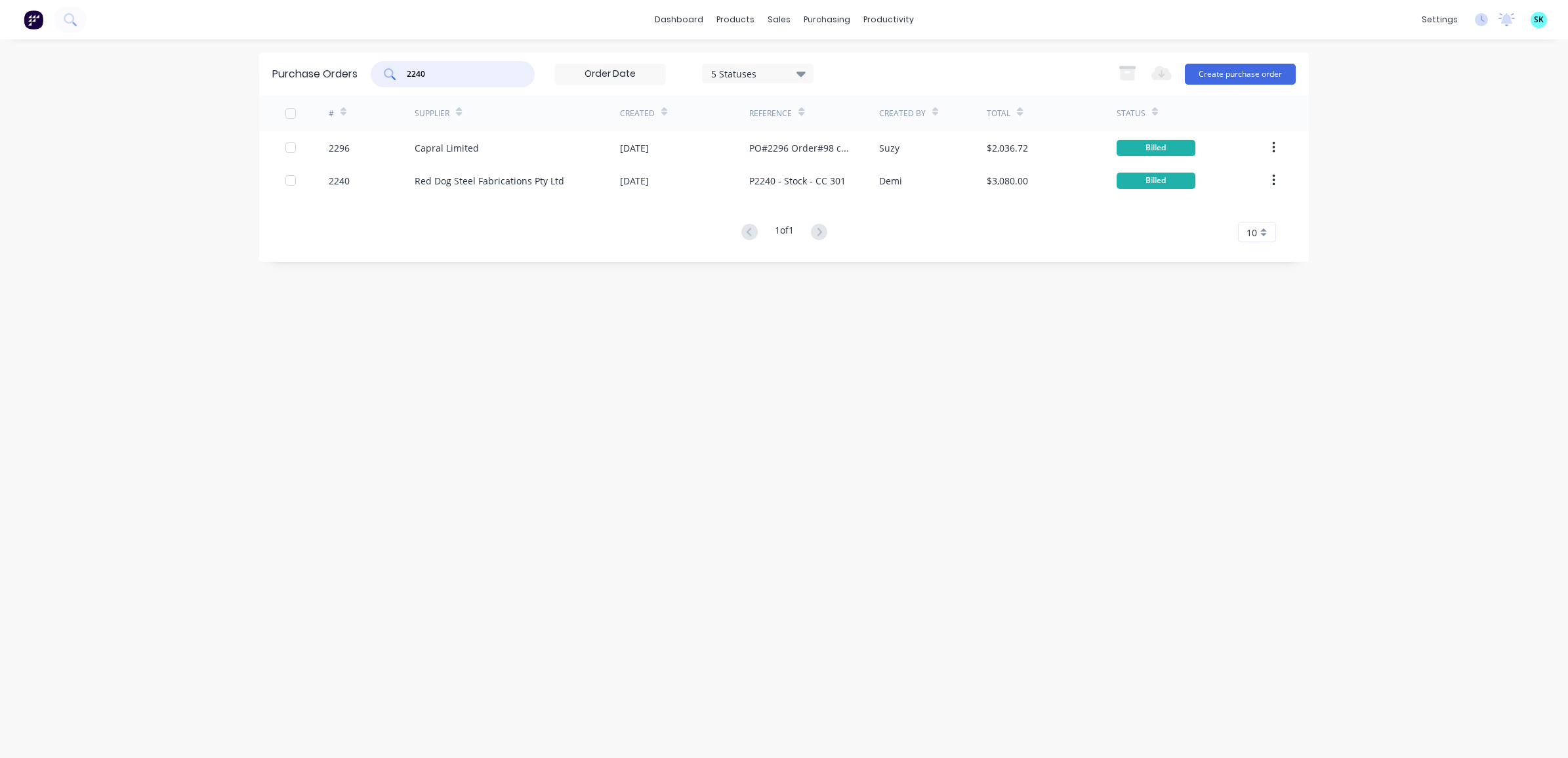
click at [464, 77] on input "2240" at bounding box center [460, 74] width 109 height 13
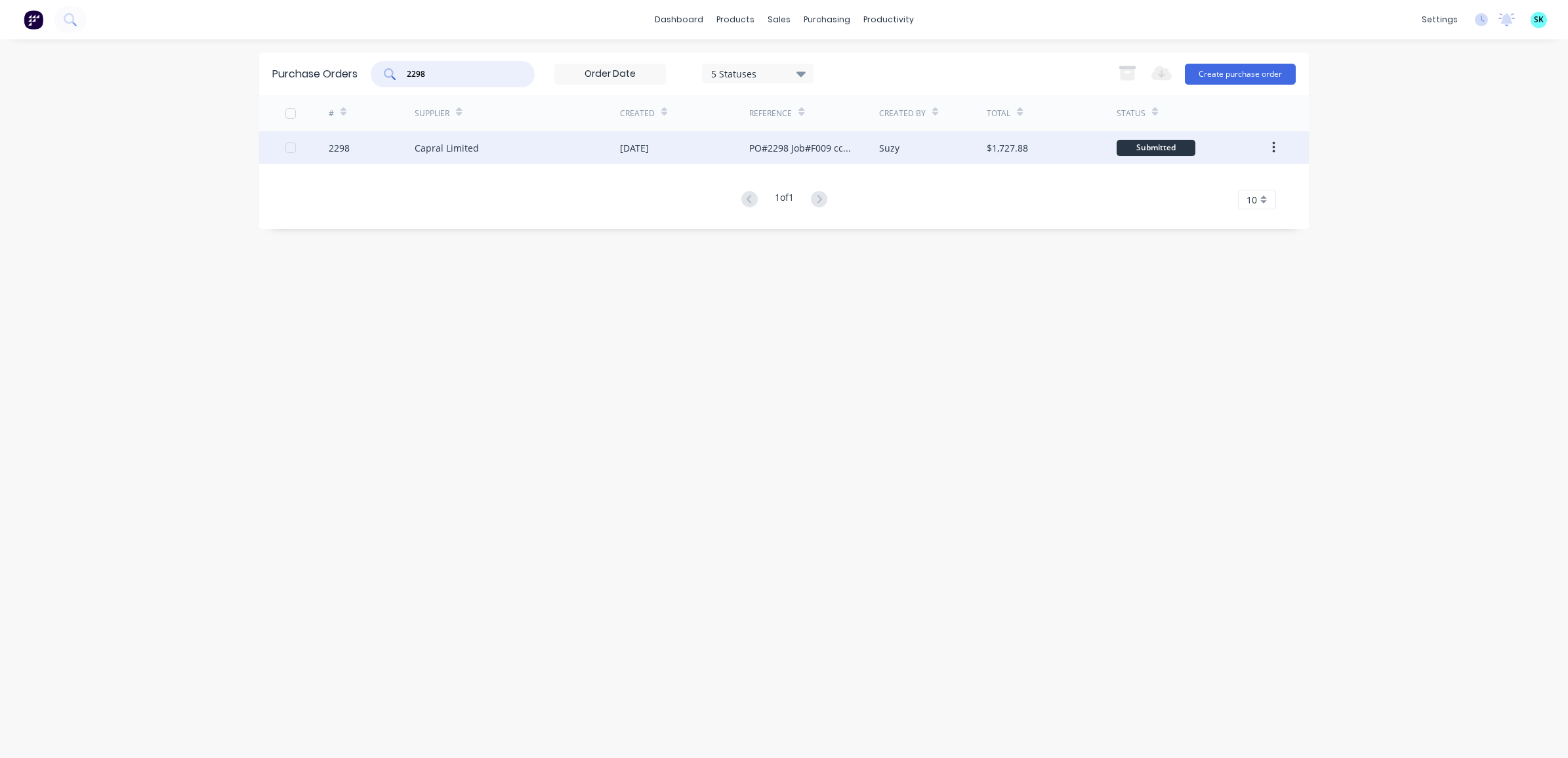
type input "2298"
click at [476, 155] on div "Capral Limited" at bounding box center [517, 147] width 206 height 33
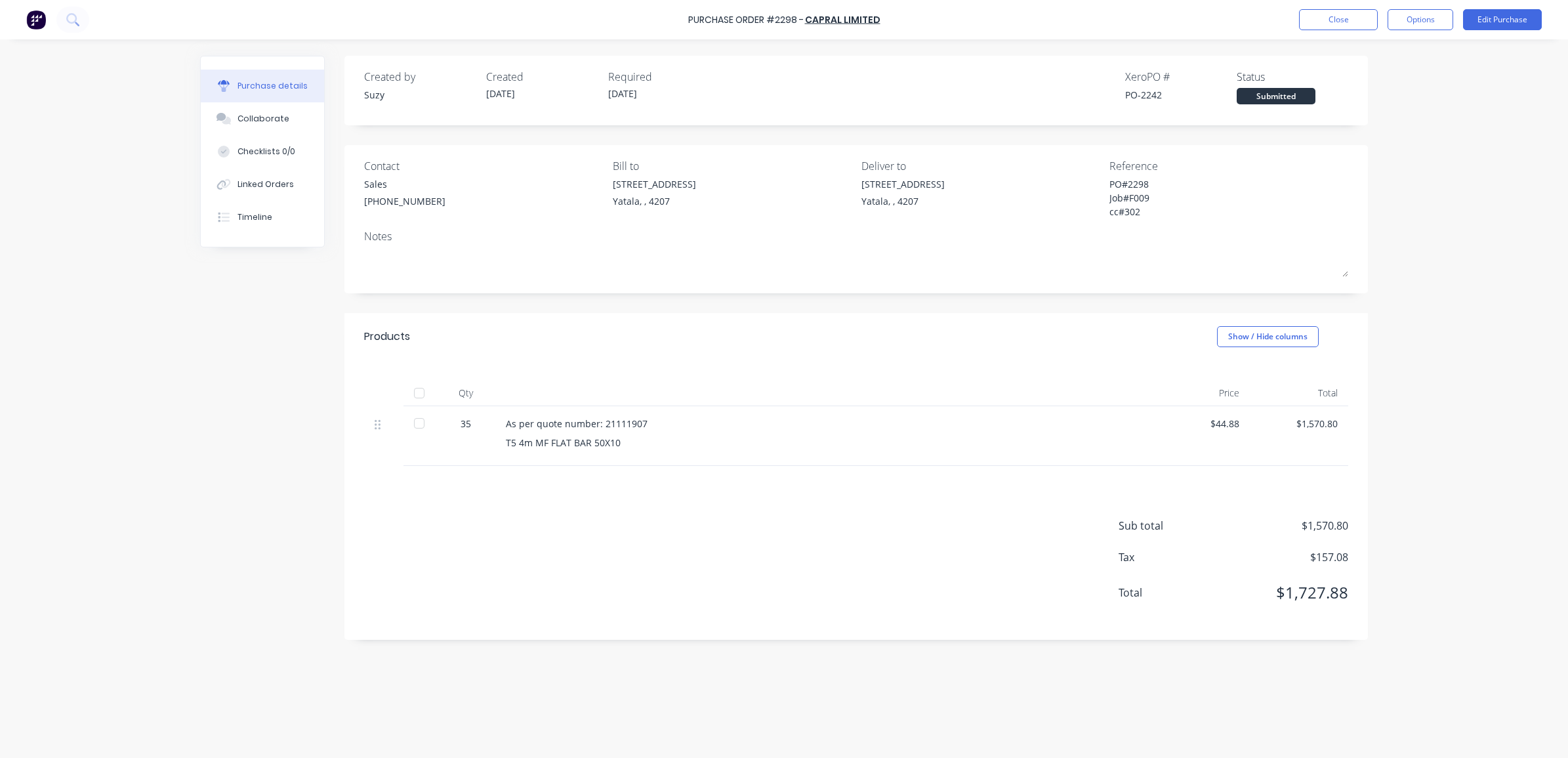
click at [1122, 205] on div "PO#2298 Job#F009 cc#302" at bounding box center [1191, 199] width 164 height 45
click at [1421, 21] on button "Options" at bounding box center [1420, 19] width 65 height 21
click at [1365, 77] on div "Convert to Bill" at bounding box center [1391, 79] width 101 height 19
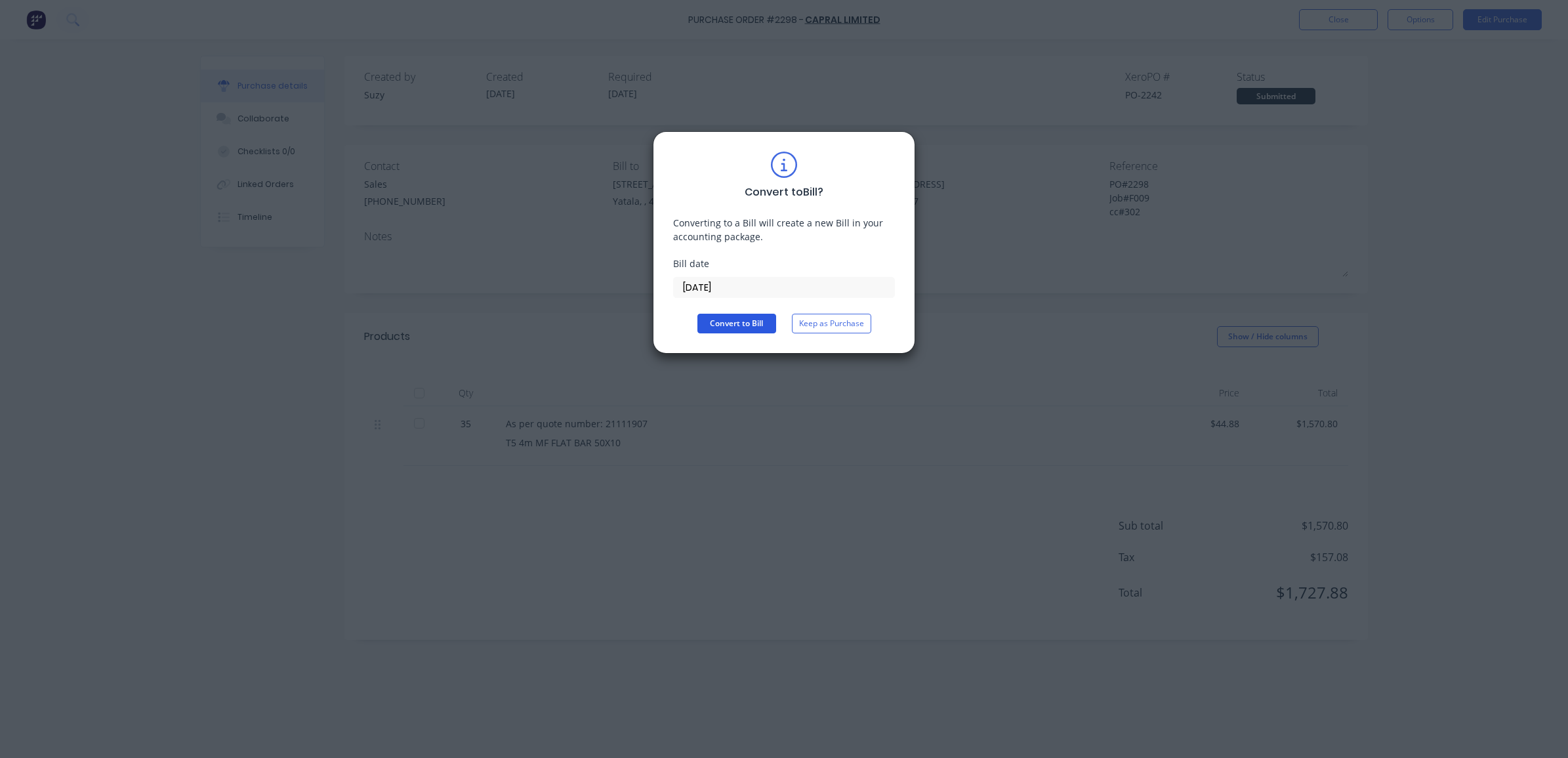
click at [723, 319] on button "Convert to Bill" at bounding box center [737, 323] width 79 height 19
type textarea "x"
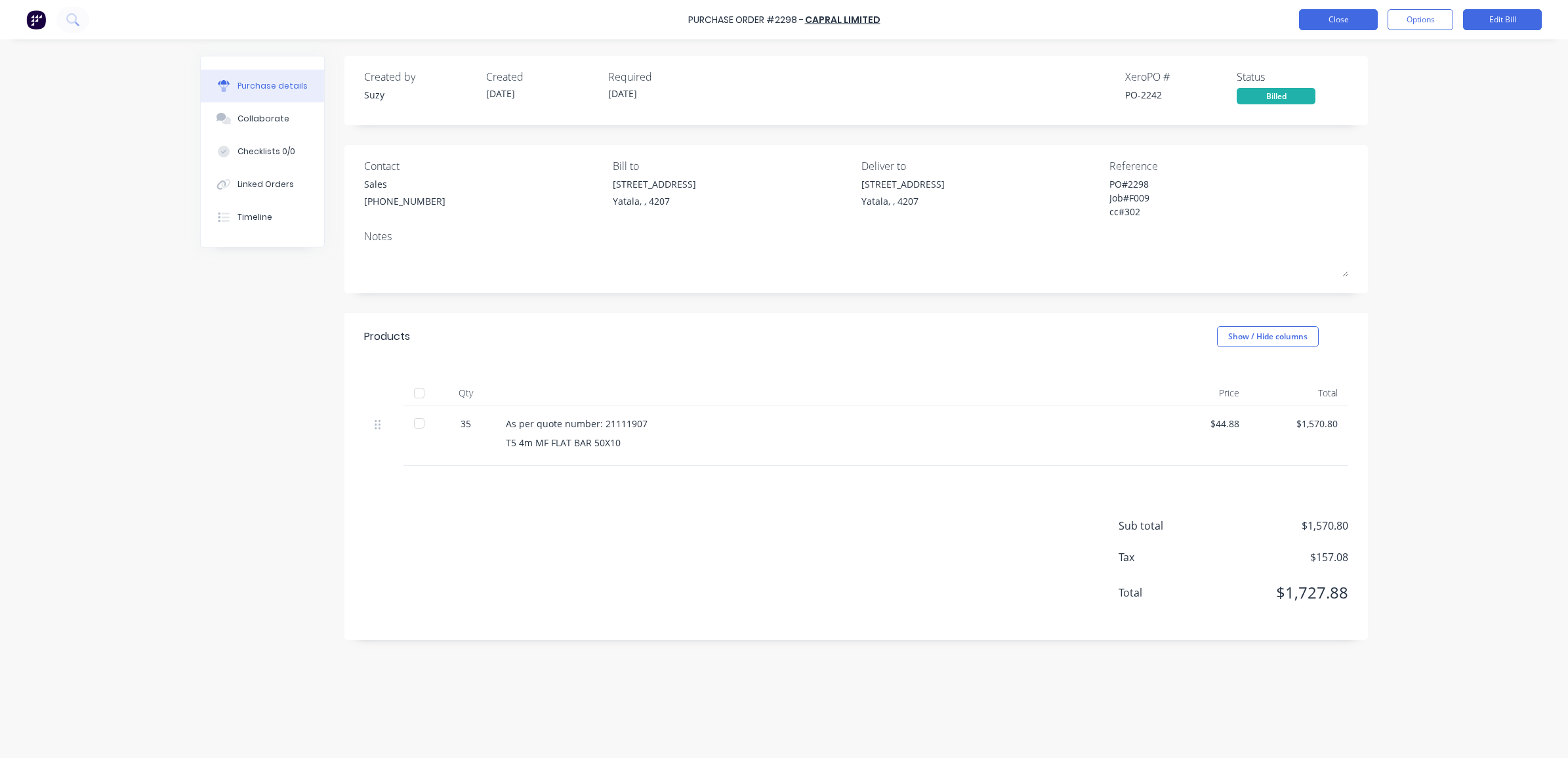
click at [1332, 10] on button "Close" at bounding box center [1338, 19] width 79 height 21
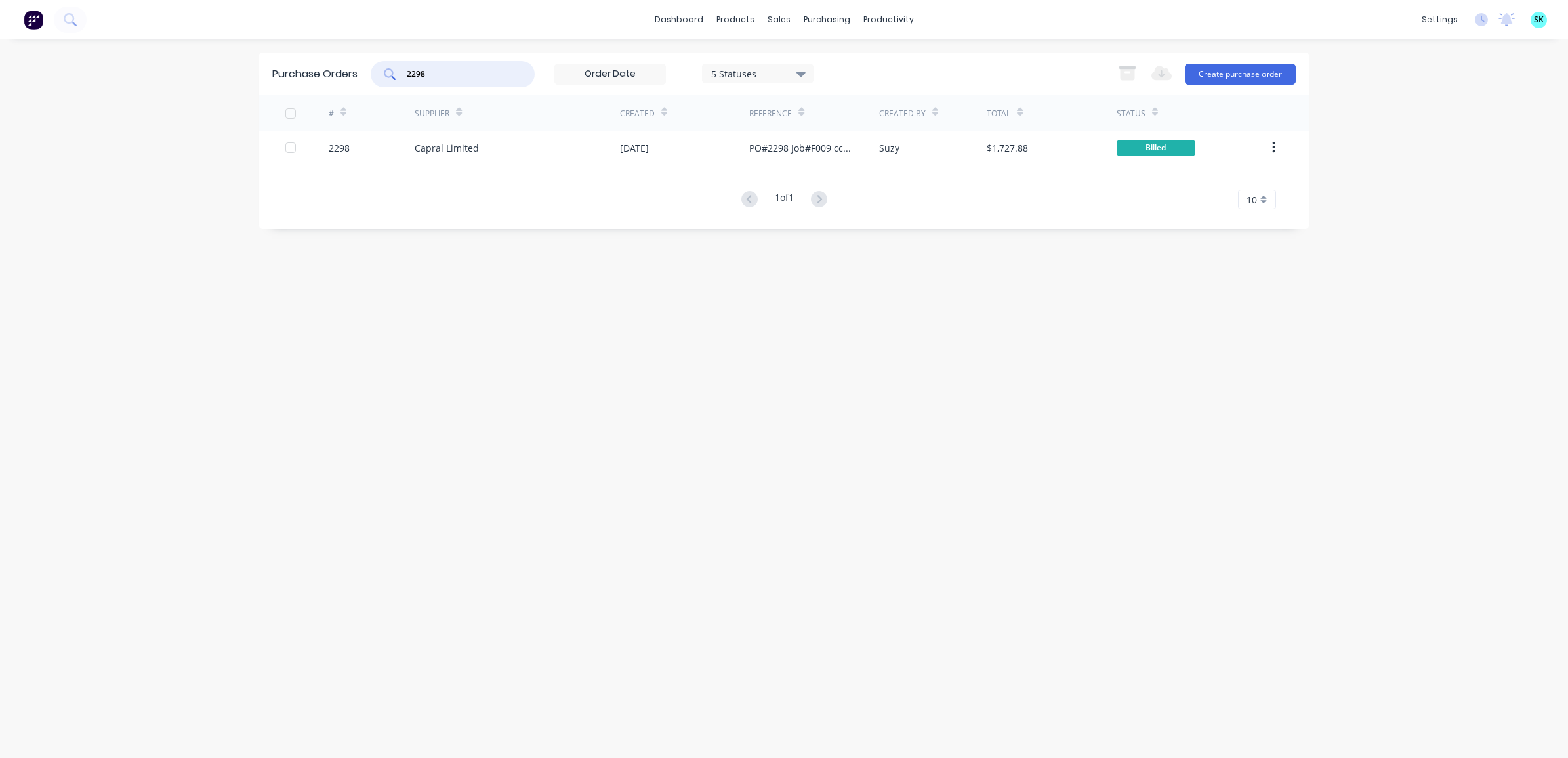
click at [483, 69] on input "2298" at bounding box center [460, 74] width 109 height 13
type input "2"
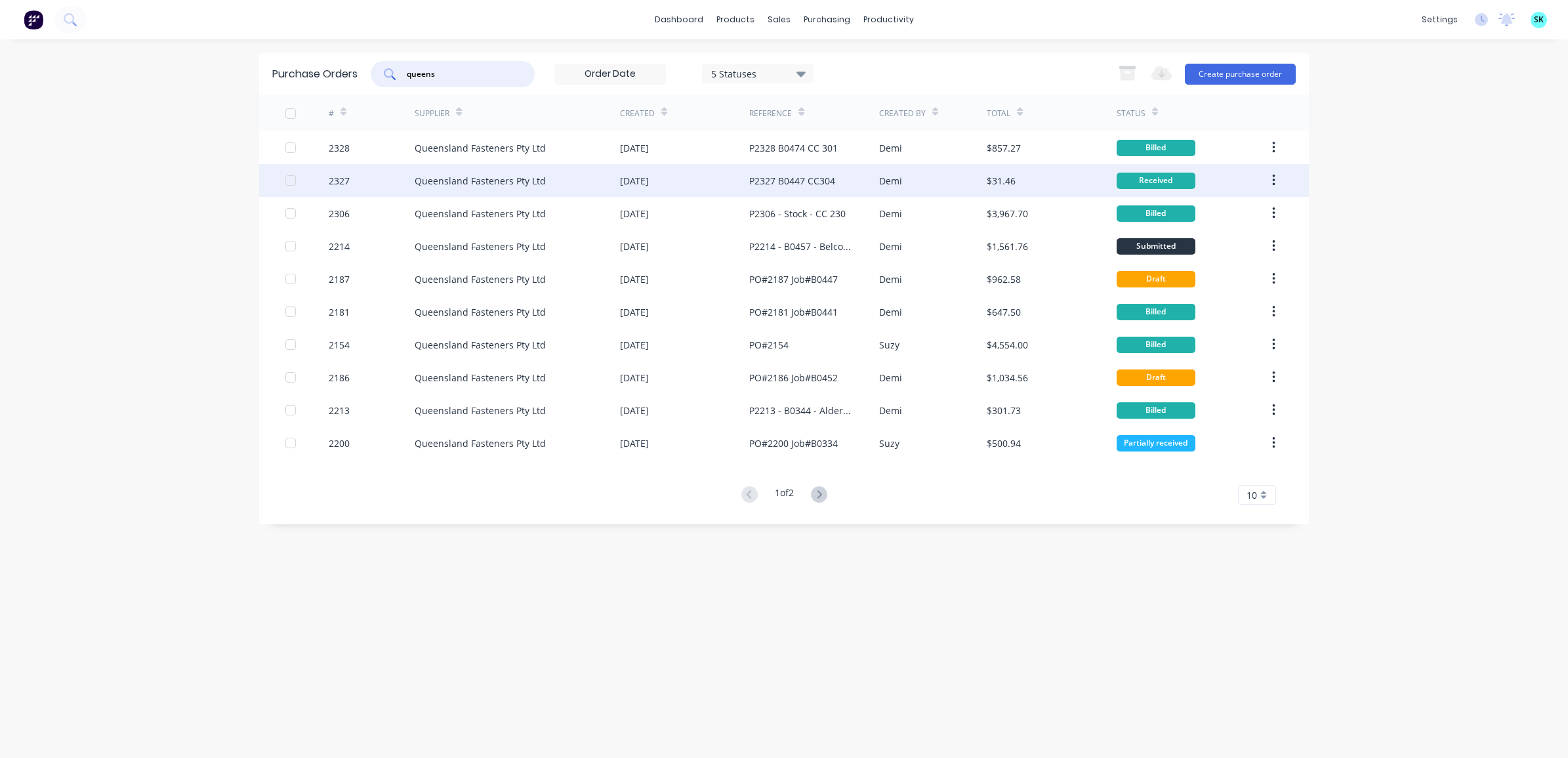
type input "queens"
click at [646, 185] on div "[DATE]" at bounding box center [634, 181] width 29 height 14
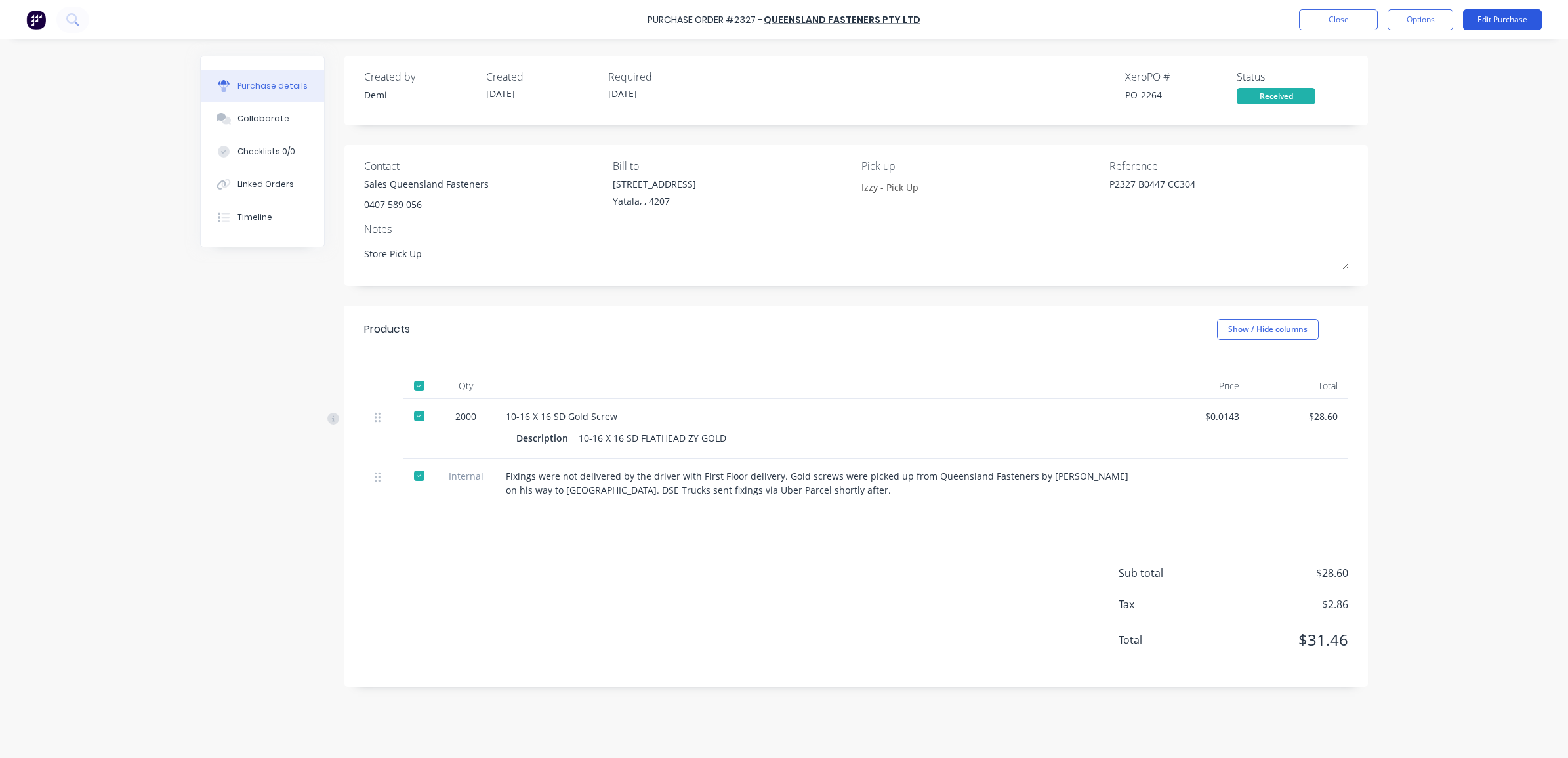
click at [1509, 15] on button "Edit Purchase" at bounding box center [1502, 19] width 79 height 21
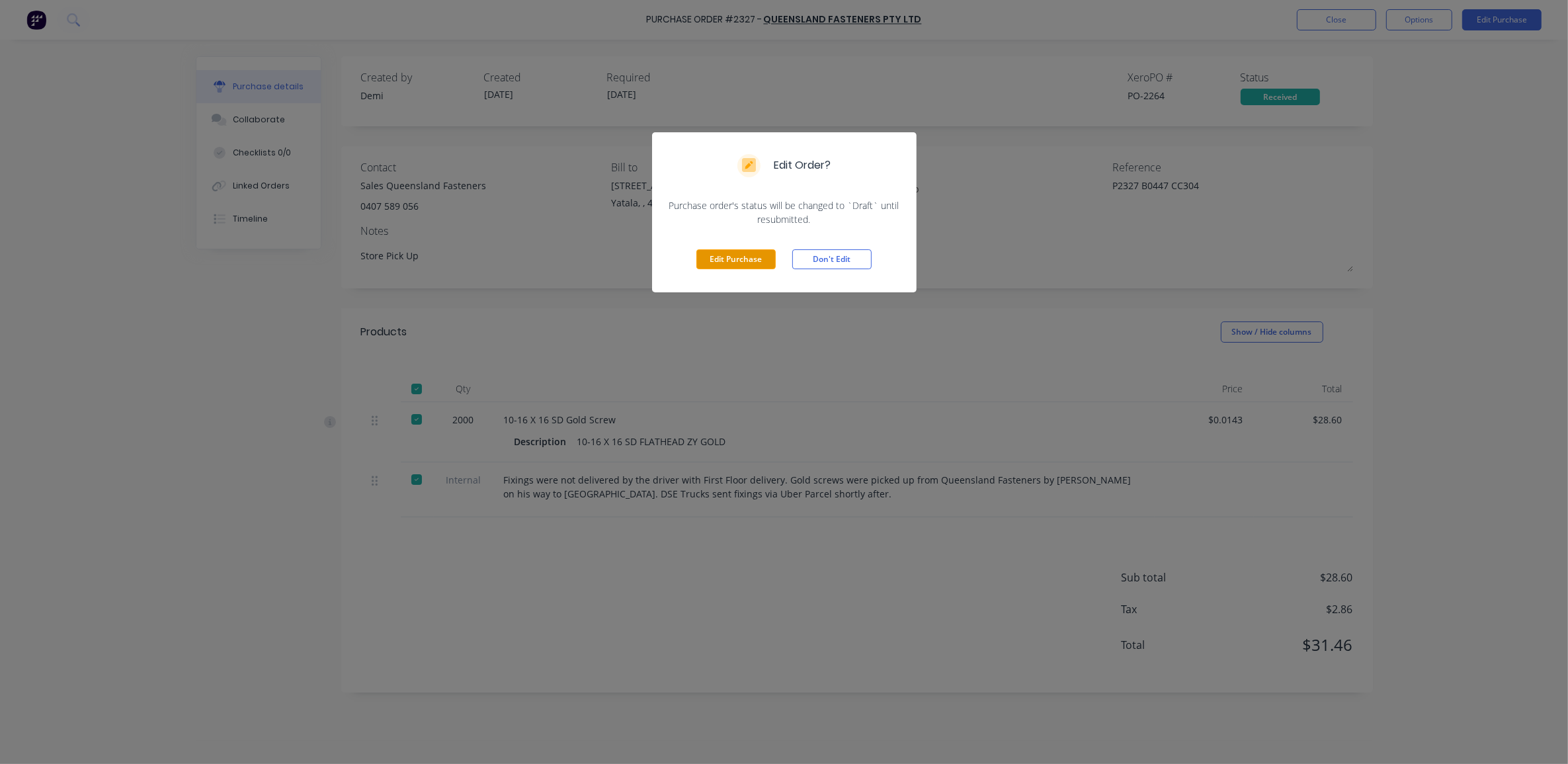
click at [731, 266] on button "Edit Purchase" at bounding box center [736, 259] width 79 height 20
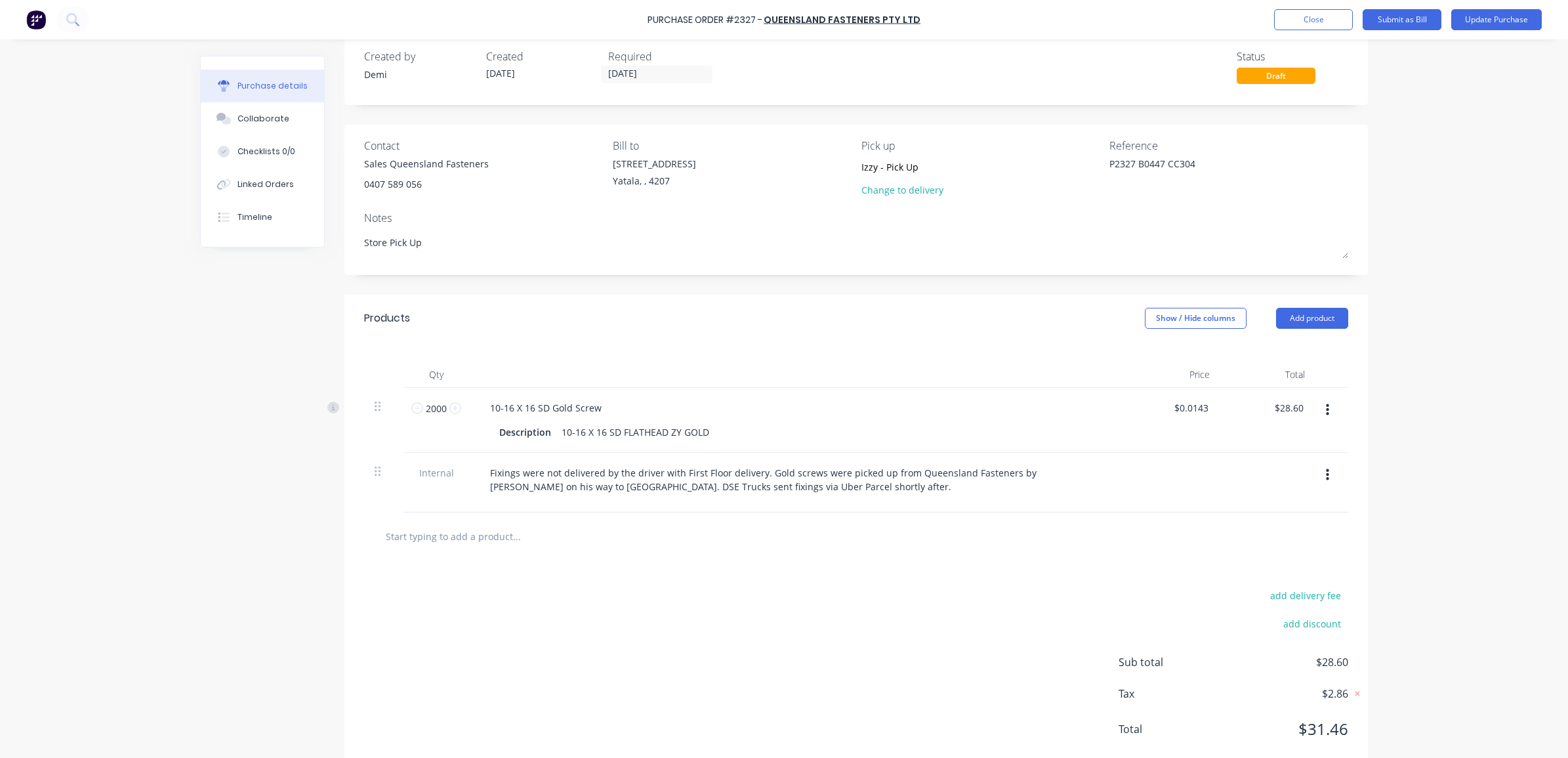
scroll to position [54, 0]
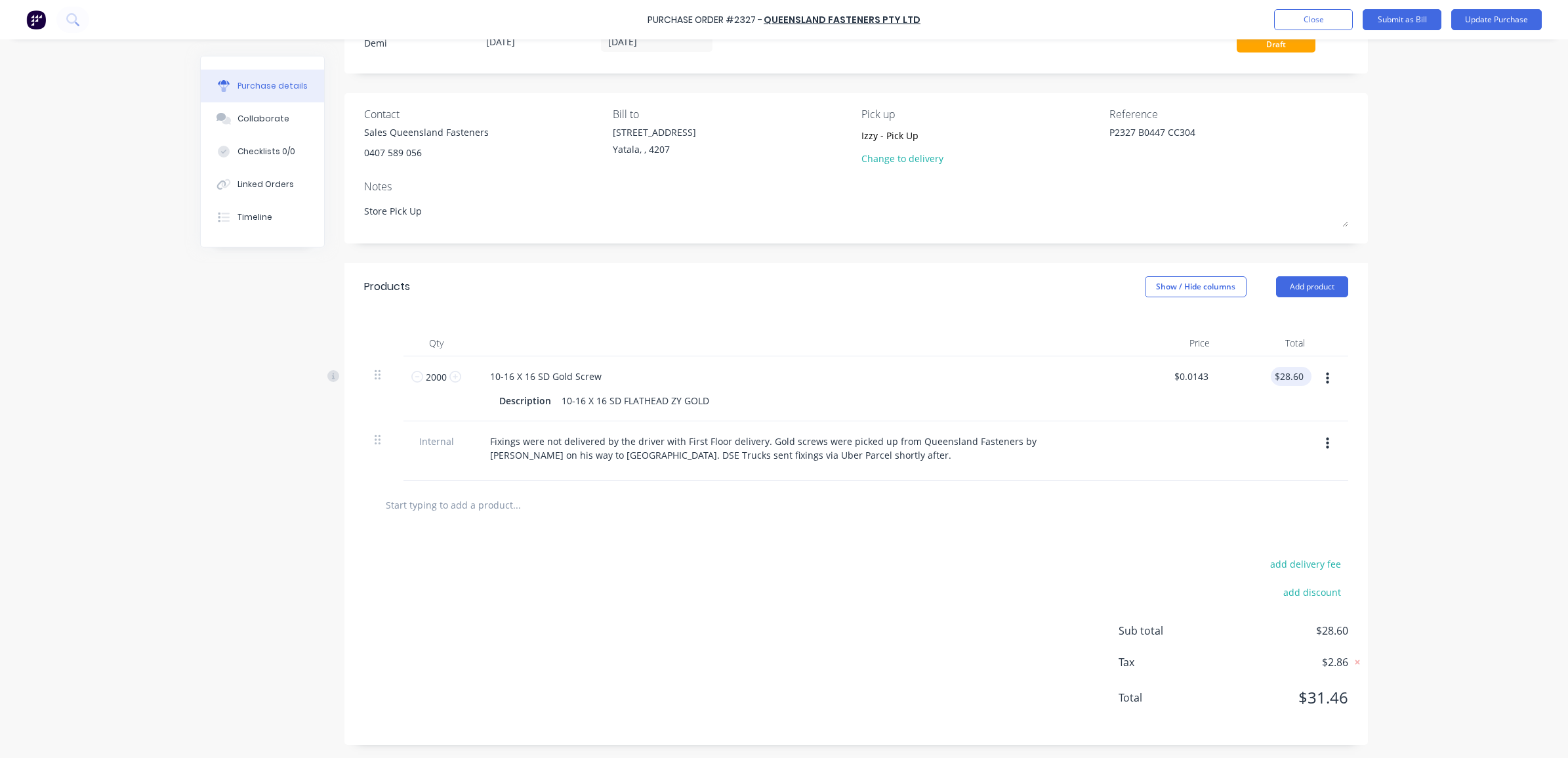
type textarea "x"
click at [1286, 378] on input "28.60" at bounding box center [1290, 376] width 30 height 19
type input "28.50"
type textarea "x"
type input "$28.50"
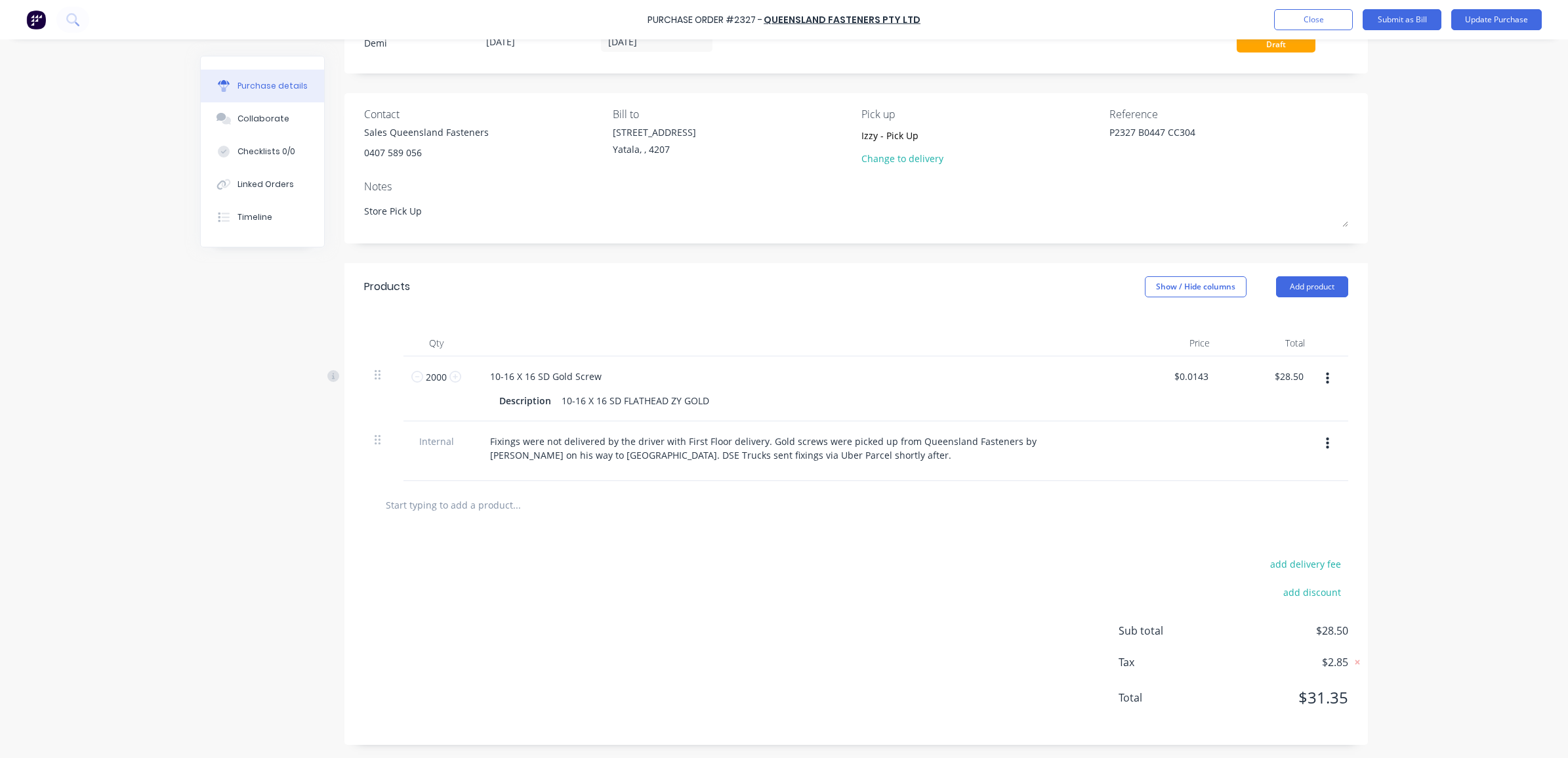
click at [1403, 408] on div "Purchase Order #2327 - Queensland Fasteners Pty Ltd Add product Close Submit as…" at bounding box center [784, 379] width 1568 height 758
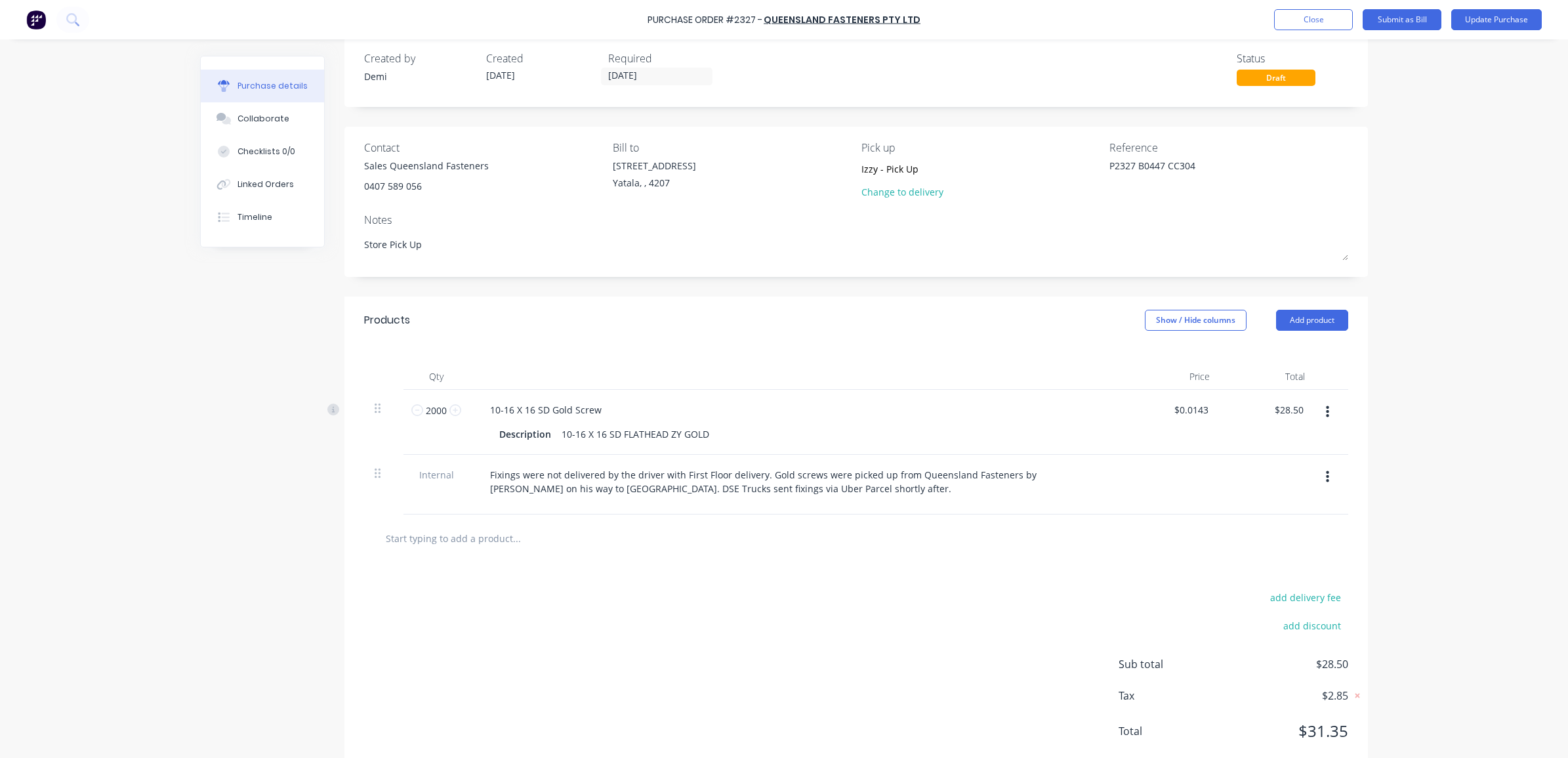
scroll to position [0, 0]
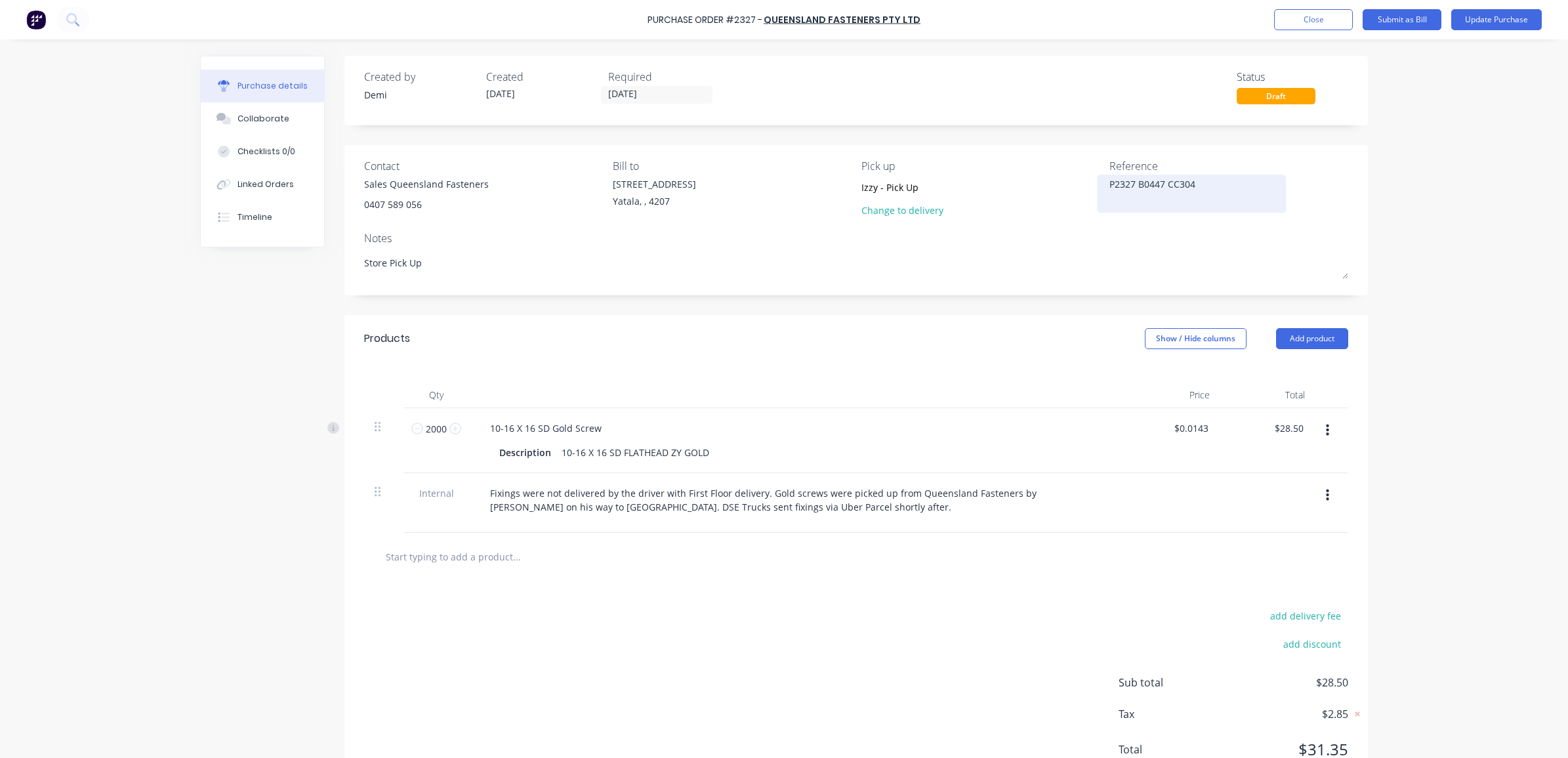
drag, startPoint x: 1189, startPoint y: 180, endPoint x: 1197, endPoint y: 195, distance: 17.0
click at [1197, 195] on textarea "P2327 B0447 CC304" at bounding box center [1191, 192] width 164 height 29
type textarea "P2327 B0447 CC301"
type textarea "x"
drag, startPoint x: 1192, startPoint y: 187, endPoint x: 1103, endPoint y: 185, distance: 89.0
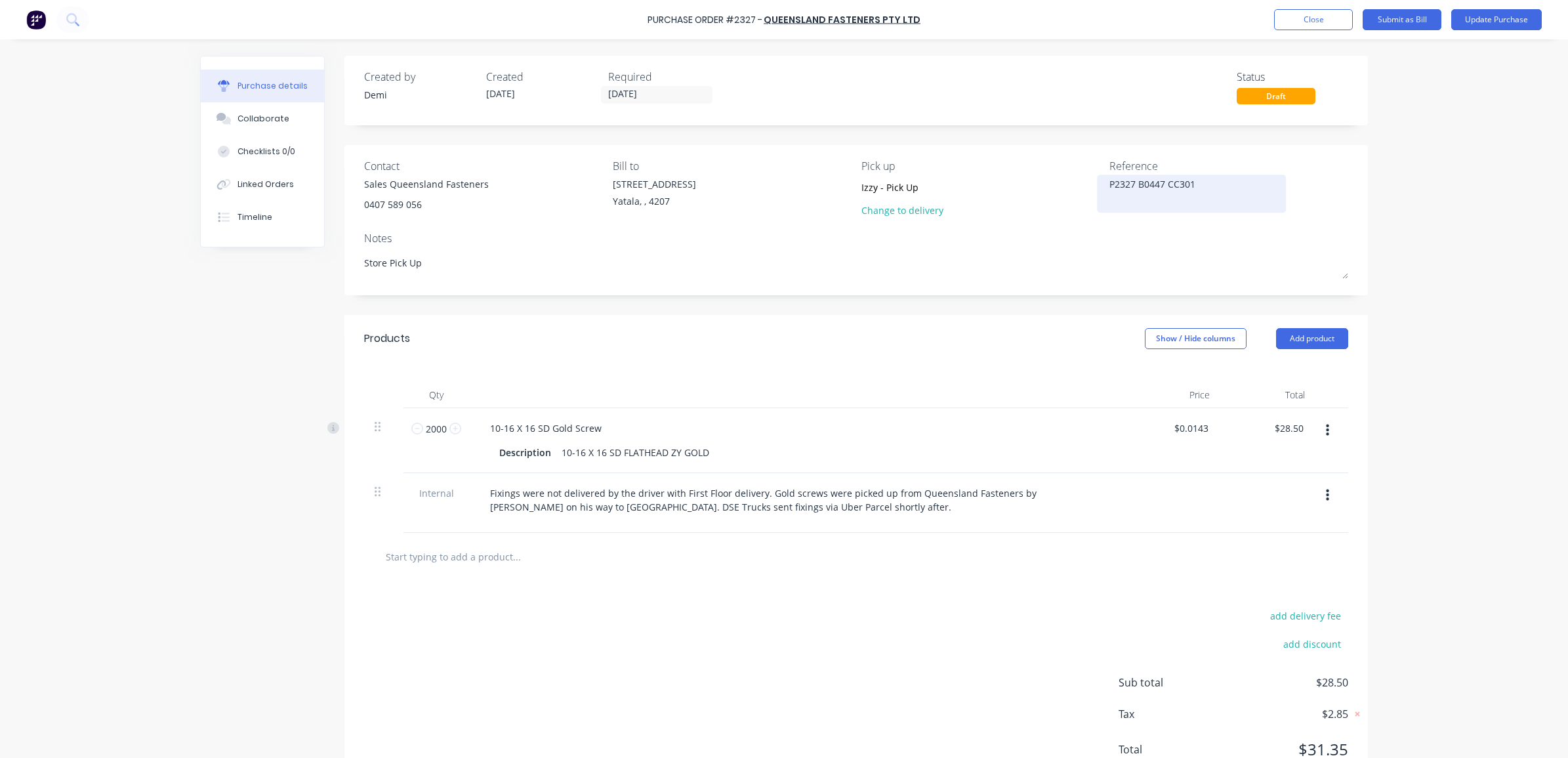
click at [1109, 185] on textarea "P2327 B0447 CC301" at bounding box center [1191, 192] width 164 height 29
type textarea "P2327 B0447 CC301"
type textarea "x"
type textarea "P2327 B0447 CC301"
click at [1391, 25] on button "Submit as Bill" at bounding box center [1402, 19] width 79 height 21
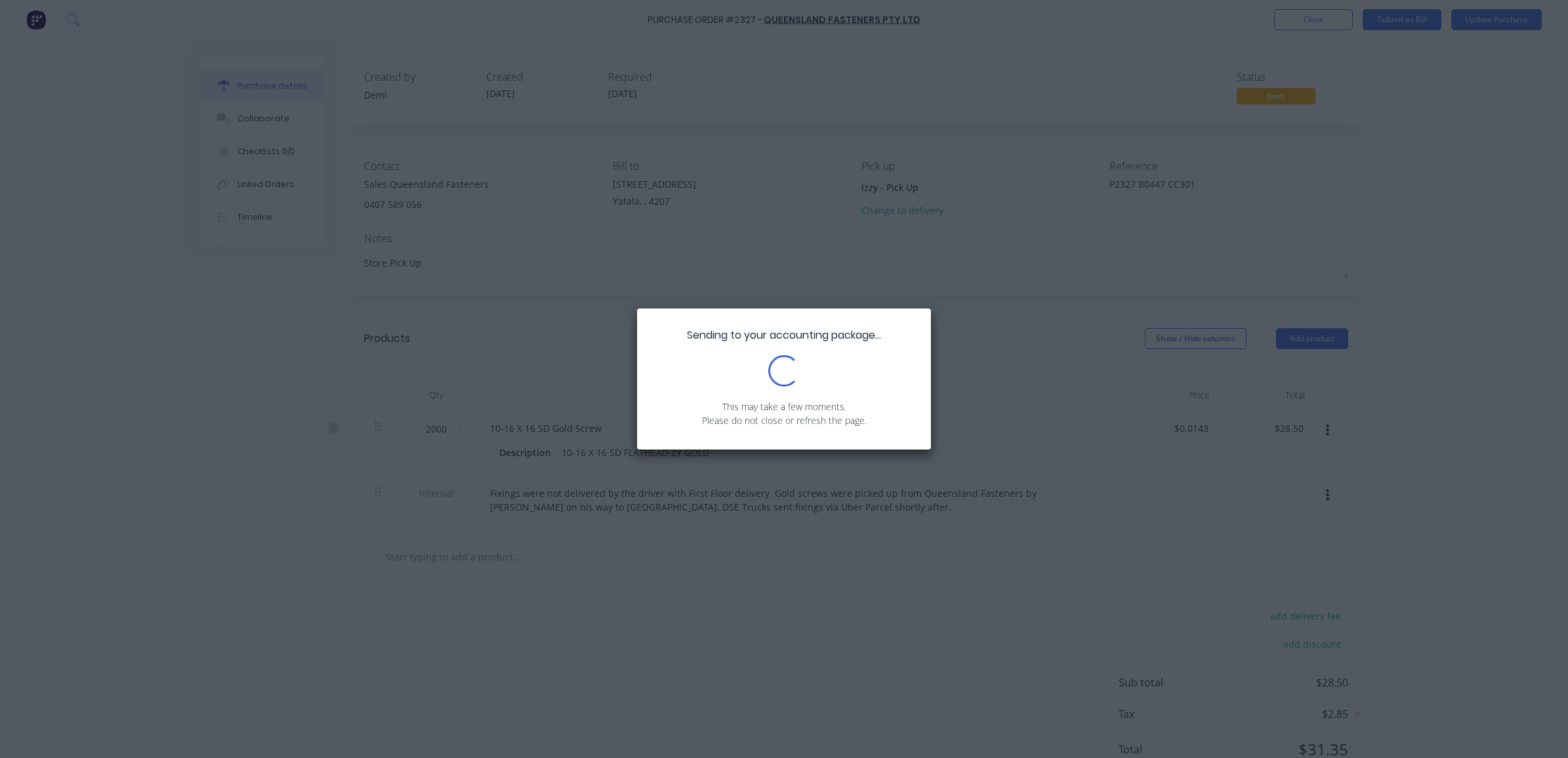
type textarea "x"
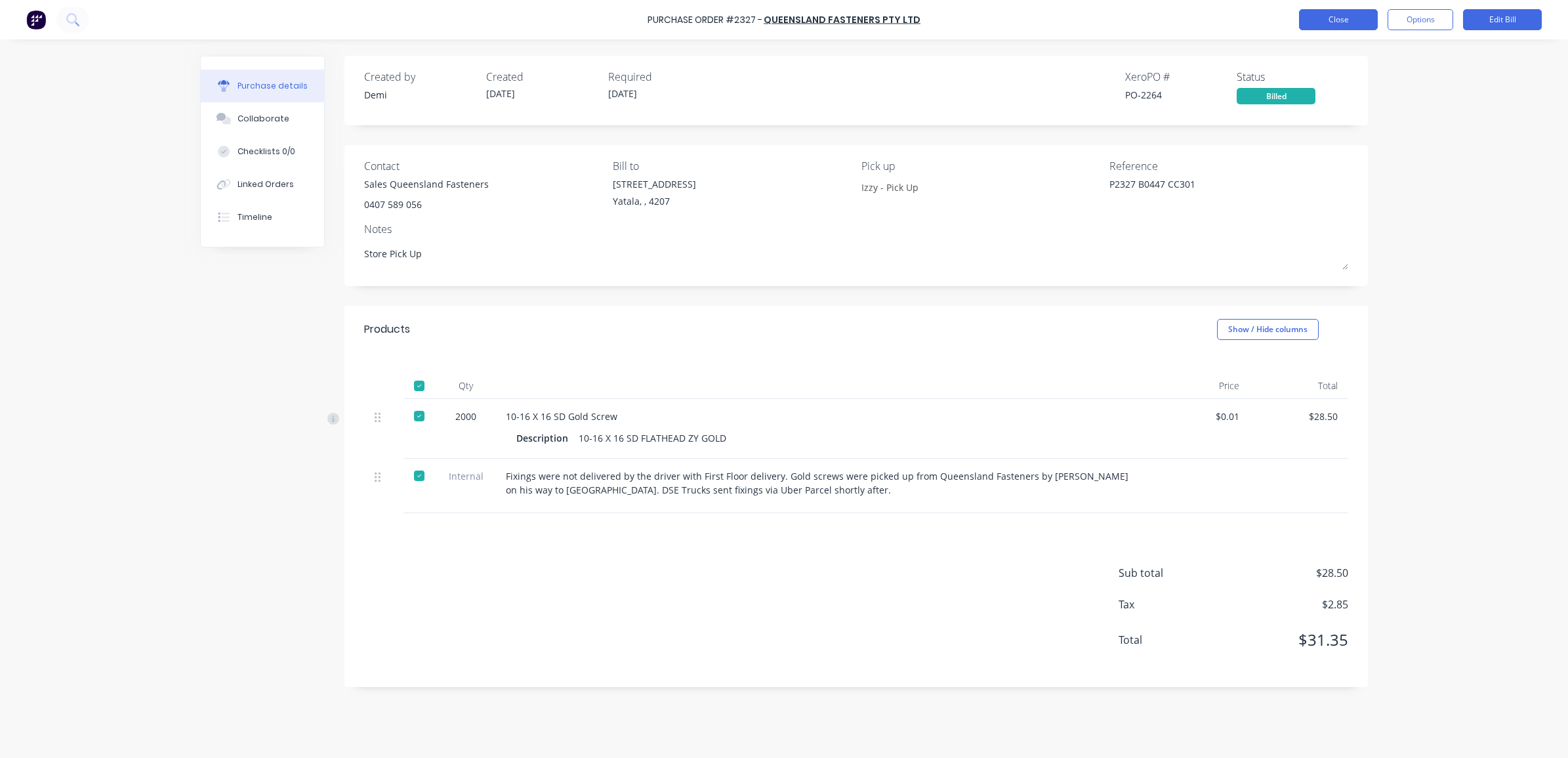
click at [1345, 18] on button "Close" at bounding box center [1338, 19] width 79 height 21
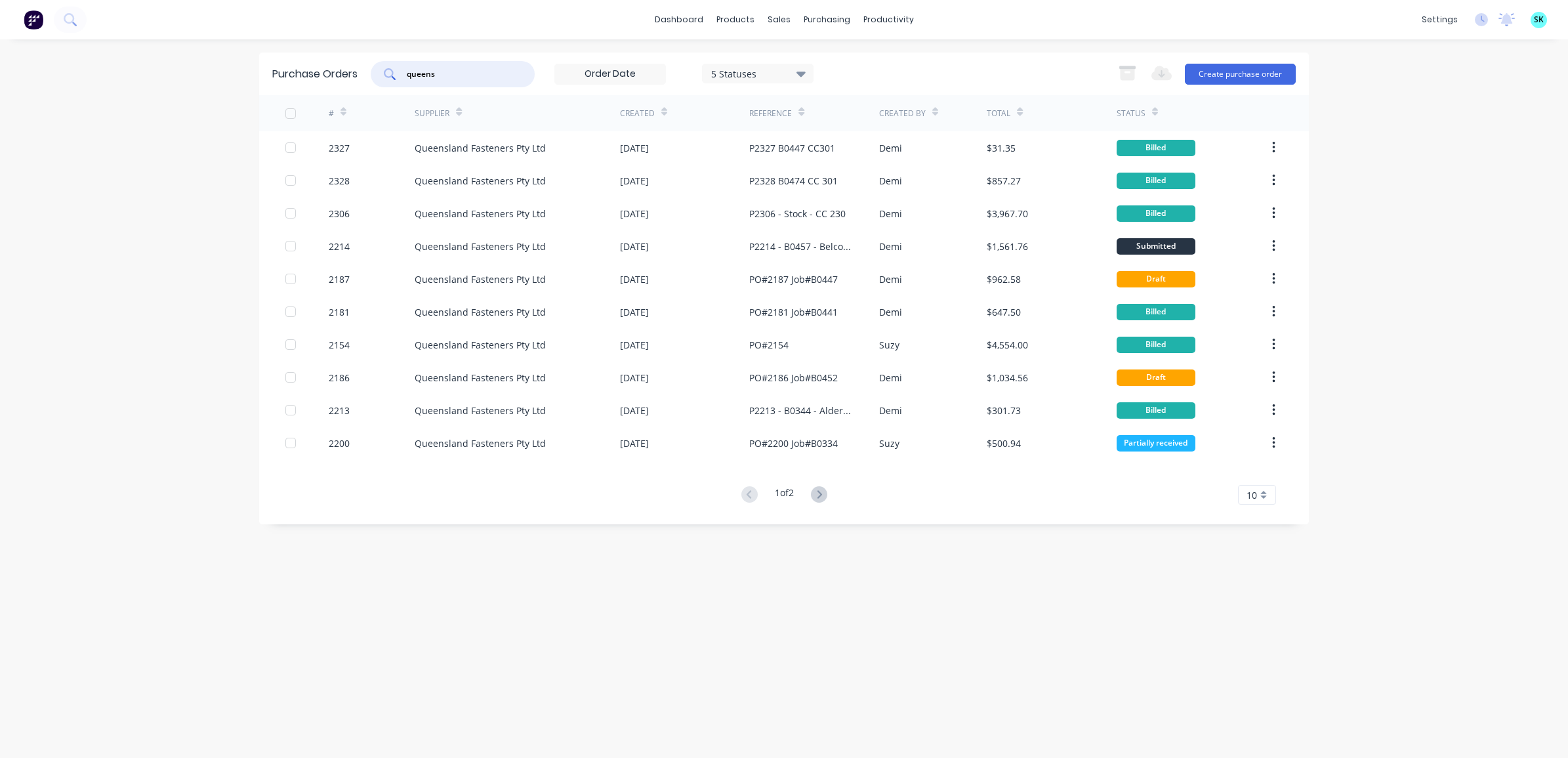
drag, startPoint x: 450, startPoint y: 67, endPoint x: 454, endPoint y: 74, distance: 8.1
click at [454, 74] on input "queens" at bounding box center [460, 74] width 109 height 13
drag, startPoint x: 446, startPoint y: 77, endPoint x: 398, endPoint y: 74, distance: 48.1
click at [396, 72] on div "queens" at bounding box center [452, 73] width 164 height 26
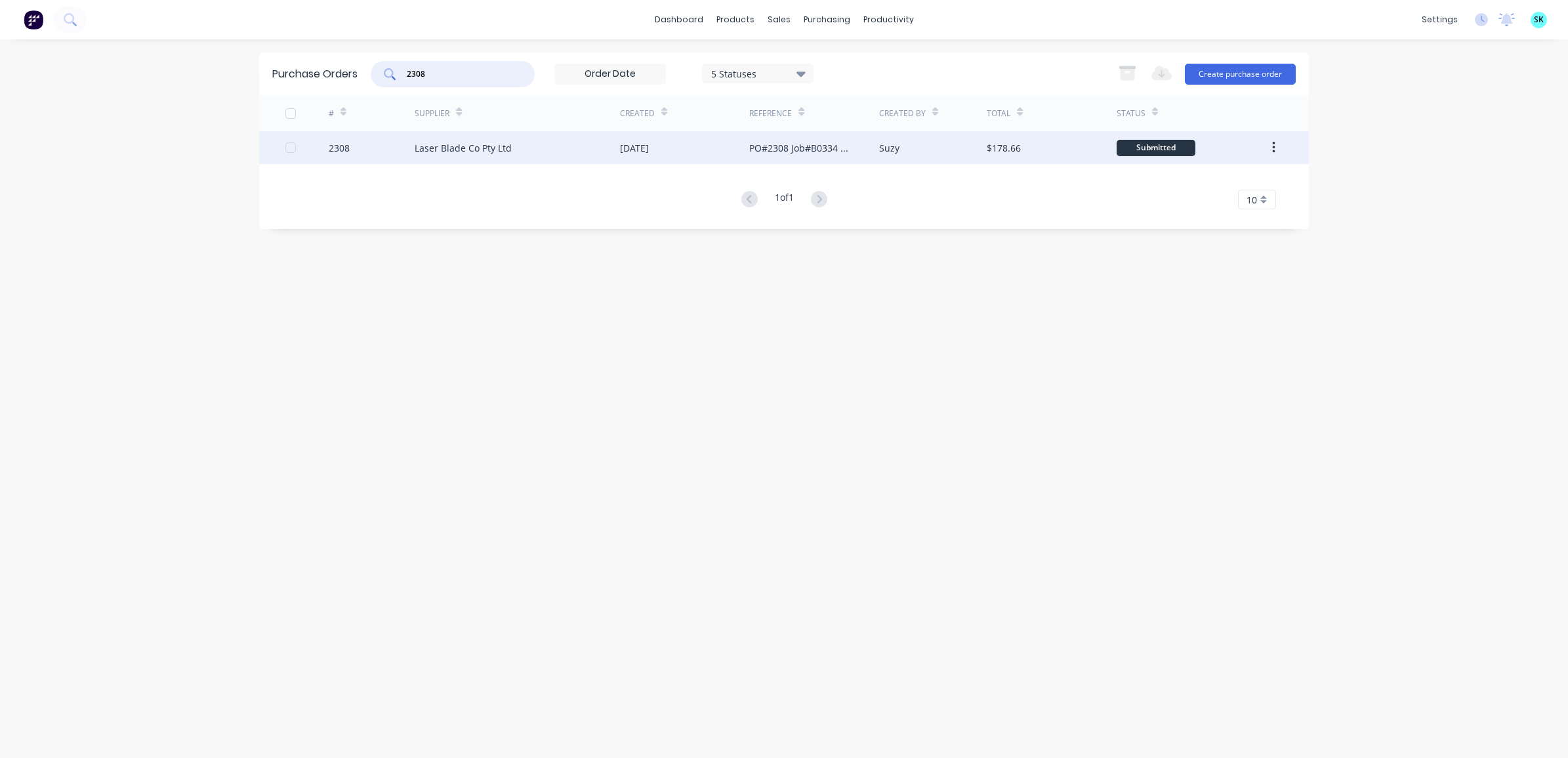
type input "2308"
click at [476, 152] on div "Laser Blade Co Pty Ltd" at bounding box center [463, 147] width 97 height 14
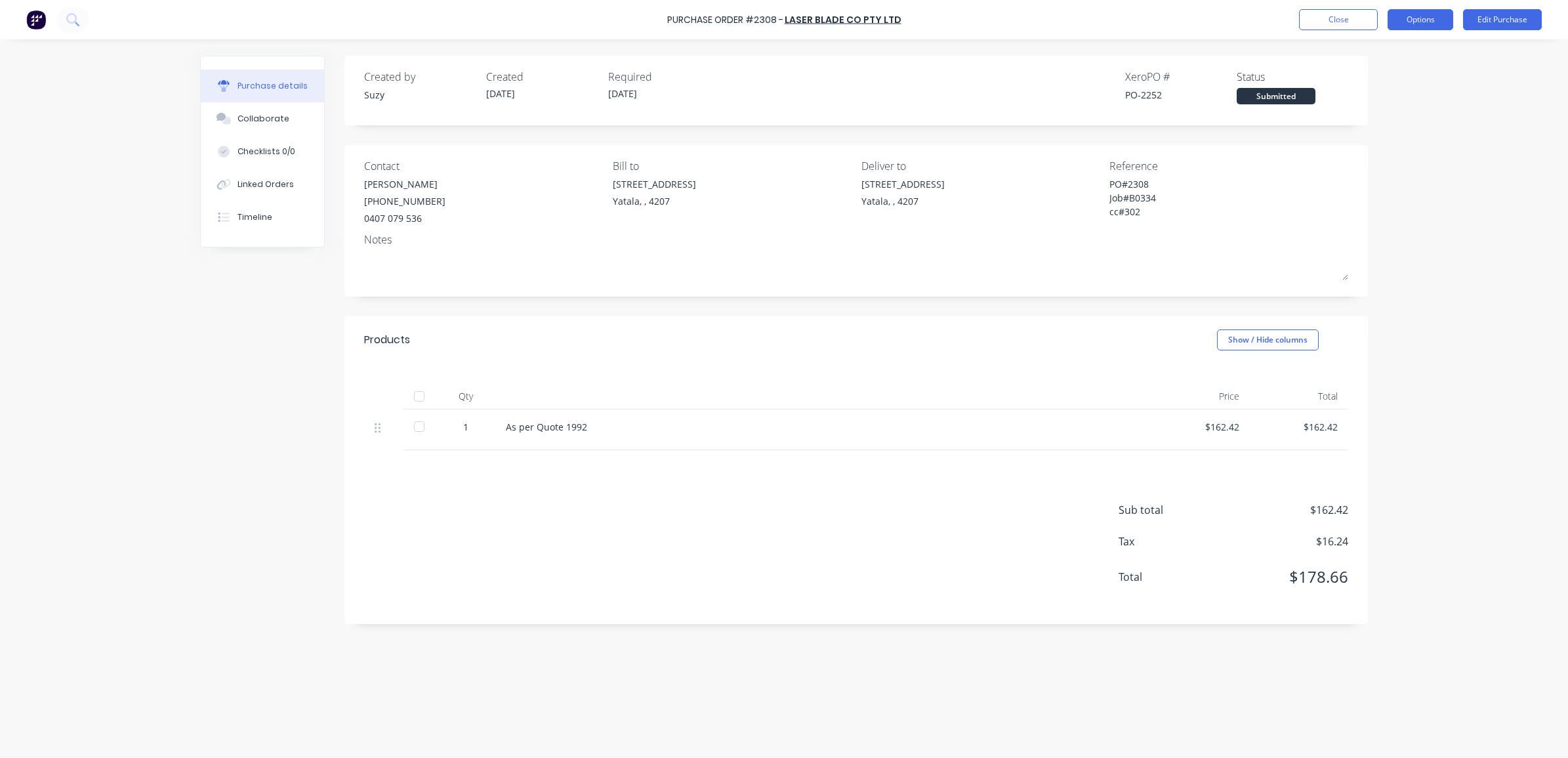
click at [1434, 19] on button "Options" at bounding box center [1420, 19] width 65 height 21
click at [1404, 76] on div "Convert to Bill" at bounding box center [1391, 79] width 101 height 19
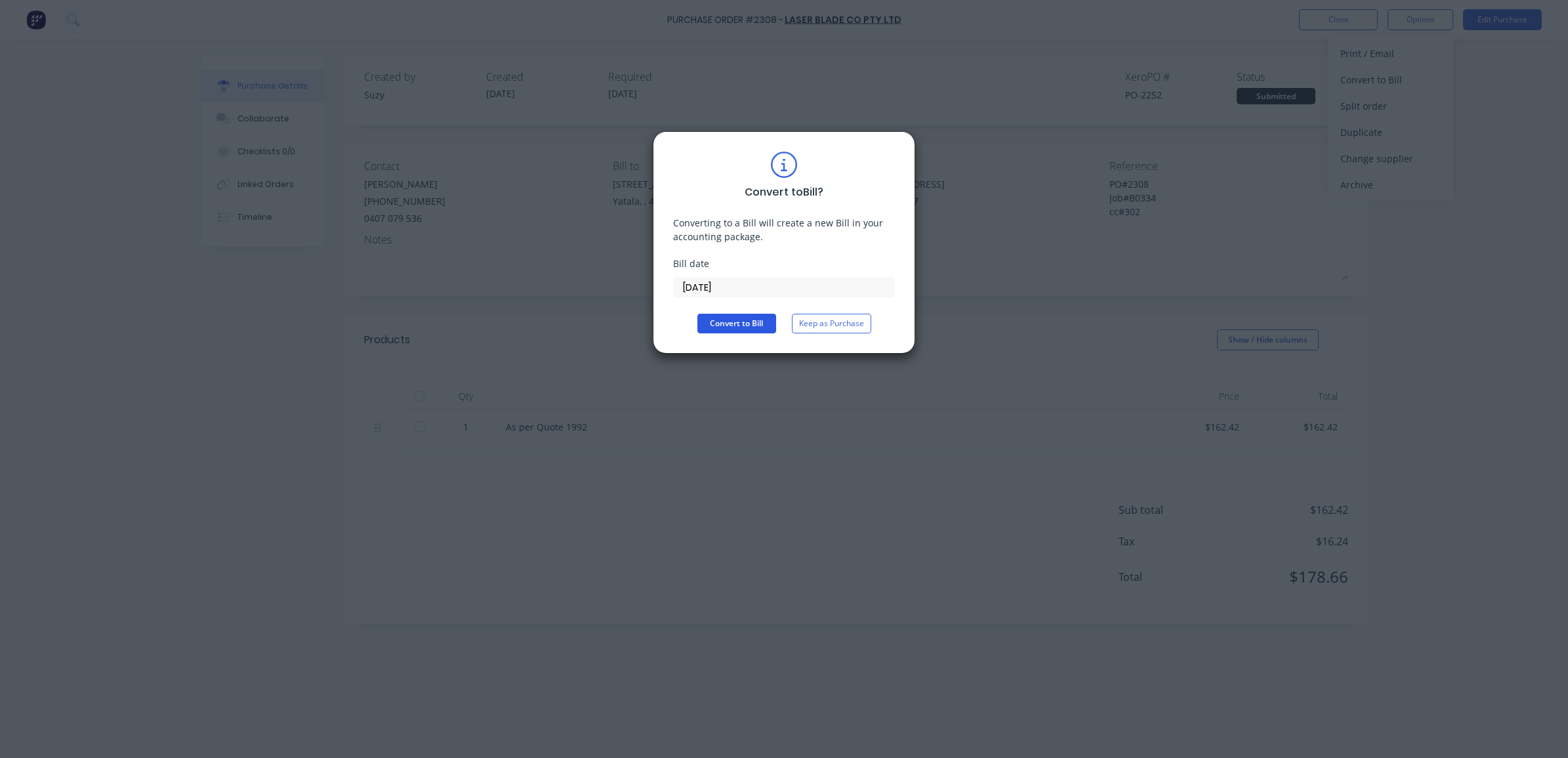
click at [720, 318] on button "Convert to Bill" at bounding box center [737, 323] width 79 height 19
type textarea "x"
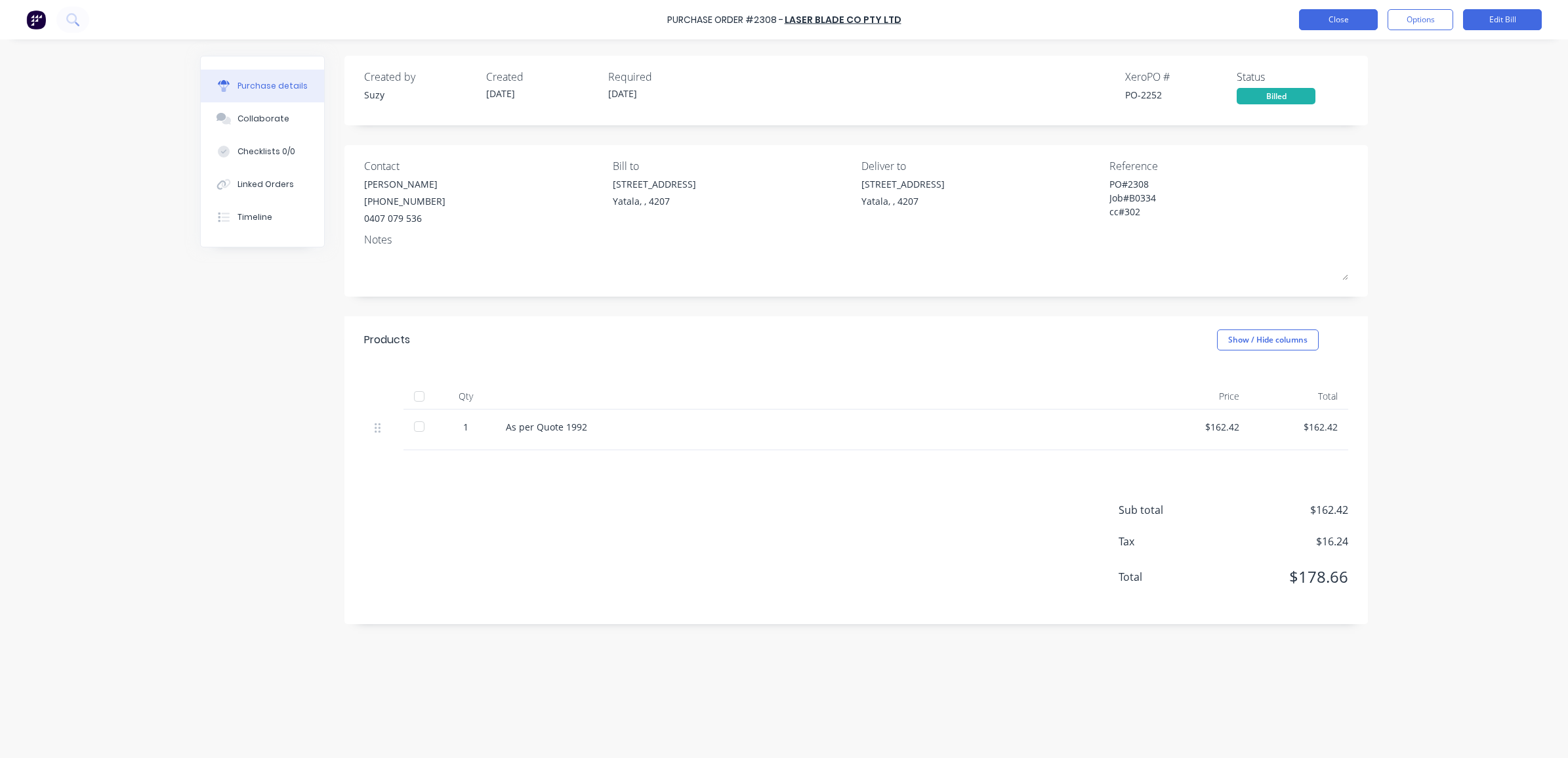
click at [1376, 11] on button "Close" at bounding box center [1338, 19] width 79 height 21
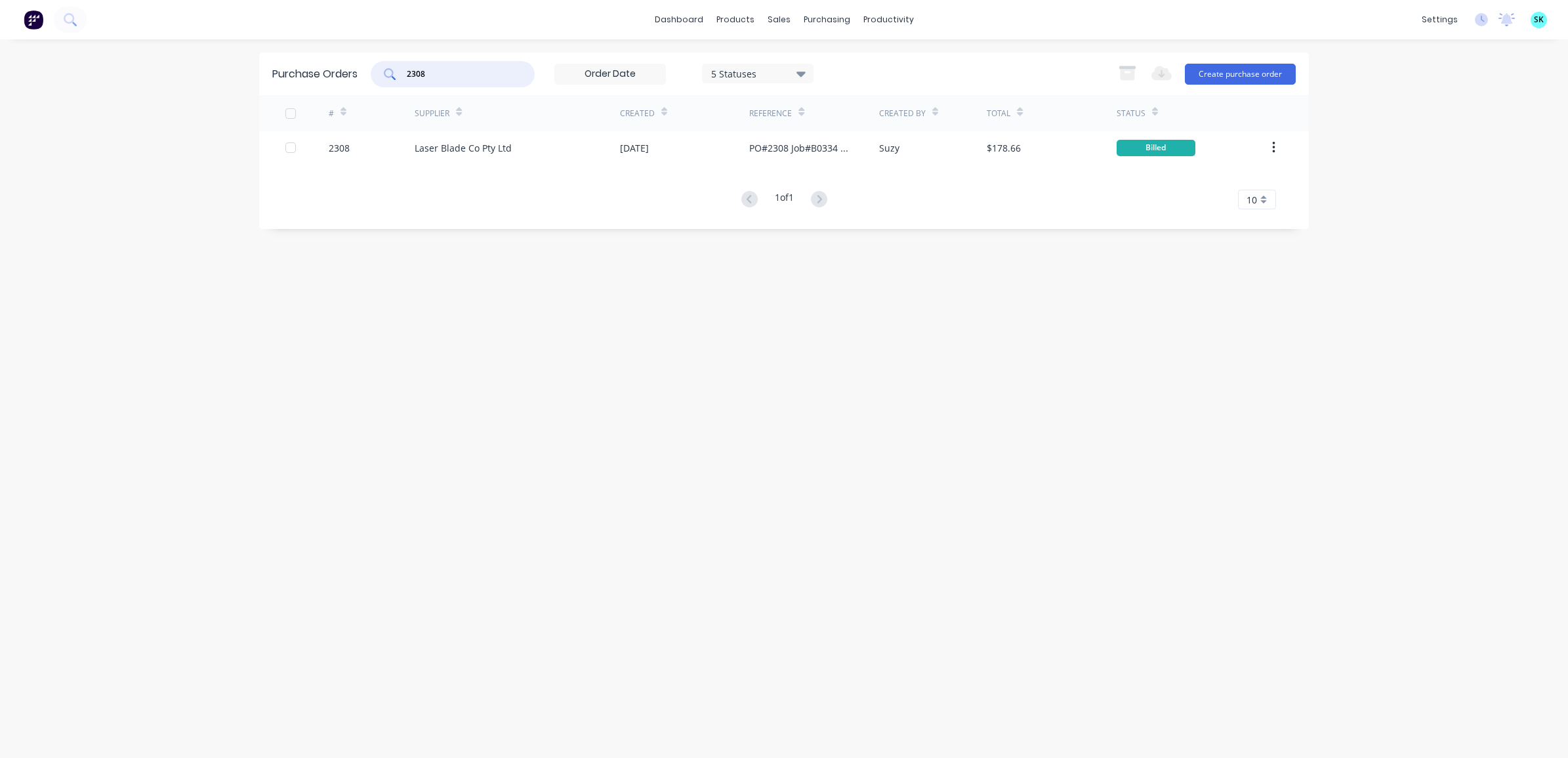
click at [462, 73] on input "2308" at bounding box center [460, 74] width 109 height 13
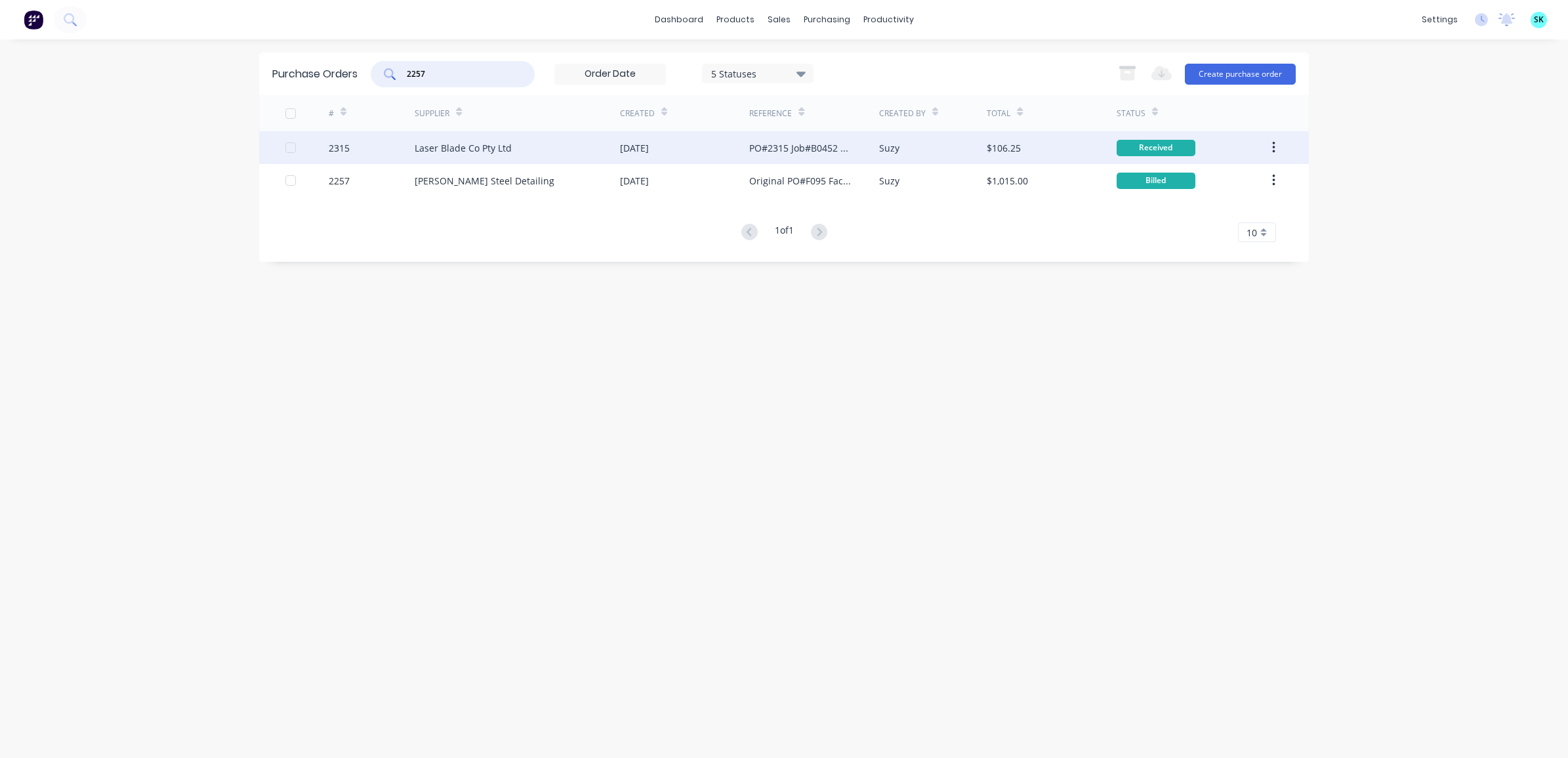
type input "2257"
click at [575, 155] on div "Laser Blade Co Pty Ltd" at bounding box center [517, 147] width 206 height 33
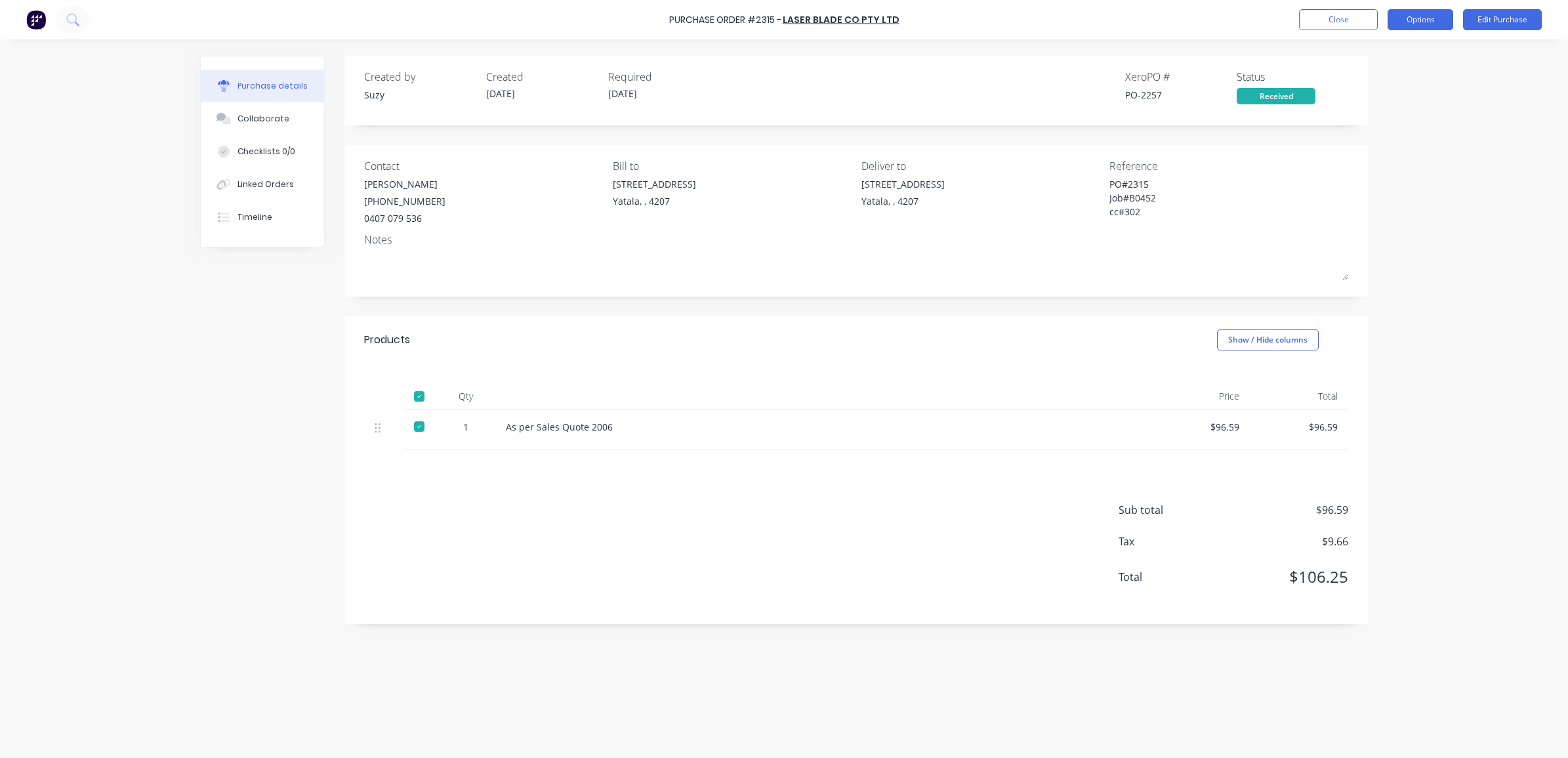
click at [1405, 18] on button "Options" at bounding box center [1420, 19] width 65 height 21
click at [1384, 85] on div "Convert to Bill" at bounding box center [1391, 79] width 101 height 19
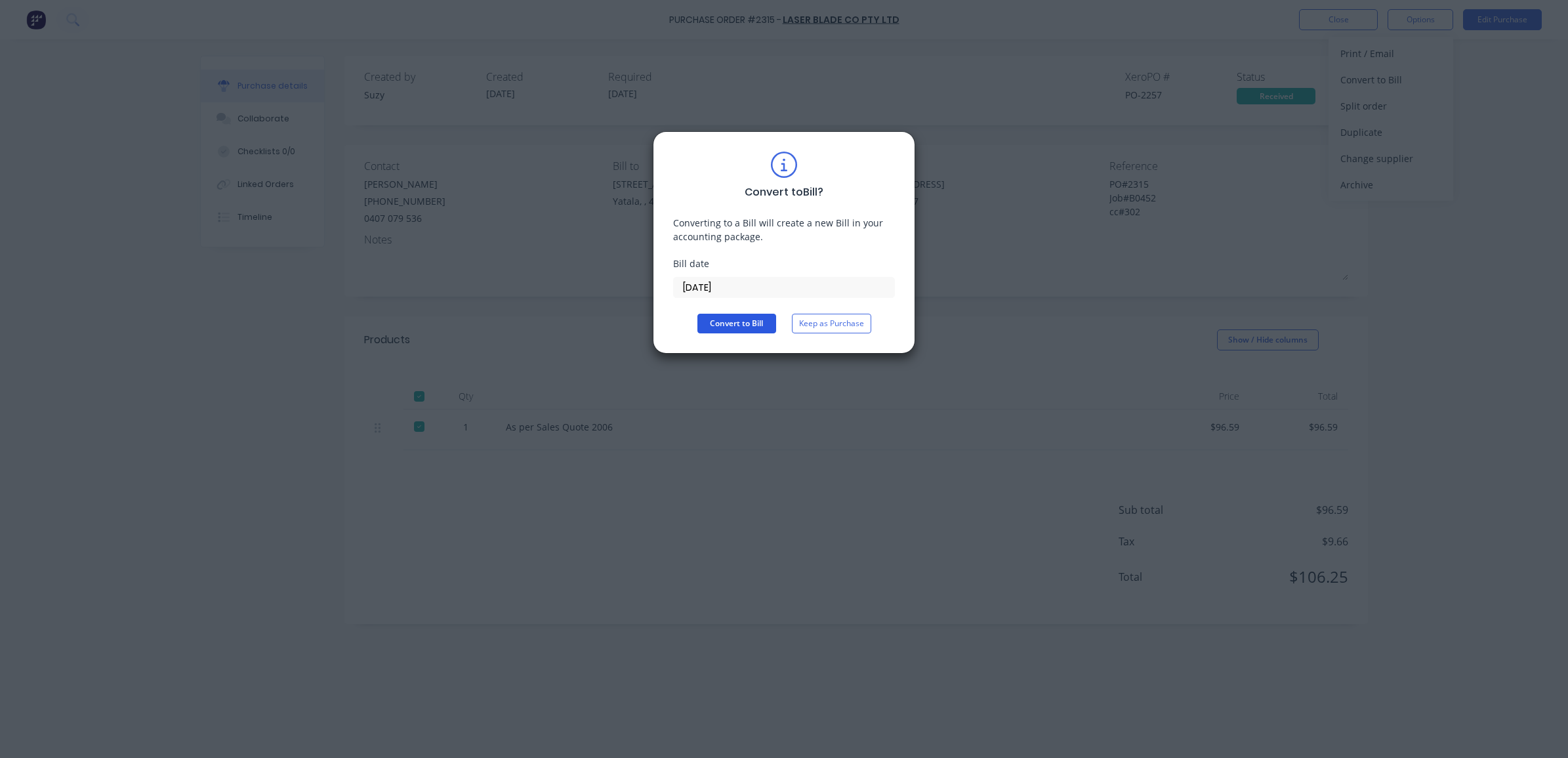
click at [749, 325] on button "Convert to Bill" at bounding box center [737, 323] width 79 height 19
type textarea "x"
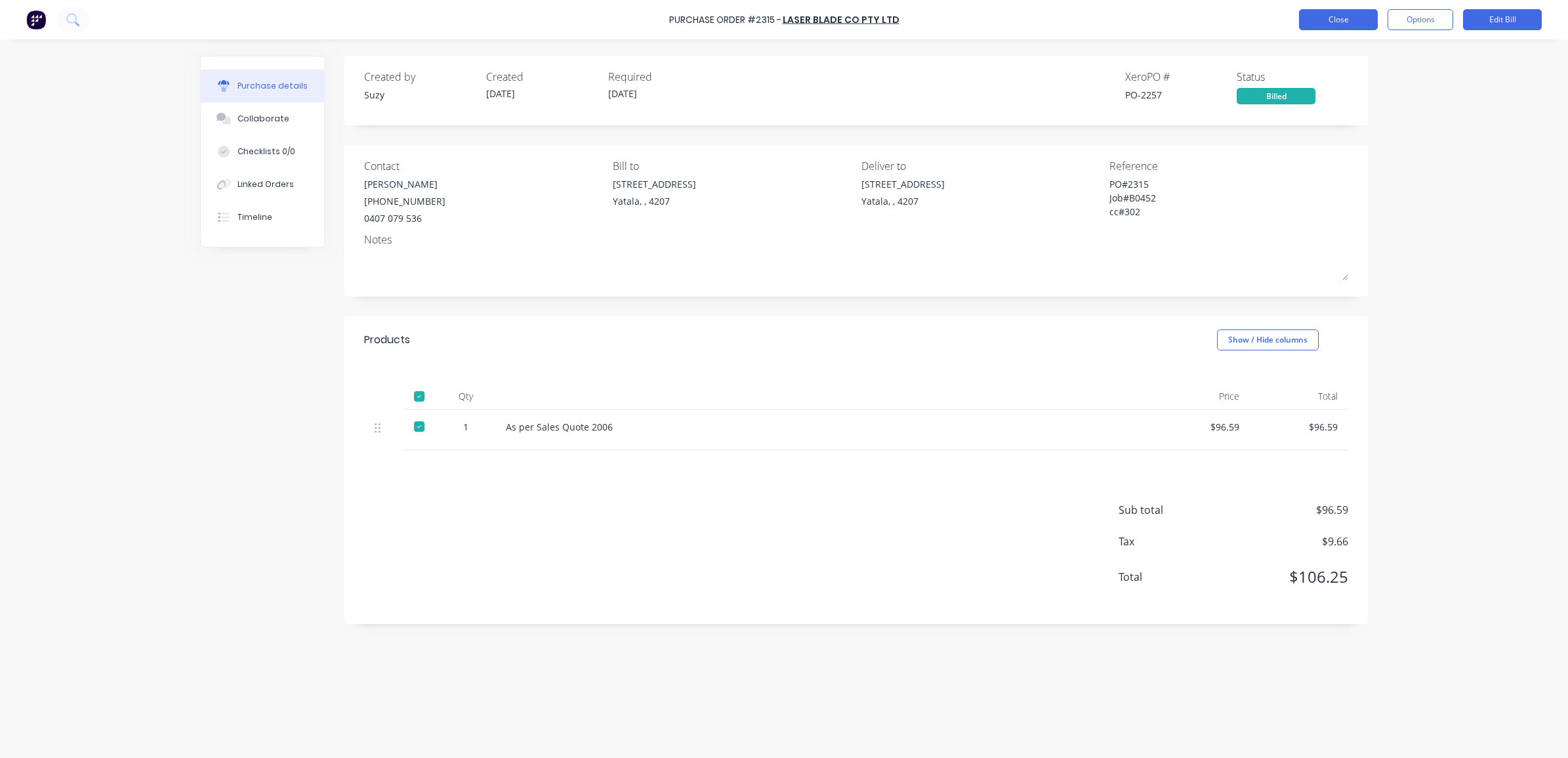
click at [1322, 23] on button "Close" at bounding box center [1338, 19] width 79 height 21
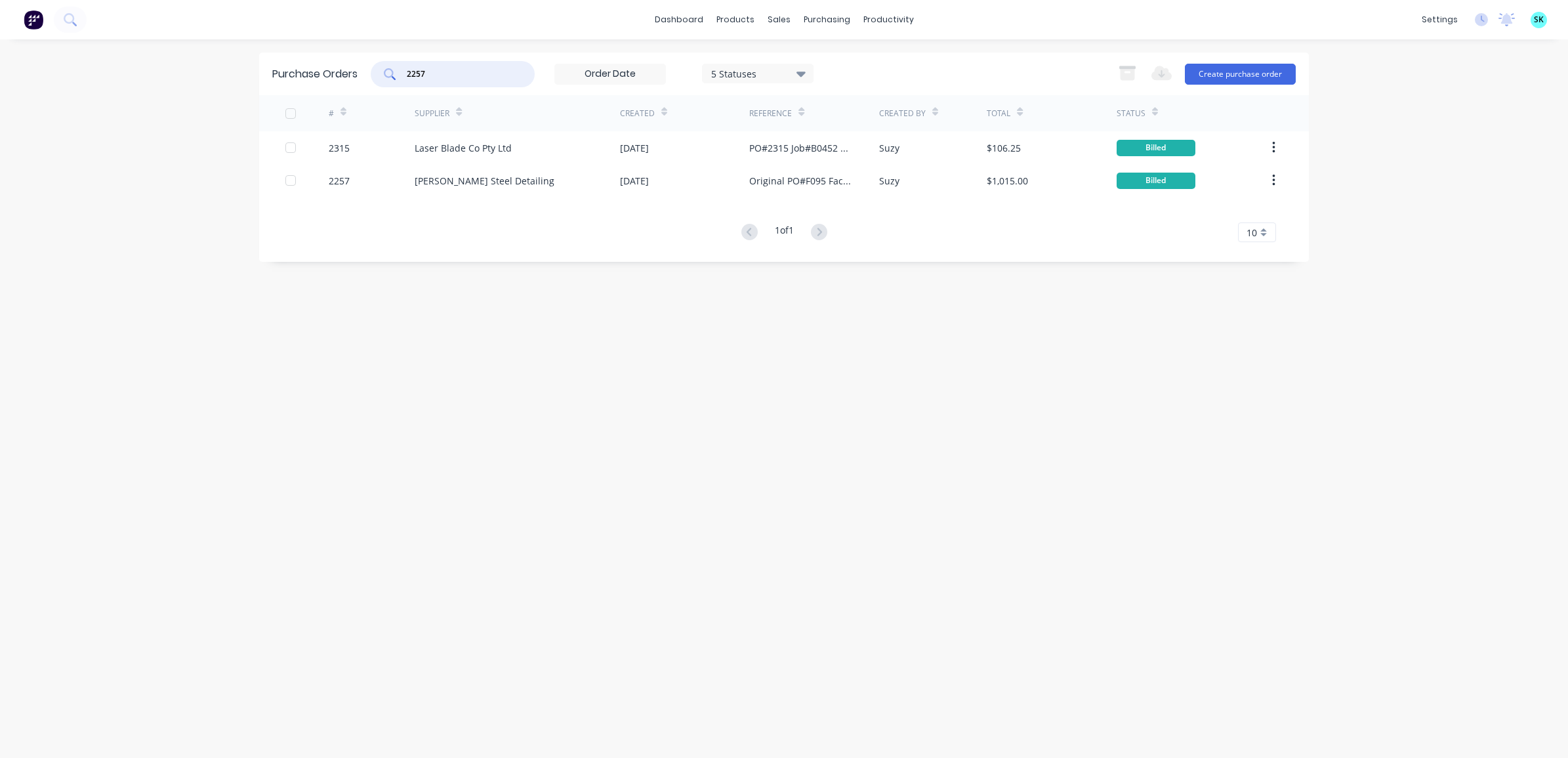
drag, startPoint x: 467, startPoint y: 73, endPoint x: 396, endPoint y: 69, distance: 71.1
click at [396, 69] on div "2257" at bounding box center [452, 73] width 164 height 26
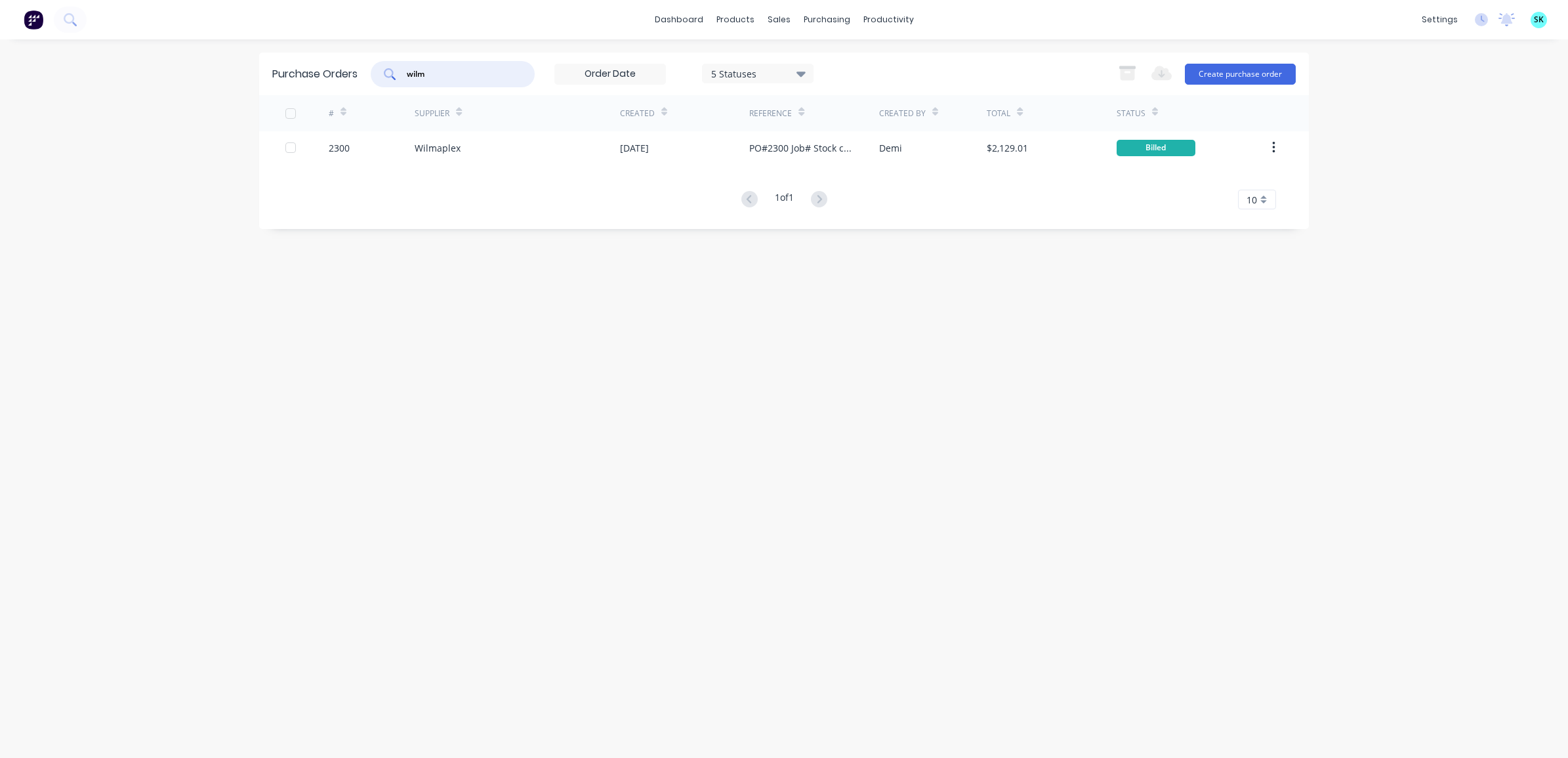
type input "wilm"
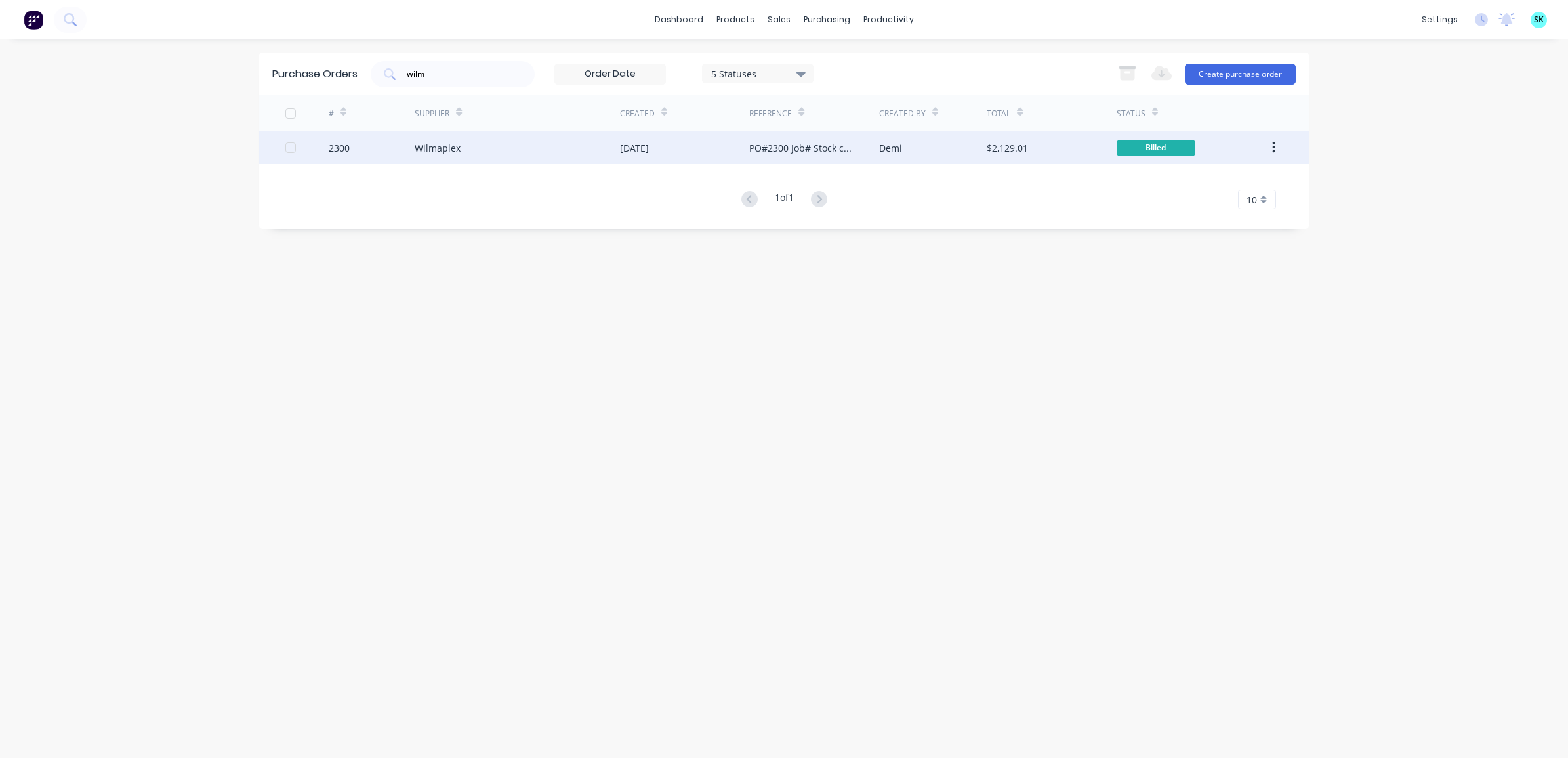
click at [418, 136] on div "Wilmaplex" at bounding box center [517, 147] width 206 height 33
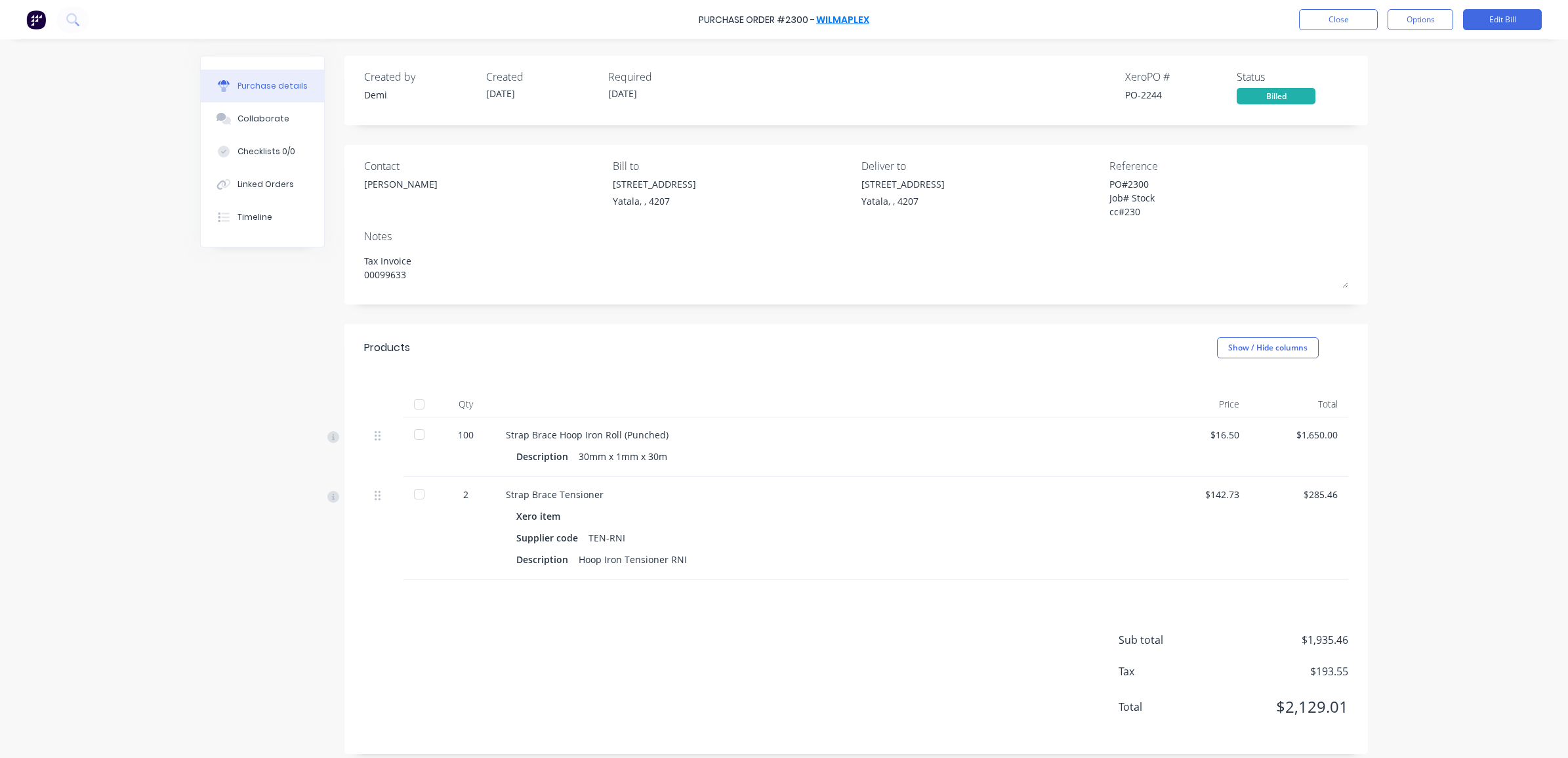
click at [851, 20] on link "Wilmaplex" at bounding box center [843, 20] width 53 height 13
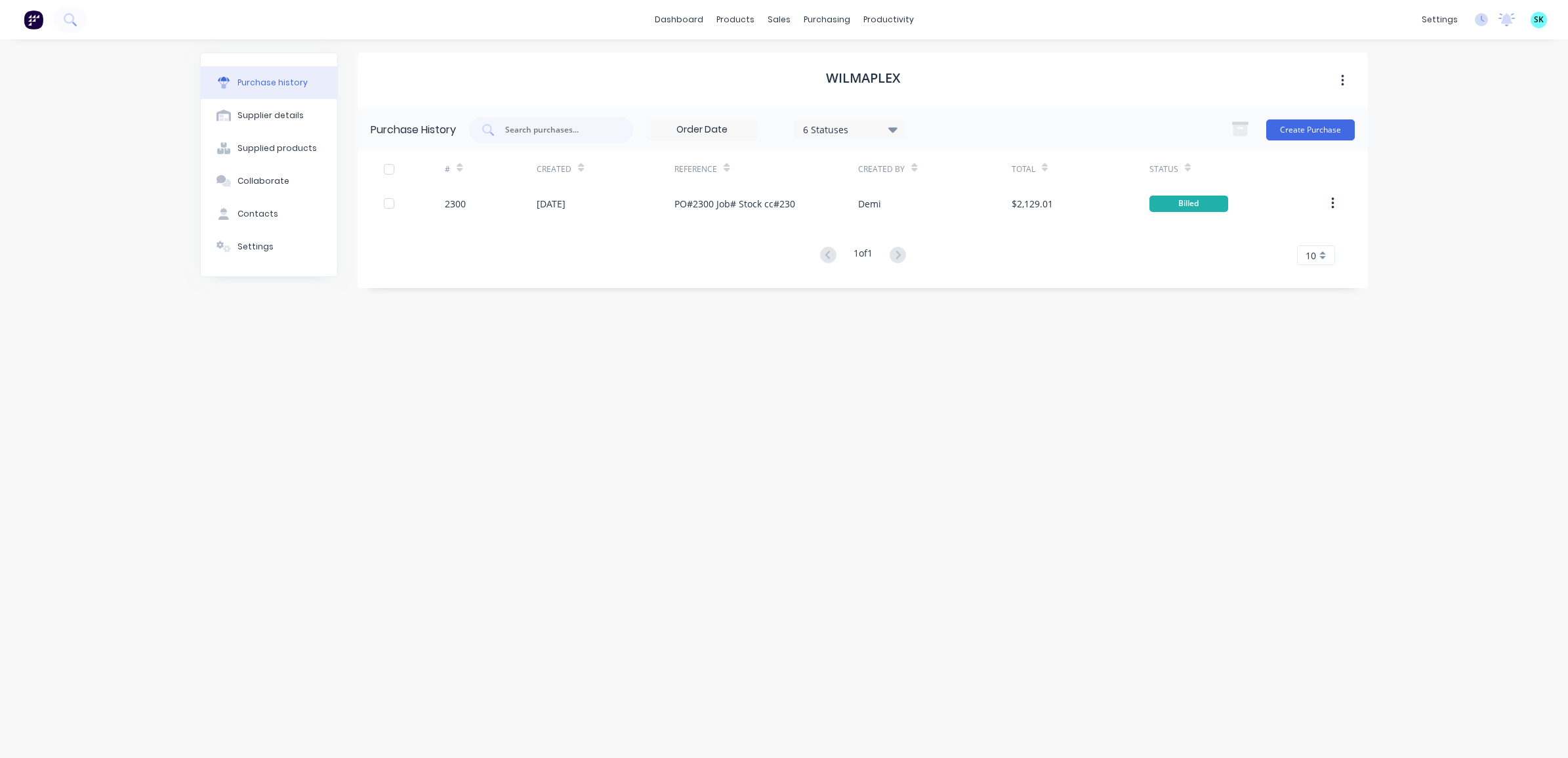
click at [603, 310] on div "Wilmaplex Purchase History 6 Statuses 6 Statuses Create Purchase # Created Refe…" at bounding box center [863, 392] width 1010 height 679
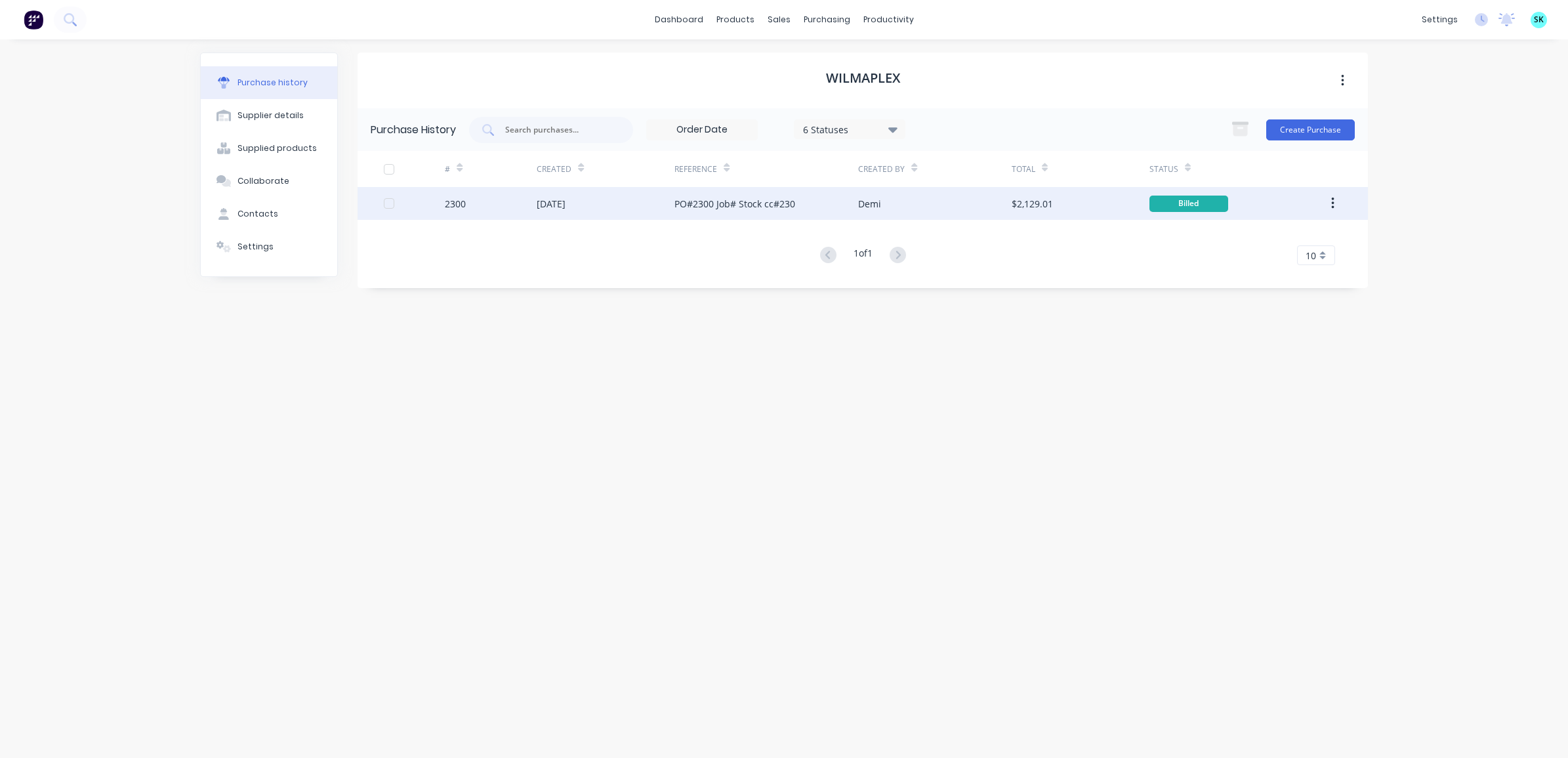
click at [697, 209] on div "PO#2300 Job# Stock cc#230" at bounding box center [735, 204] width 121 height 14
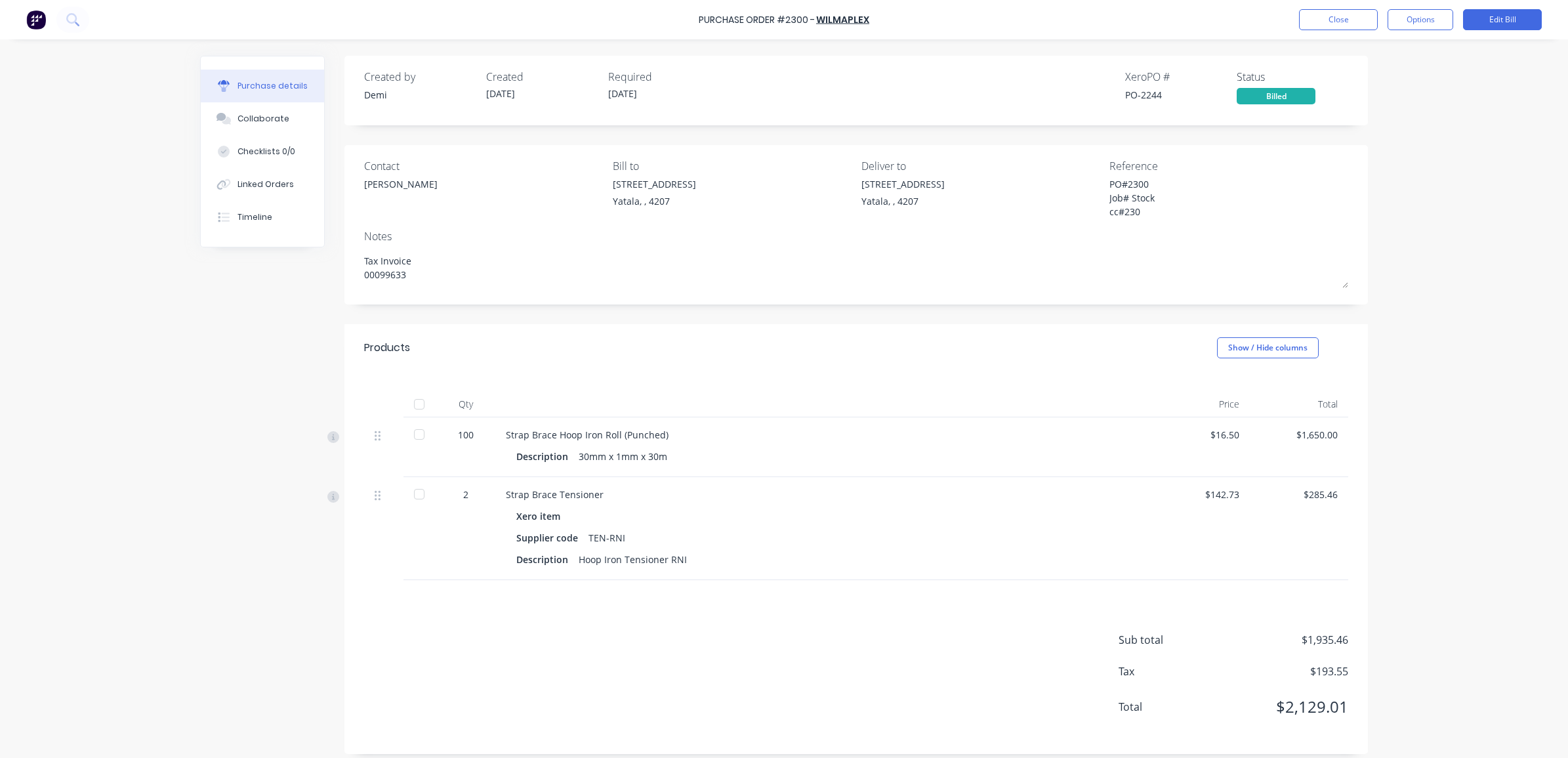
click at [1316, 493] on div "$285.46" at bounding box center [1299, 494] width 77 height 14
click at [1487, 19] on button "Edit Bill" at bounding box center [1502, 19] width 79 height 21
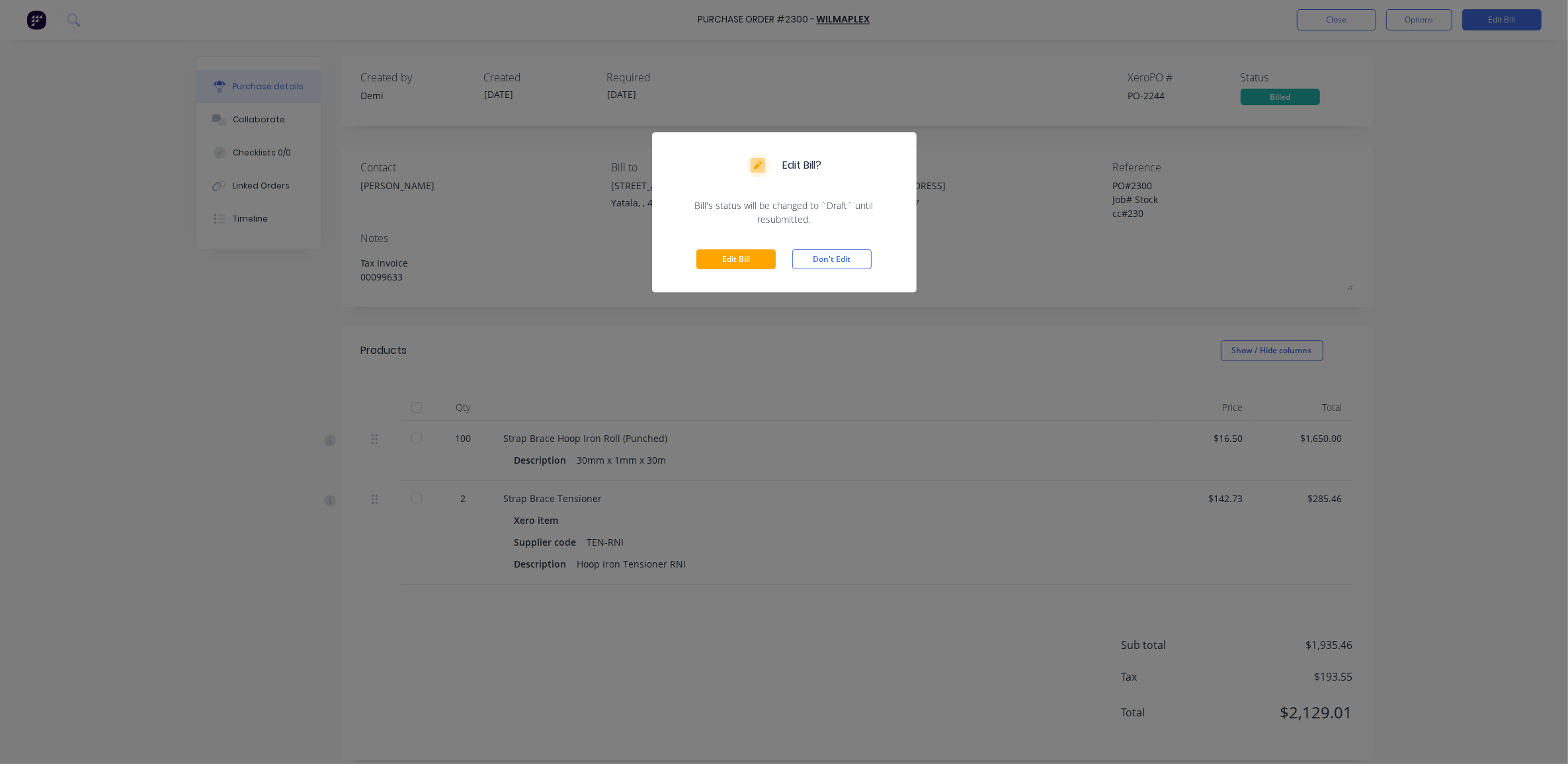
drag, startPoint x: 758, startPoint y: 262, endPoint x: 767, endPoint y: 266, distance: 9.8
click at [755, 260] on button "Edit Bill" at bounding box center [736, 259] width 79 height 20
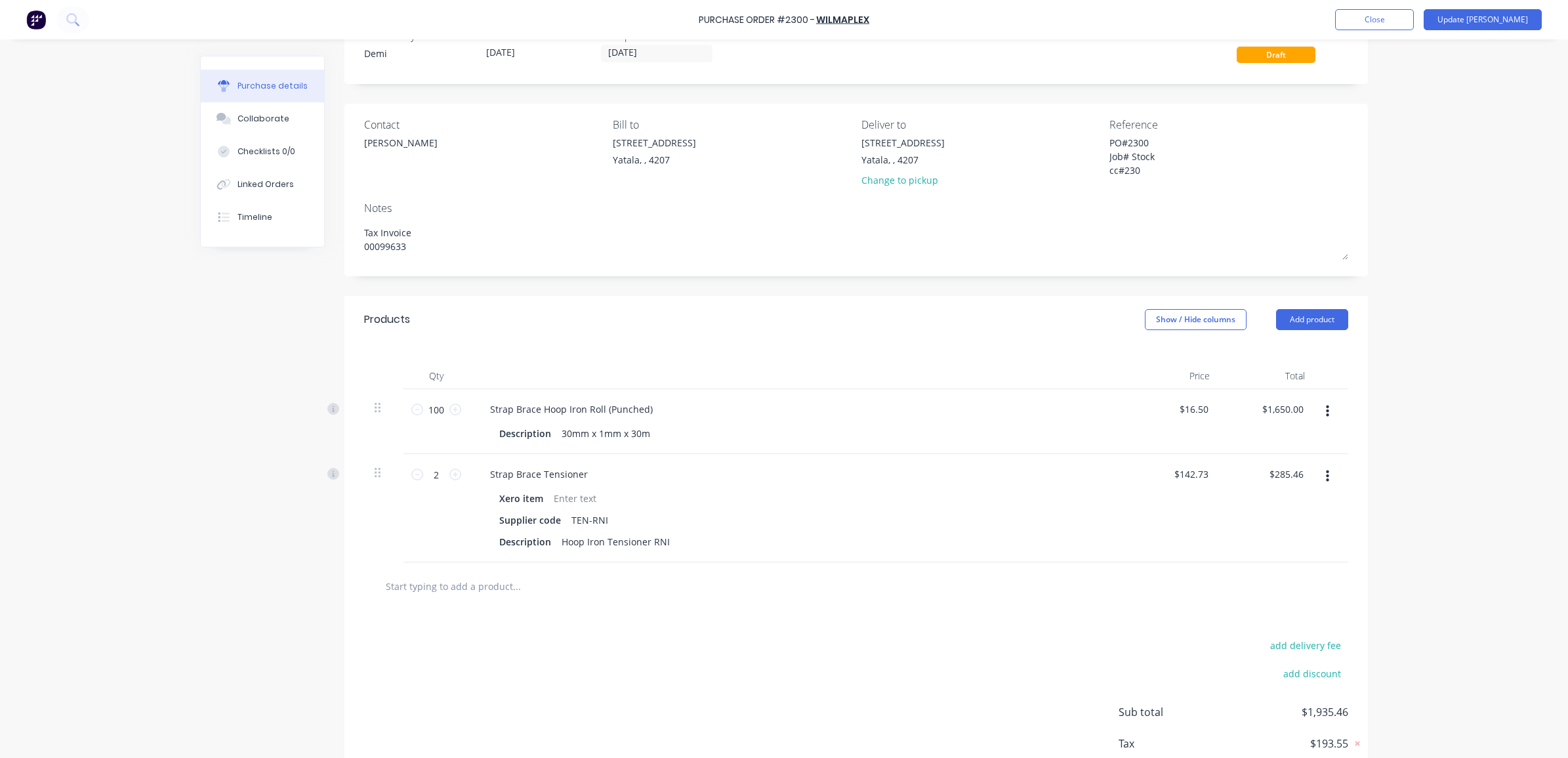
scroll to position [82, 0]
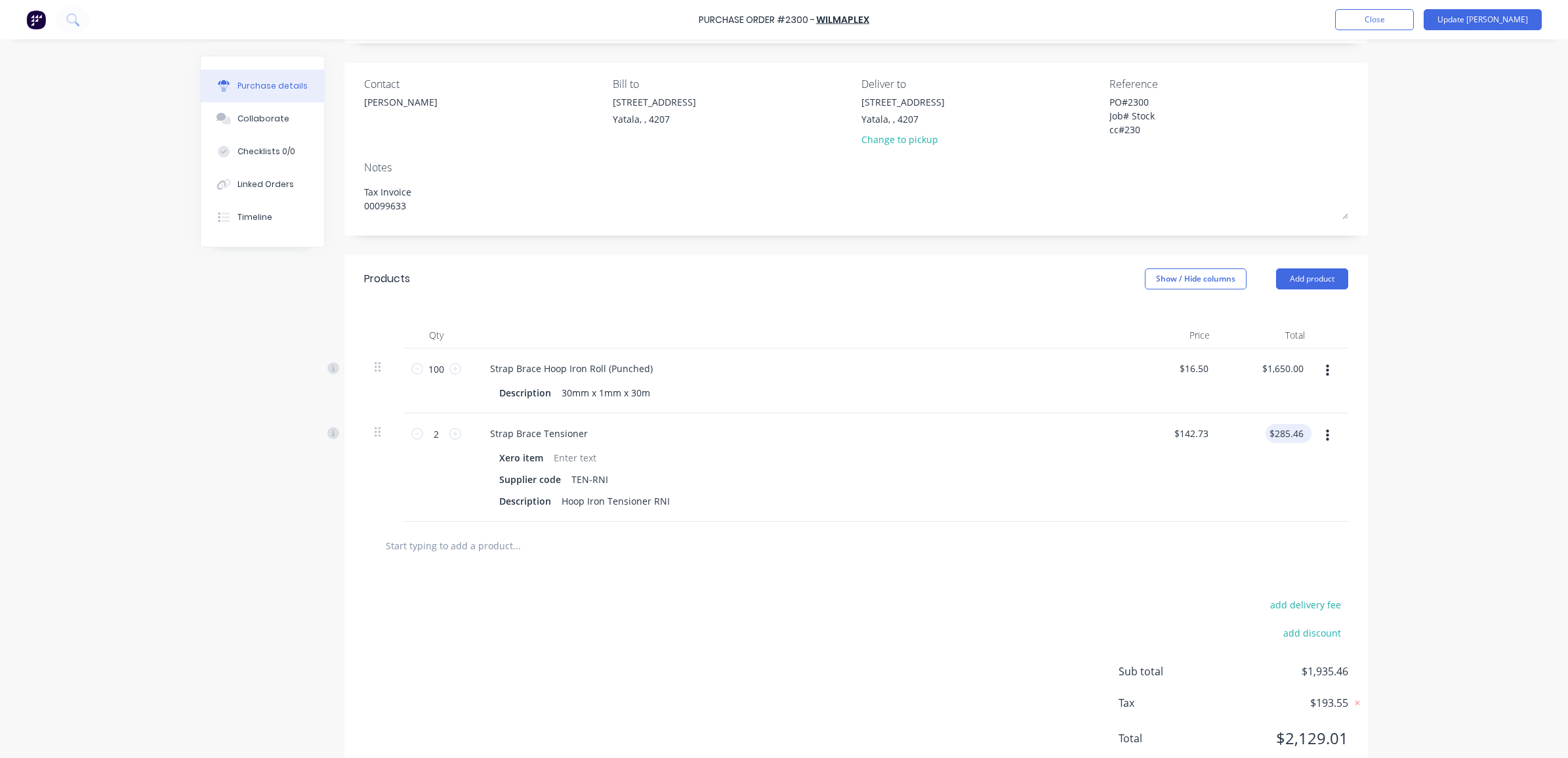
type textarea "x"
type input "285.46"
click at [1286, 432] on input "285.46" at bounding box center [1288, 433] width 35 height 19
type textarea "x"
type input "$285.46"
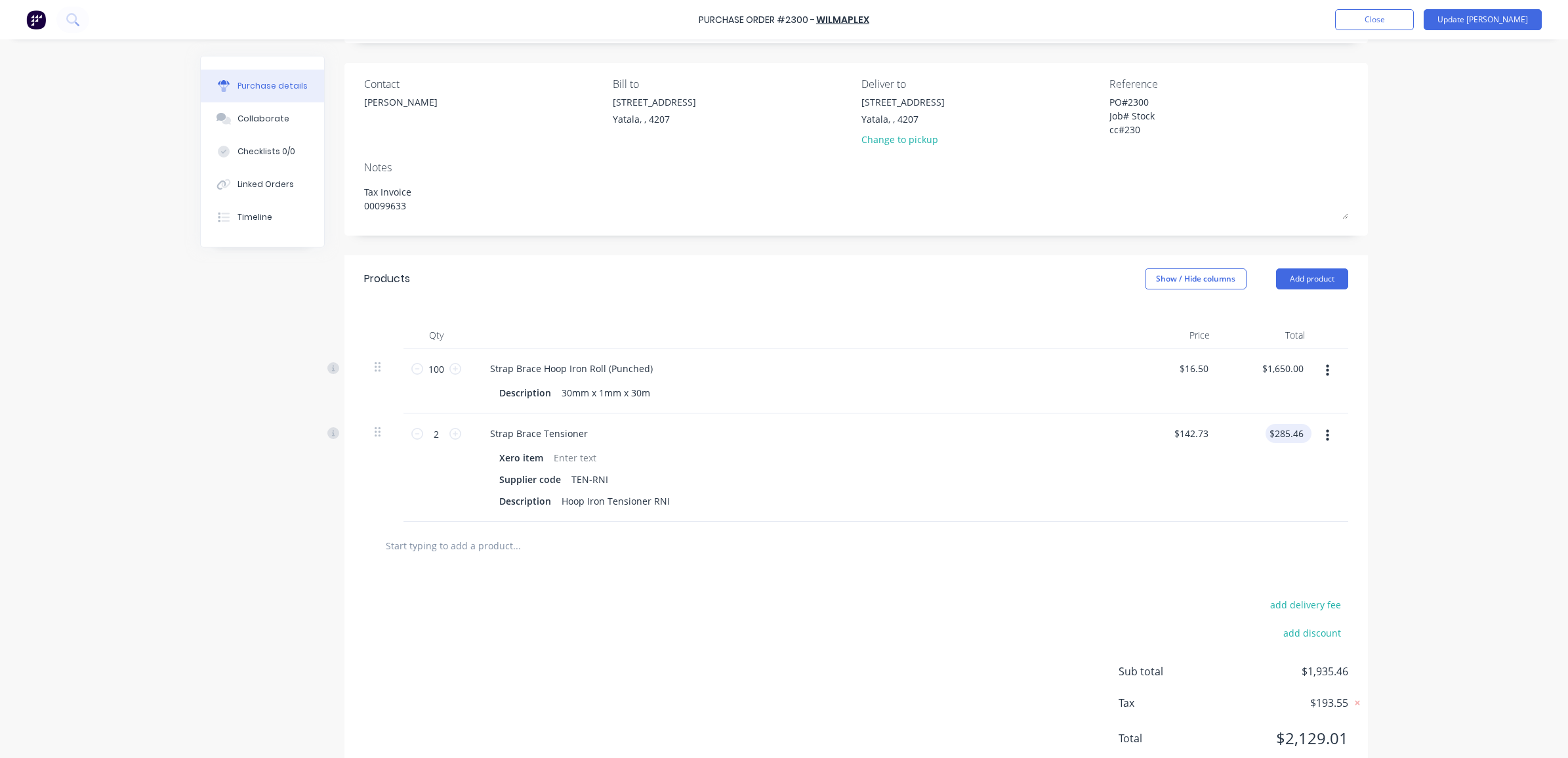
click at [1296, 433] on div "$285.46 $285.46" at bounding box center [1288, 433] width 46 height 19
type textarea "x"
drag, startPoint x: 1298, startPoint y: 433, endPoint x: 1276, endPoint y: 428, distance: 22.6
click at [1276, 428] on input "285.46" at bounding box center [1288, 433] width 35 height 19
type input "264.1"
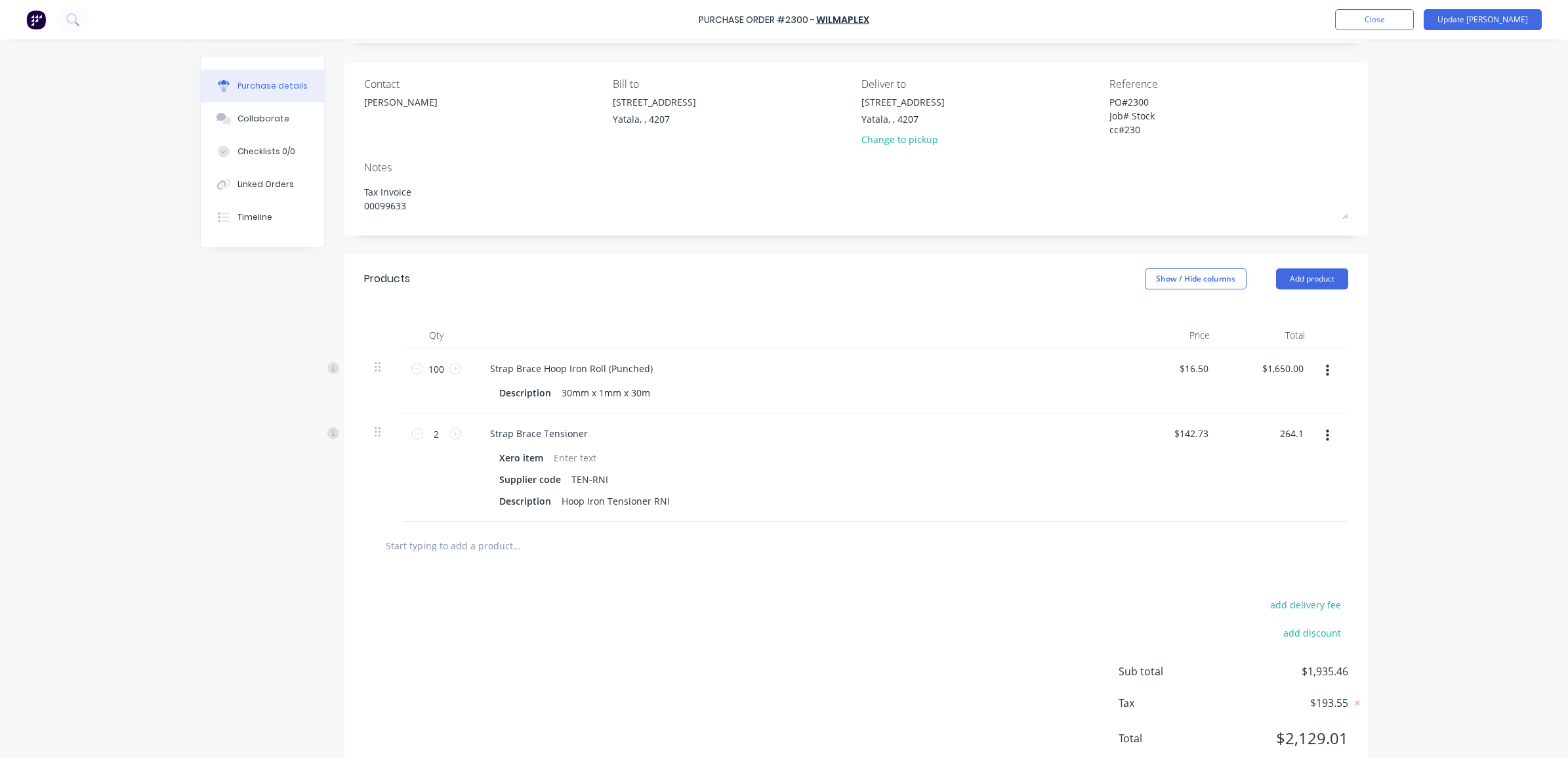
type textarea "x"
type input "$132.05"
type input "$264.10"
click at [1391, 450] on div "Purchase Order #2300 - Wilmaplex Add product Close Update Bill Purchase details…" at bounding box center [784, 379] width 1568 height 758
click at [416, 552] on input "text" at bounding box center [516, 544] width 262 height 26
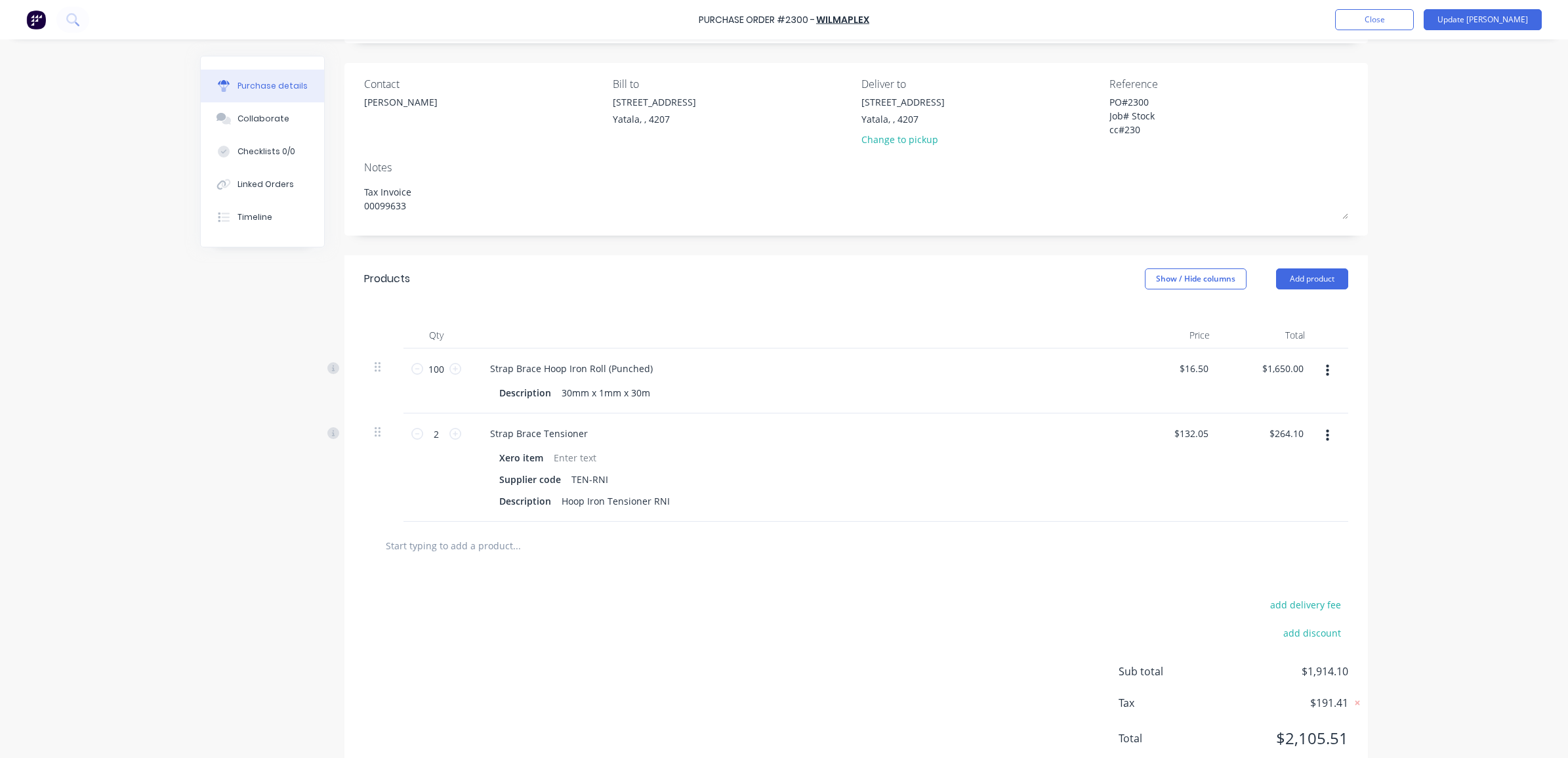
type textarea "x"
type input "C"
type textarea "x"
type input "Cy"
type textarea "x"
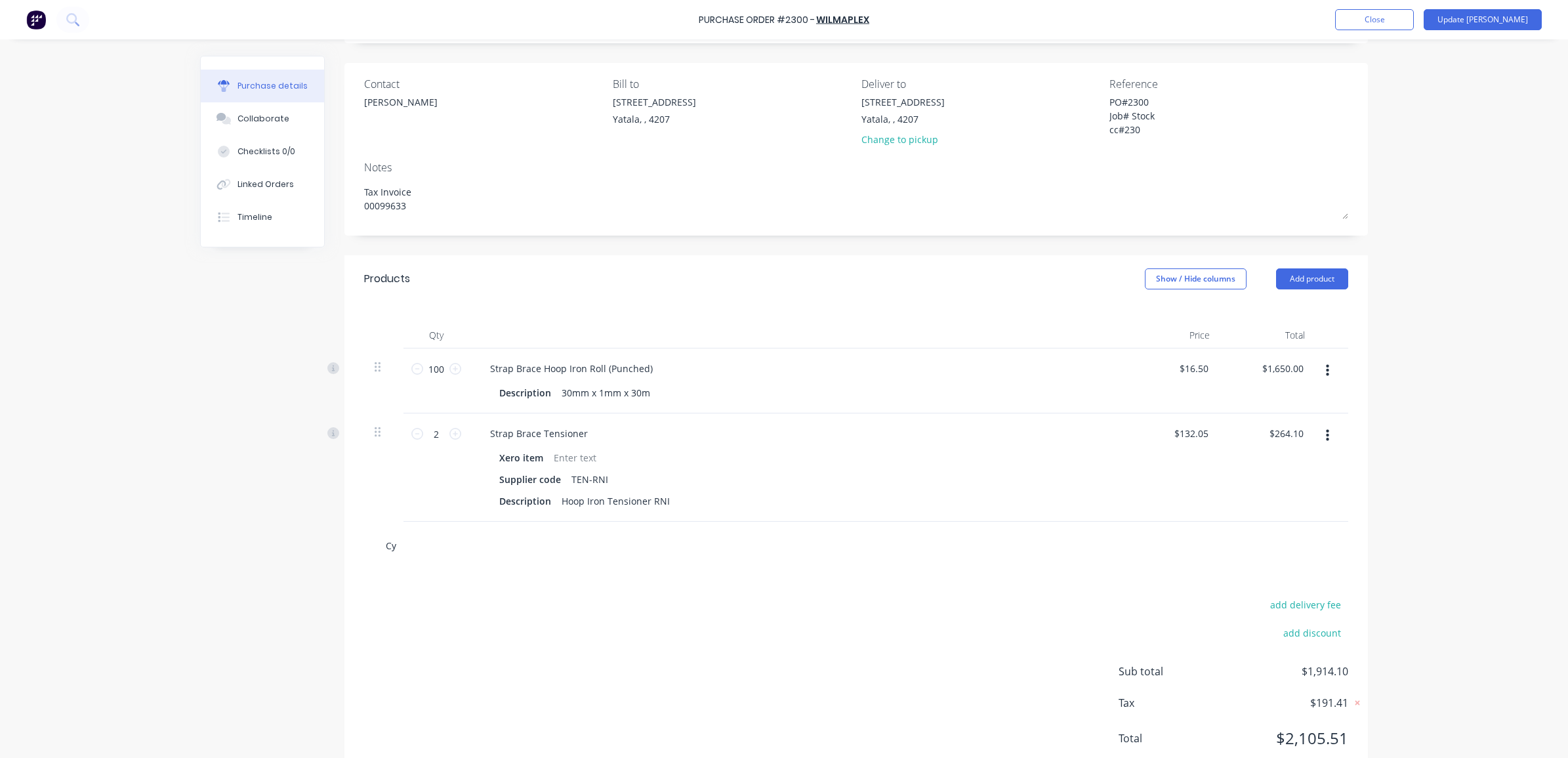
type input "Cyc"
type textarea "x"
type input "Cycl"
type textarea "x"
type input "Cyclo"
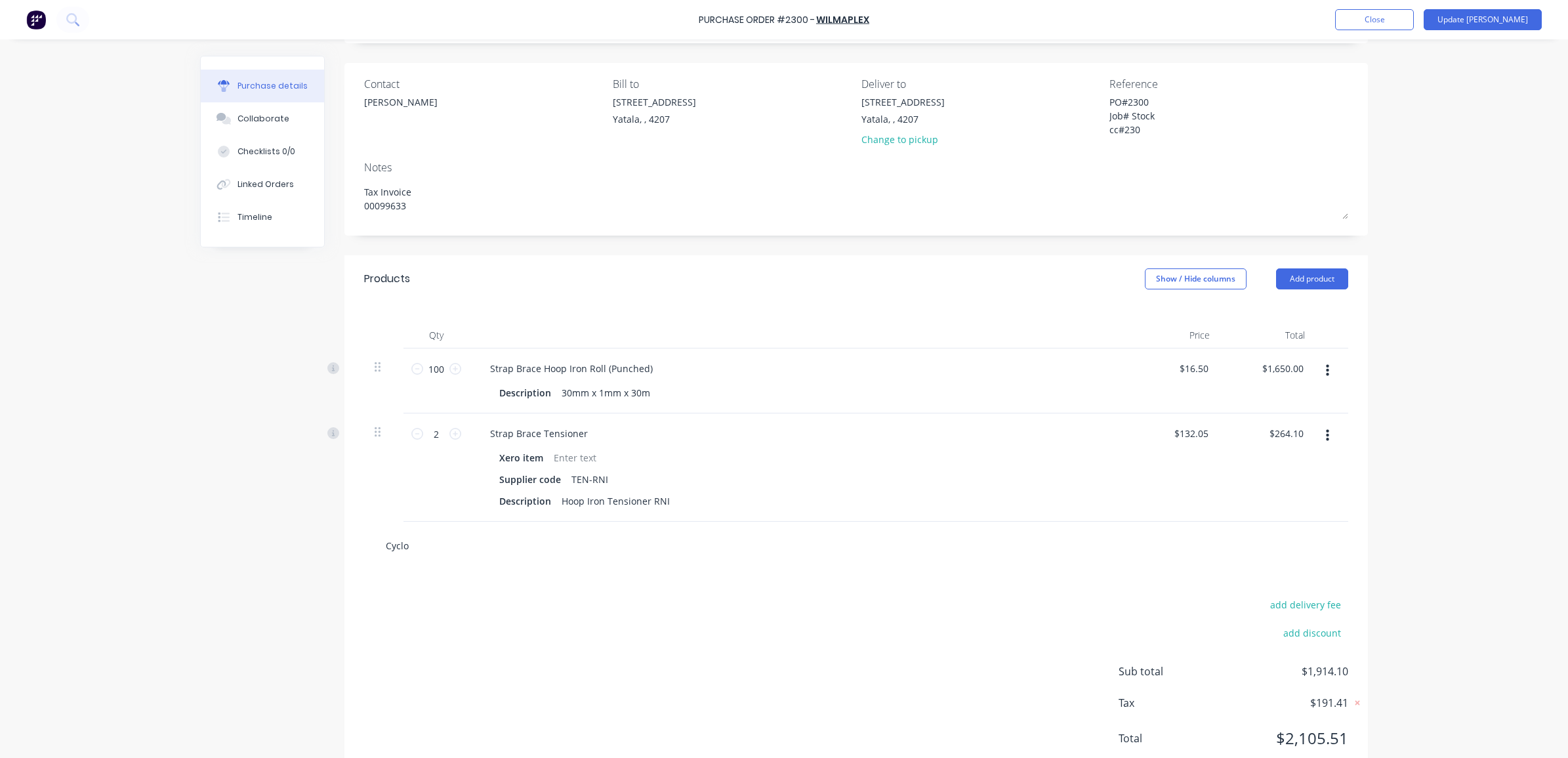
type textarea "x"
type input "Cyclon"
type textarea "x"
type input "Cyclone"
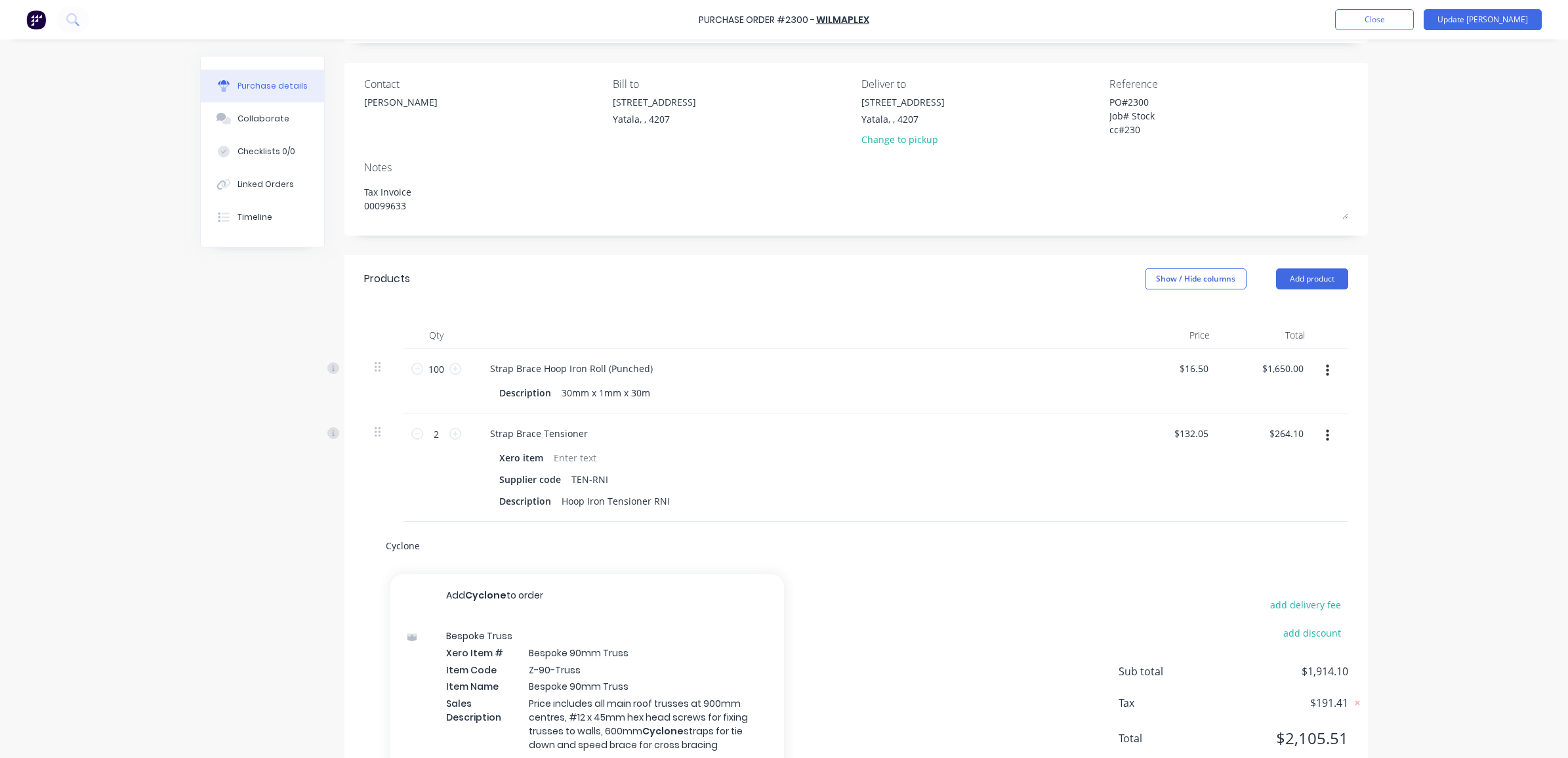
type textarea "x"
type input "Cyclone"
type textarea "x"
type input "Cyclone T"
type textarea "x"
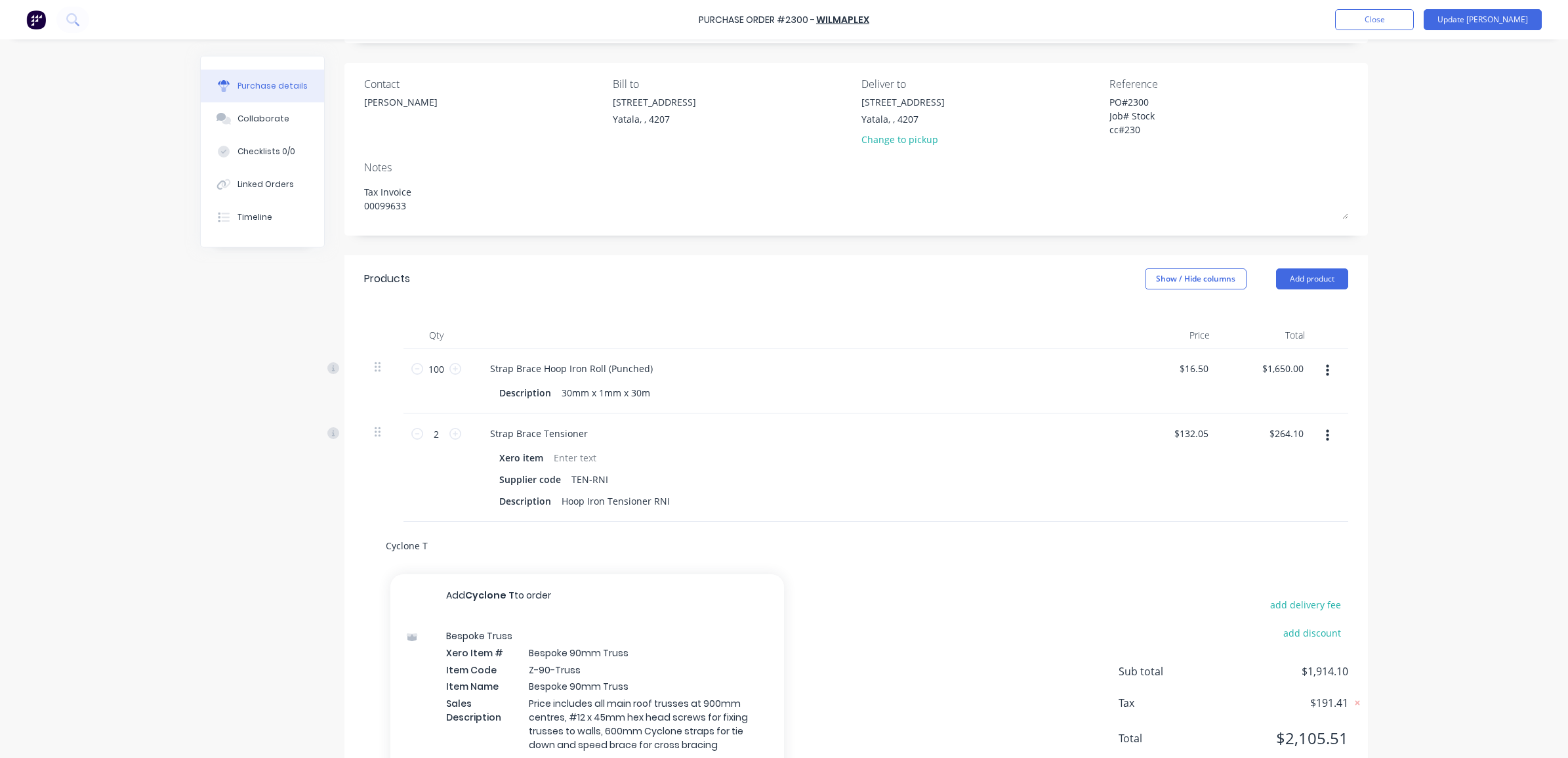
type input "Cyclone Ti"
type textarea "x"
type input "Cyclone Tie"
type textarea "x"
type input "Cyclone Tie"
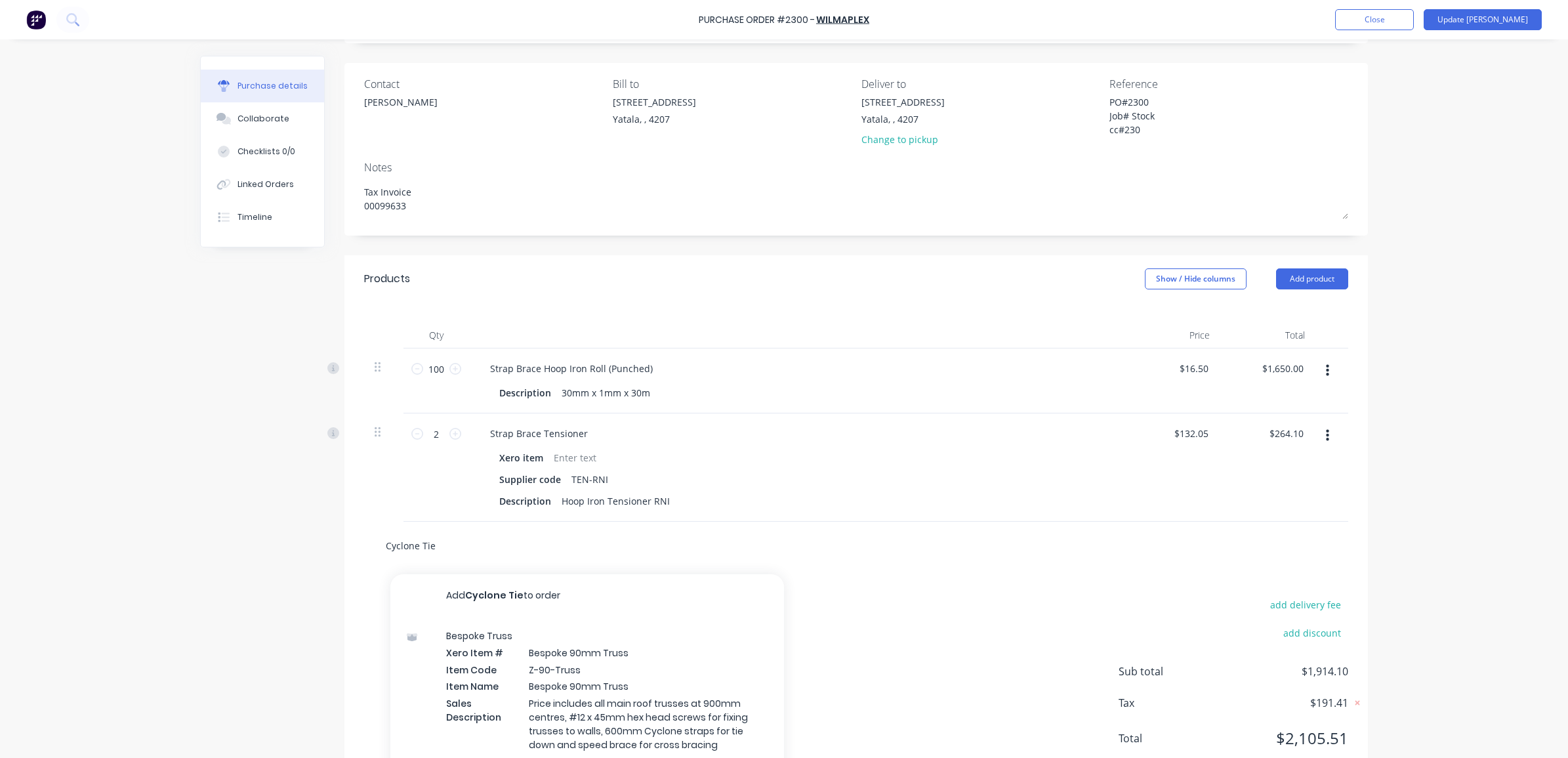
type textarea "x"
type input "Cyclone Tie 6"
type textarea "x"
type input "Cyclone Tie 60"
type textarea "x"
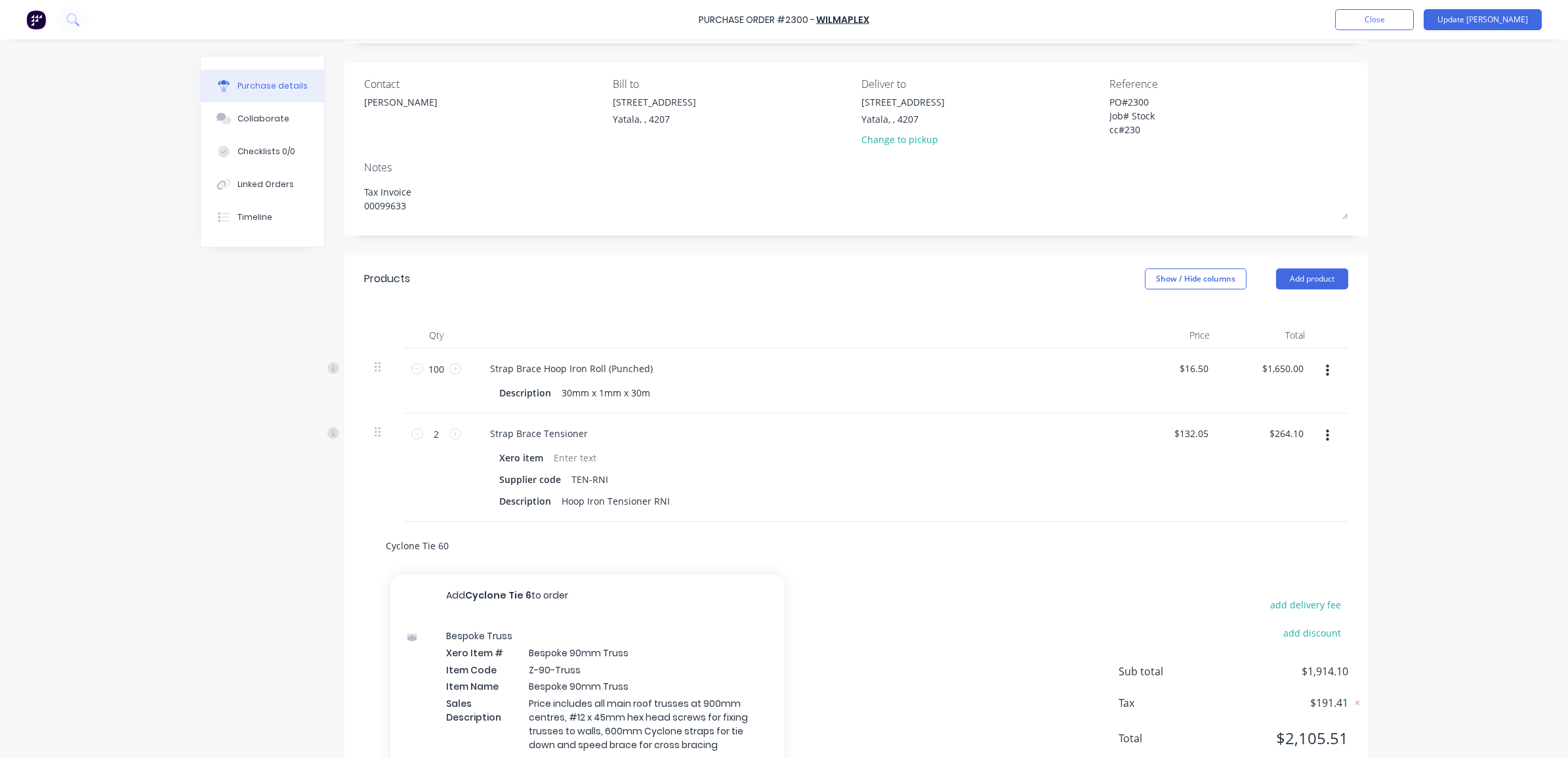
type input "Cyclone Tie 600"
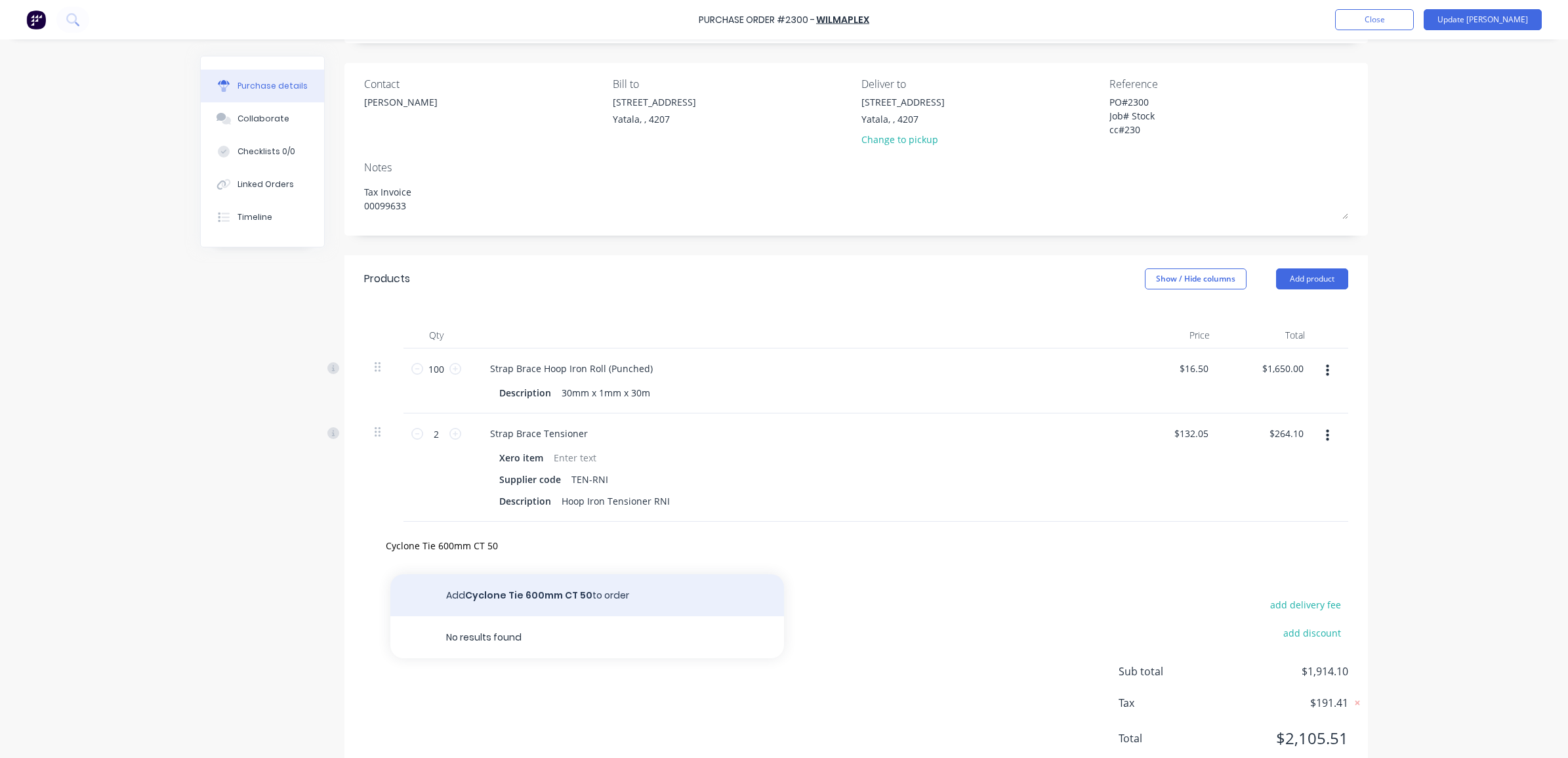
click at [470, 588] on button "Add Cyclone Tie 600mm CT 50 to order" at bounding box center [587, 595] width 394 height 42
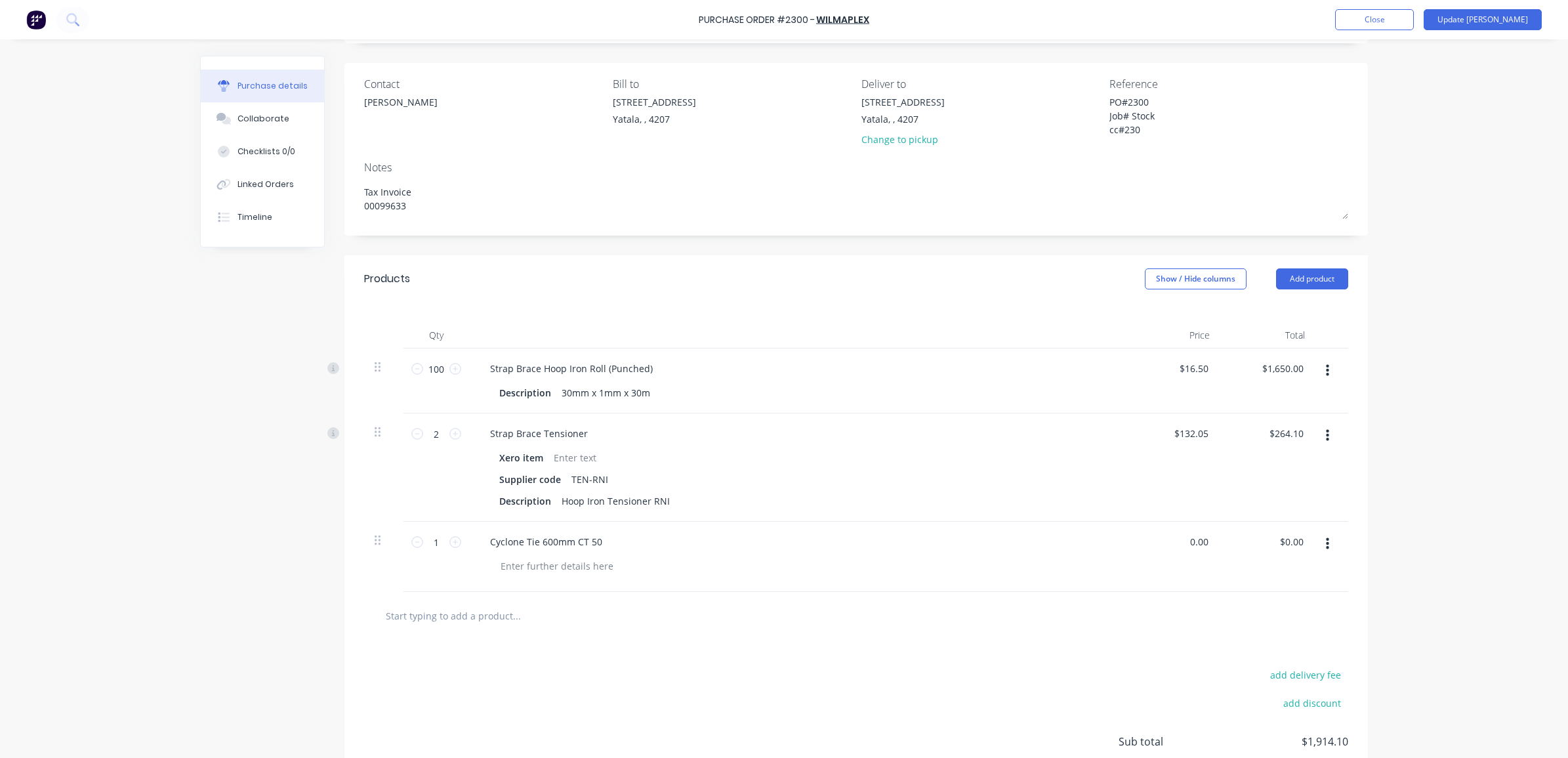
drag, startPoint x: 1199, startPoint y: 544, endPoint x: 1178, endPoint y: 542, distance: 21.1
click at [1178, 542] on div "0.00 0.00" at bounding box center [1172, 556] width 95 height 70
click at [1402, 538] on div "Purchase Order #2300 - Wilmaplex Add product Close Update Bill Purchase details…" at bounding box center [784, 379] width 1568 height 758
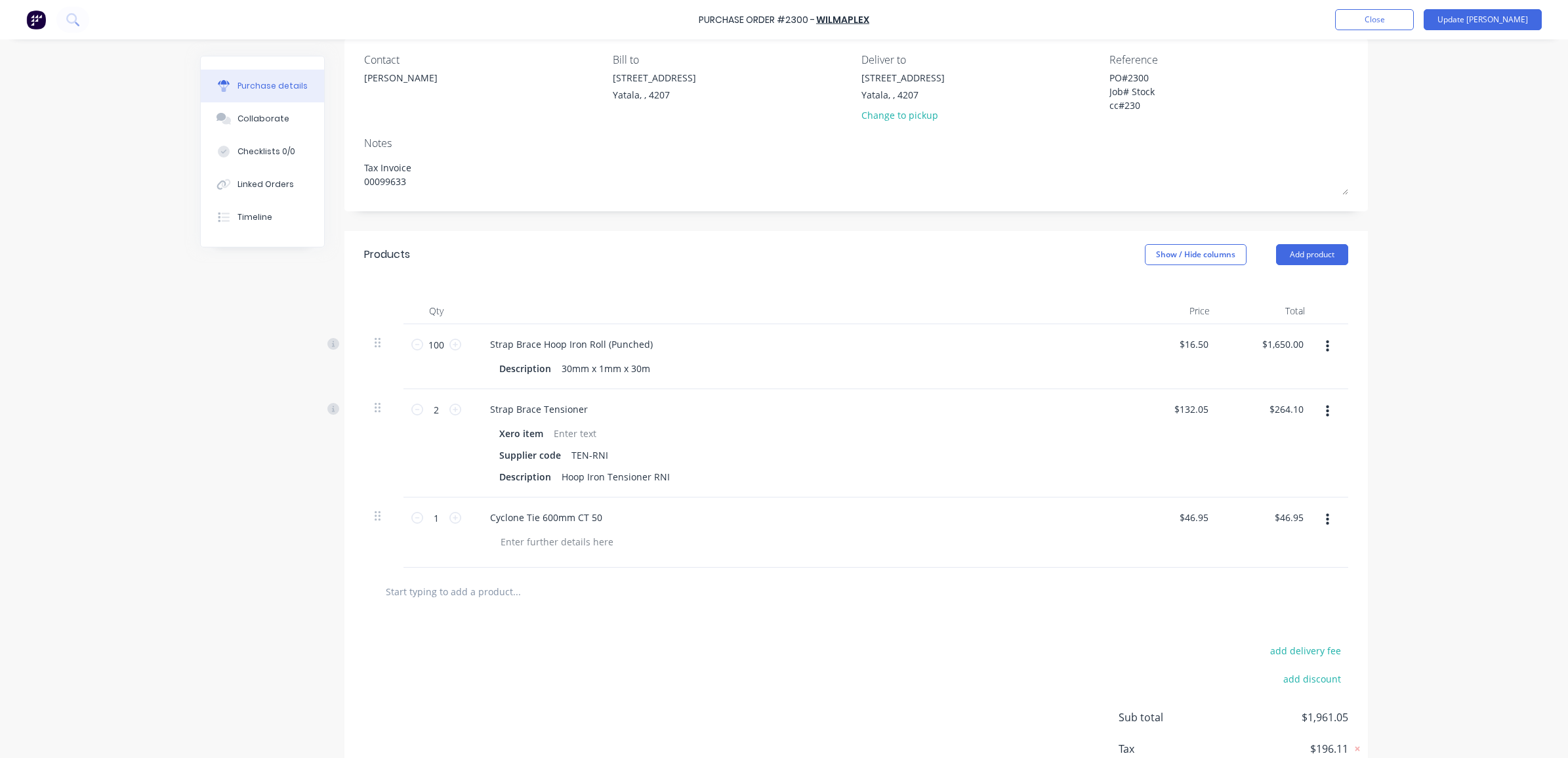
scroll to position [0, 0]
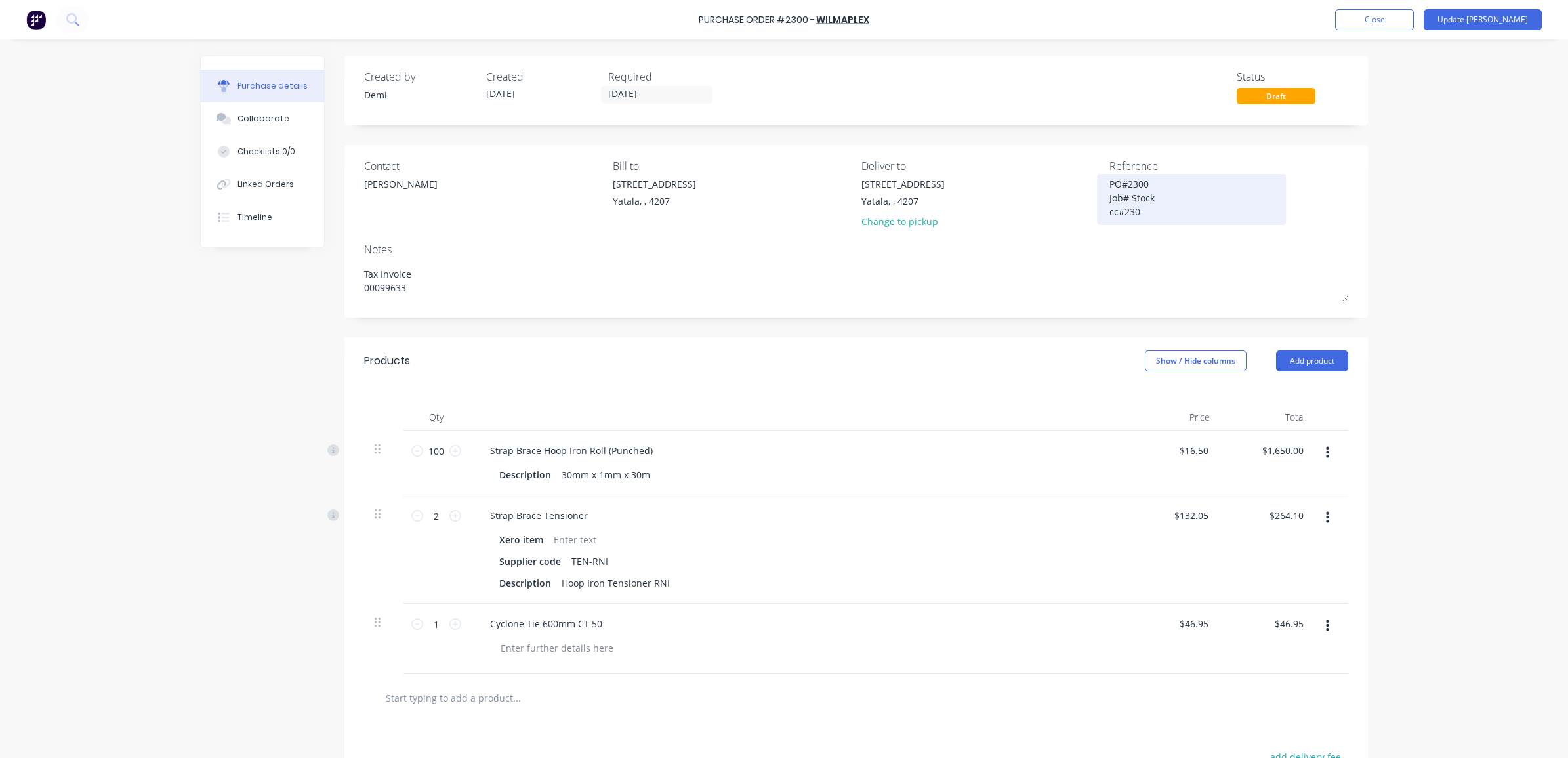
drag, startPoint x: 1136, startPoint y: 214, endPoint x: 1104, endPoint y: 181, distance: 46.0
click at [1109, 181] on textarea "PO#2300 Job# Stock cc#230" at bounding box center [1191, 198] width 164 height 41
click at [1491, 15] on button "Update [PERSON_NAME]" at bounding box center [1482, 19] width 118 height 21
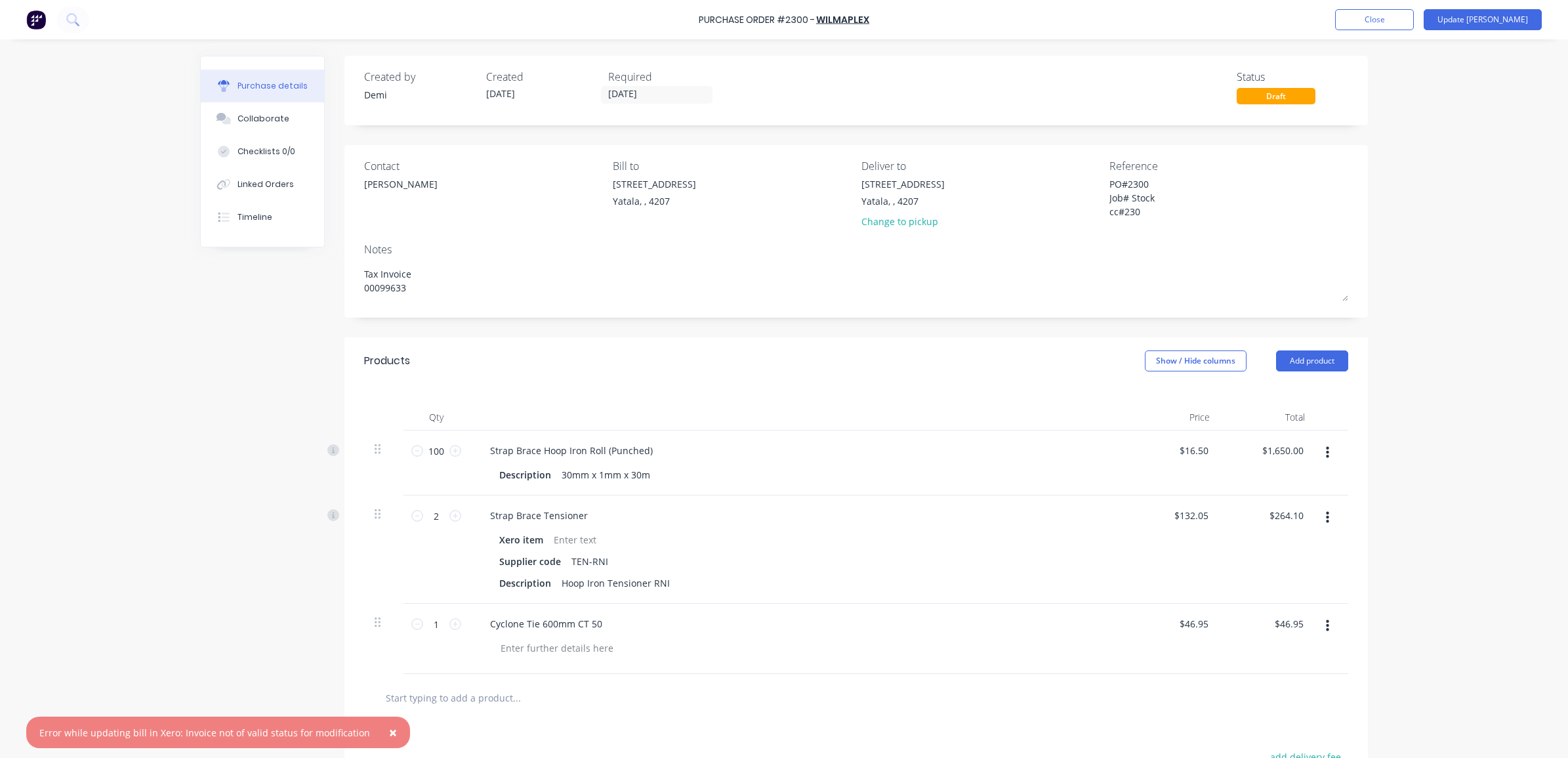
click at [1296, 208] on div "PO#2300 Job# Stock cc#230" at bounding box center [1228, 199] width 239 height 45
drag, startPoint x: 1145, startPoint y: 220, endPoint x: 1110, endPoint y: 187, distance: 48.1
click at [1110, 187] on div "PO#2300 Job# Stock cc#230" at bounding box center [1191, 199] width 164 height 45
drag, startPoint x: 1137, startPoint y: 214, endPoint x: 1100, endPoint y: 177, distance: 52.3
click at [1109, 177] on div "PO#2300 Job# Stock cc#230" at bounding box center [1191, 199] width 164 height 45
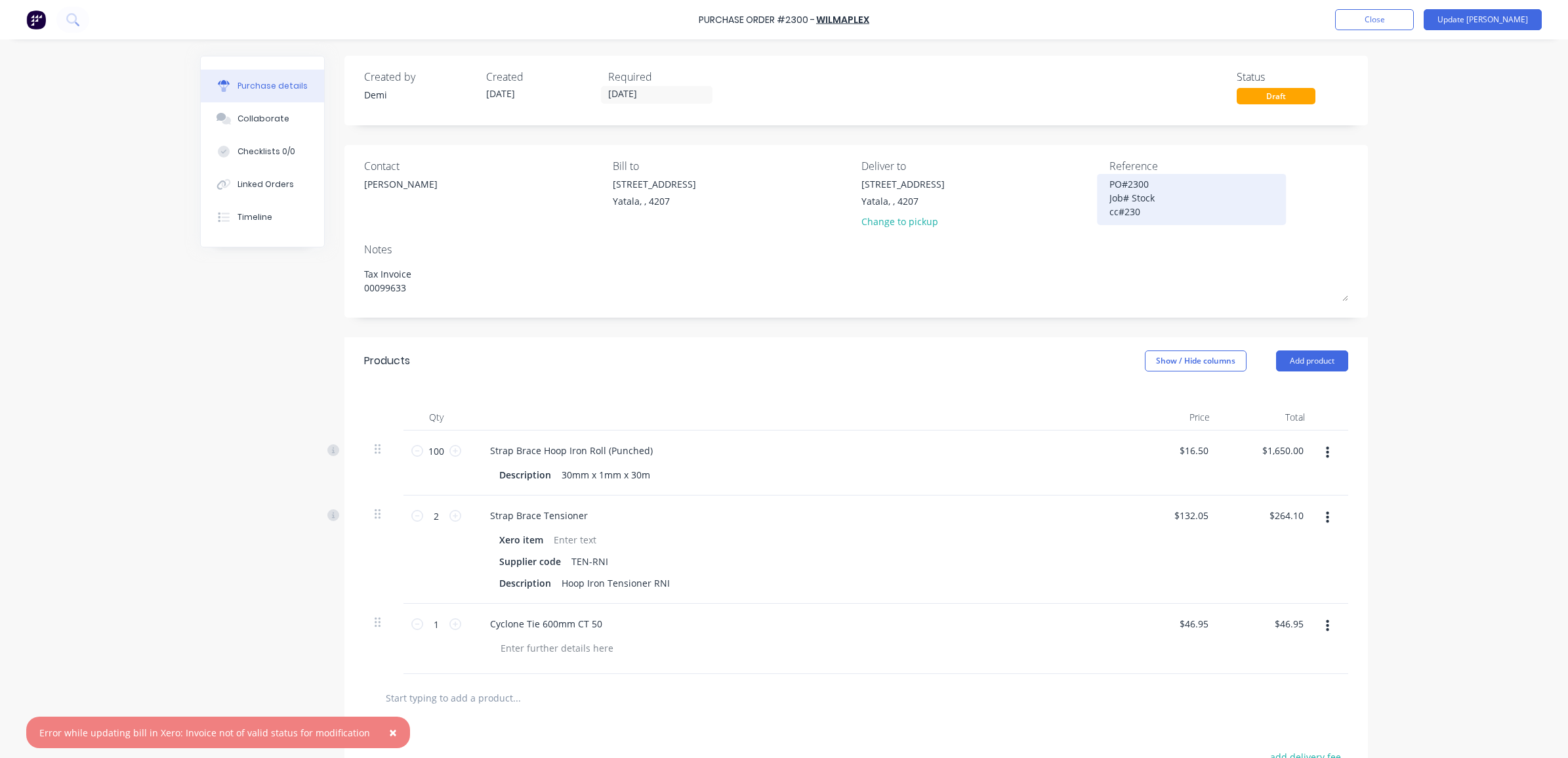
click at [1112, 192] on textarea "PO#2300 Job# Stock cc#230" at bounding box center [1191, 198] width 164 height 41
drag, startPoint x: 1132, startPoint y: 211, endPoint x: 1106, endPoint y: 187, distance: 35.4
click at [1109, 187] on textarea "PO#2300 Job# Stock cc#230" at bounding box center [1191, 198] width 164 height 41
click at [592, 372] on div "Products Show / Hide columns Add product" at bounding box center [856, 360] width 1024 height 47
click at [280, 360] on div "Created by [PERSON_NAME] Created [DATE] Required [DATE] Status Draft Contact [P…" at bounding box center [784, 496] width 1168 height 881
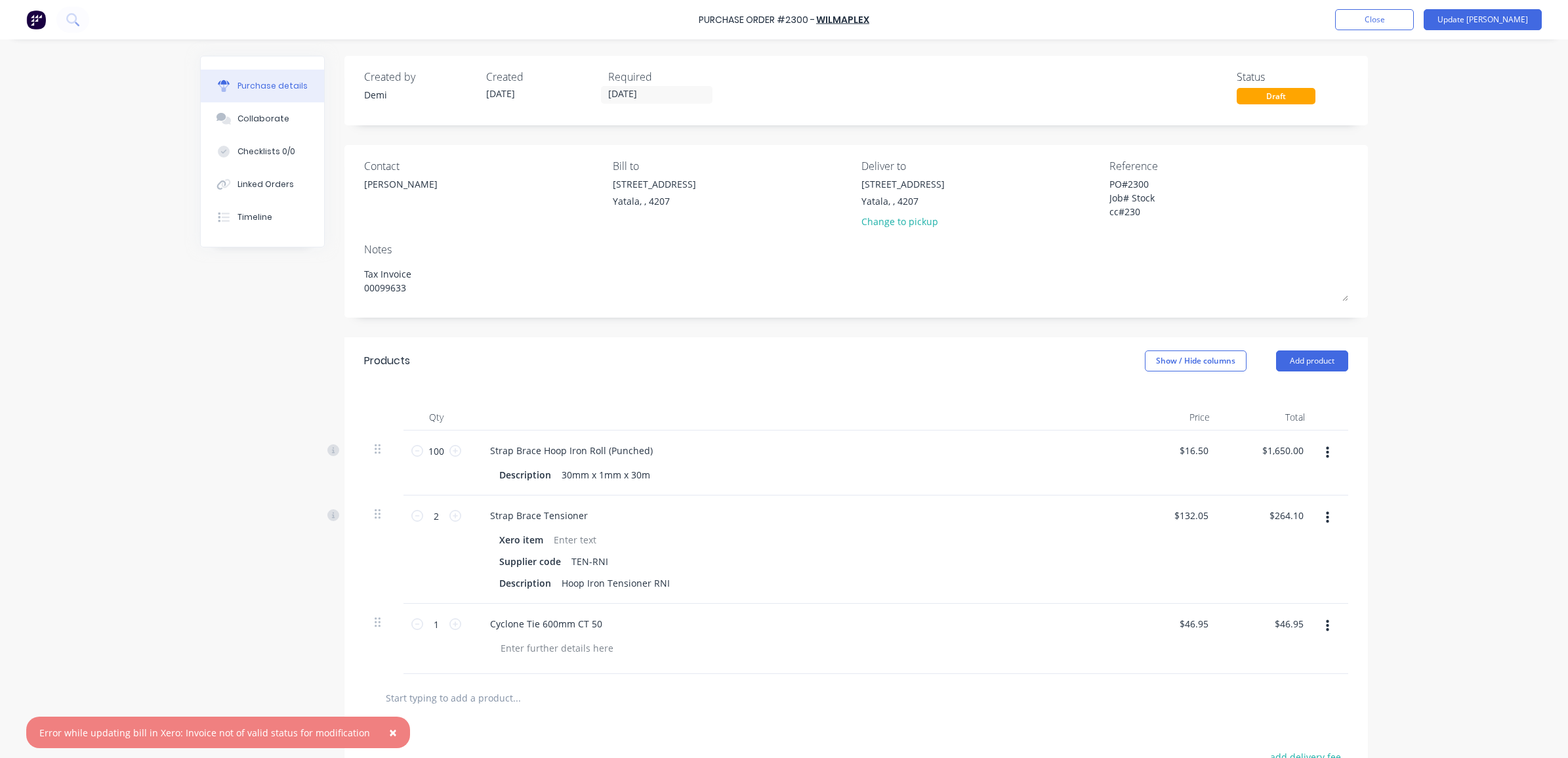
click at [1507, 242] on div "× Error while updating bill in Xero: Invoice not of valid status for modificati…" at bounding box center [784, 379] width 1568 height 758
click at [1499, 19] on button "Update [PERSON_NAME]" at bounding box center [1482, 19] width 118 height 21
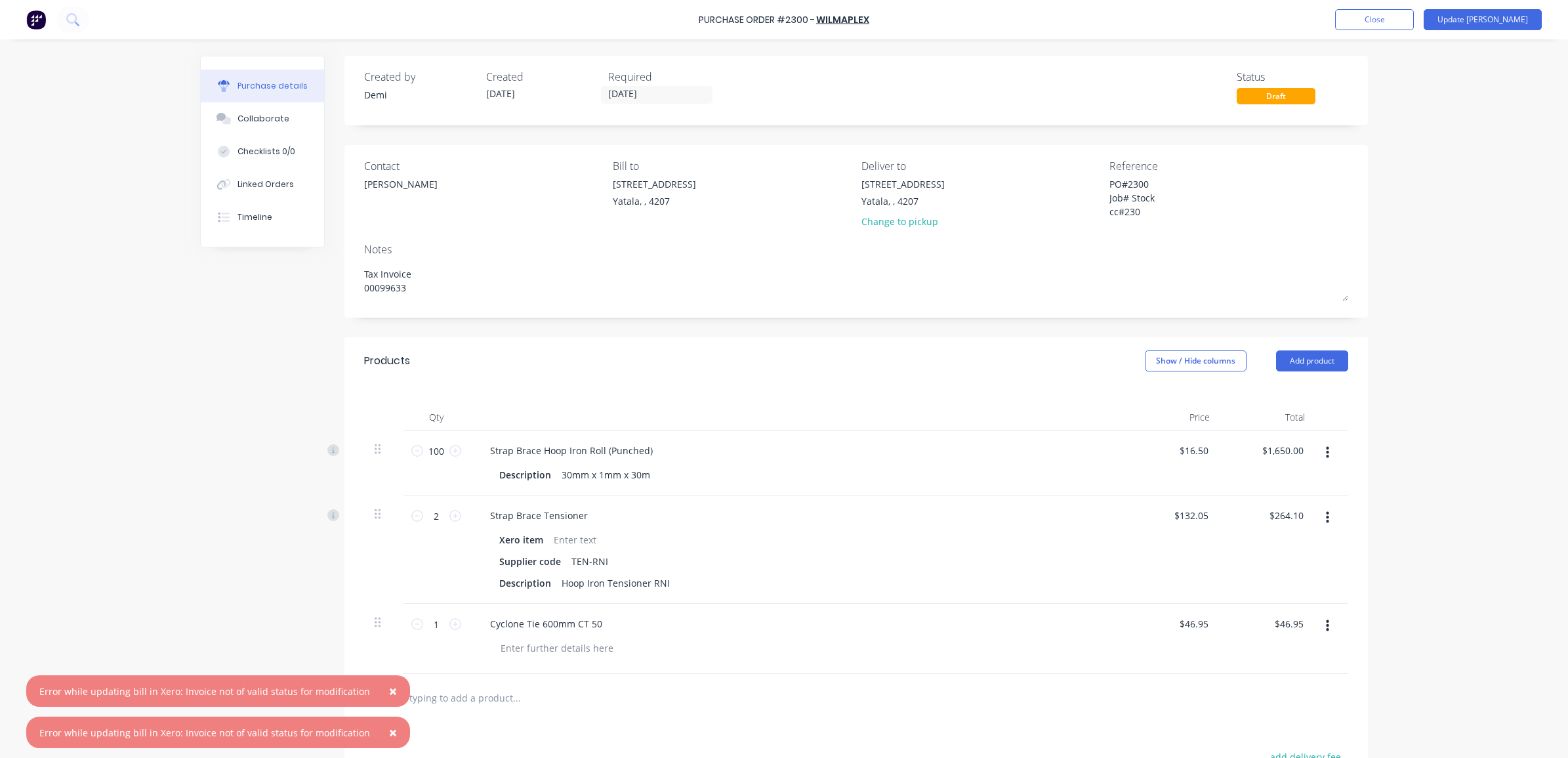
click at [1398, 8] on div "Purchase Order #2300 - Wilmaplex Add product Close Update Bill" at bounding box center [784, 19] width 1568 height 39
click at [1398, 11] on button "Close" at bounding box center [1375, 19] width 79 height 21
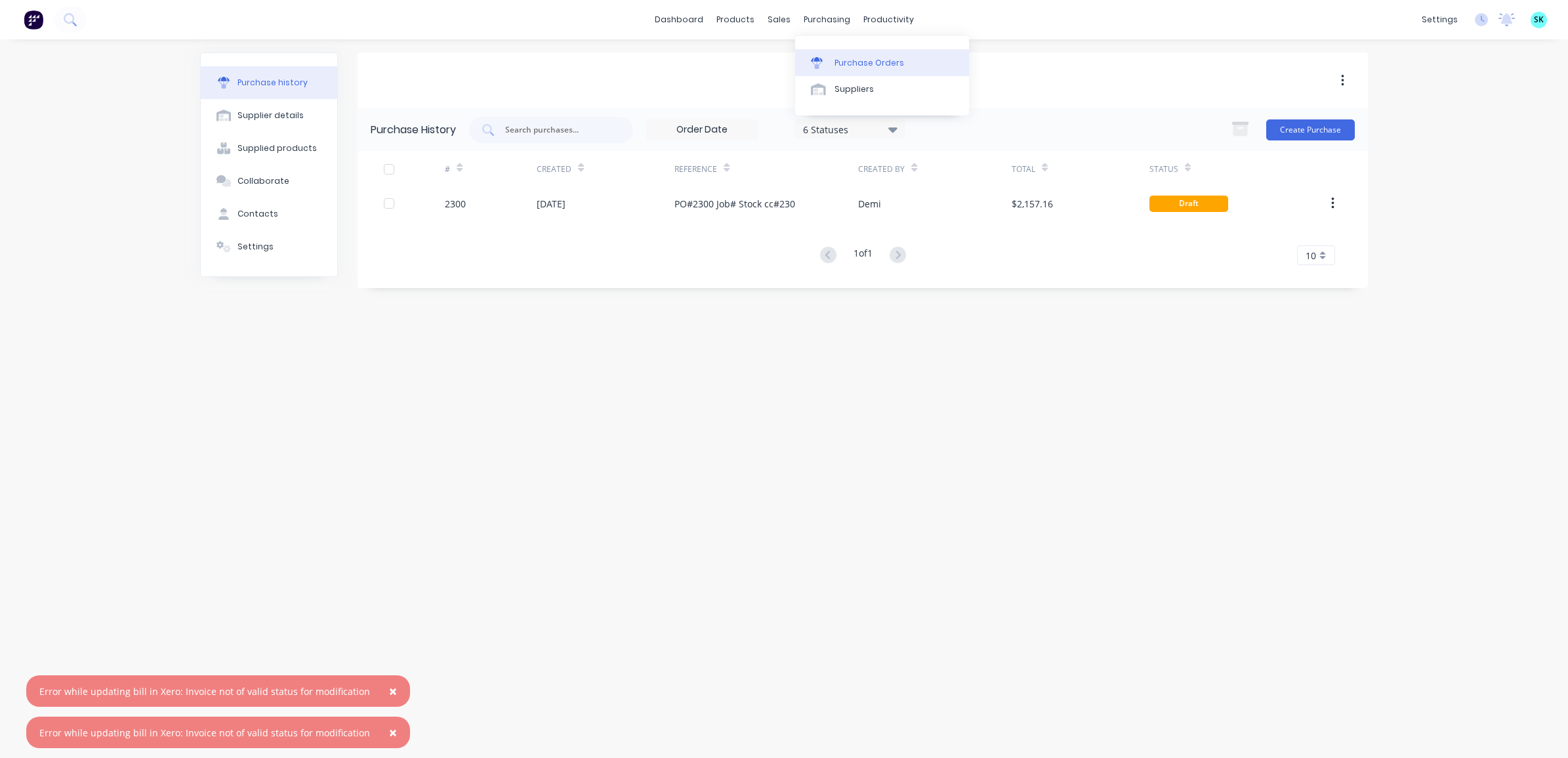
click at [817, 56] on link "Purchase Orders" at bounding box center [882, 62] width 174 height 26
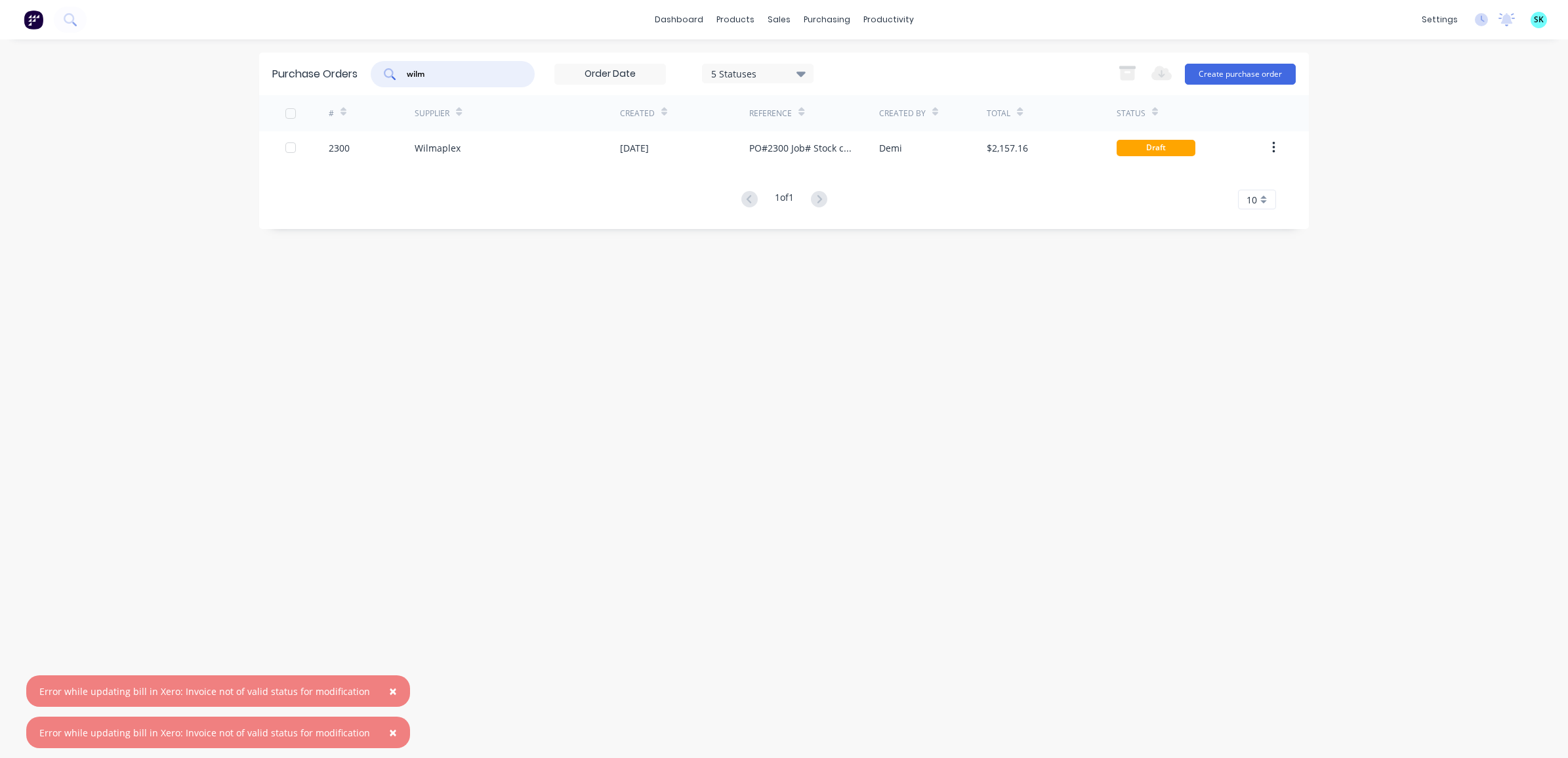
drag, startPoint x: 449, startPoint y: 75, endPoint x: 399, endPoint y: 72, distance: 50.1
click at [399, 72] on div "wilm" at bounding box center [452, 73] width 164 height 26
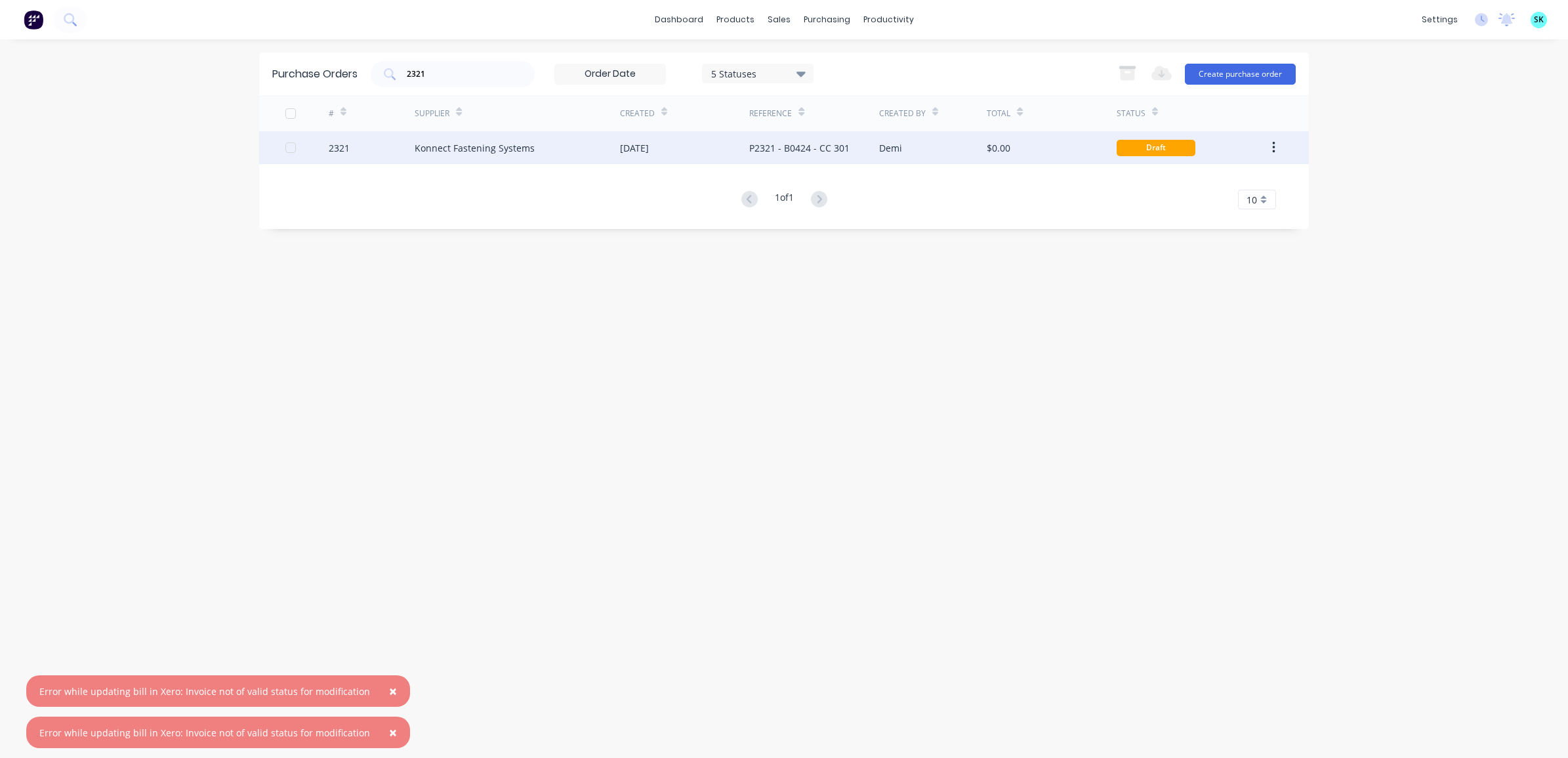
click at [925, 157] on div "Demi" at bounding box center [933, 147] width 108 height 33
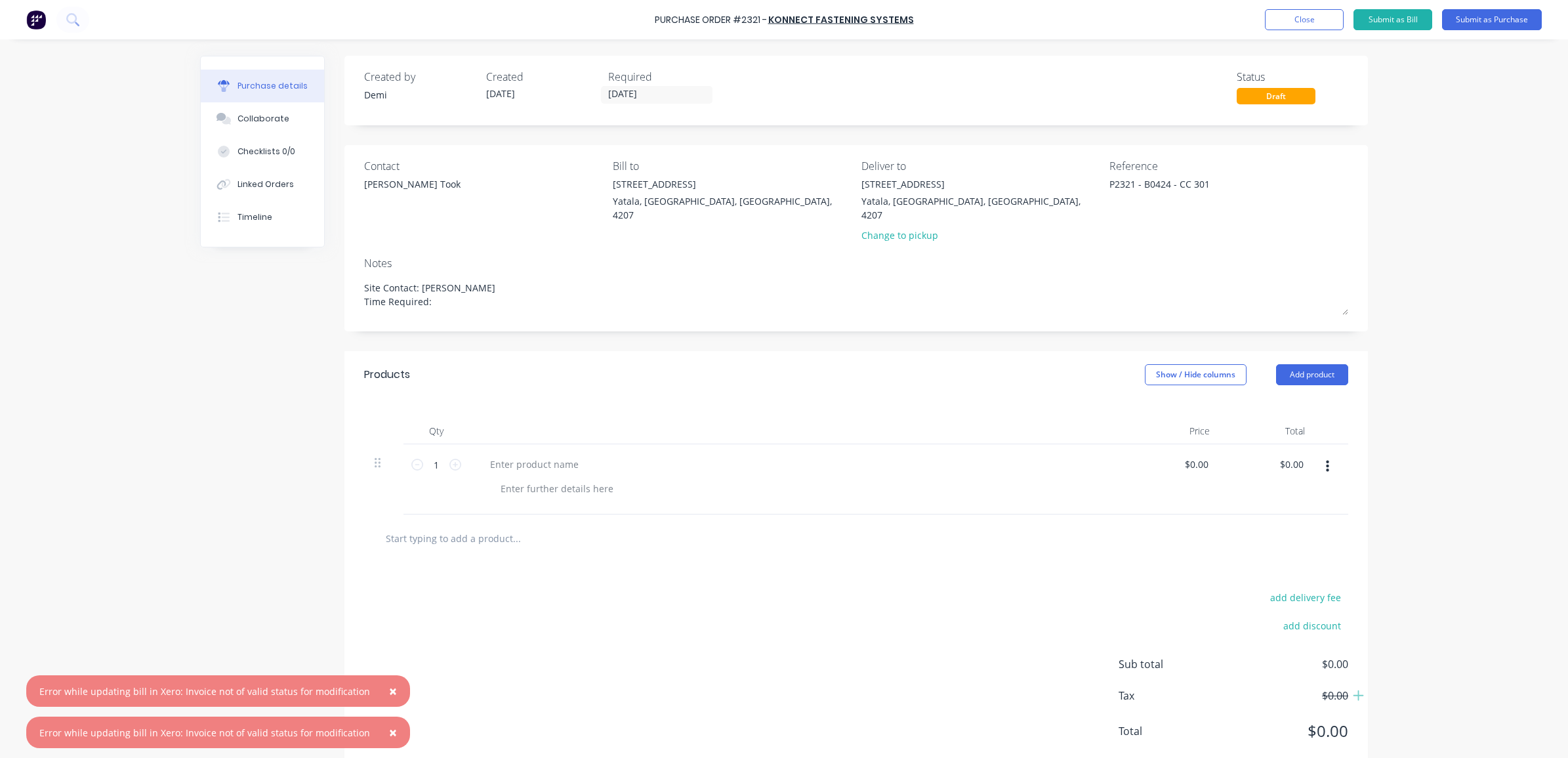
click at [376, 686] on button "×" at bounding box center [392, 691] width 34 height 31
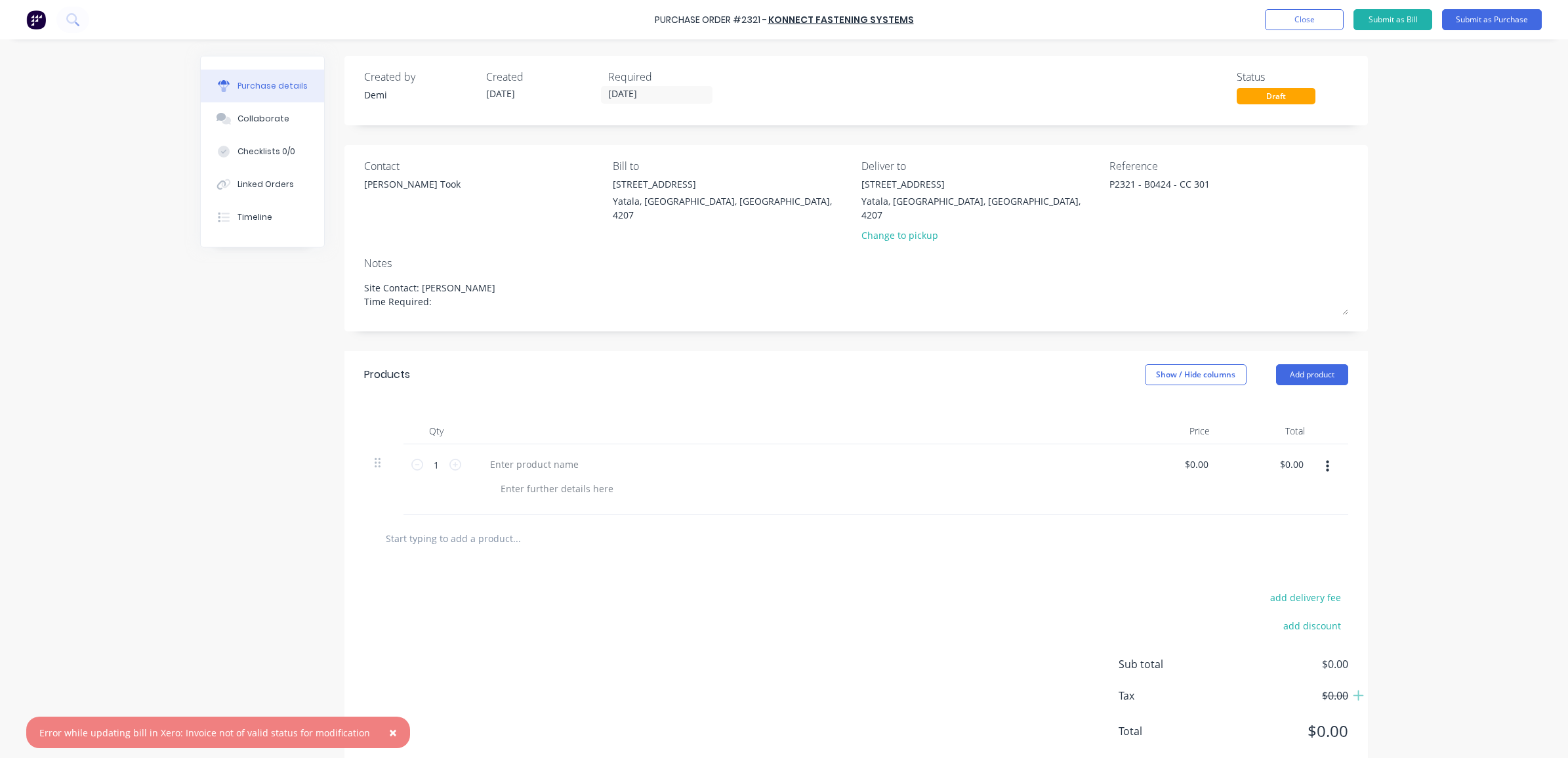
drag, startPoint x: 381, startPoint y: 733, endPoint x: 394, endPoint y: 733, distance: 13.0
click at [389, 733] on span "×" at bounding box center [393, 732] width 8 height 19
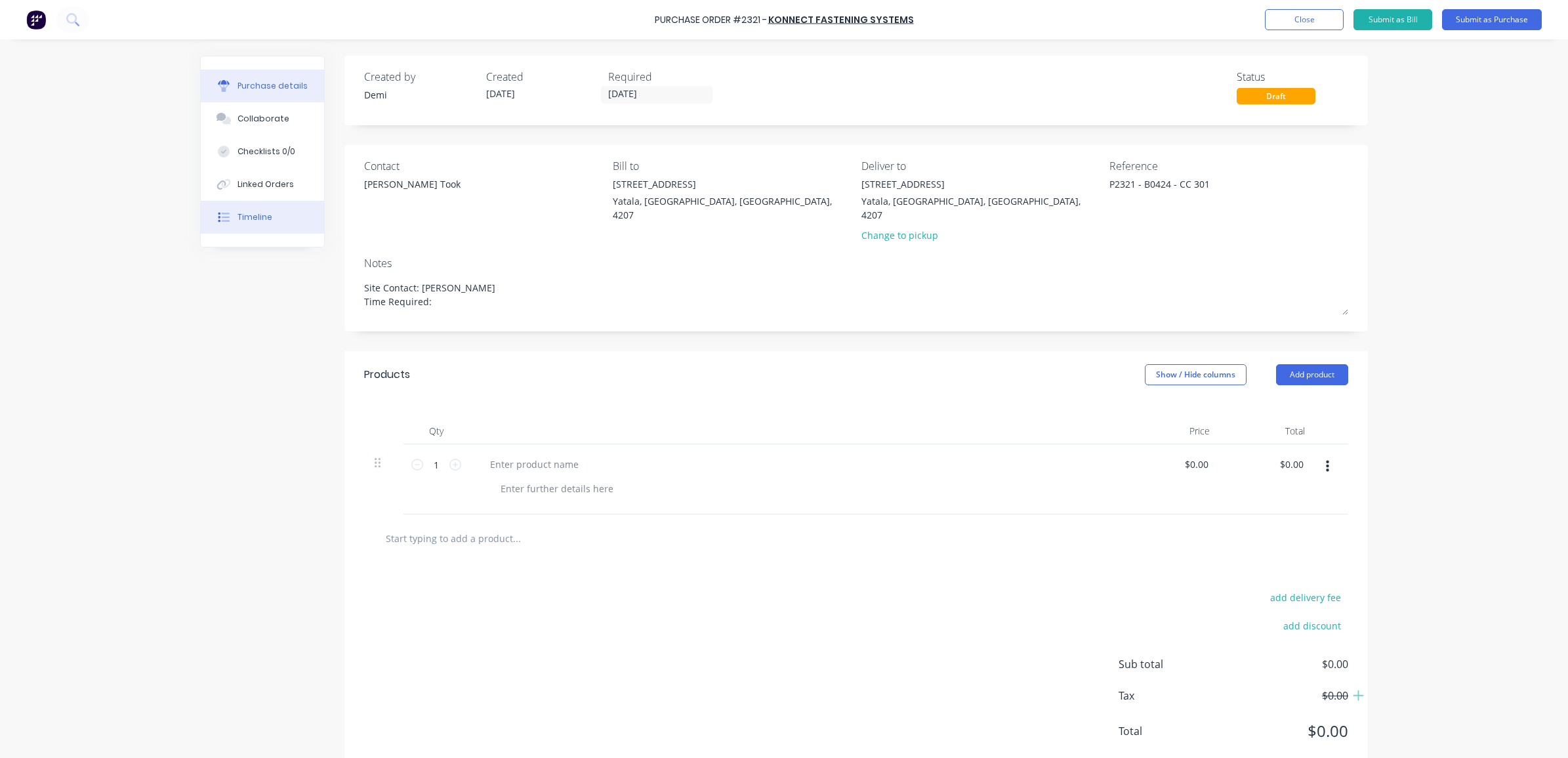
click at [238, 214] on div "Timeline" at bounding box center [255, 218] width 35 height 12
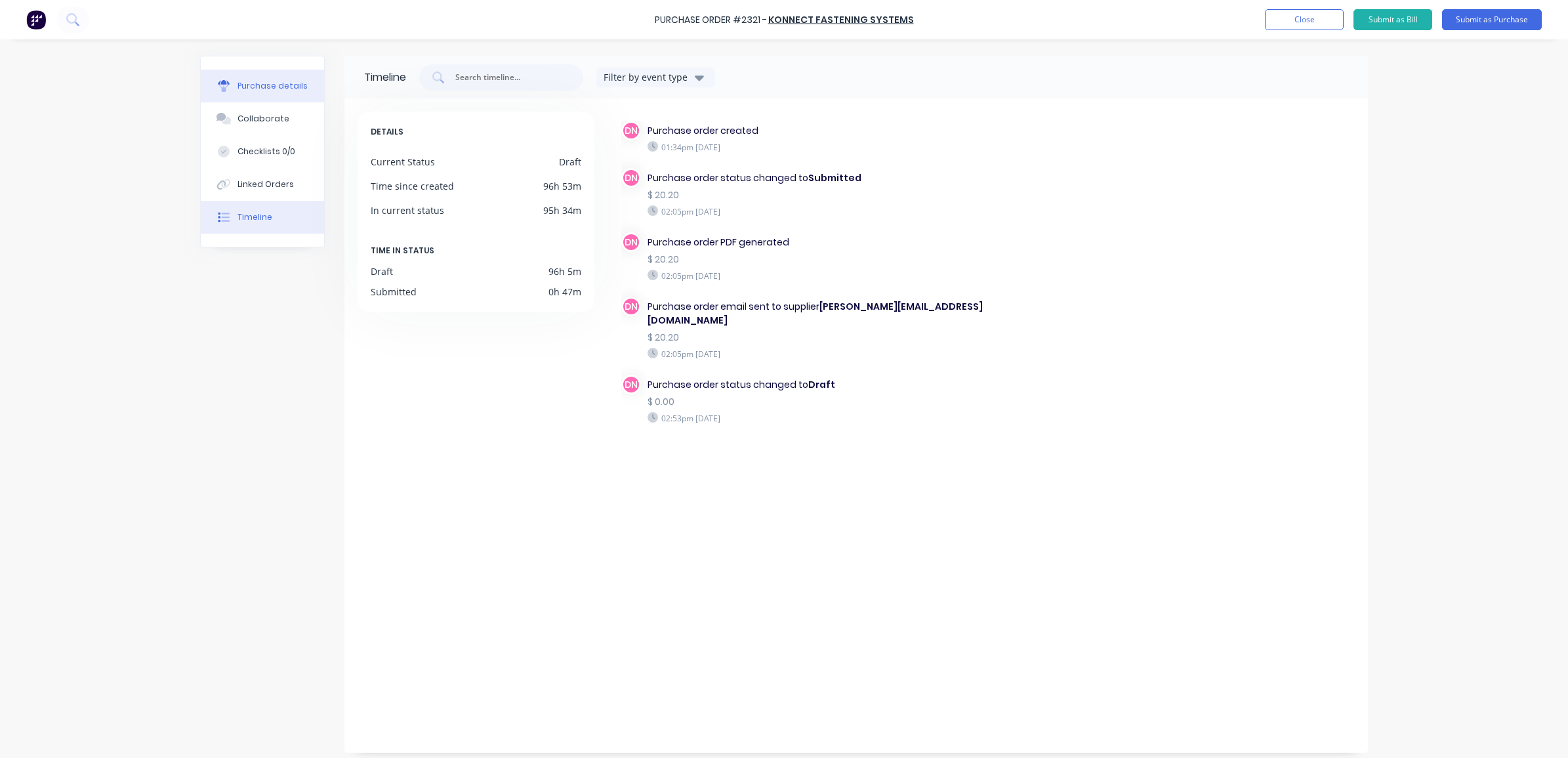
click at [241, 84] on div "Purchase details" at bounding box center [272, 86] width 70 height 12
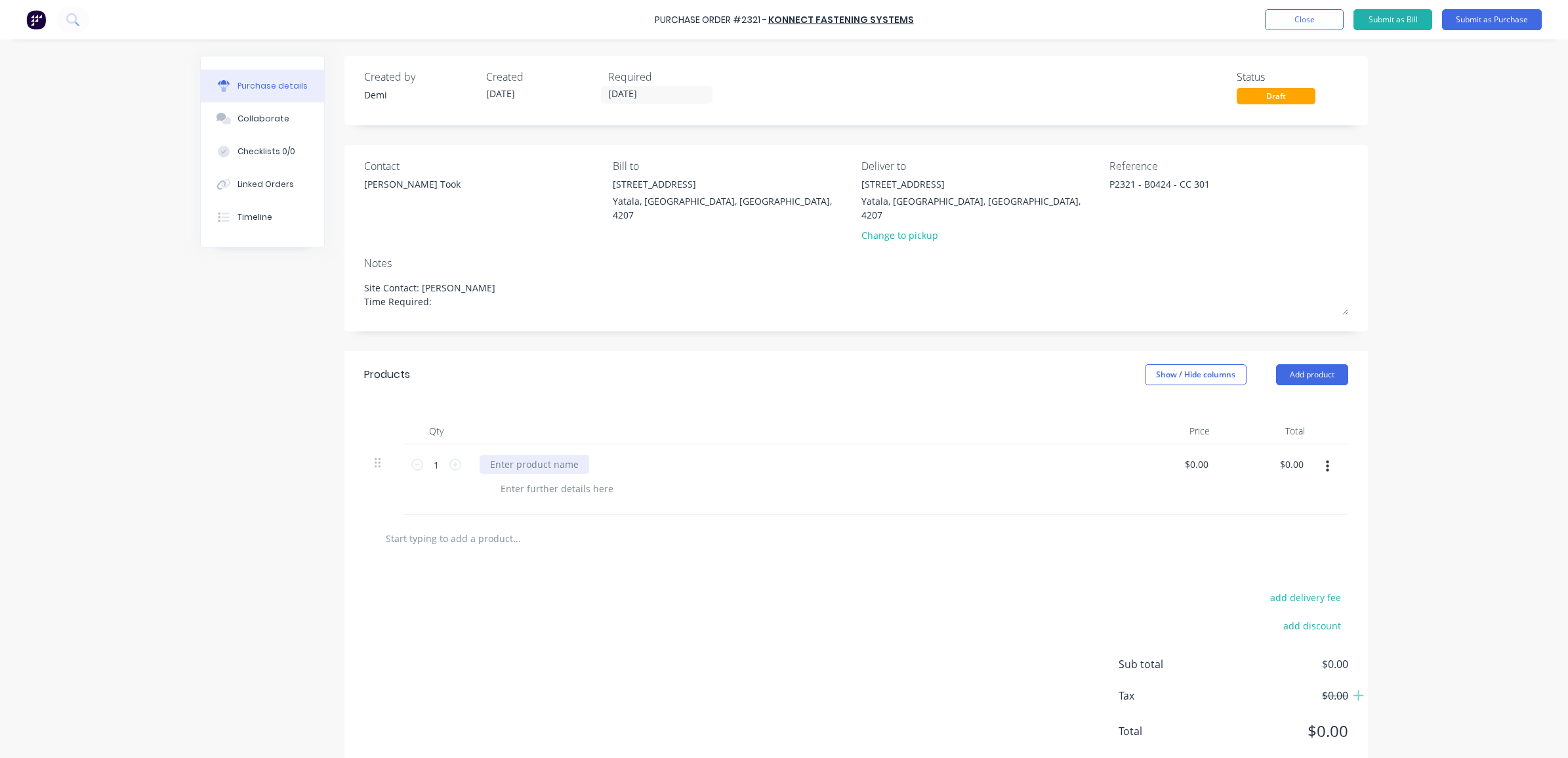
click at [515, 454] on div at bounding box center [534, 464] width 109 height 19
click at [1280, 28] on button "Close" at bounding box center [1304, 19] width 79 height 21
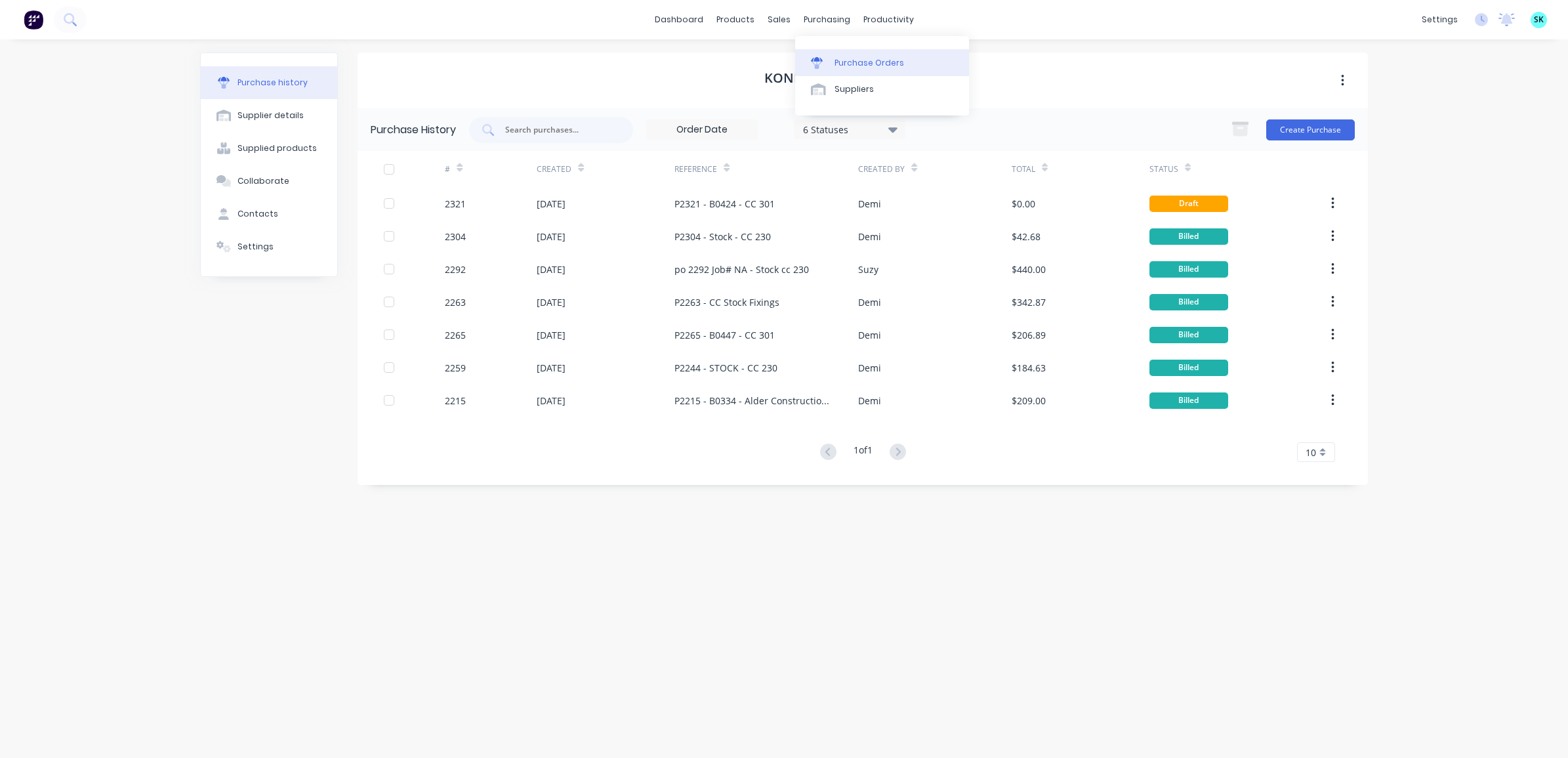
click at [832, 59] on link "Purchase Orders" at bounding box center [882, 62] width 174 height 26
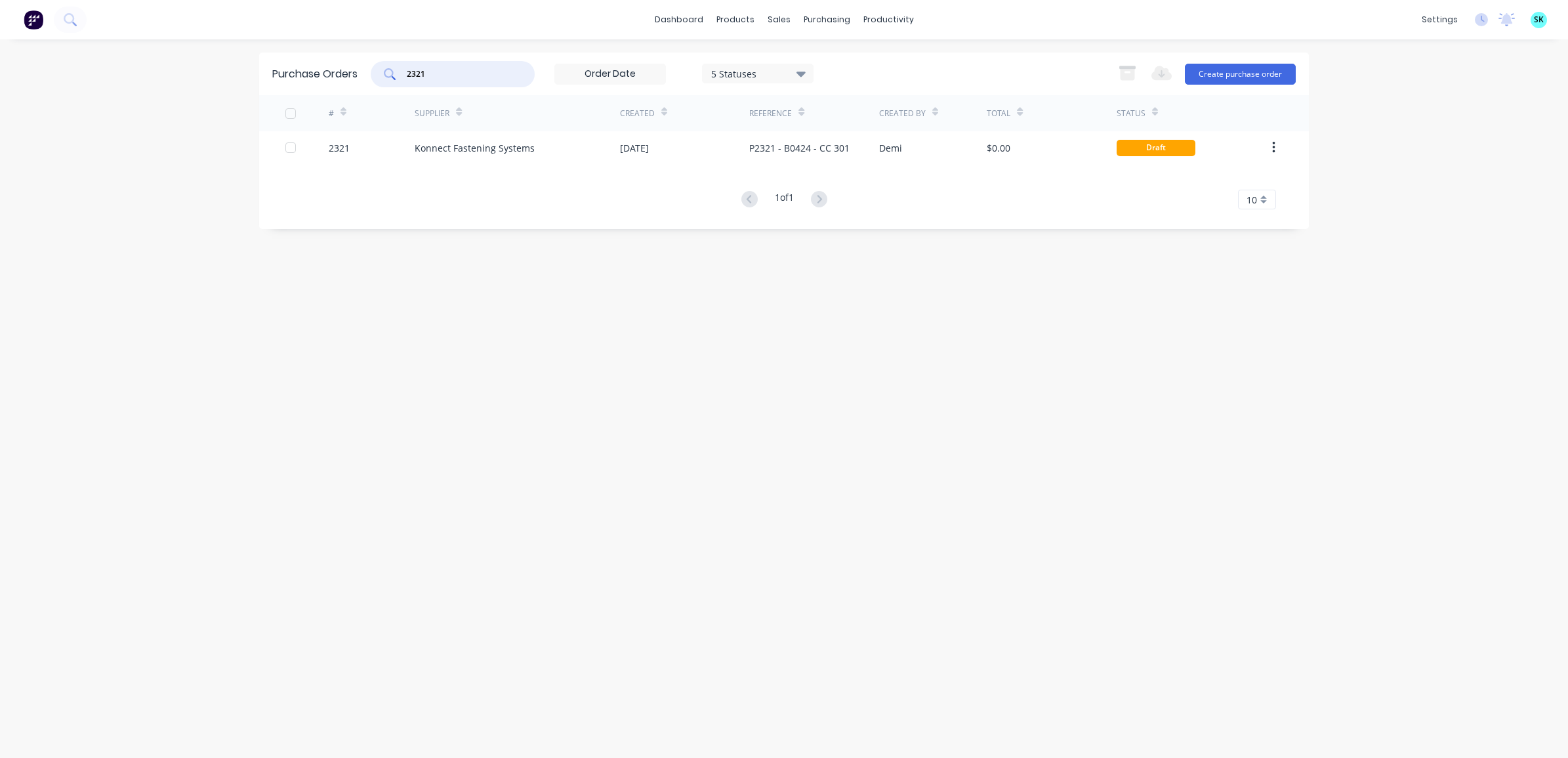
drag, startPoint x: 460, startPoint y: 74, endPoint x: 405, endPoint y: 64, distance: 55.9
click at [405, 64] on div "2321" at bounding box center [452, 73] width 164 height 26
